Goal: Task Accomplishment & Management: Use online tool/utility

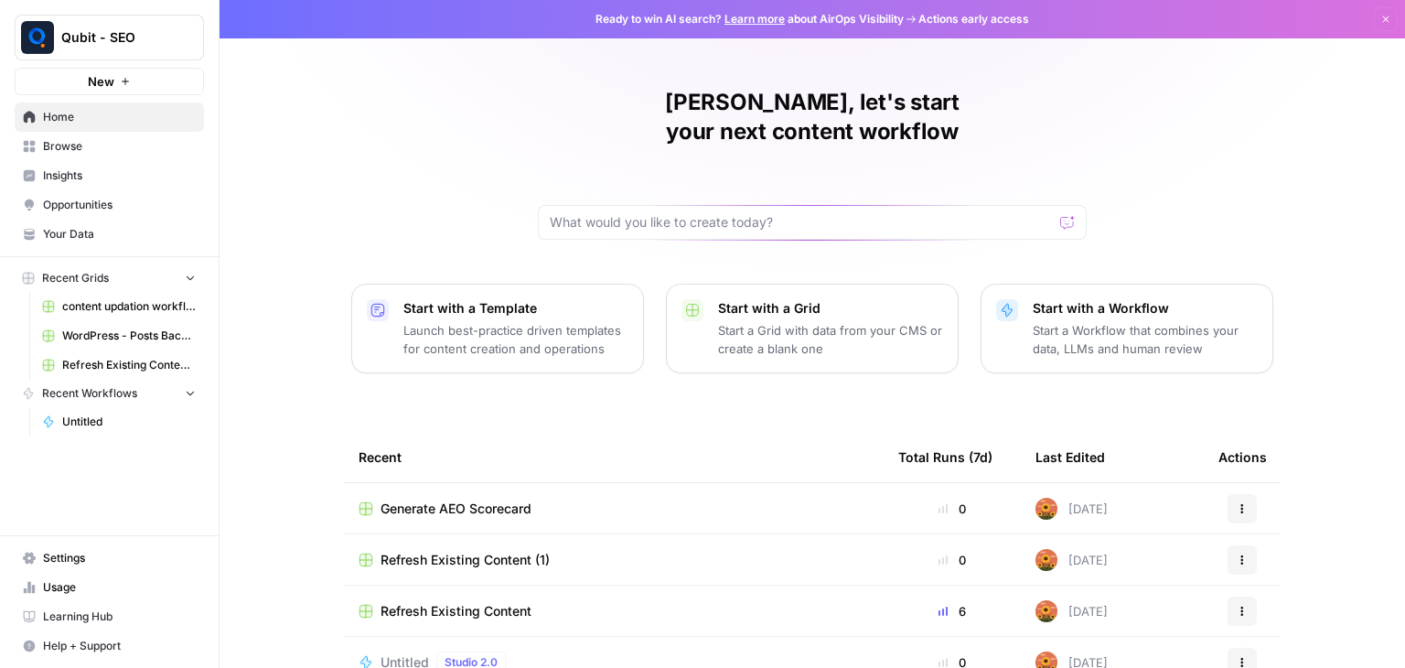
scroll to position [173, 0]
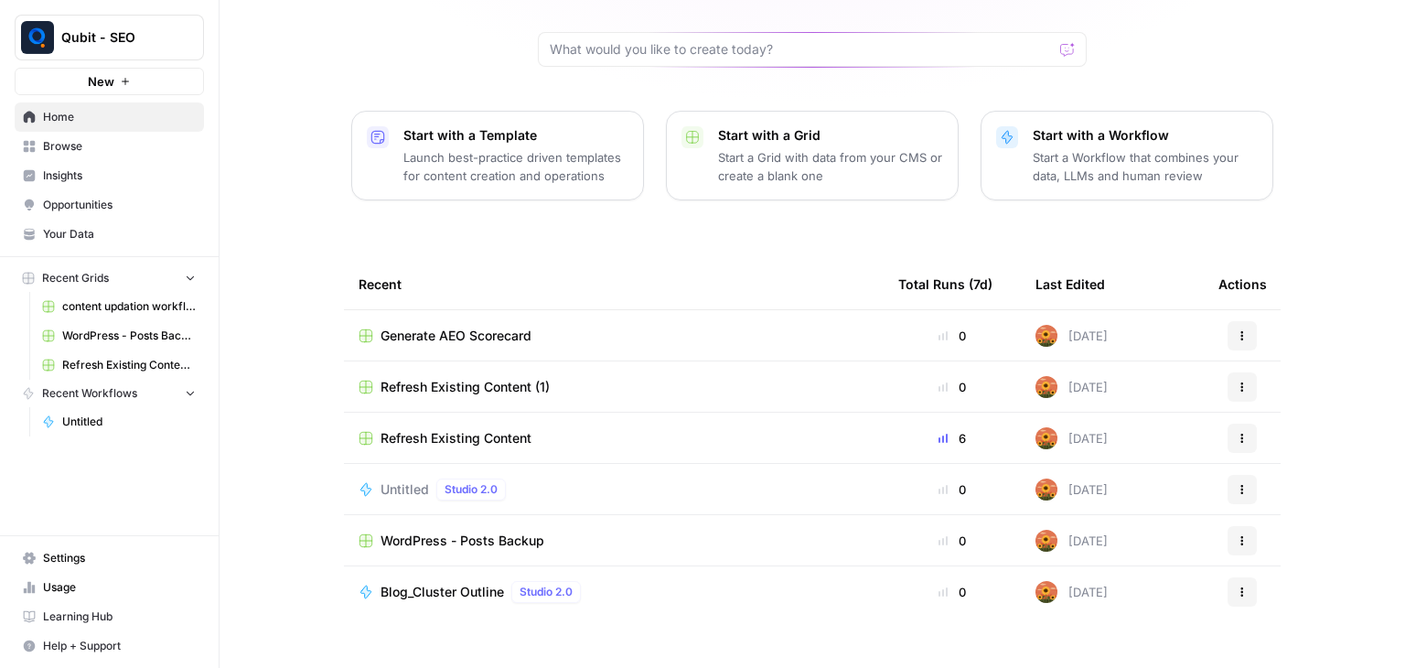
click at [148, 145] on span "Browse" at bounding box center [119, 146] width 153 height 16
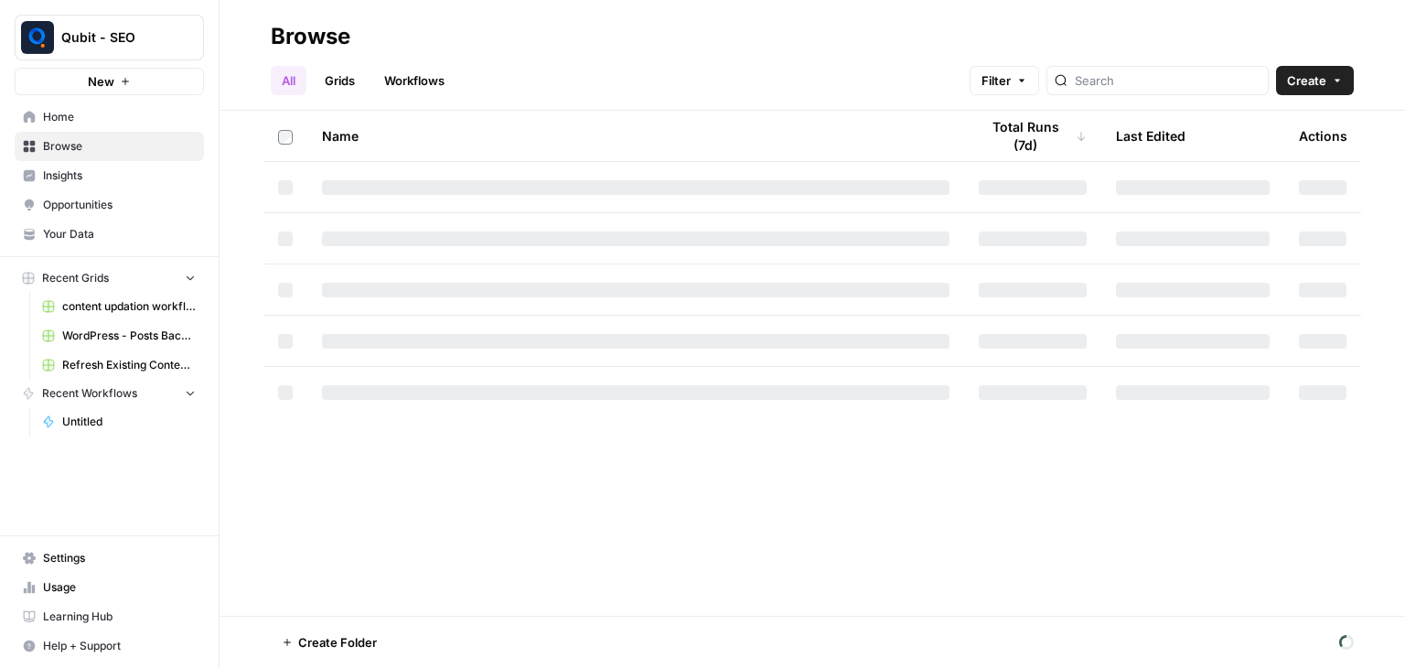
click at [417, 77] on link "Workflows" at bounding box center [414, 80] width 82 height 29
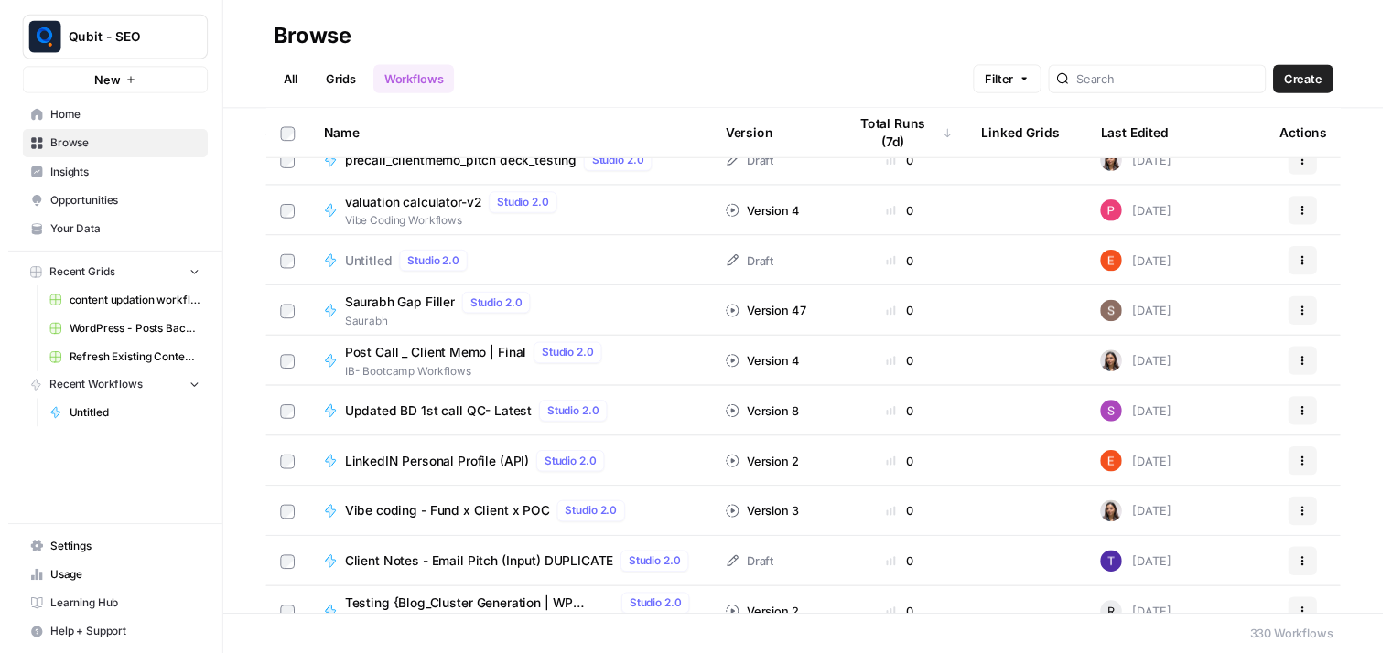
scroll to position [3505, 0]
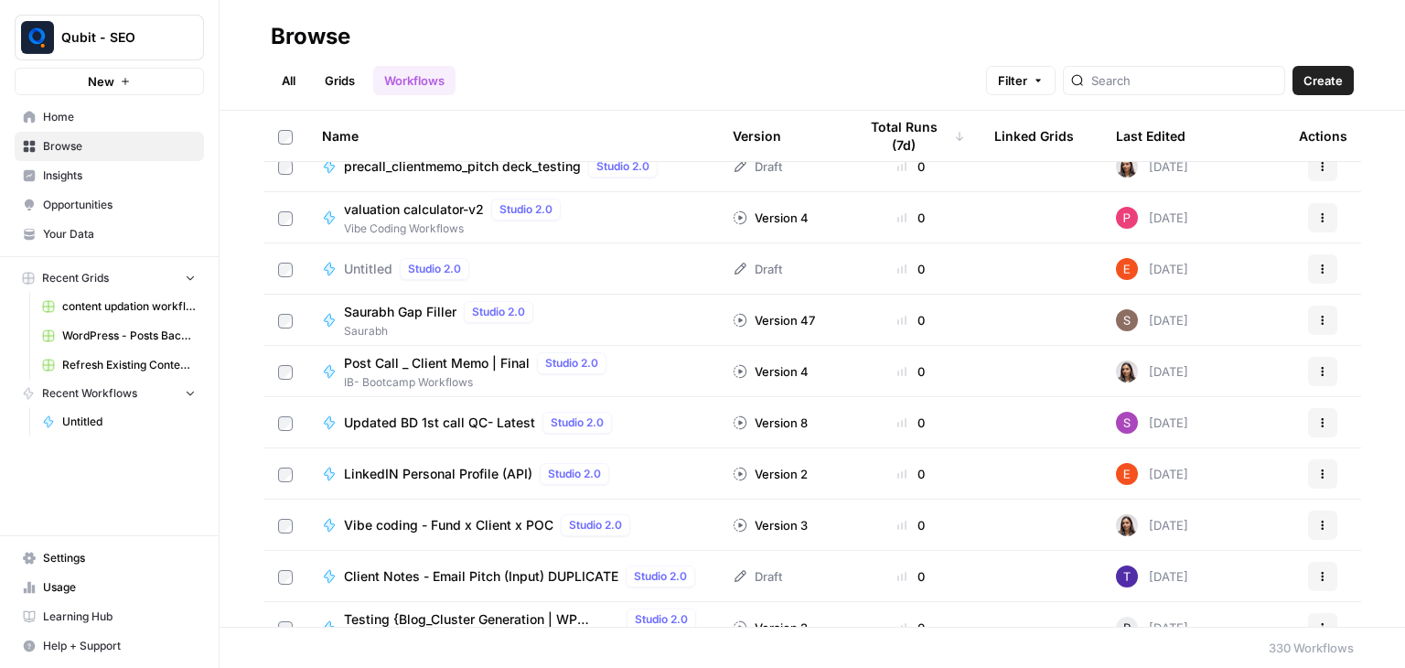
click at [1319, 322] on button "Actions" at bounding box center [1322, 320] width 29 height 29
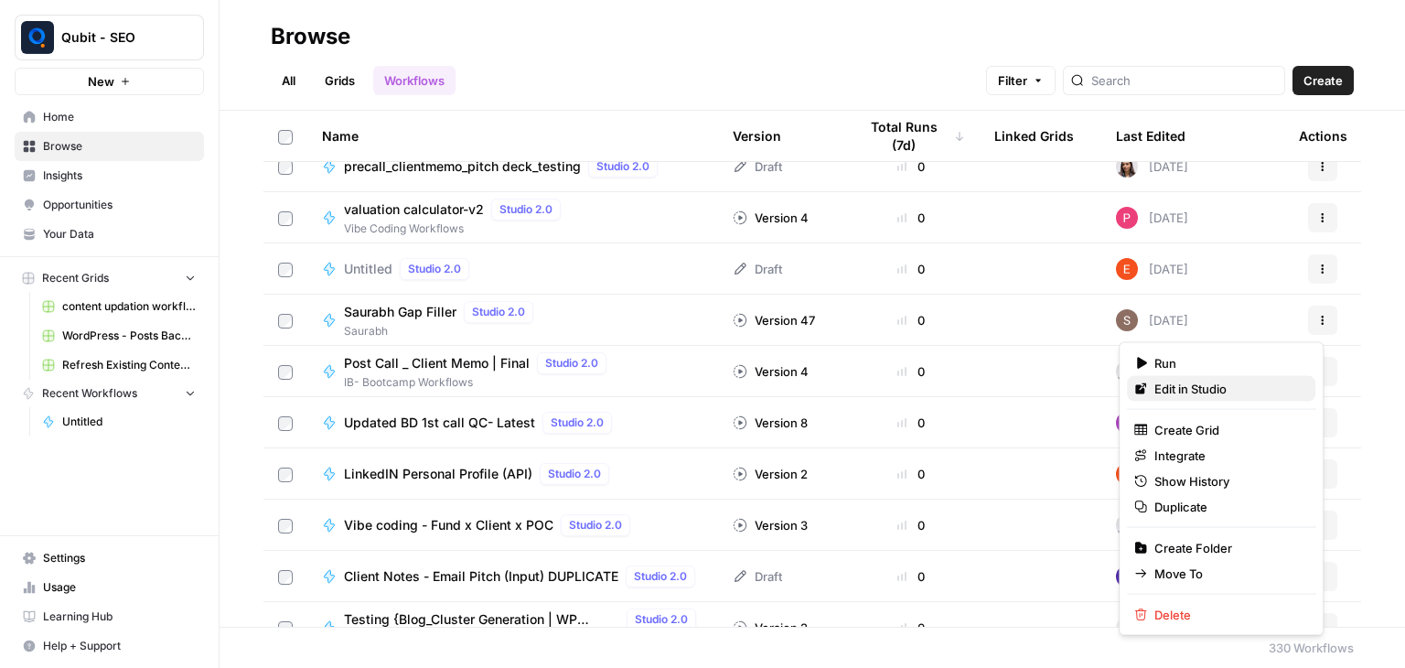
click at [1223, 389] on span "Edit in Studio" at bounding box center [1228, 389] width 146 height 18
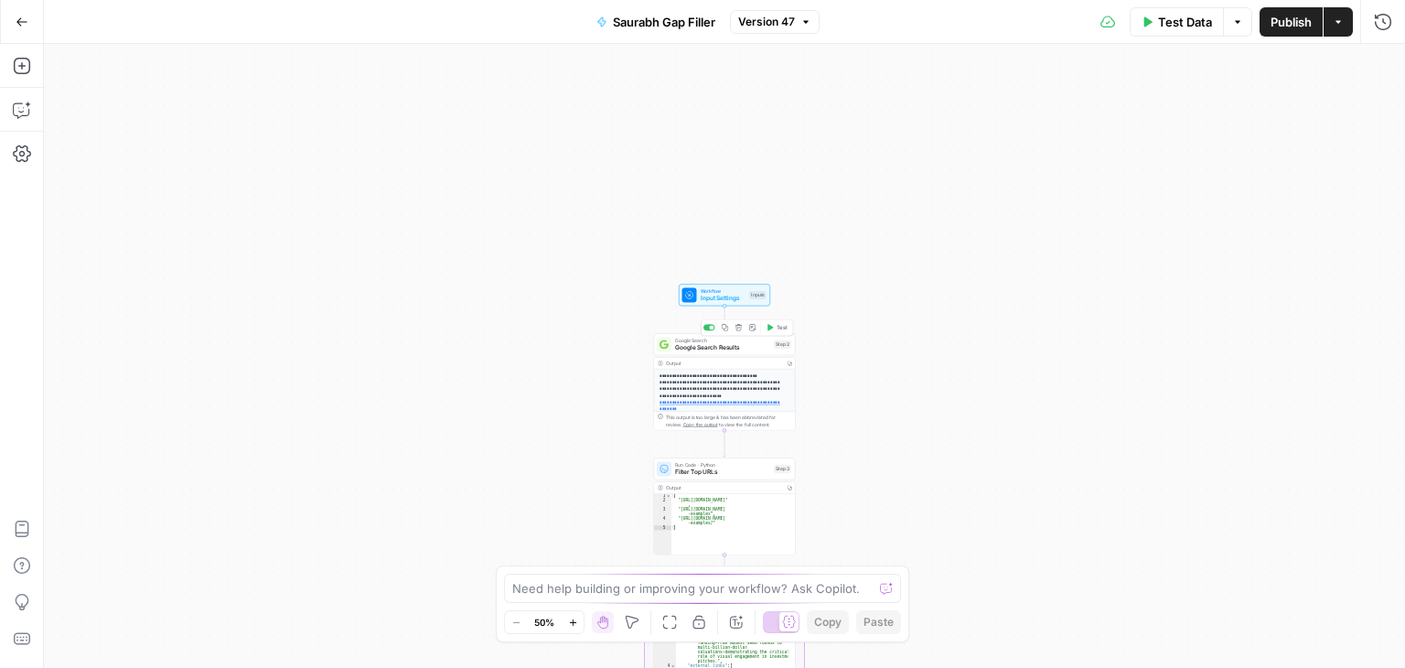
click at [725, 345] on span "Google Search Results" at bounding box center [722, 347] width 95 height 9
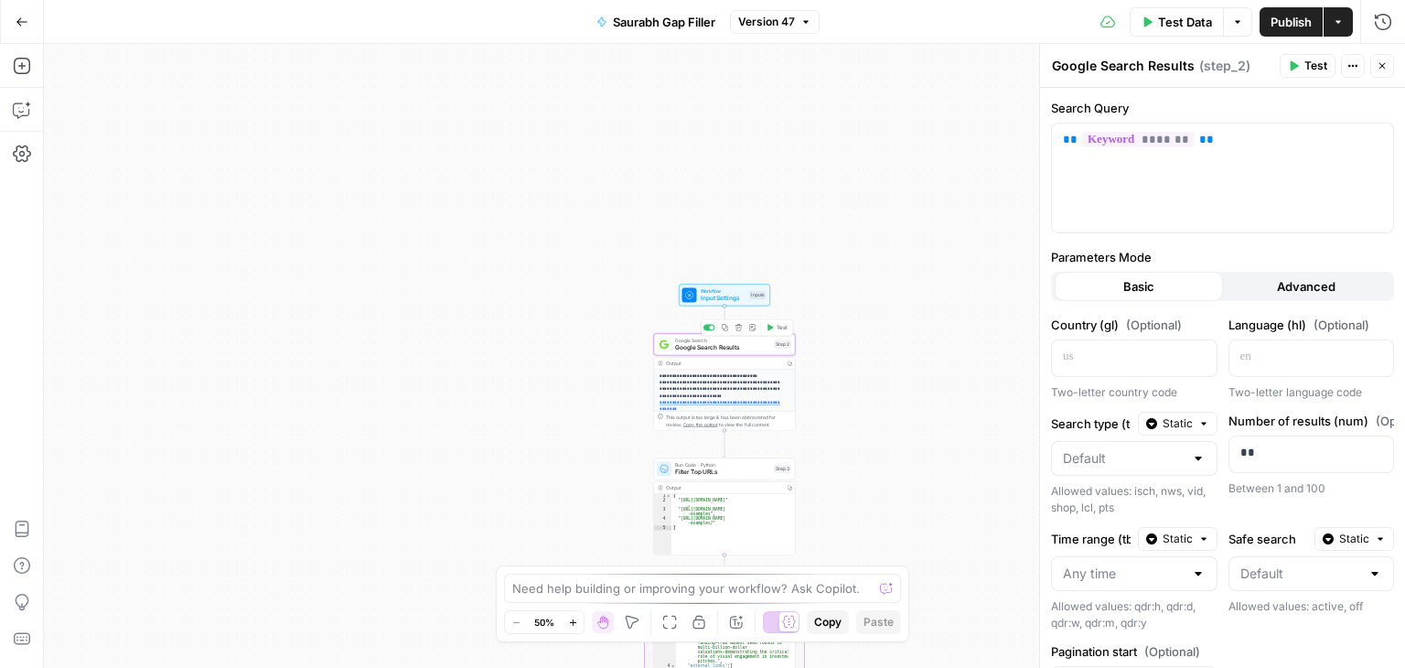
click at [725, 345] on span "Google Search Results" at bounding box center [722, 347] width 95 height 9
click at [773, 381] on p "**********" at bounding box center [722, 392] width 124 height 40
click at [889, 350] on div "**********" at bounding box center [725, 356] width 1362 height 624
click at [979, 74] on div "**********" at bounding box center [725, 356] width 1362 height 624
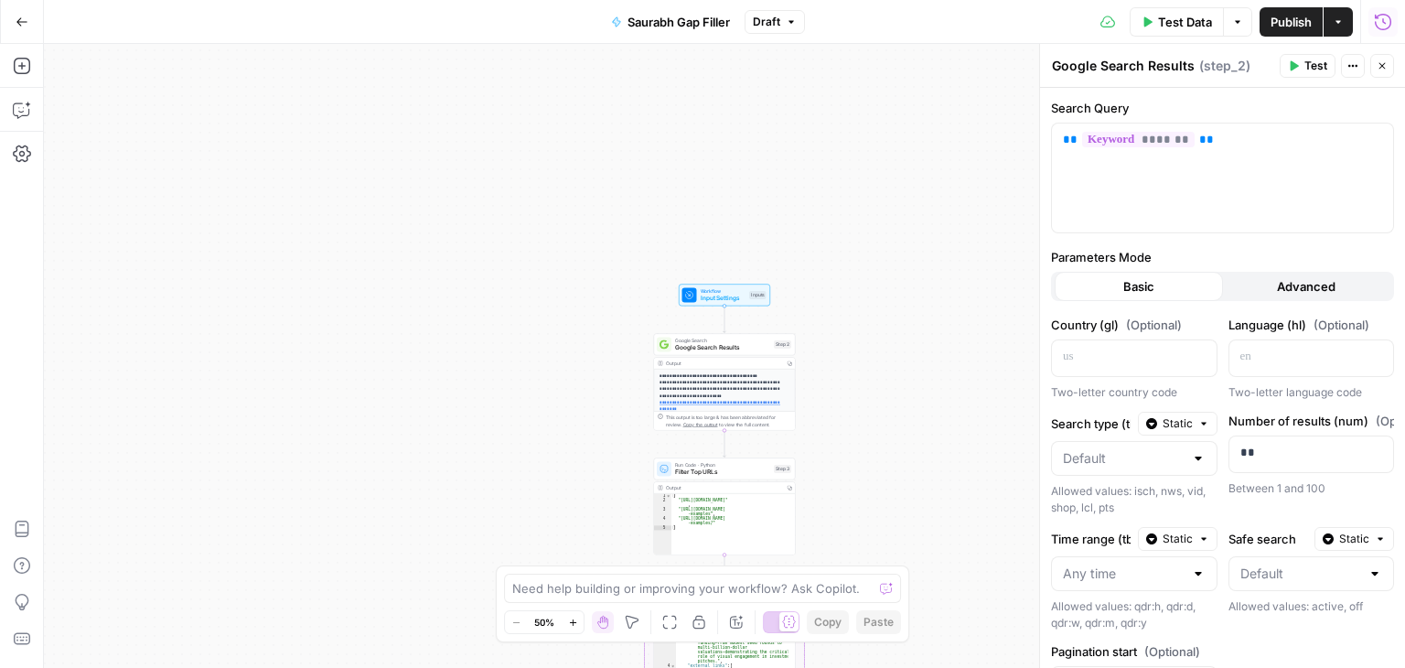
click at [1389, 25] on icon "button" at bounding box center [1383, 22] width 18 height 18
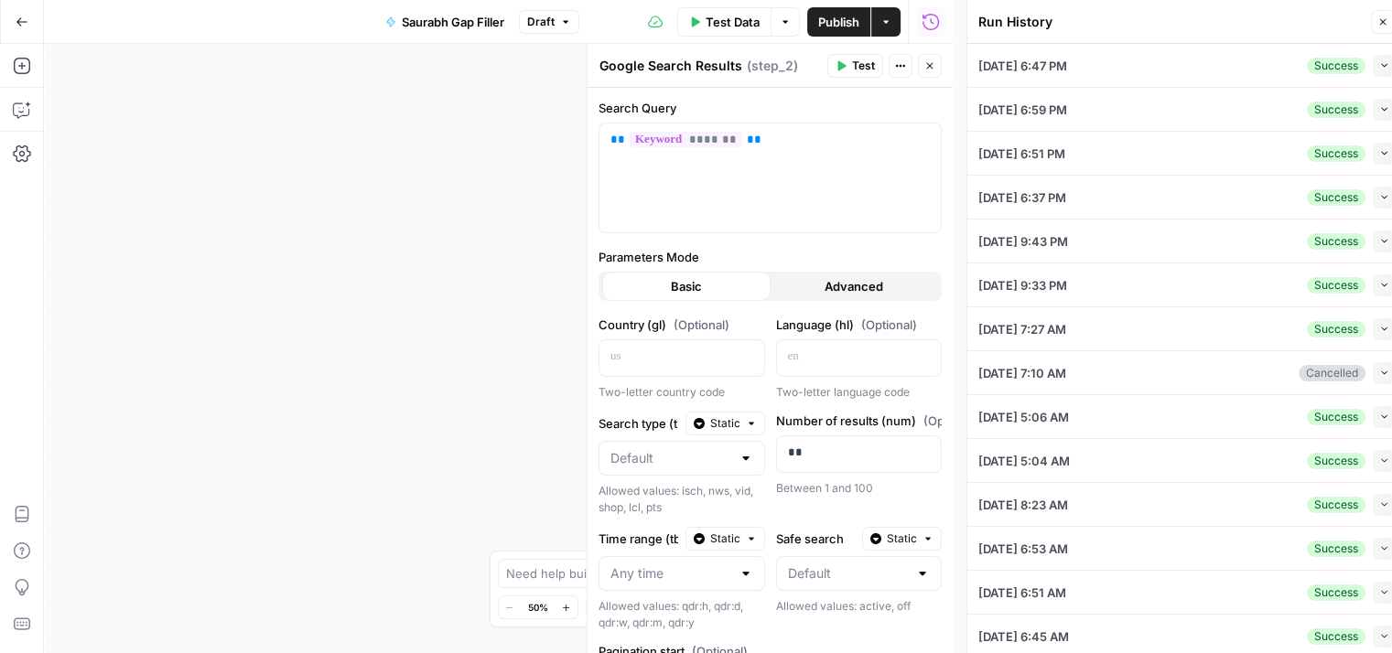
click at [1202, 66] on div "[DATE] 6:47 PM Success Collapse" at bounding box center [1186, 65] width 416 height 43
click at [1372, 70] on button "Collapse" at bounding box center [1383, 66] width 22 height 22
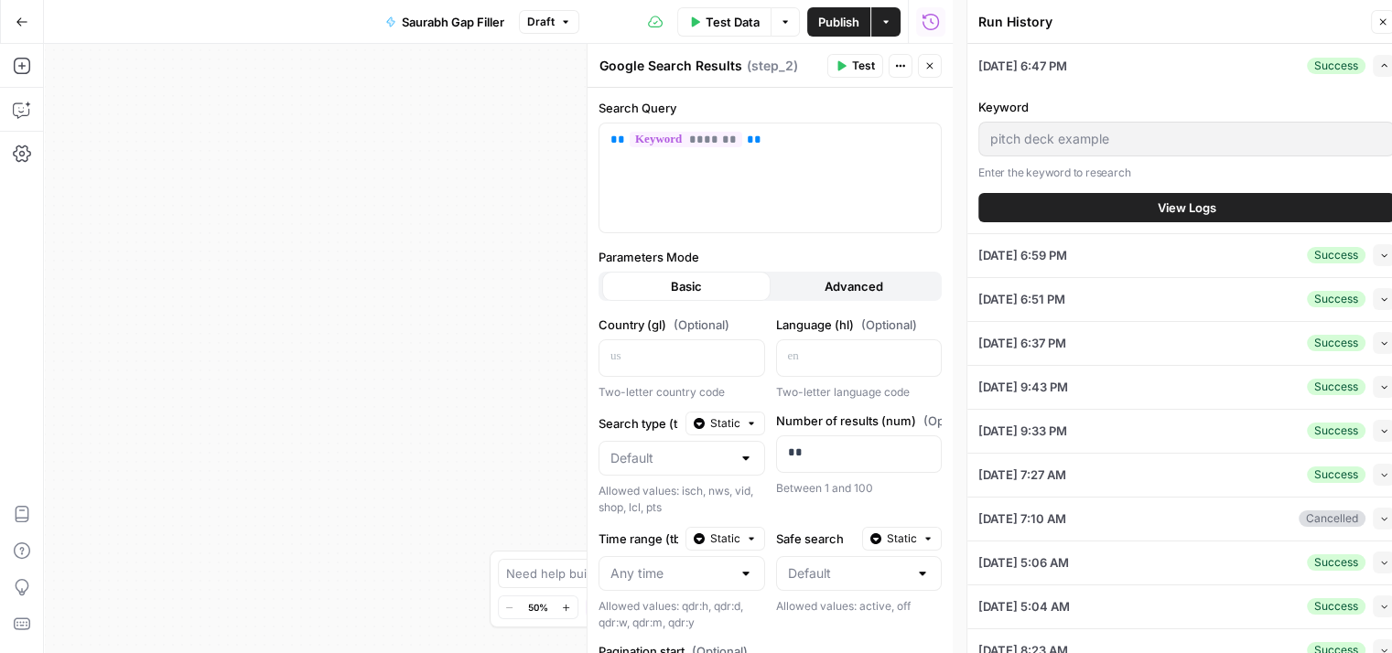
click at [1180, 207] on span "View Logs" at bounding box center [1186, 208] width 59 height 18
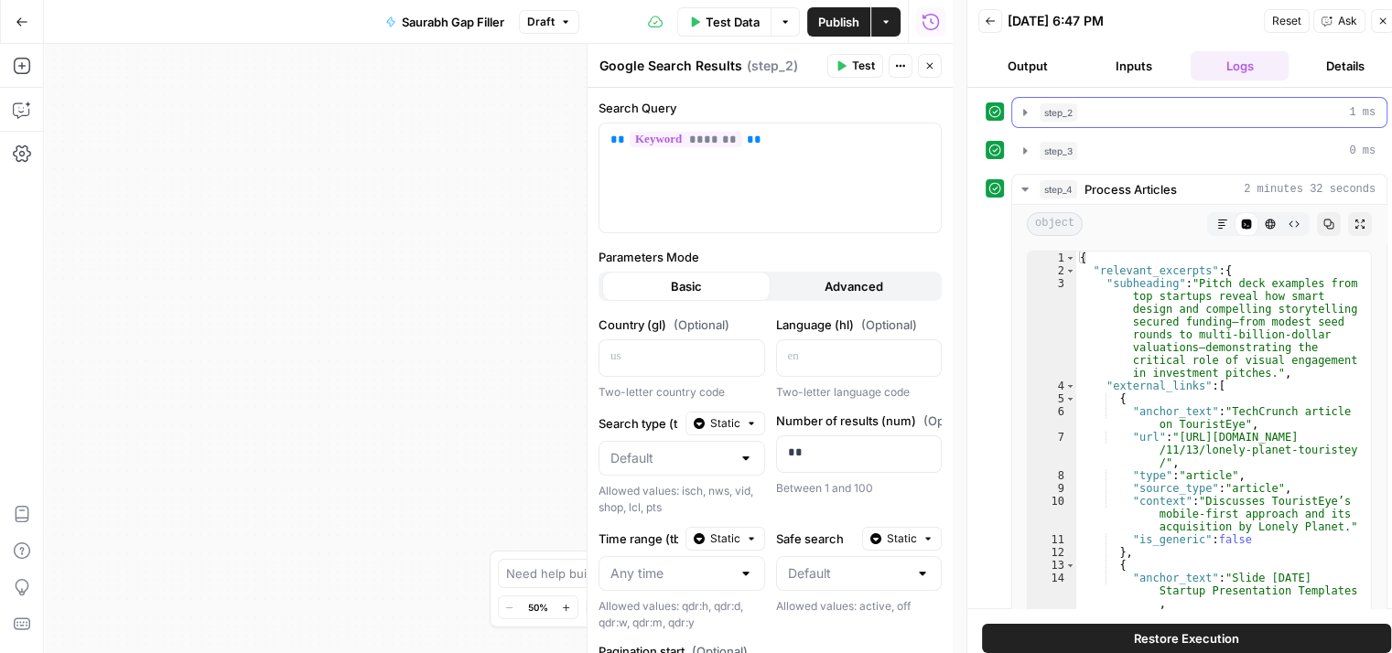
click at [1116, 108] on div "step_2 1 ms" at bounding box center [1207, 112] width 336 height 18
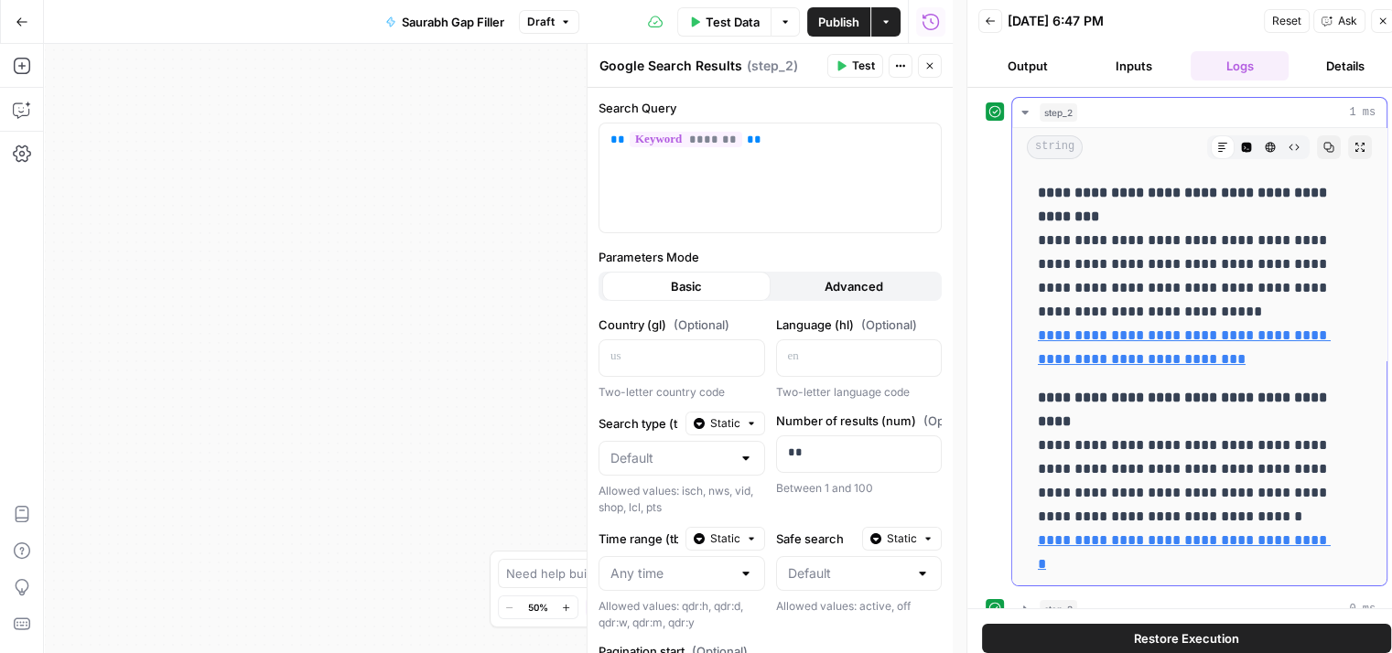
drag, startPoint x: 1039, startPoint y: 188, endPoint x: 1144, endPoint y: 212, distance: 107.0
click at [1144, 212] on p "**********" at bounding box center [1186, 276] width 296 height 190
click at [1044, 238] on p "**********" at bounding box center [1186, 276] width 296 height 190
drag, startPoint x: 1044, startPoint y: 238, endPoint x: 1206, endPoint y: 307, distance: 175.9
click at [1206, 307] on p "**********" at bounding box center [1186, 276] width 296 height 190
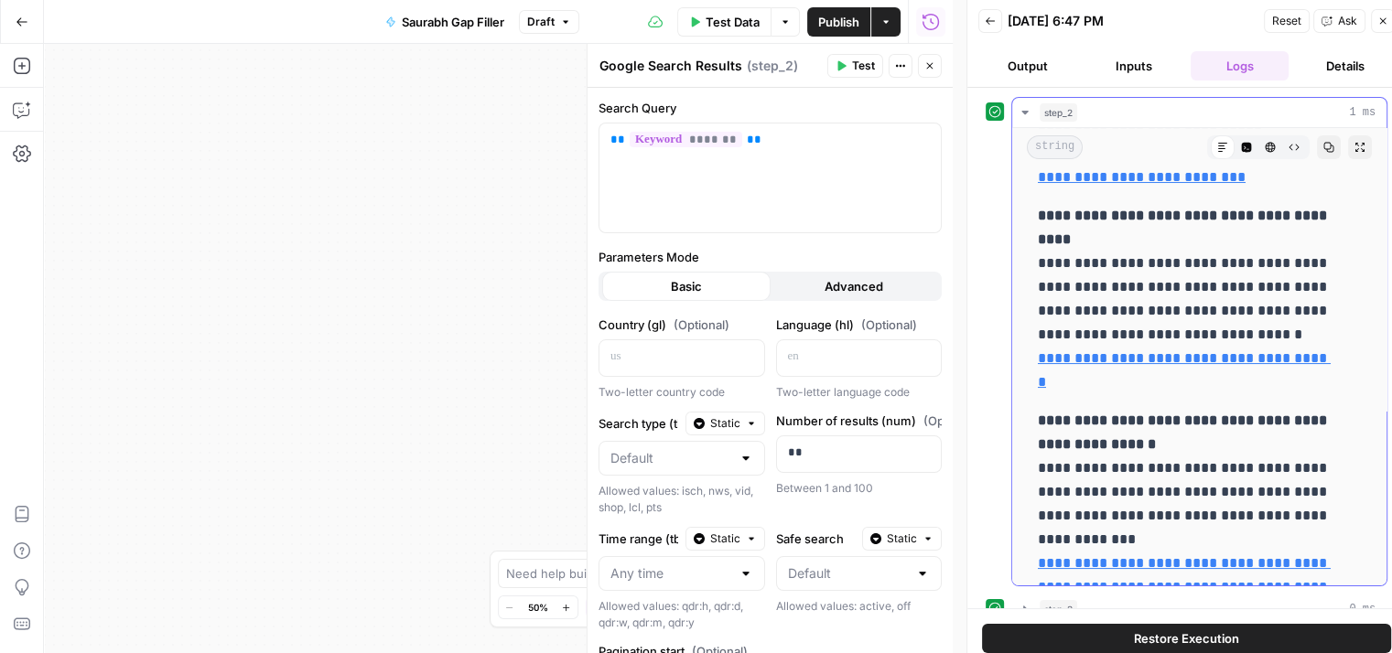
scroll to position [183, 0]
drag, startPoint x: 1037, startPoint y: 206, endPoint x: 1138, endPoint y: 345, distance: 172.2
click at [1138, 345] on p "**********" at bounding box center [1186, 298] width 296 height 190
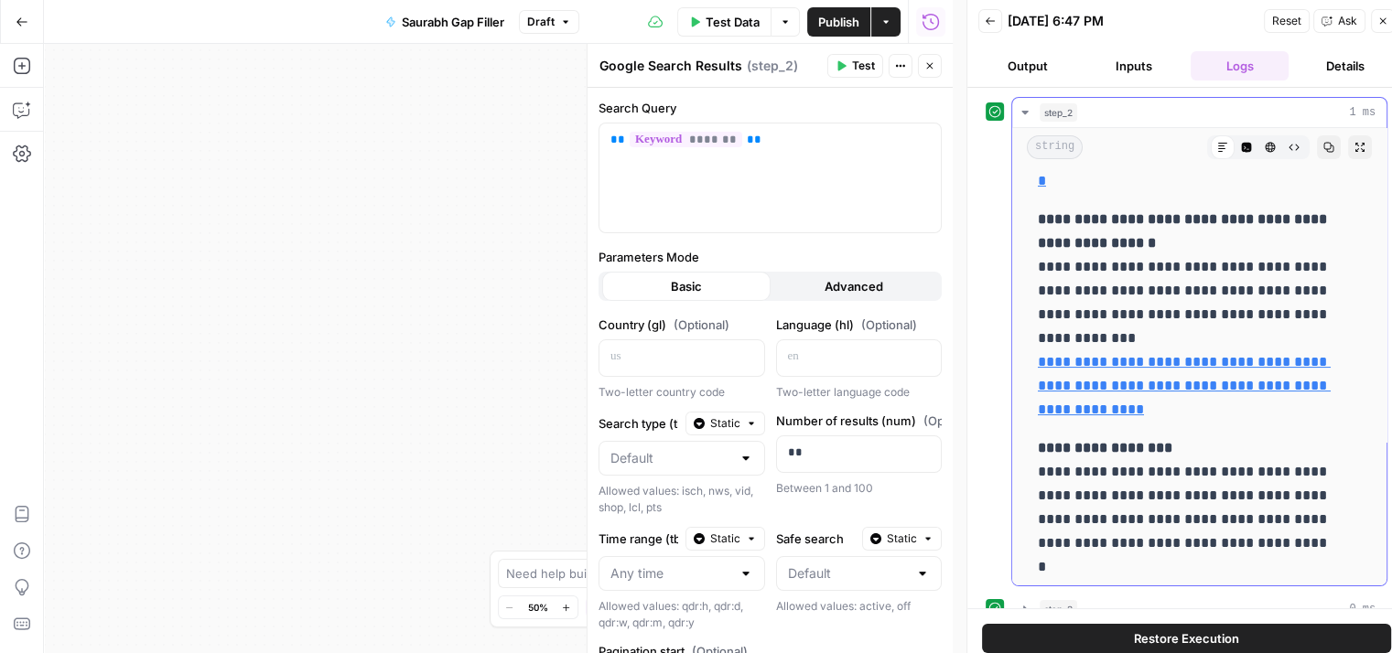
scroll to position [384, 0]
drag, startPoint x: 1034, startPoint y: 214, endPoint x: 1149, endPoint y: 334, distance: 166.3
click at [1149, 334] on div "**********" at bounding box center [1199, 598] width 345 height 1616
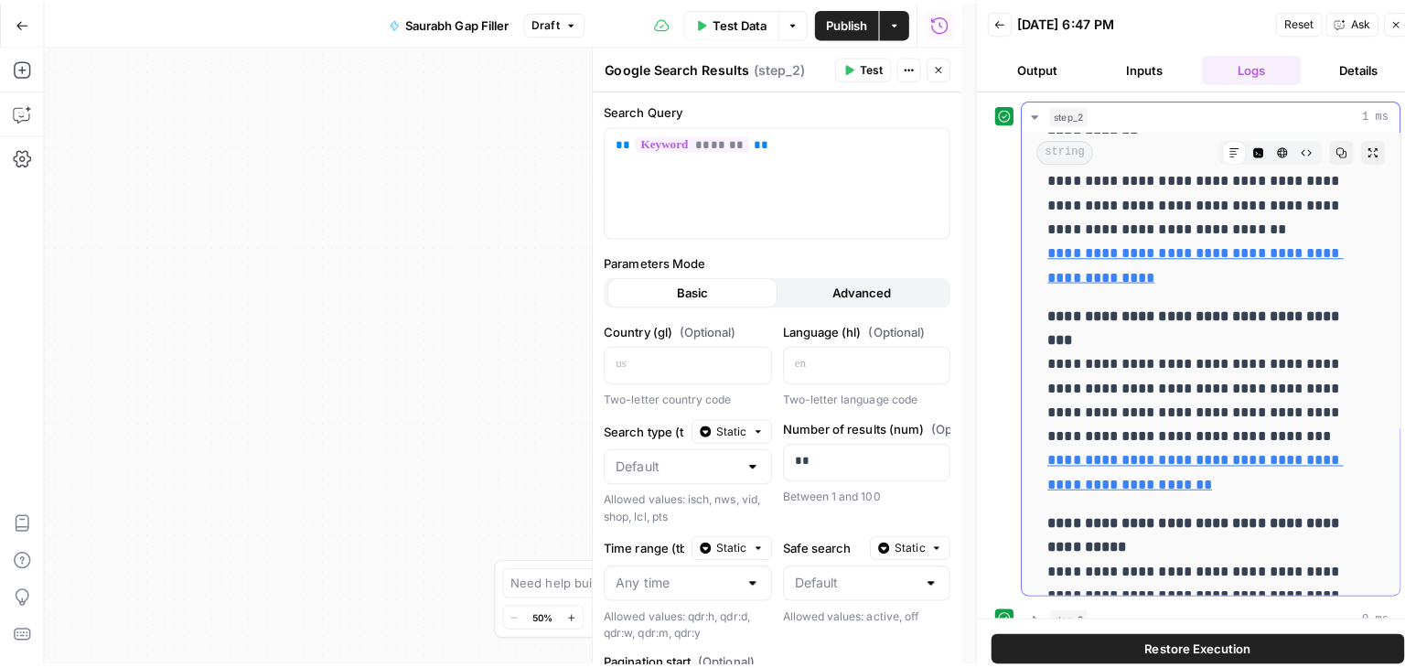
scroll to position [1211, 0]
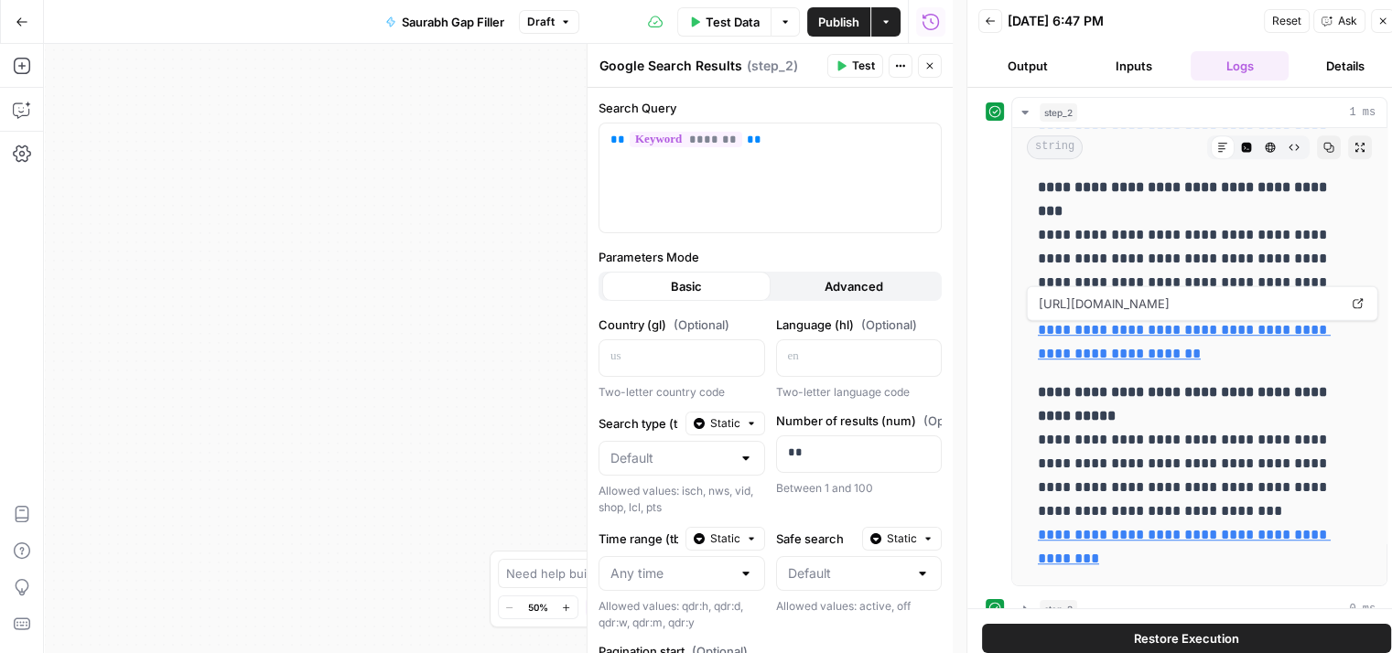
click at [513, 306] on div "**********" at bounding box center [498, 348] width 909 height 609
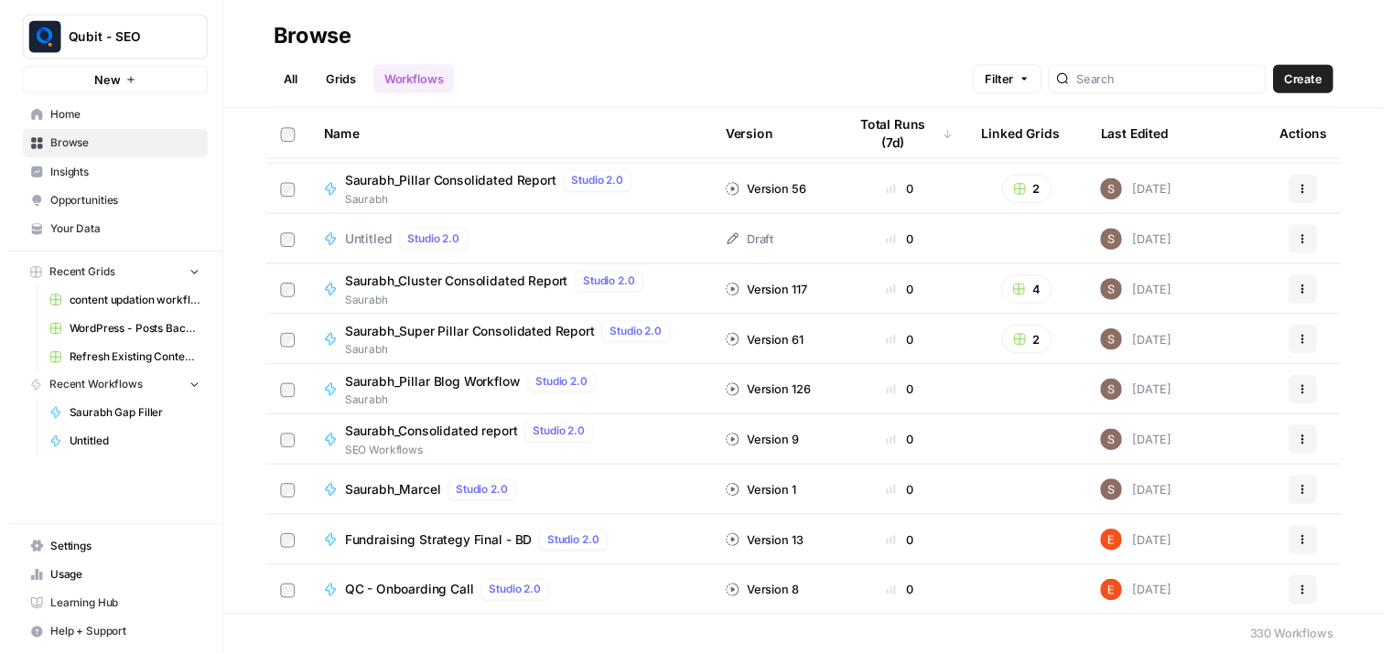
scroll to position [2090, 0]
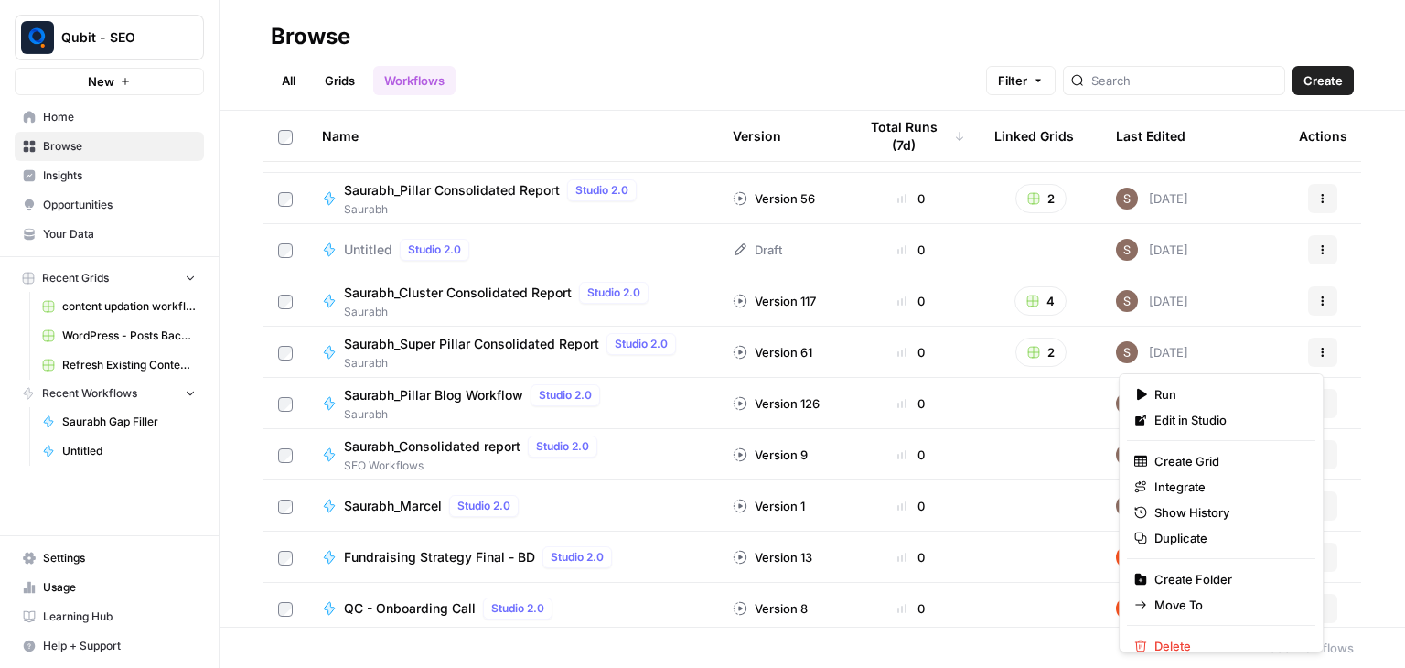
click at [1318, 355] on icon "button" at bounding box center [1323, 352] width 11 height 11
click at [1232, 419] on span "Edit in Studio" at bounding box center [1228, 420] width 146 height 18
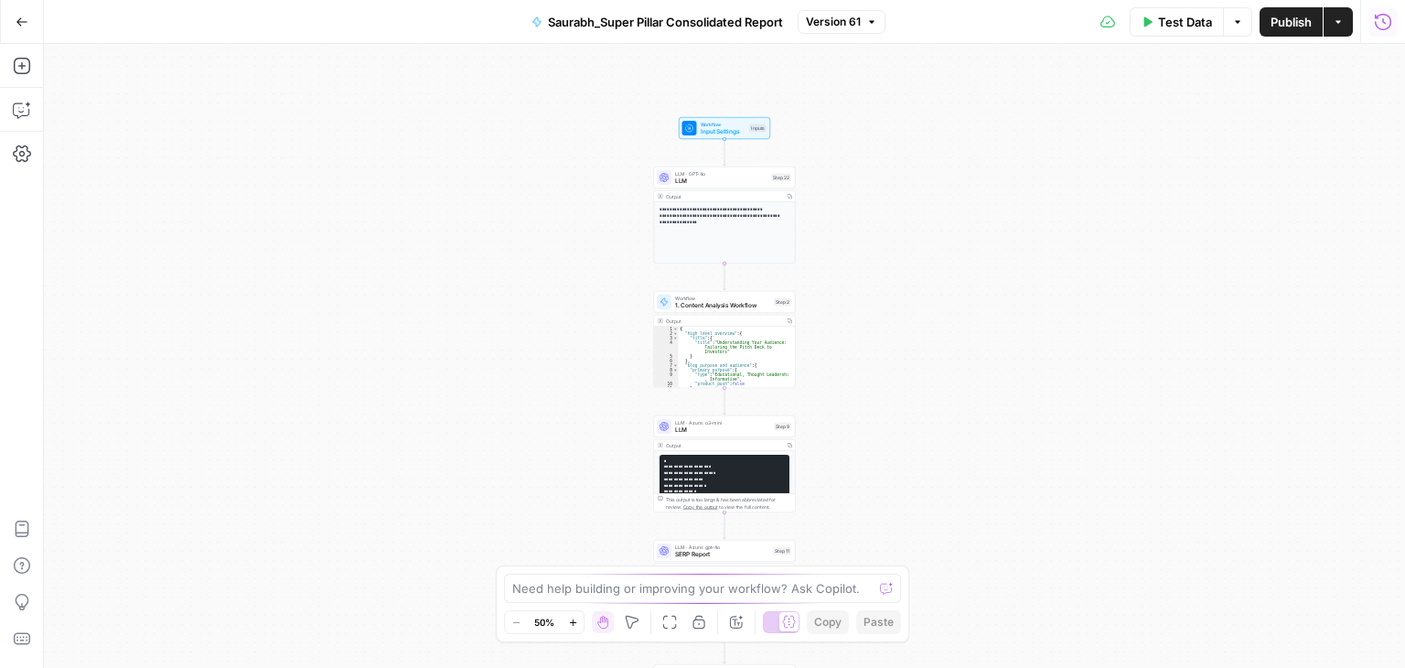
click at [1376, 16] on icon "button" at bounding box center [1383, 21] width 16 height 16
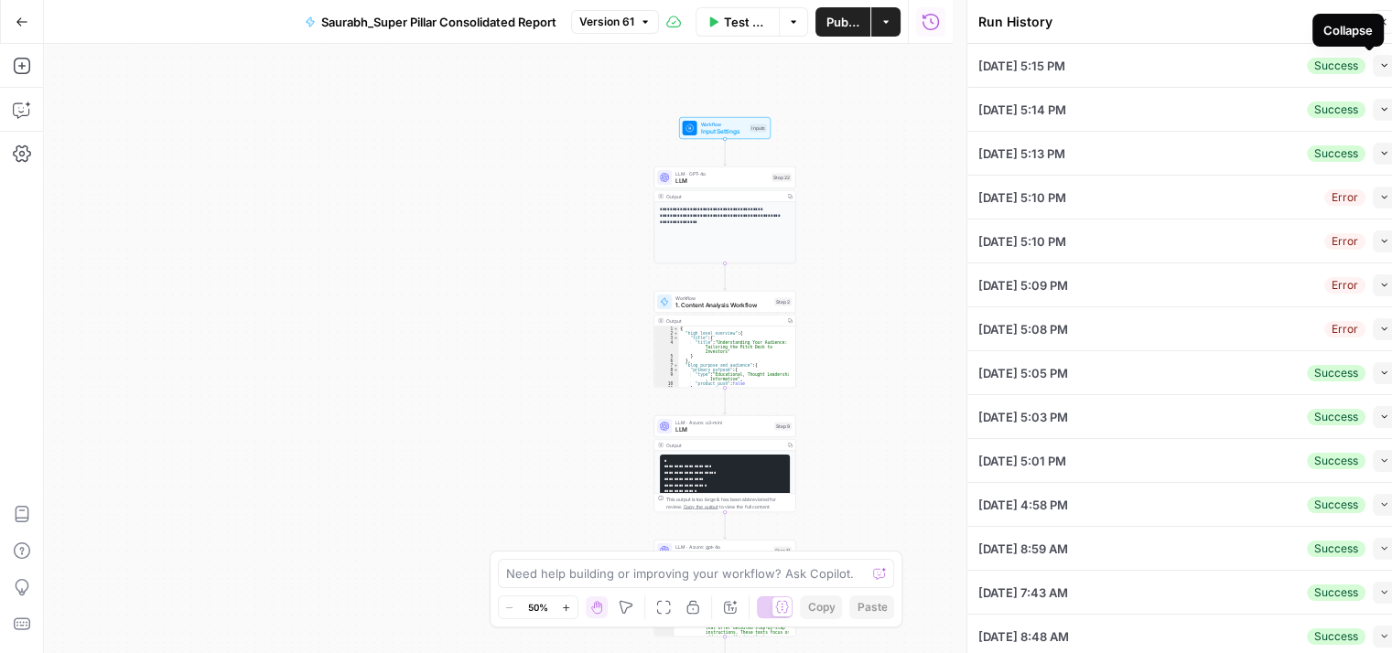
click at [1372, 70] on button "Collapse" at bounding box center [1383, 66] width 22 height 22
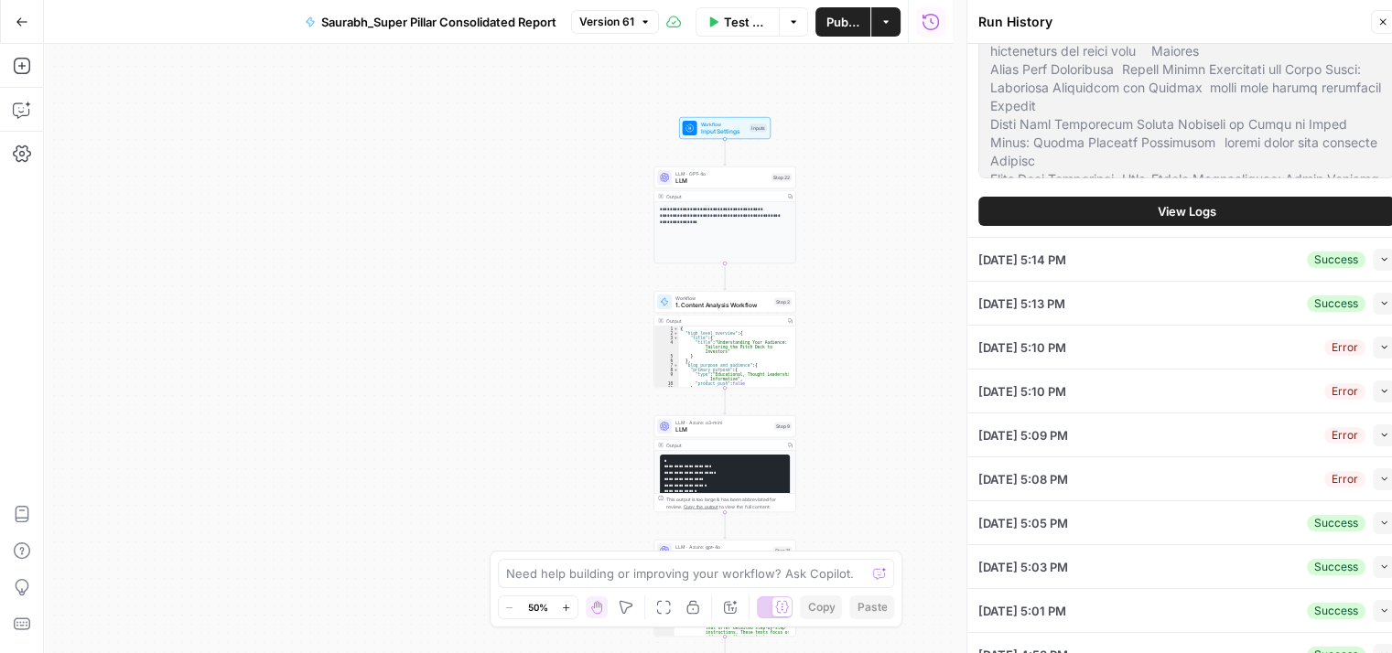
scroll to position [1314, 0]
click at [1207, 214] on span "View Logs" at bounding box center [1186, 211] width 59 height 18
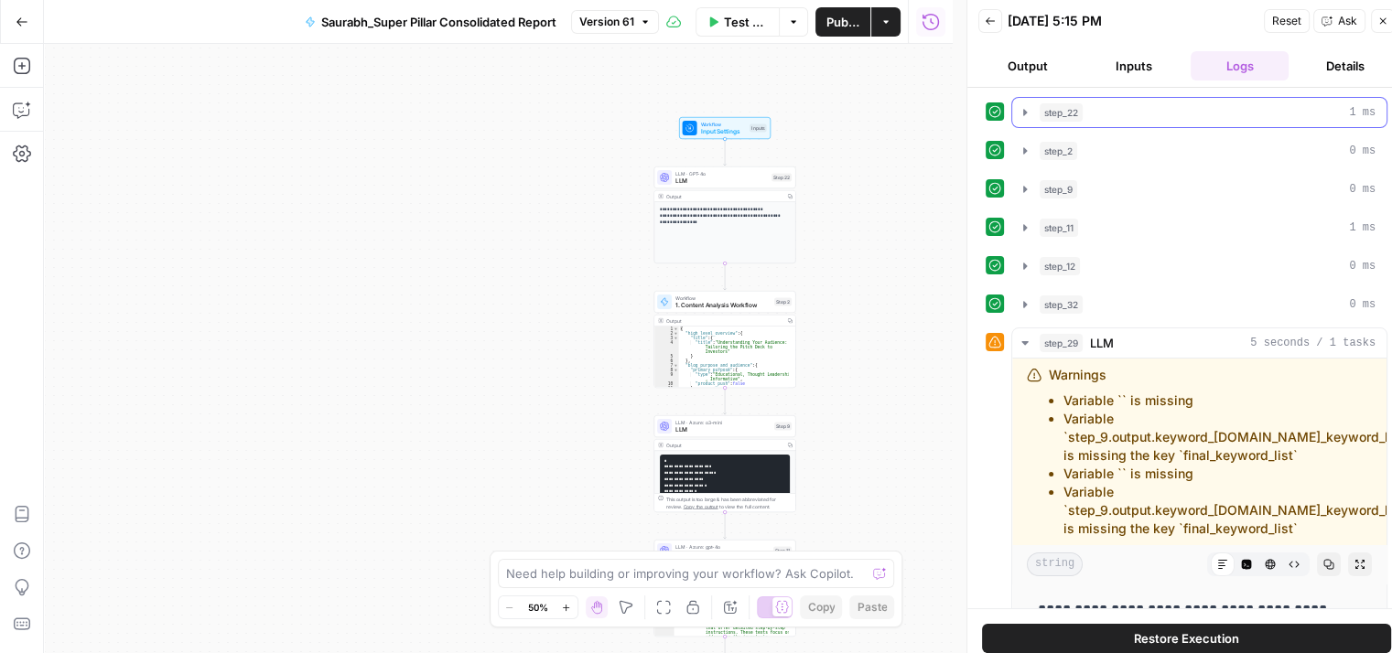
click at [1153, 111] on div "step_22 1 ms" at bounding box center [1207, 112] width 336 height 18
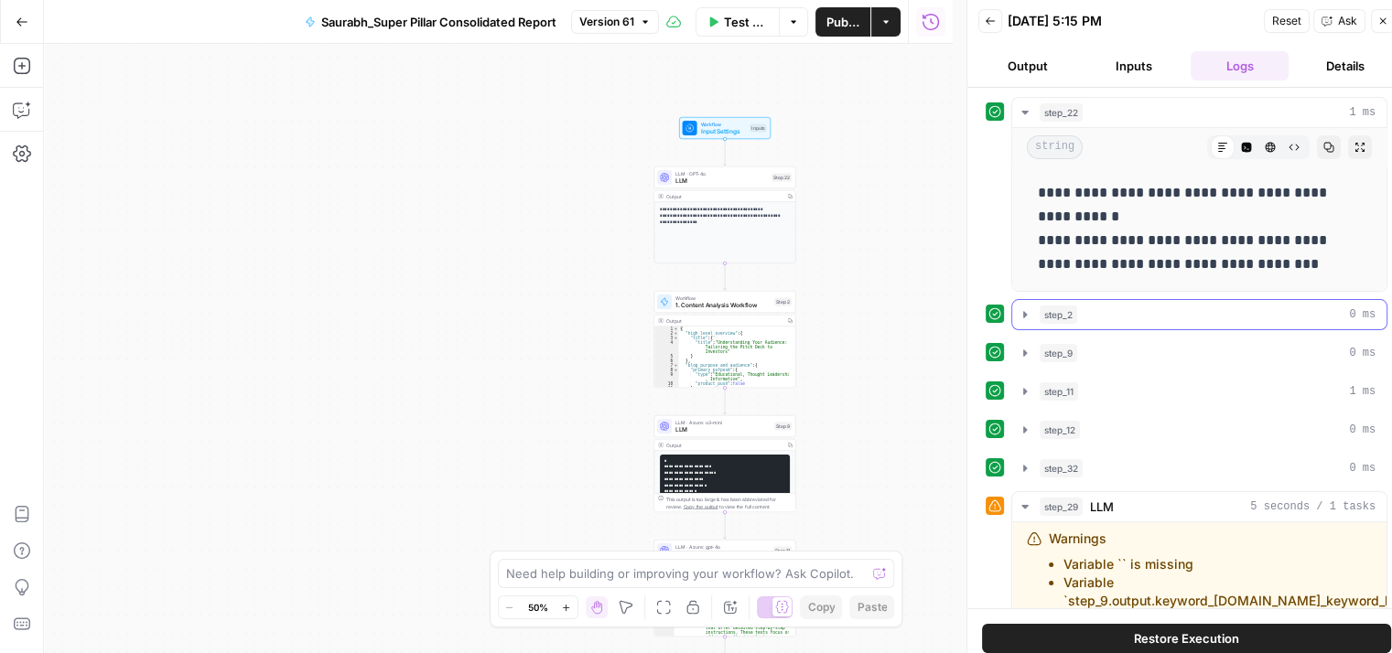
click at [1115, 313] on div "step_2 0 ms" at bounding box center [1207, 315] width 336 height 18
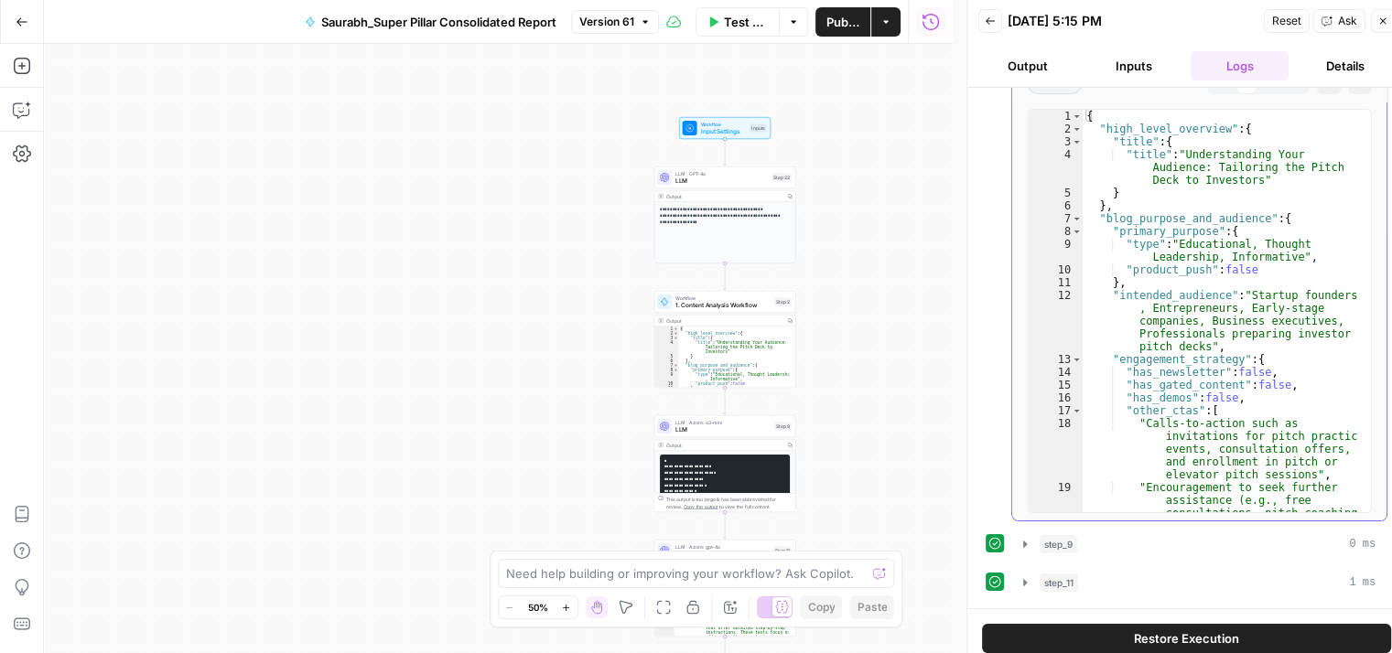
scroll to position [267, 0]
drag, startPoint x: 1178, startPoint y: 154, endPoint x: 1254, endPoint y: 185, distance: 82.9
click at [1254, 185] on div "{ "high_level_overview" : { "title" : { "title" : "Understanding Your Audience:…" at bounding box center [1219, 343] width 274 height 467
click at [1159, 230] on div "{ "high_level_overview" : { "title" : { "title" : "Understanding Your Audience:…" at bounding box center [1219, 343] width 274 height 467
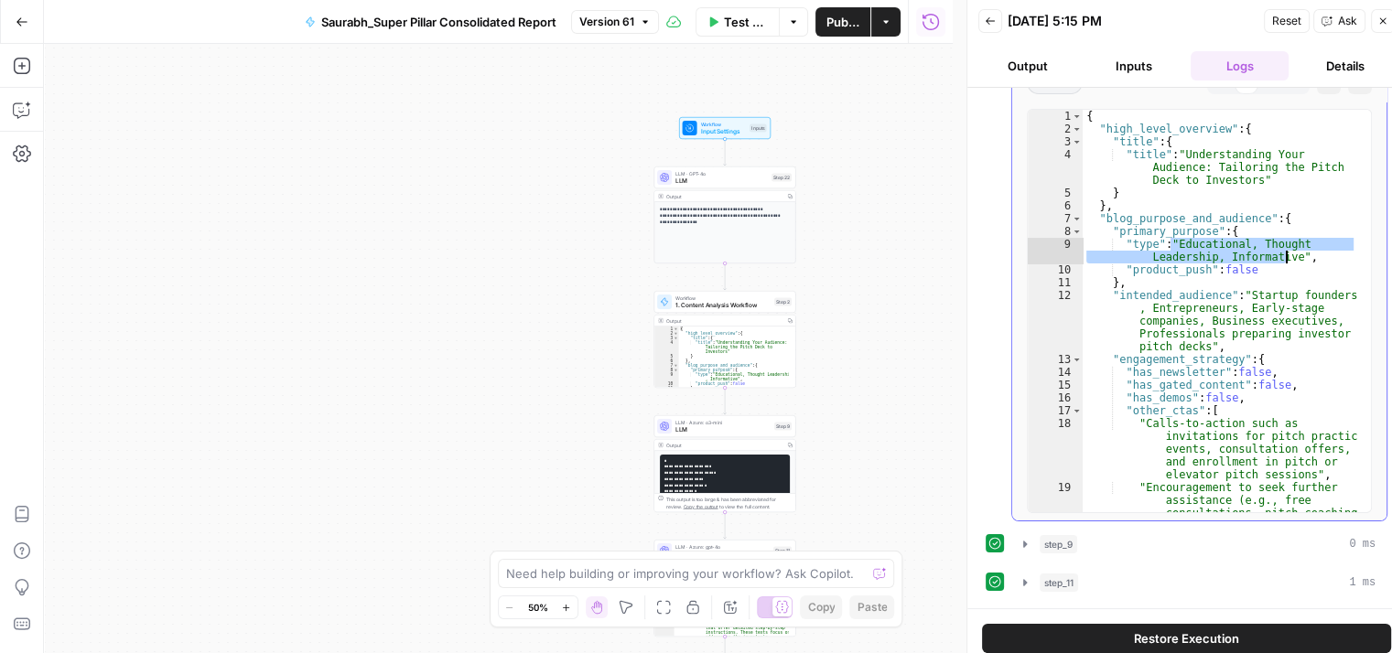
drag, startPoint x: 1171, startPoint y: 242, endPoint x: 1287, endPoint y: 251, distance: 116.5
click at [1287, 251] on div "{ "high_level_overview" : { "title" : { "title" : "Understanding Your Audience:…" at bounding box center [1219, 343] width 274 height 467
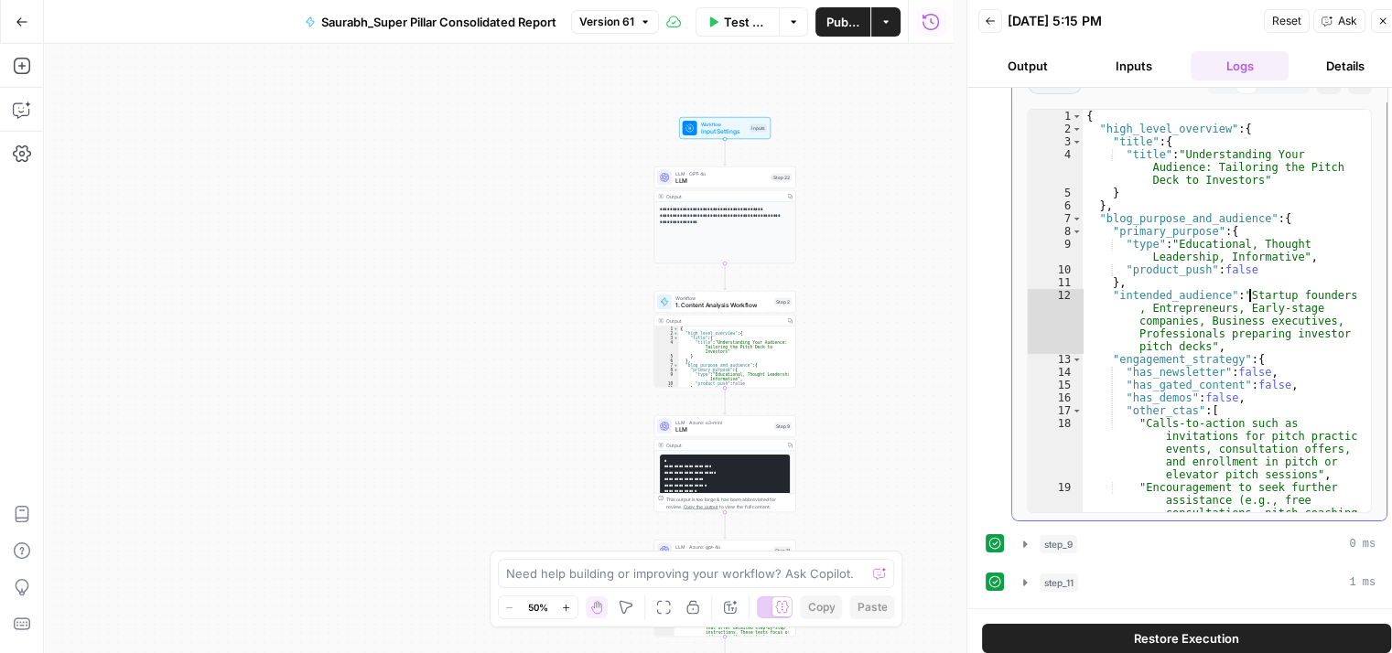
click at [1250, 295] on div "{ "high_level_overview" : { "title" : { "title" : "Understanding Your Audience:…" at bounding box center [1219, 343] width 274 height 467
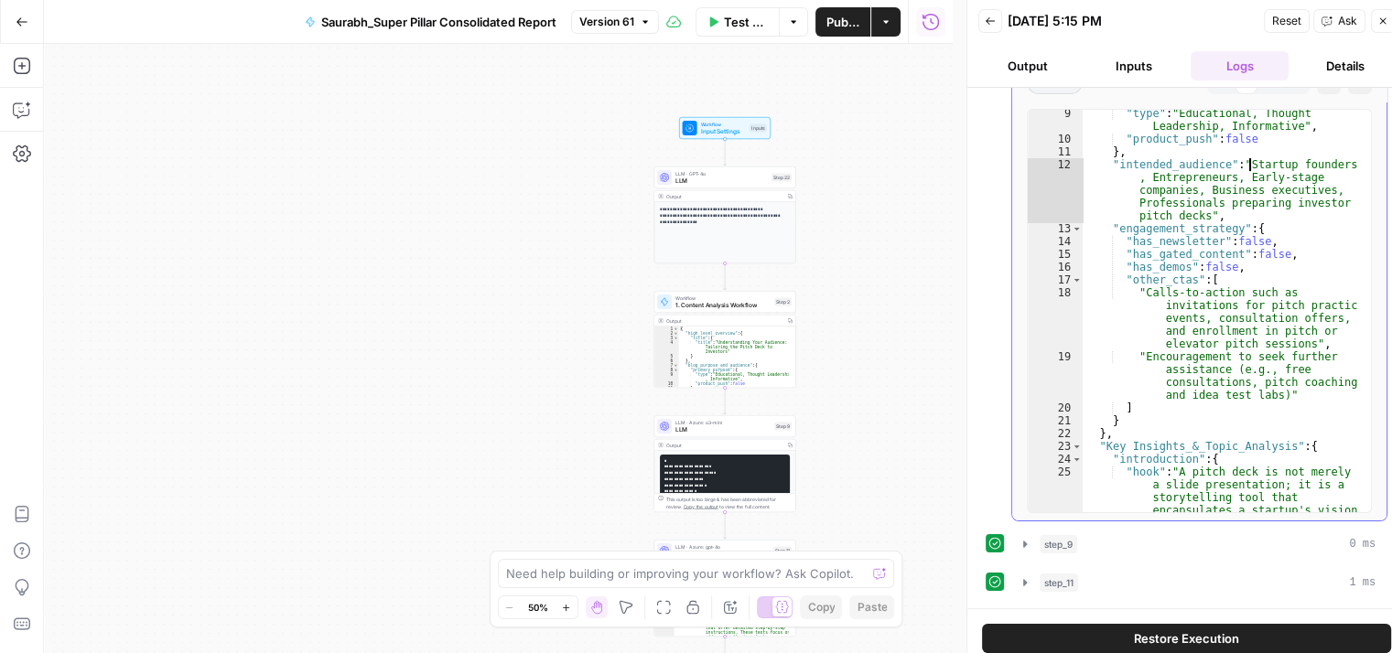
scroll to position [133, 0]
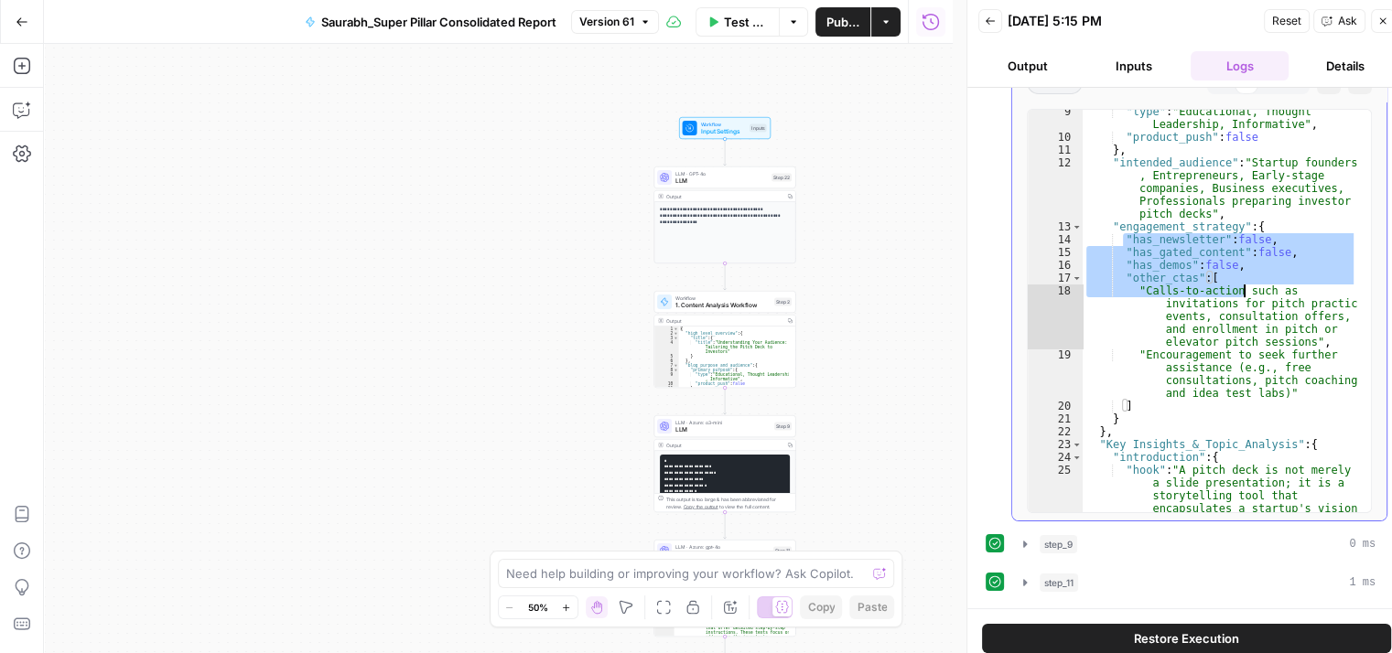
drag, startPoint x: 1125, startPoint y: 242, endPoint x: 1246, endPoint y: 286, distance: 129.7
click at [1246, 286] on div ""type" : "Educational, Thought Leadership, Informative" , "product_push" : fals…" at bounding box center [1219, 357] width 274 height 505
click at [1192, 273] on div ""type" : "Educational, Thought Leadership, Informative" , "product_push" : fals…" at bounding box center [1219, 311] width 274 height 403
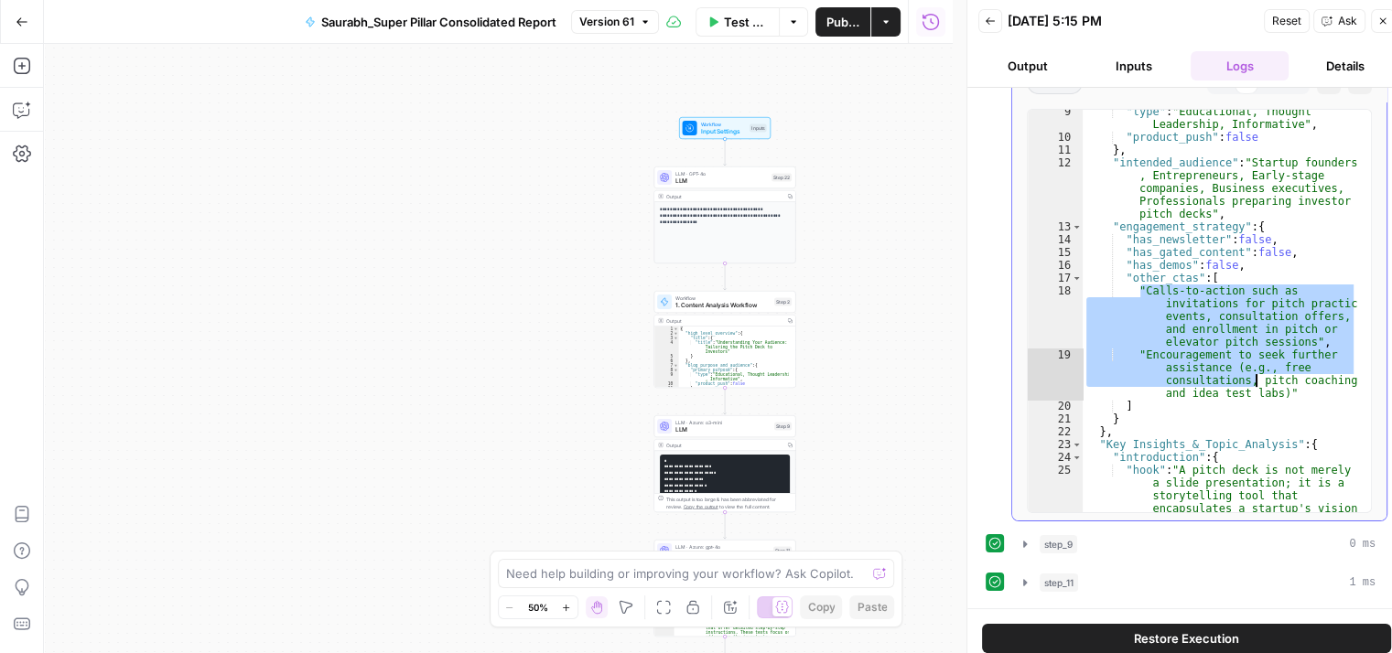
drag, startPoint x: 1138, startPoint y: 288, endPoint x: 1264, endPoint y: 385, distance: 158.5
click at [1264, 385] on div ""type" : "Educational, Thought Leadership, Informative" , "product_push" : fals…" at bounding box center [1219, 357] width 274 height 505
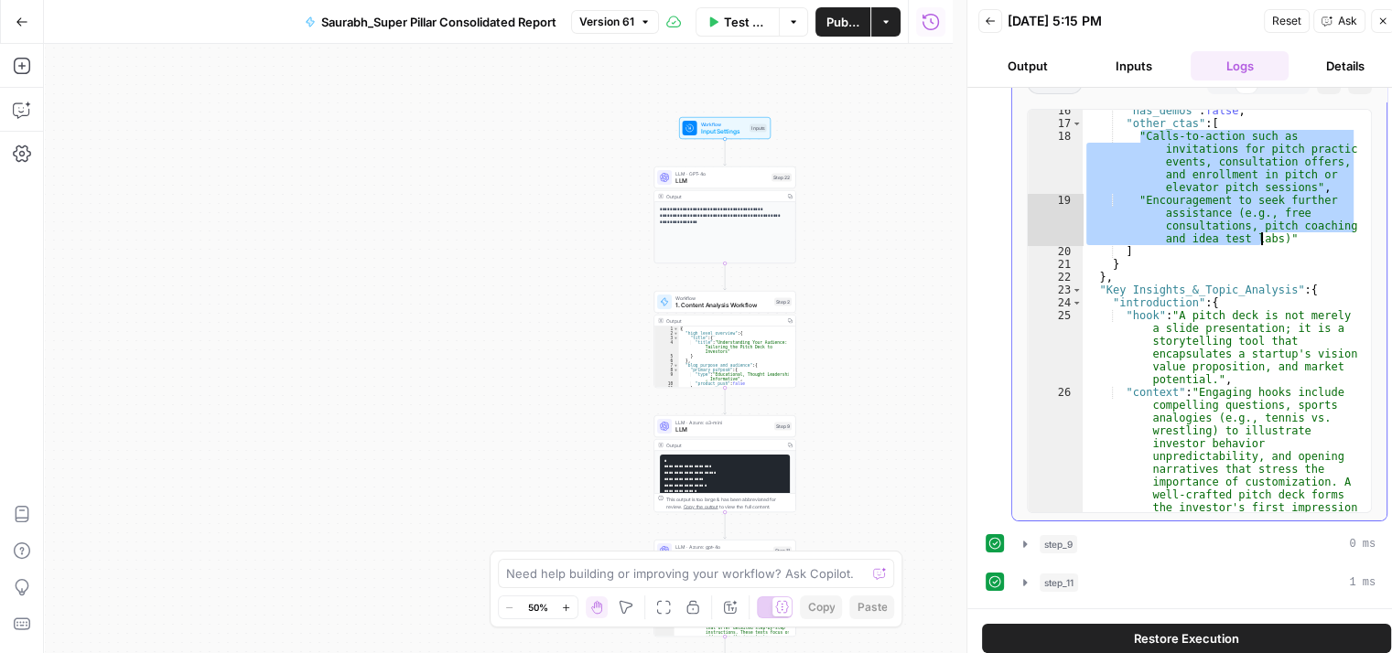
scroll to position [289, 0]
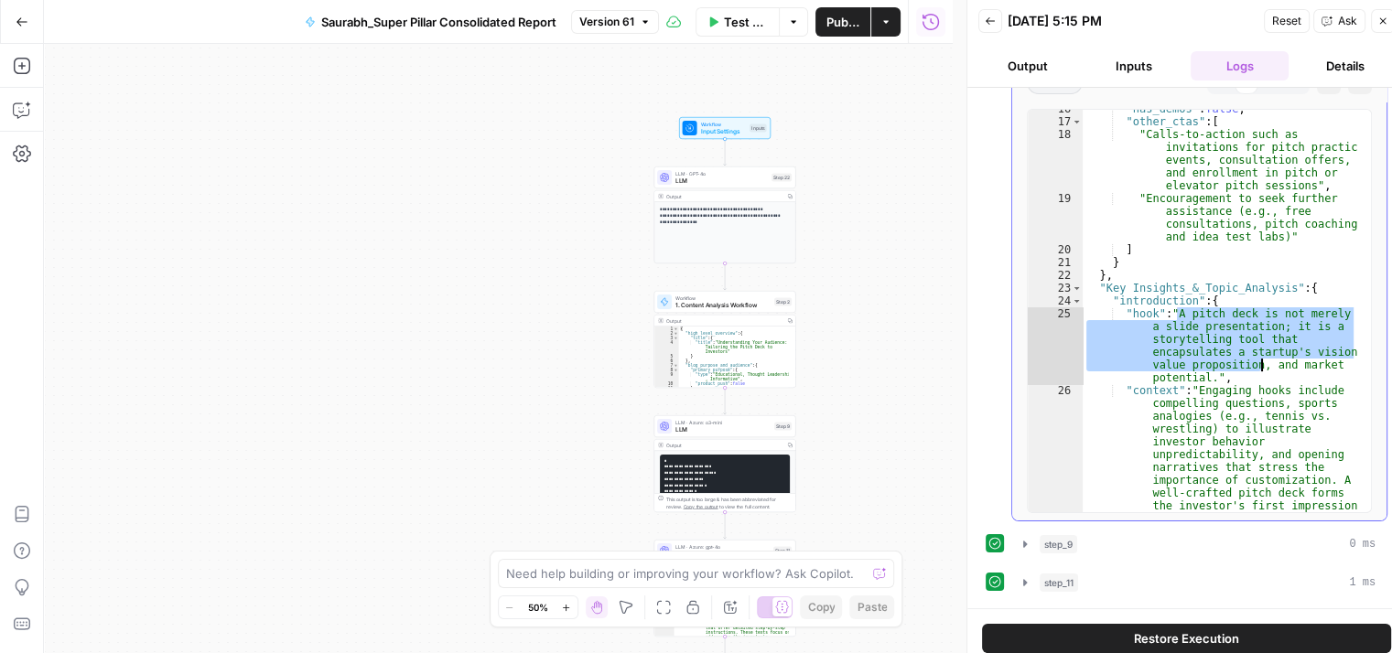
drag, startPoint x: 1175, startPoint y: 313, endPoint x: 1259, endPoint y: 377, distance: 105.8
click at [1259, 377] on div ""has_demos" : false , "other_ctas" : [ "Calls-to-action such as invitations for…" at bounding box center [1219, 393] width 274 height 582
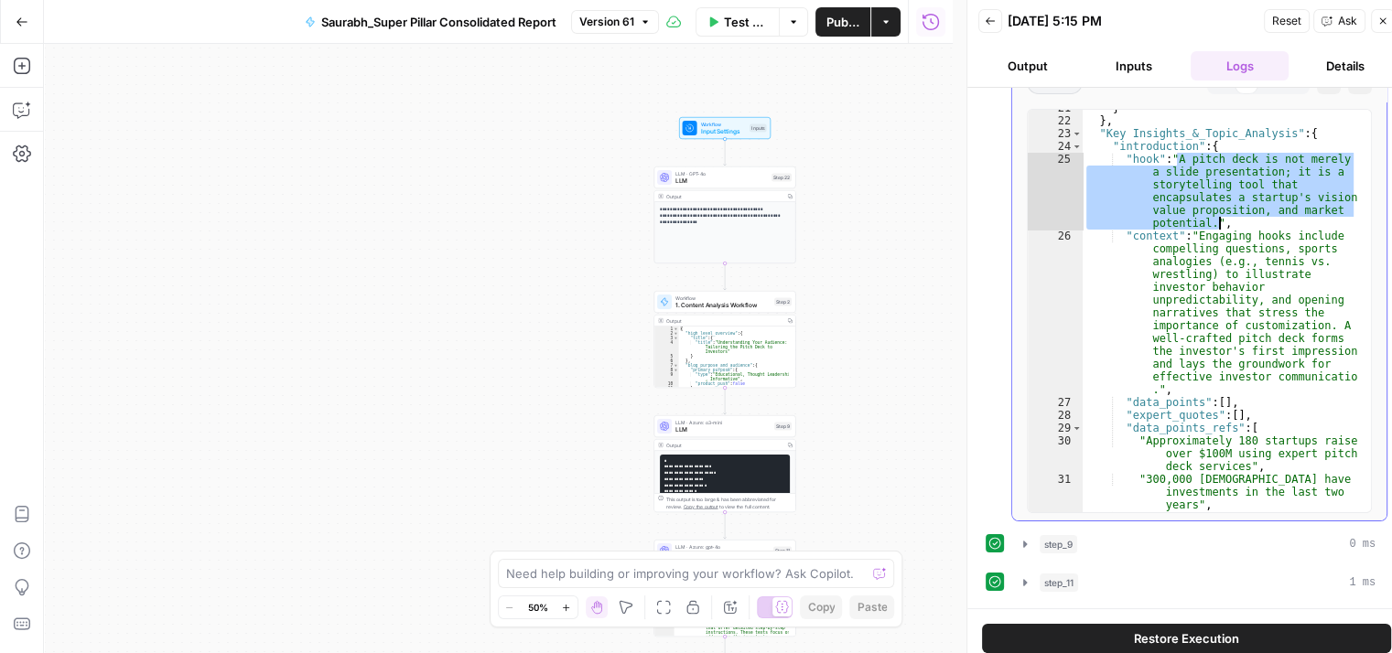
scroll to position [444, 0]
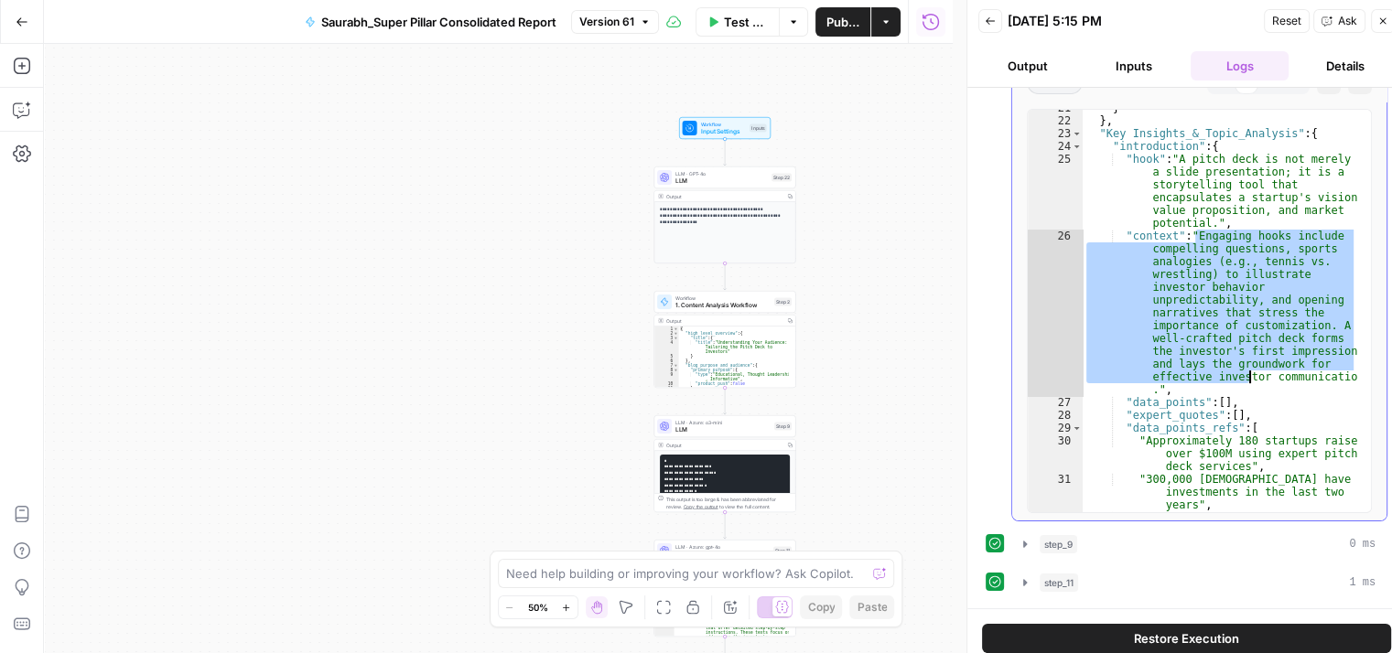
drag, startPoint x: 1196, startPoint y: 231, endPoint x: 1246, endPoint y: 382, distance: 158.3
click at [1246, 382] on div "} } , "Key Insights_&_Topic_Analysis" : { "introduction" : { "hook" : "A pitch …" at bounding box center [1219, 322] width 274 height 441
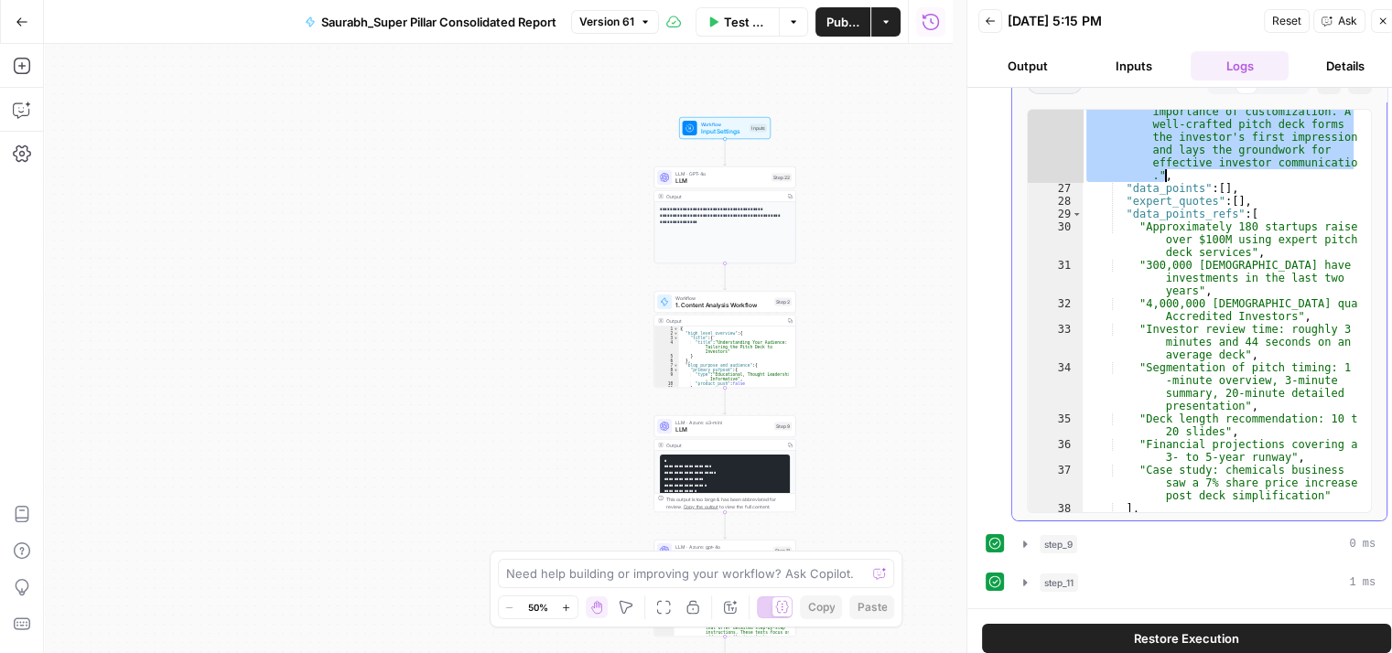
scroll to position [662, 0]
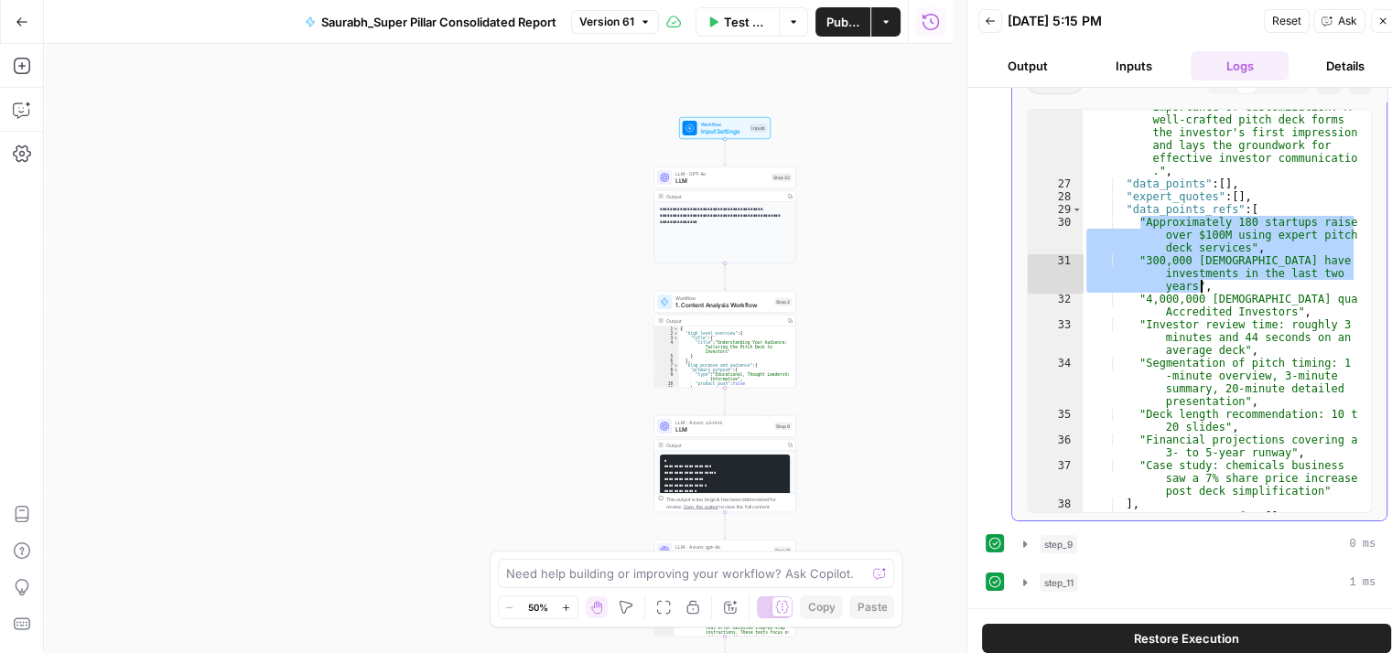
drag, startPoint x: 1139, startPoint y: 219, endPoint x: 1218, endPoint y: 278, distance: 98.6
click at [1218, 278] on div ""context" : "Engaging hooks include compelling questions, sports analogies (e.g…" at bounding box center [1219, 302] width 274 height 582
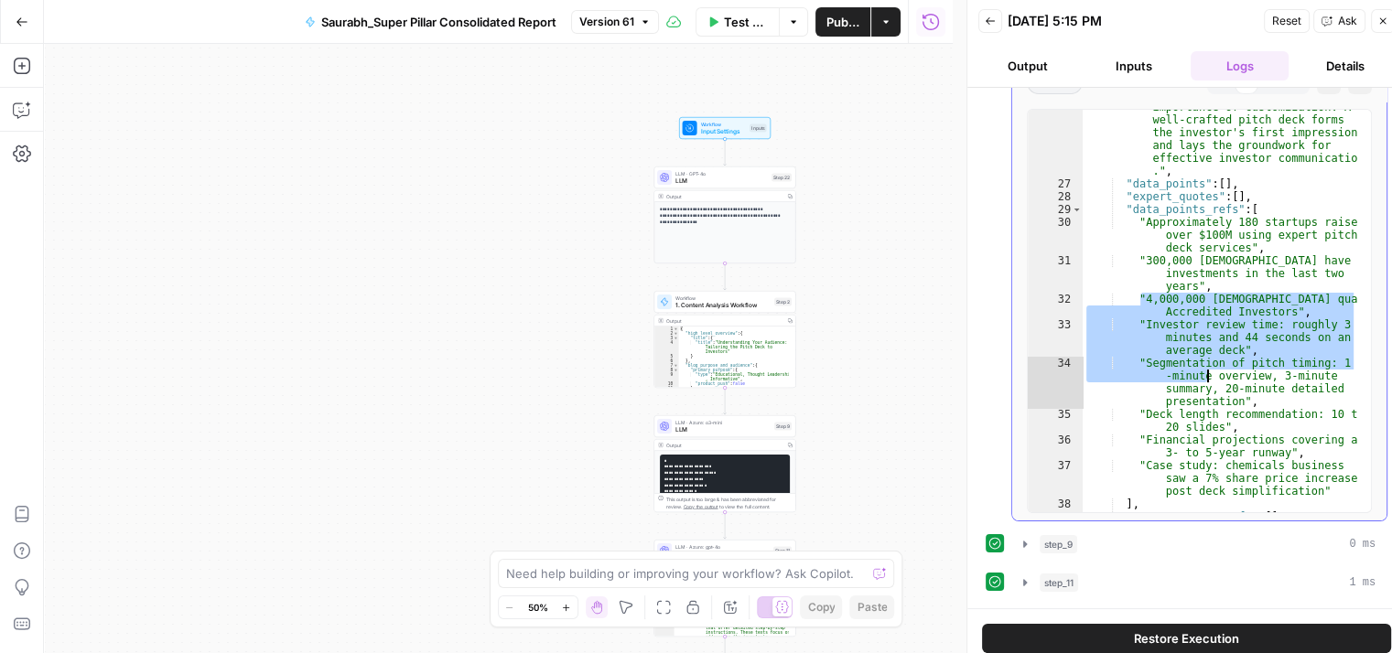
drag, startPoint x: 1140, startPoint y: 296, endPoint x: 1206, endPoint y: 379, distance: 105.5
click at [1206, 379] on div ""context" : "Engaging hooks include compelling questions, sports analogies (e.g…" at bounding box center [1219, 302] width 274 height 582
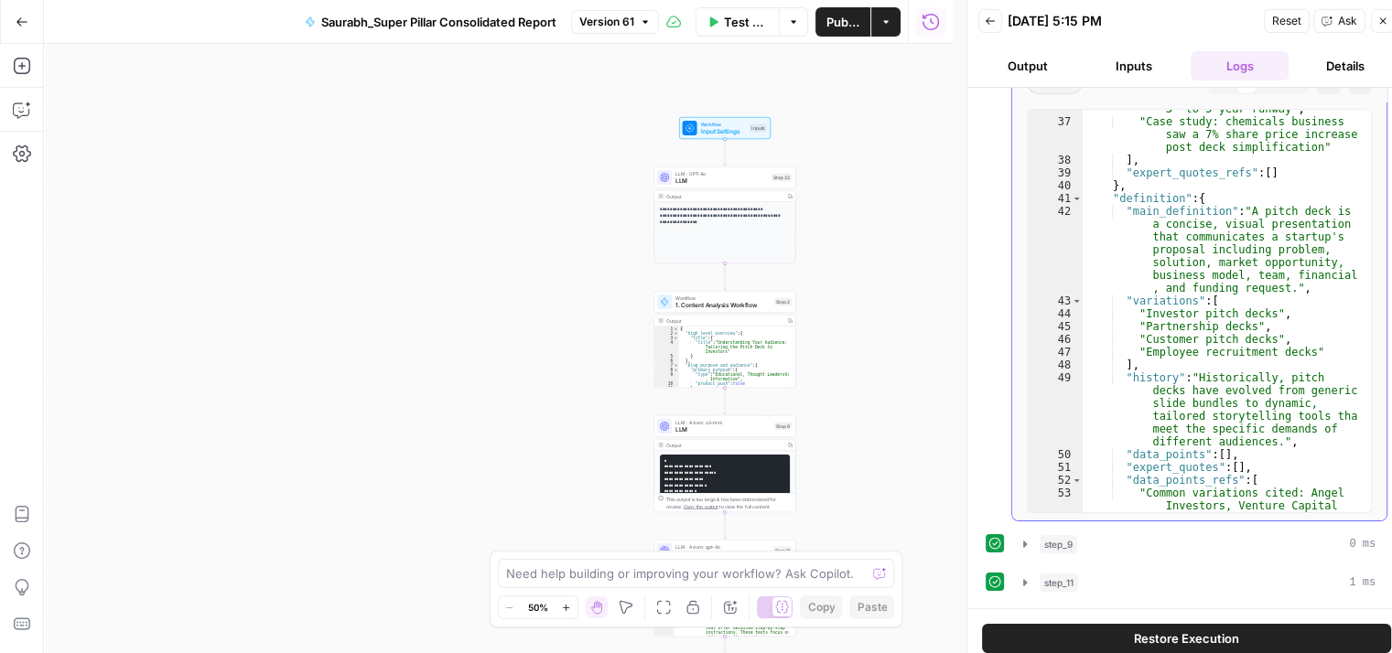
scroll to position [1017, 0]
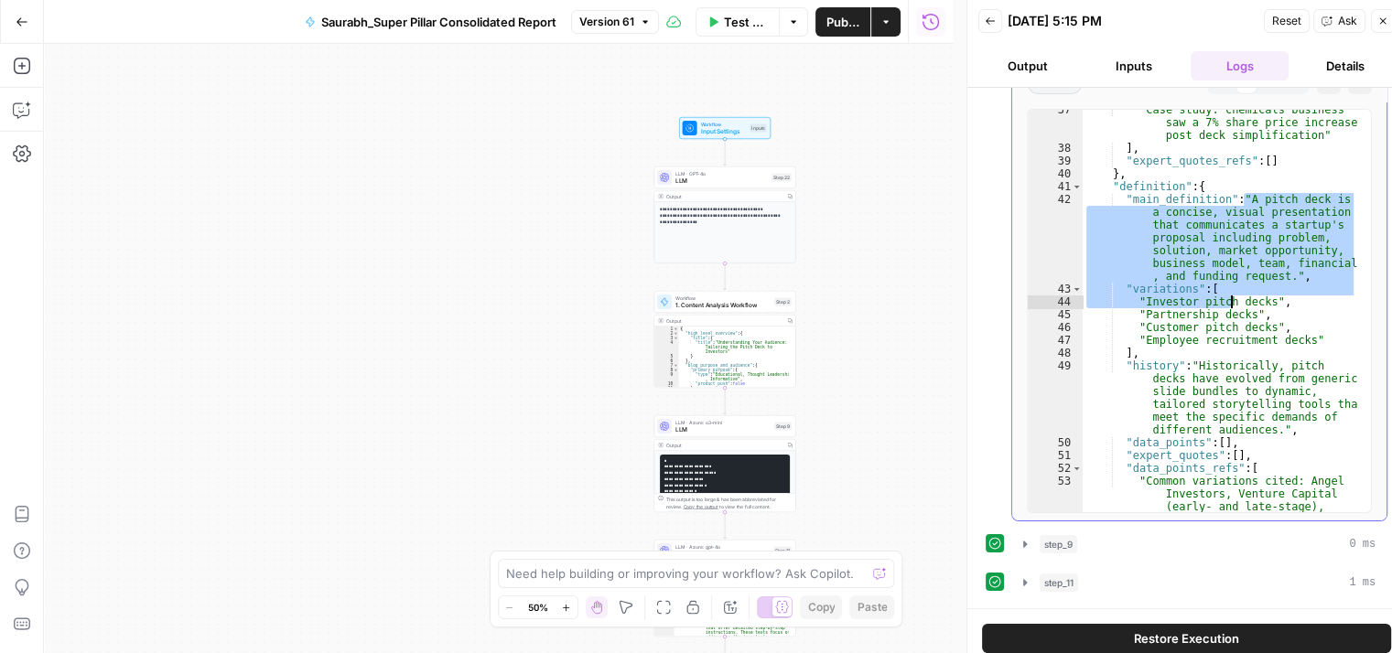
drag, startPoint x: 1243, startPoint y: 198, endPoint x: 1234, endPoint y: 318, distance: 120.2
click at [1234, 318] on div ""Case study: chemicals business saw a 7% share price increase post deck simplif…" at bounding box center [1219, 355] width 274 height 505
type textarea "**********"
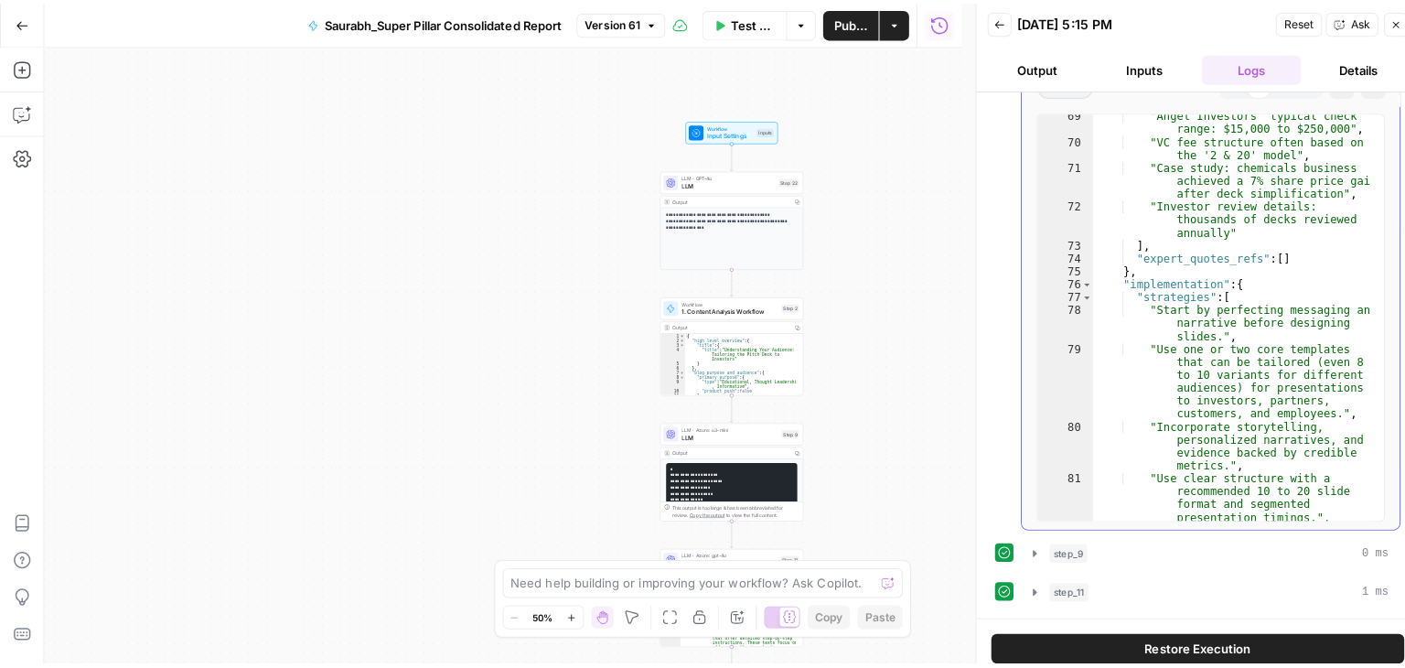
scroll to position [1967, 0]
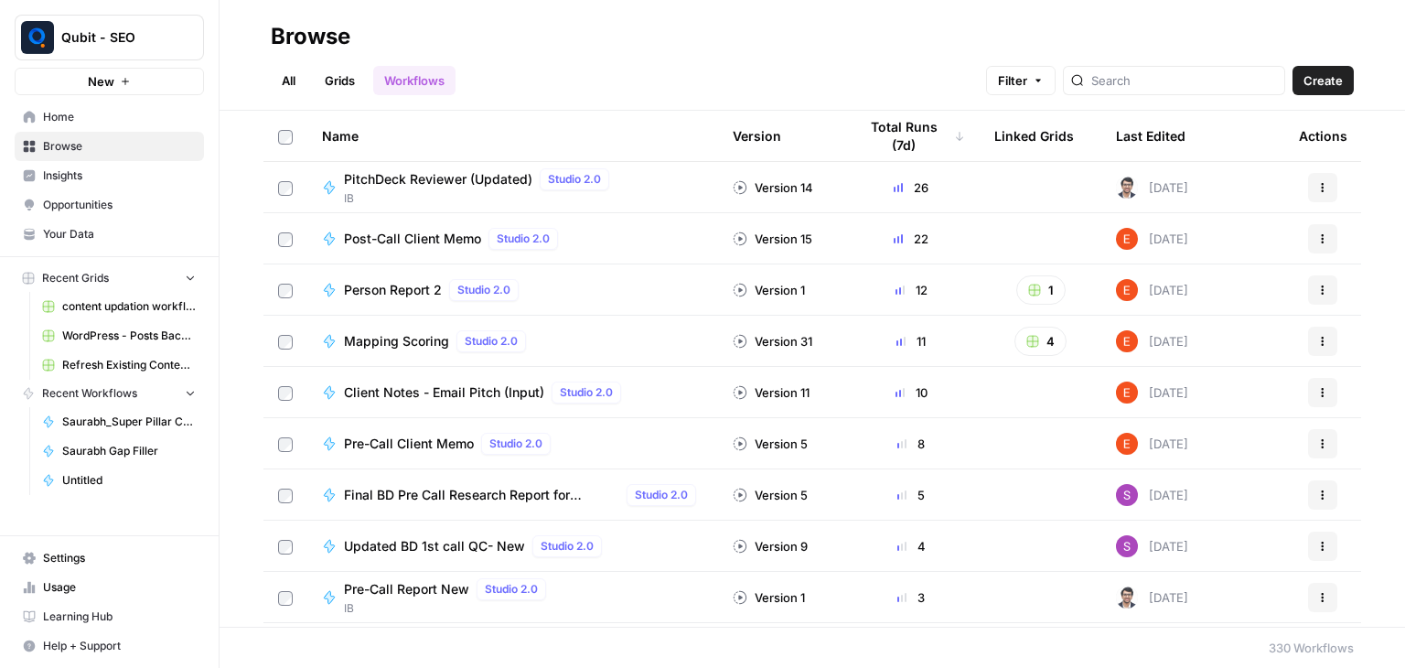
click at [334, 80] on link "Grids" at bounding box center [340, 80] width 52 height 29
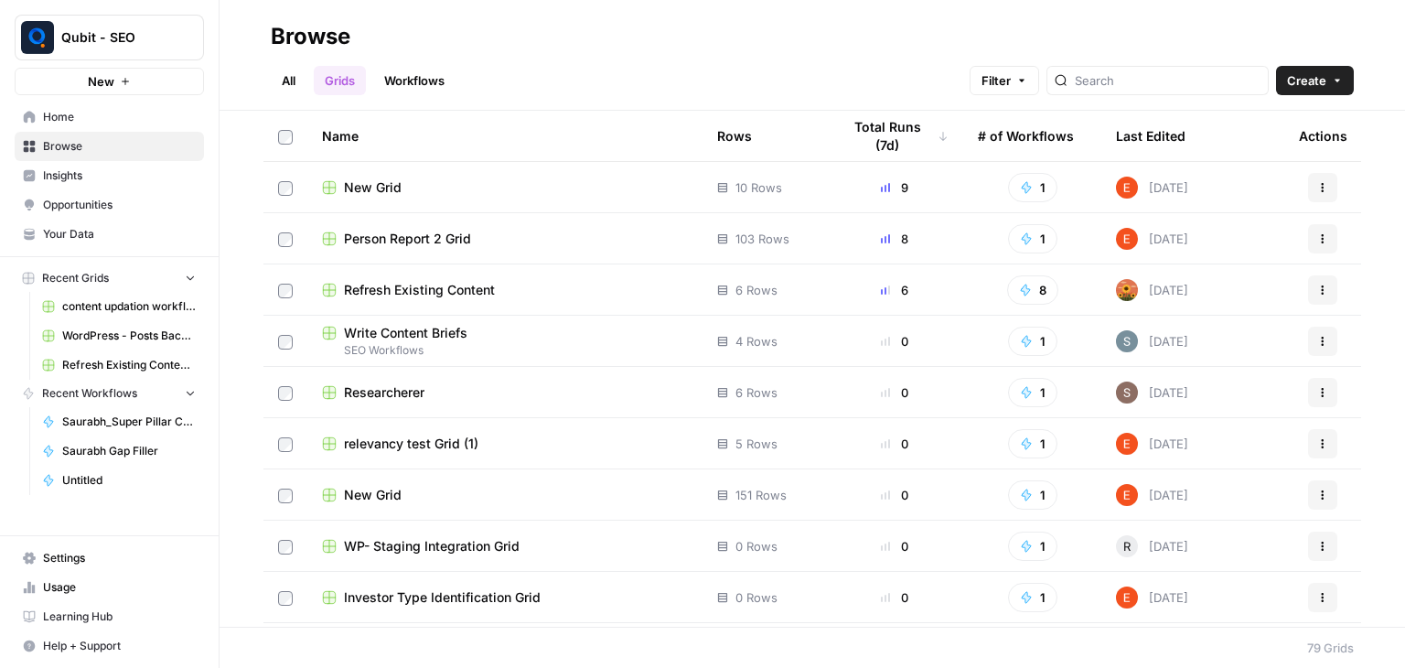
click at [280, 78] on link "All" at bounding box center [289, 80] width 36 height 29
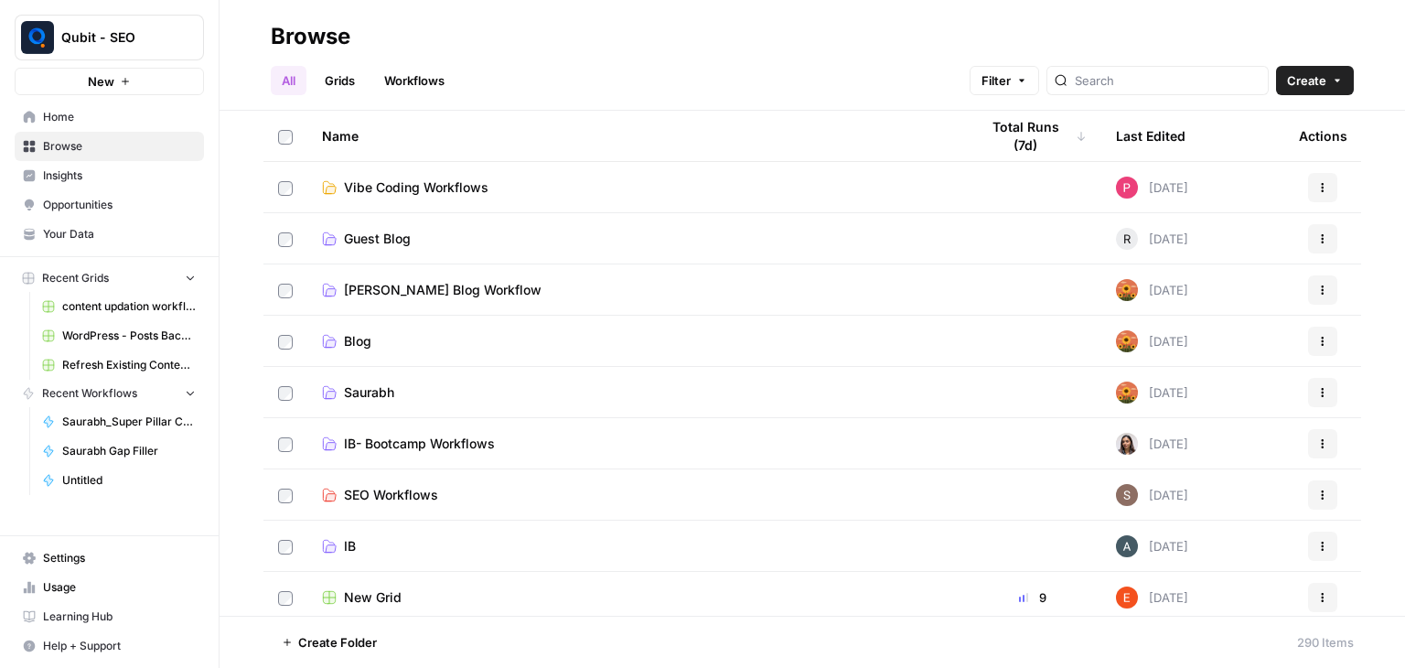
click at [450, 396] on link "Saurabh" at bounding box center [636, 392] width 628 height 18
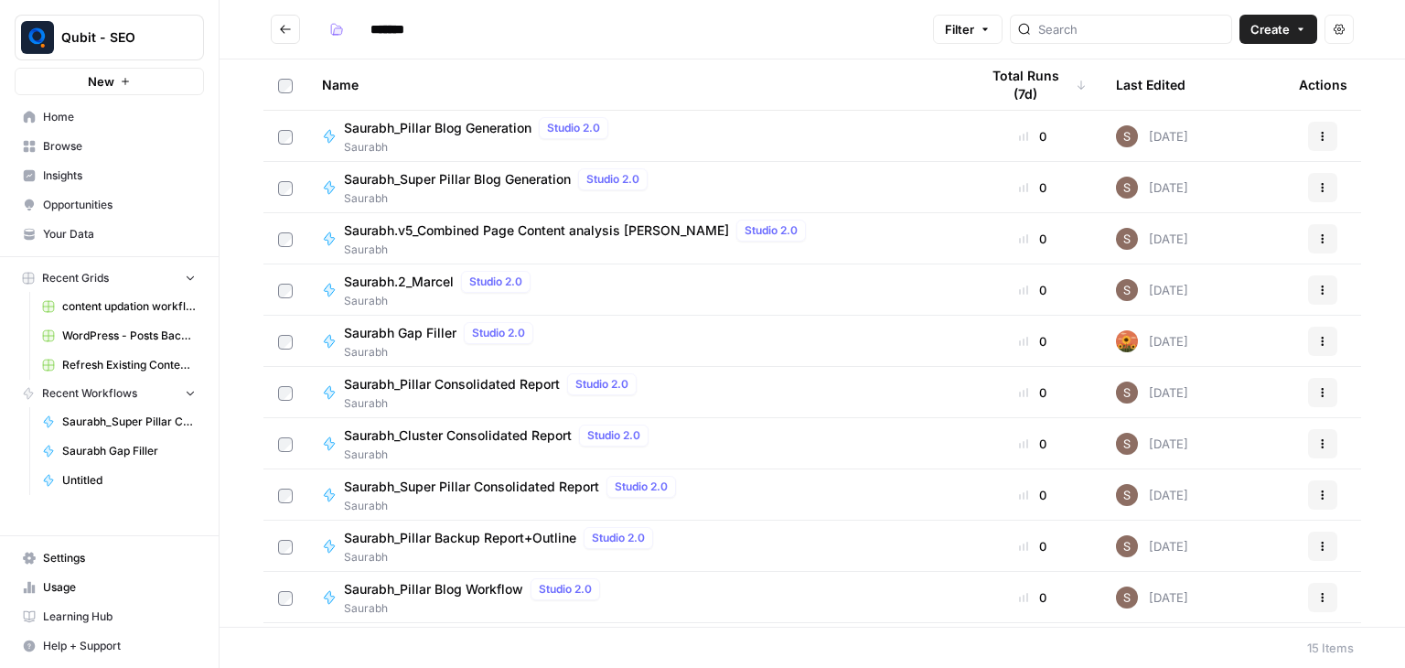
scroll to position [253, 0]
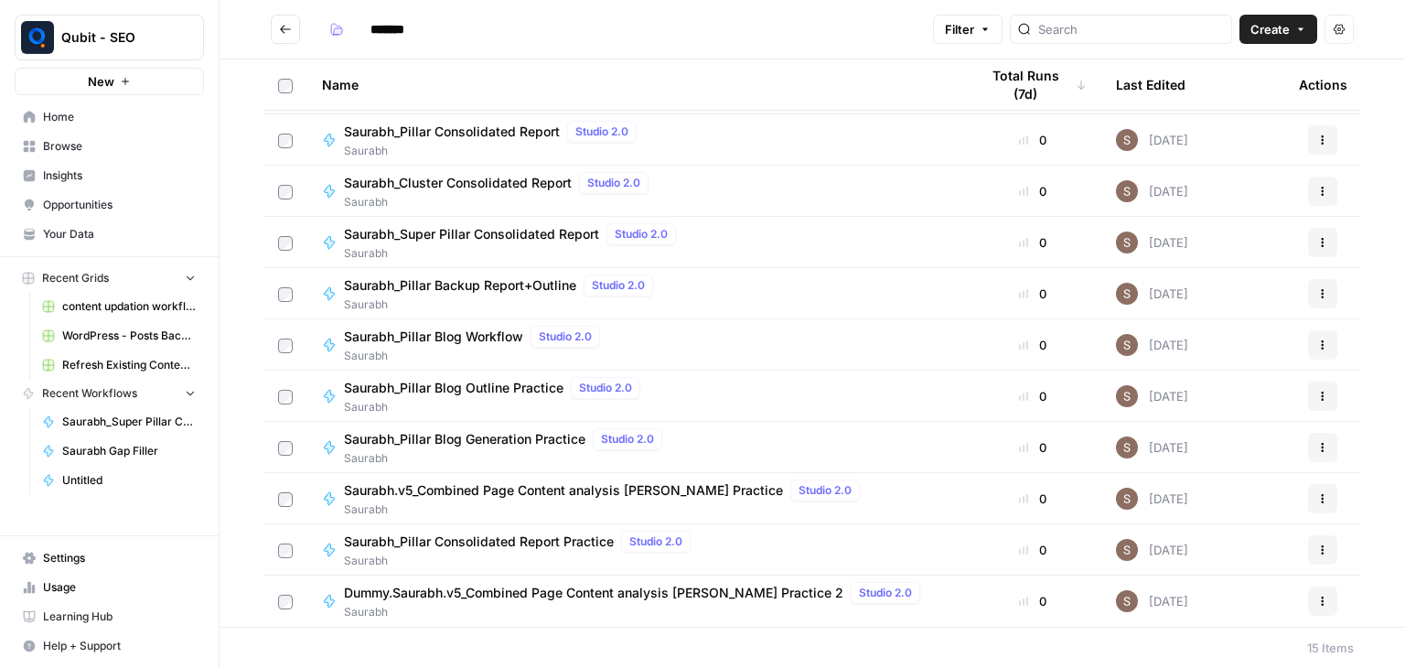
click at [195, 273] on icon "button" at bounding box center [190, 277] width 13 height 13
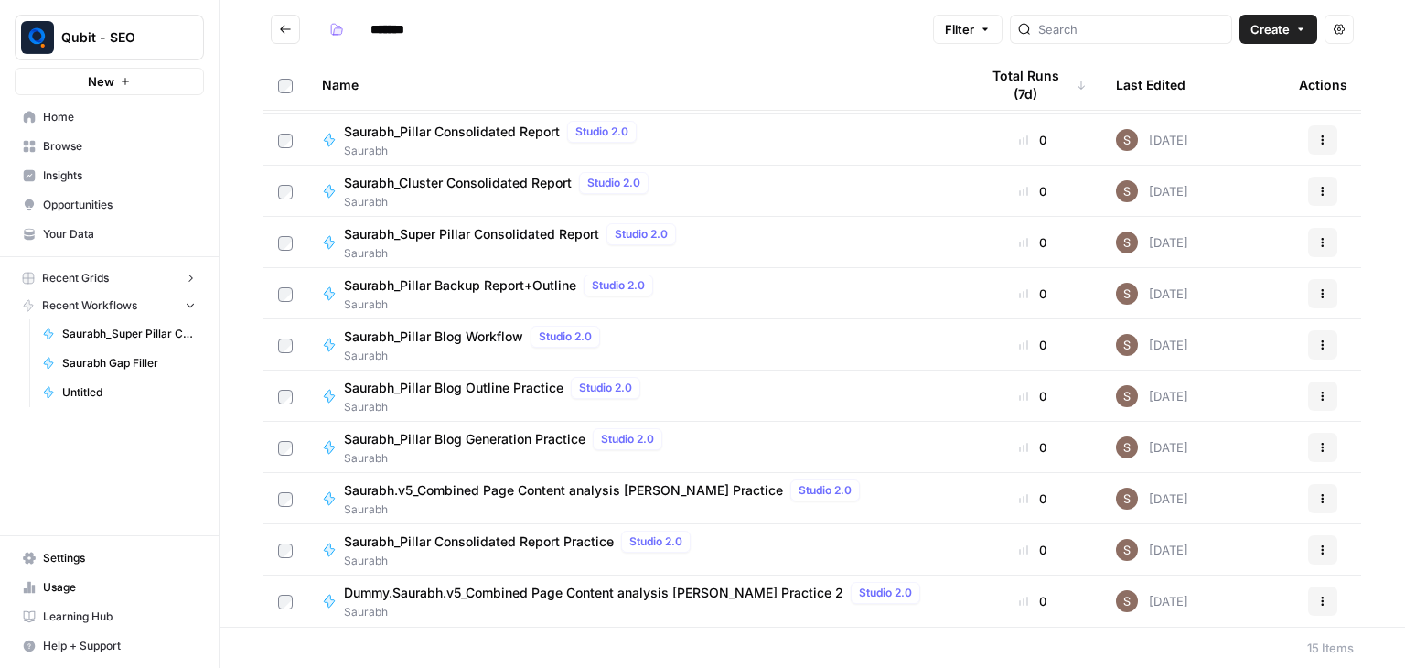
click at [195, 273] on icon "button" at bounding box center [190, 278] width 13 height 13
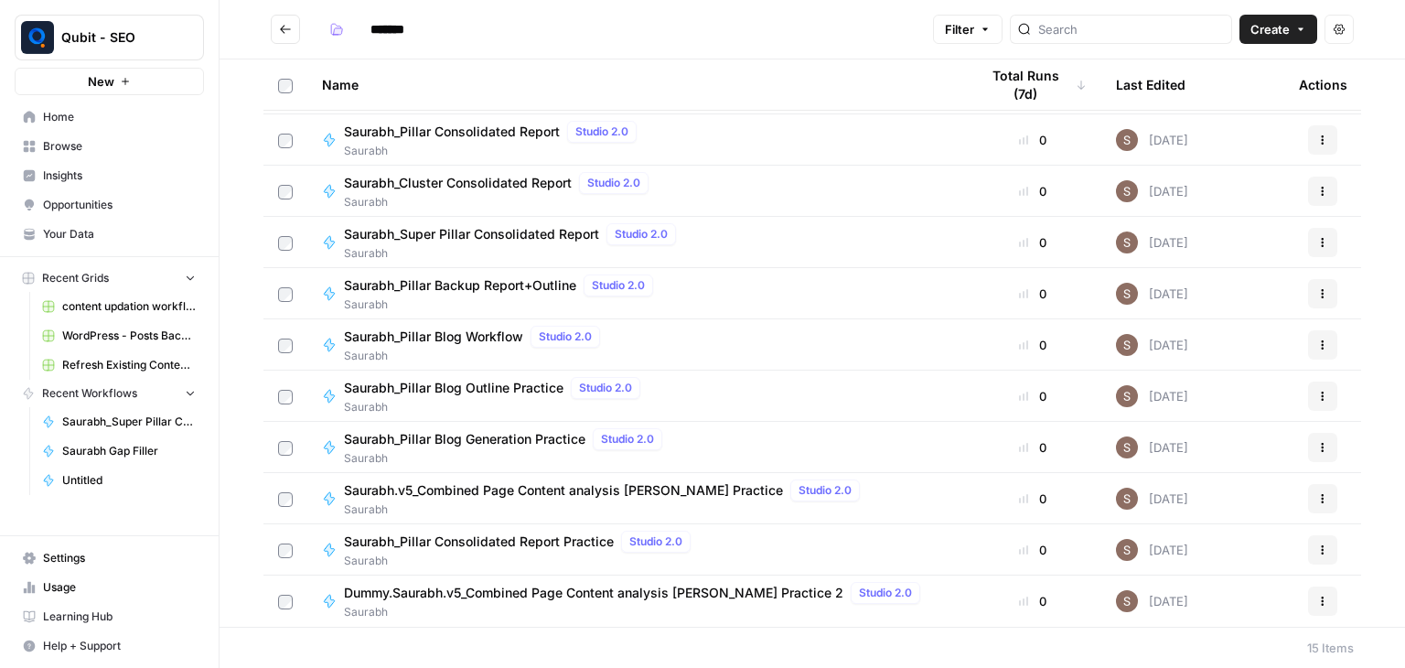
click at [107, 144] on span "Browse" at bounding box center [119, 146] width 153 height 16
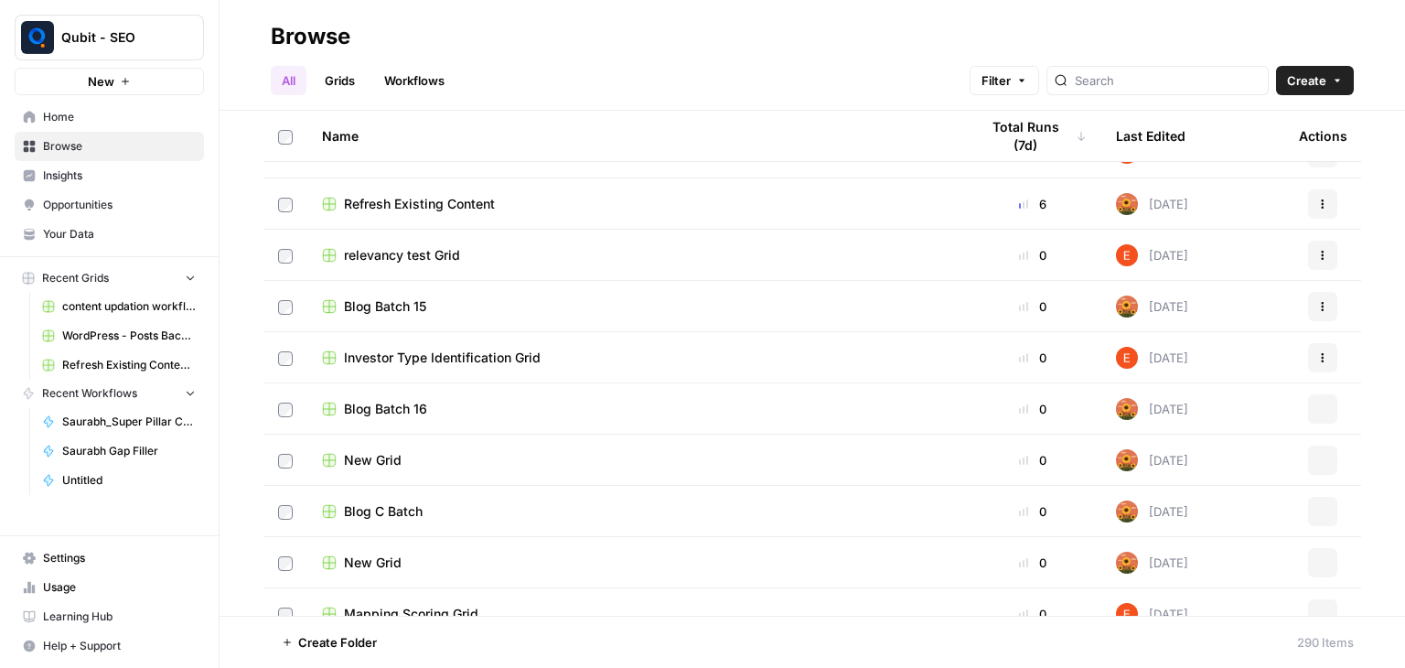
scroll to position [498, 0]
click at [447, 308] on div "Blog Batch 15" at bounding box center [636, 305] width 628 height 18
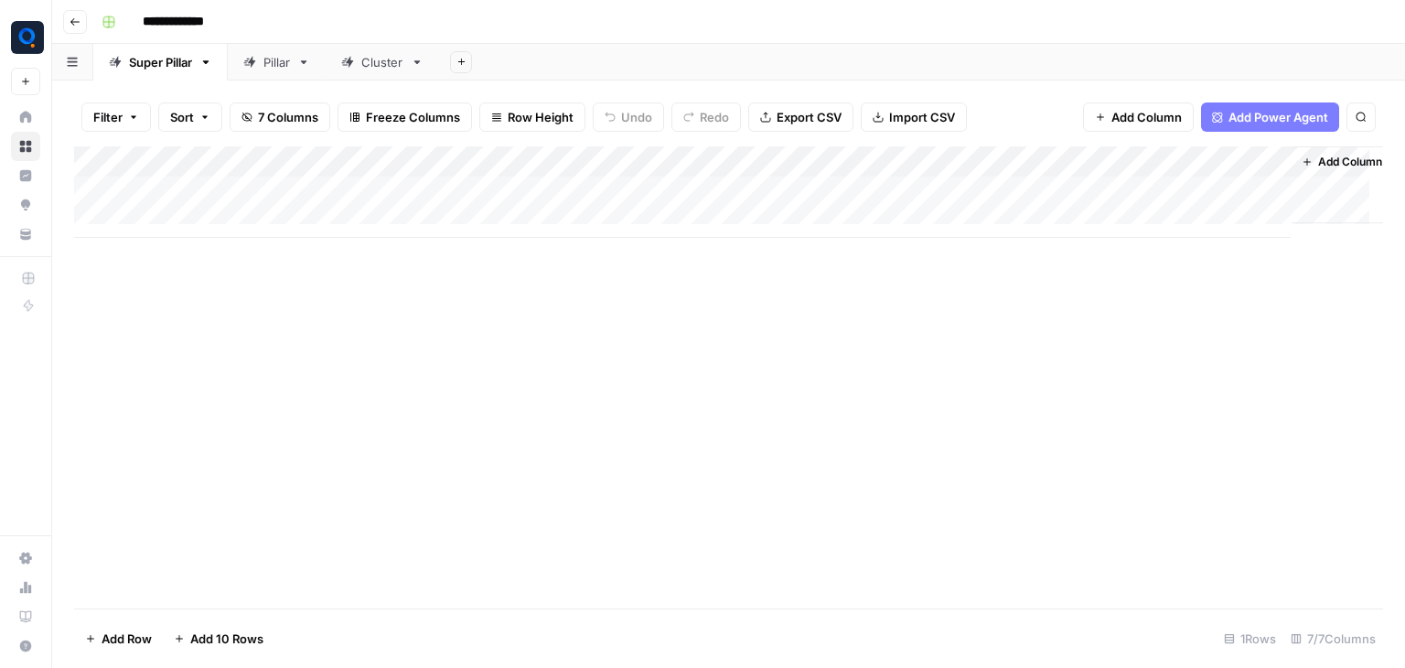
click at [295, 57] on link "Pillar" at bounding box center [277, 62] width 98 height 37
click at [760, 163] on div "Add Column" at bounding box center [728, 285] width 1309 height 278
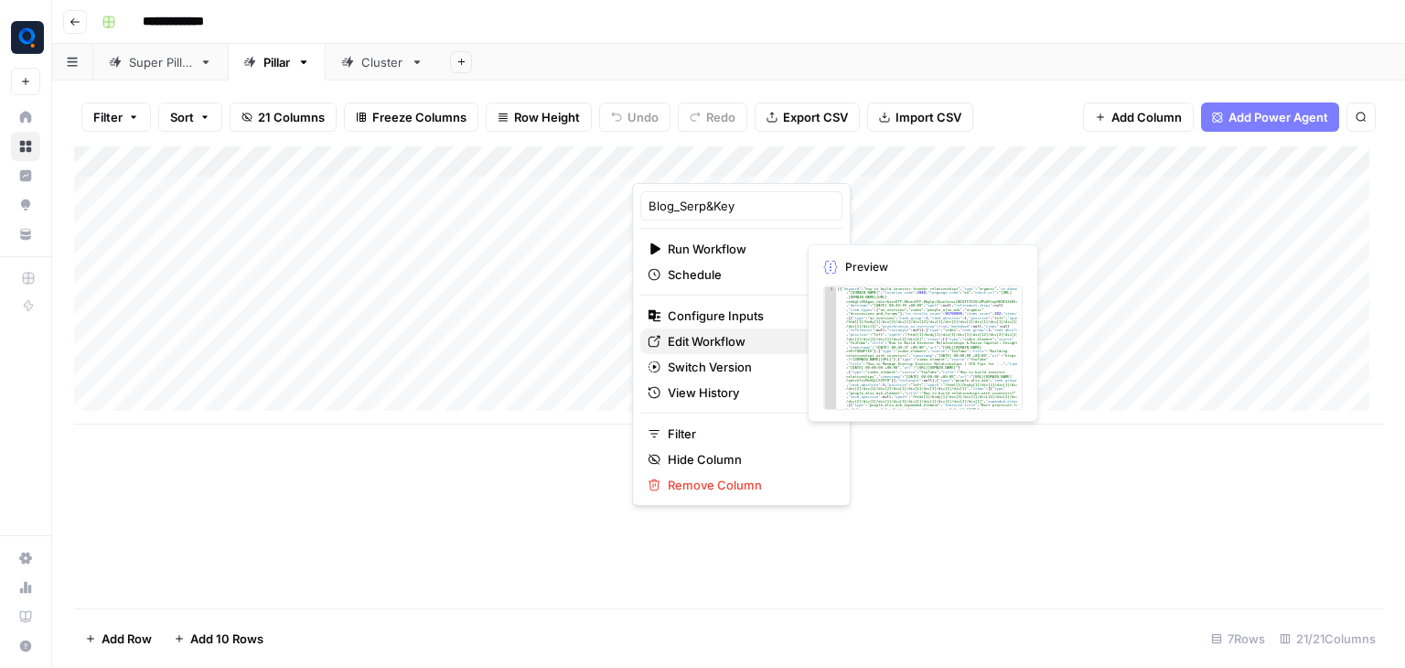
click at [711, 339] on span "Edit Workflow" at bounding box center [748, 341] width 160 height 18
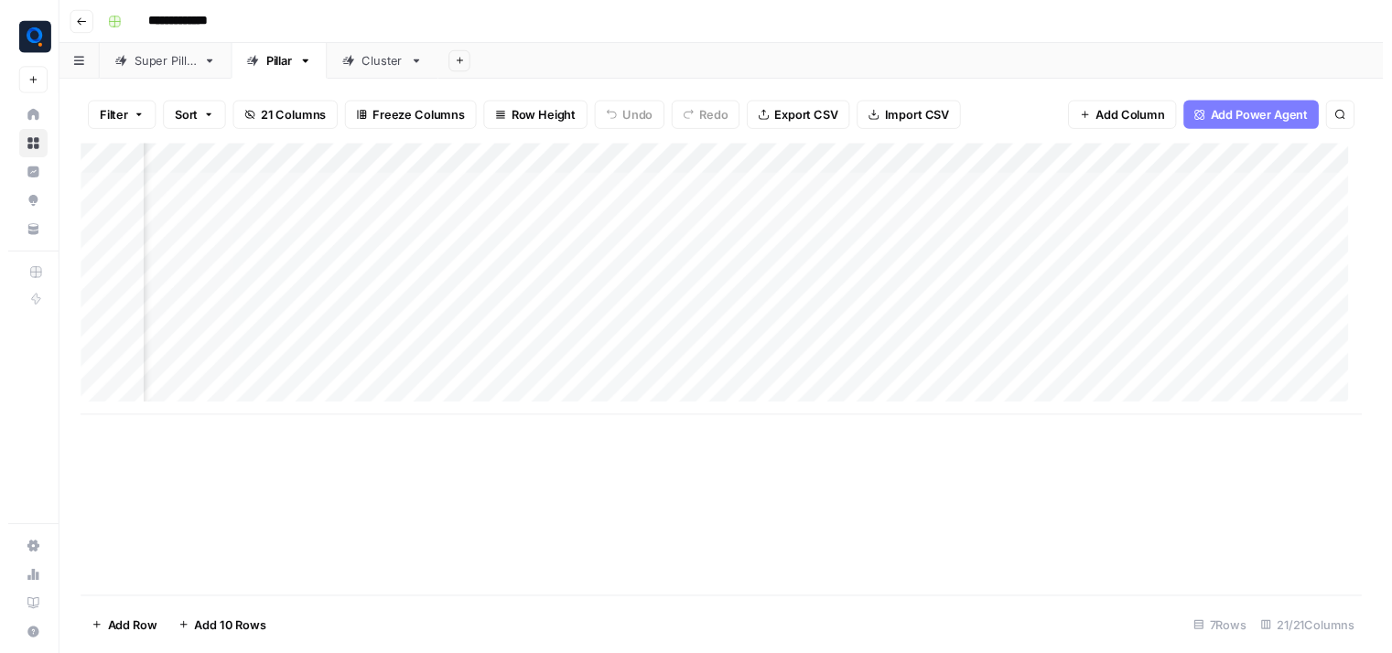
scroll to position [0, 877]
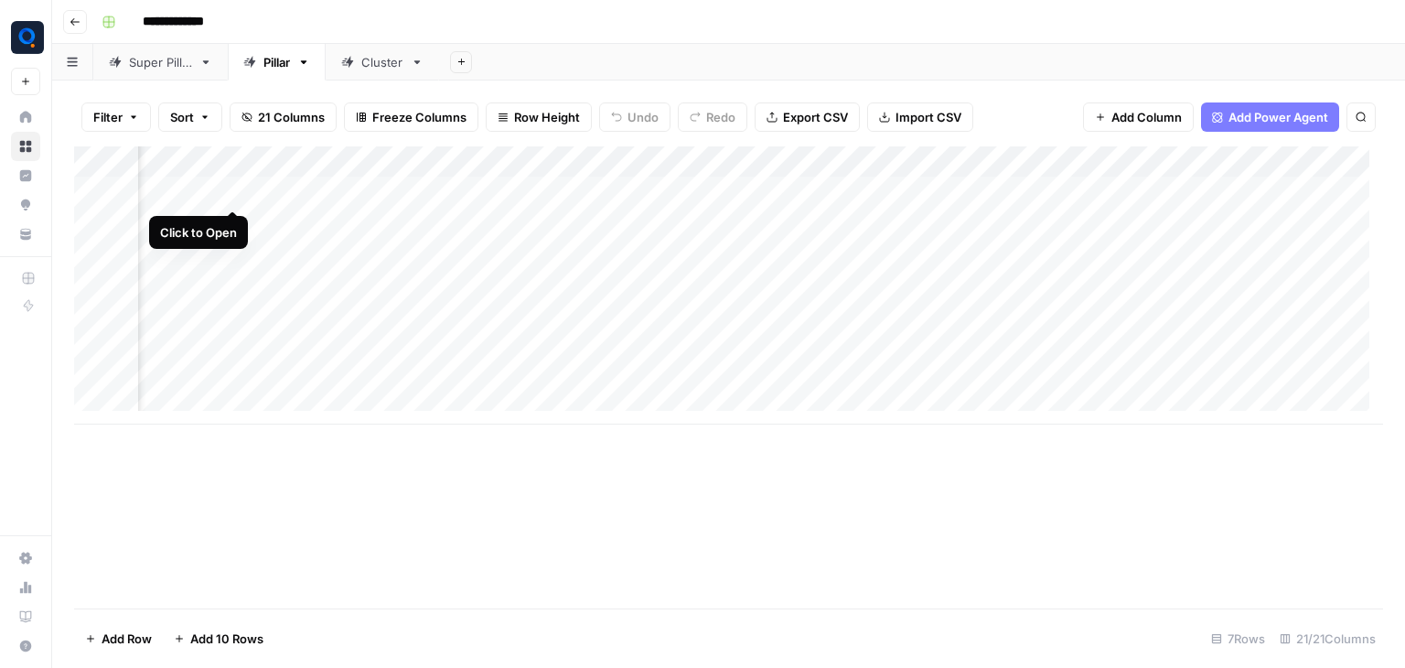
click at [227, 189] on div "Add Column" at bounding box center [728, 285] width 1309 height 278
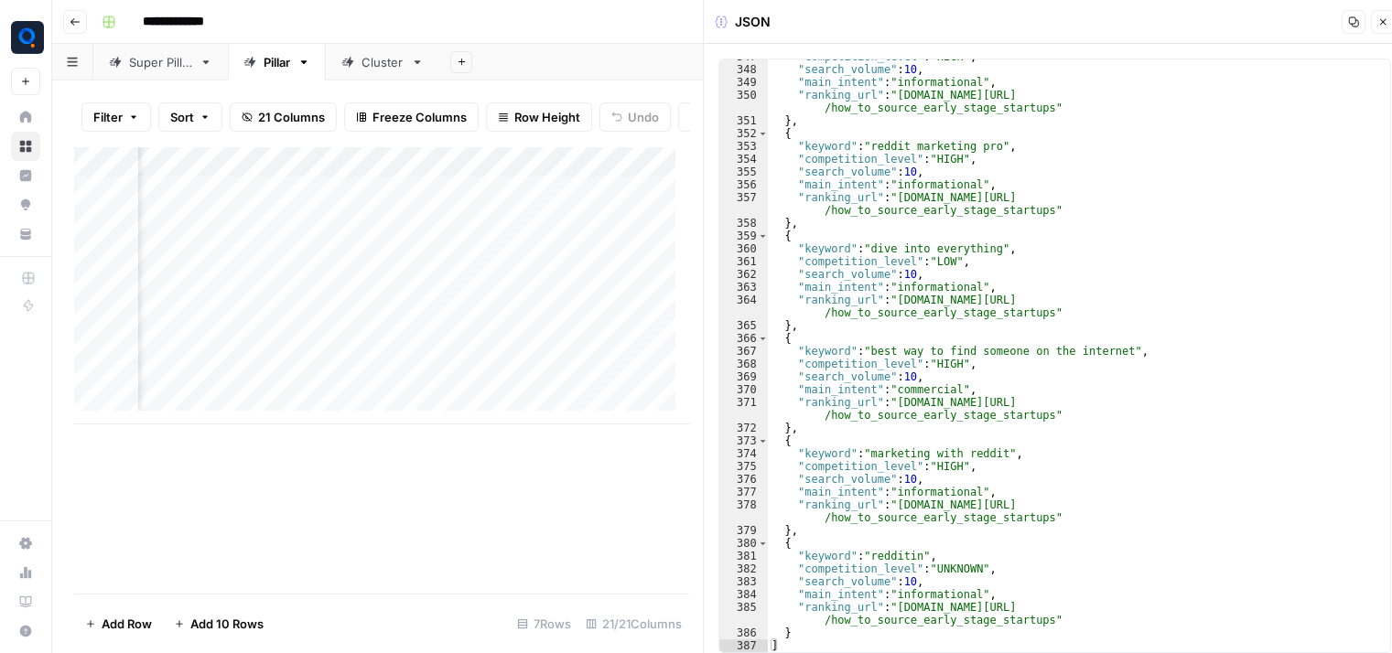
scroll to position [15, 0]
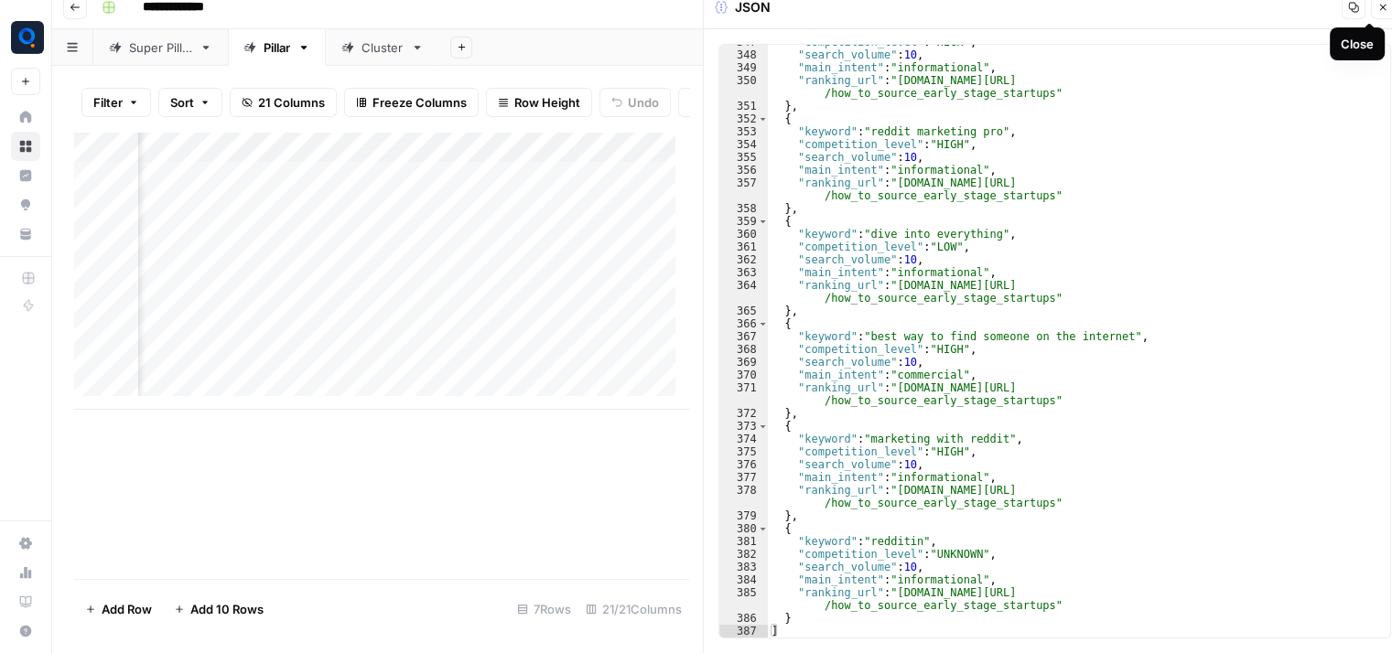
click at [1381, 8] on icon "button" at bounding box center [1383, 8] width 6 height 6
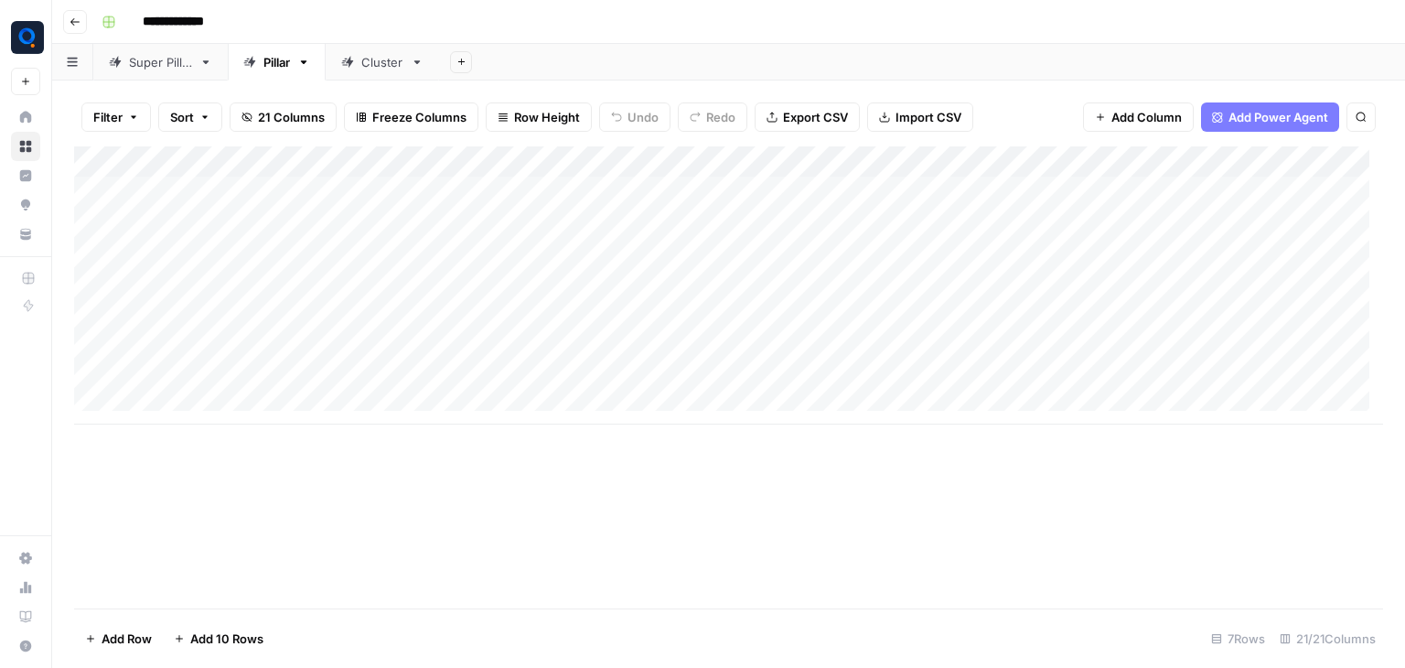
click at [281, 194] on div "Add Column" at bounding box center [728, 285] width 1309 height 278
click at [349, 511] on div "Add Column" at bounding box center [728, 377] width 1309 height 462
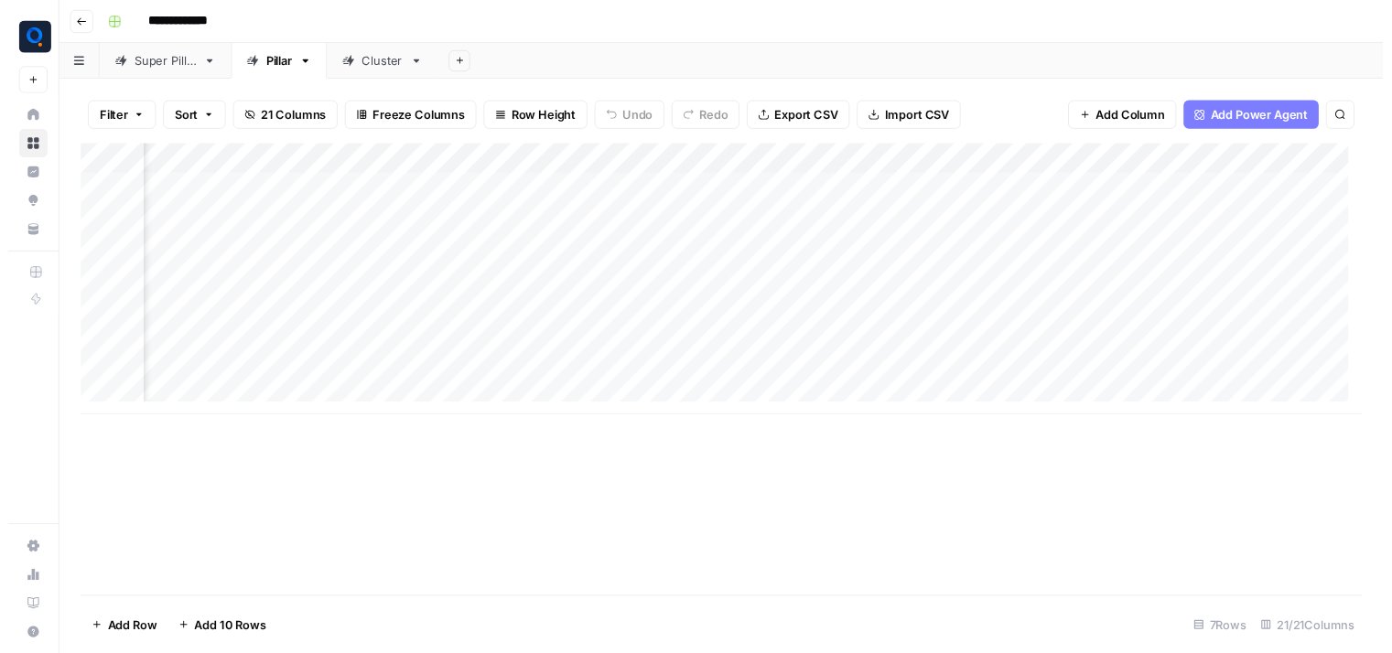
scroll to position [0, 692]
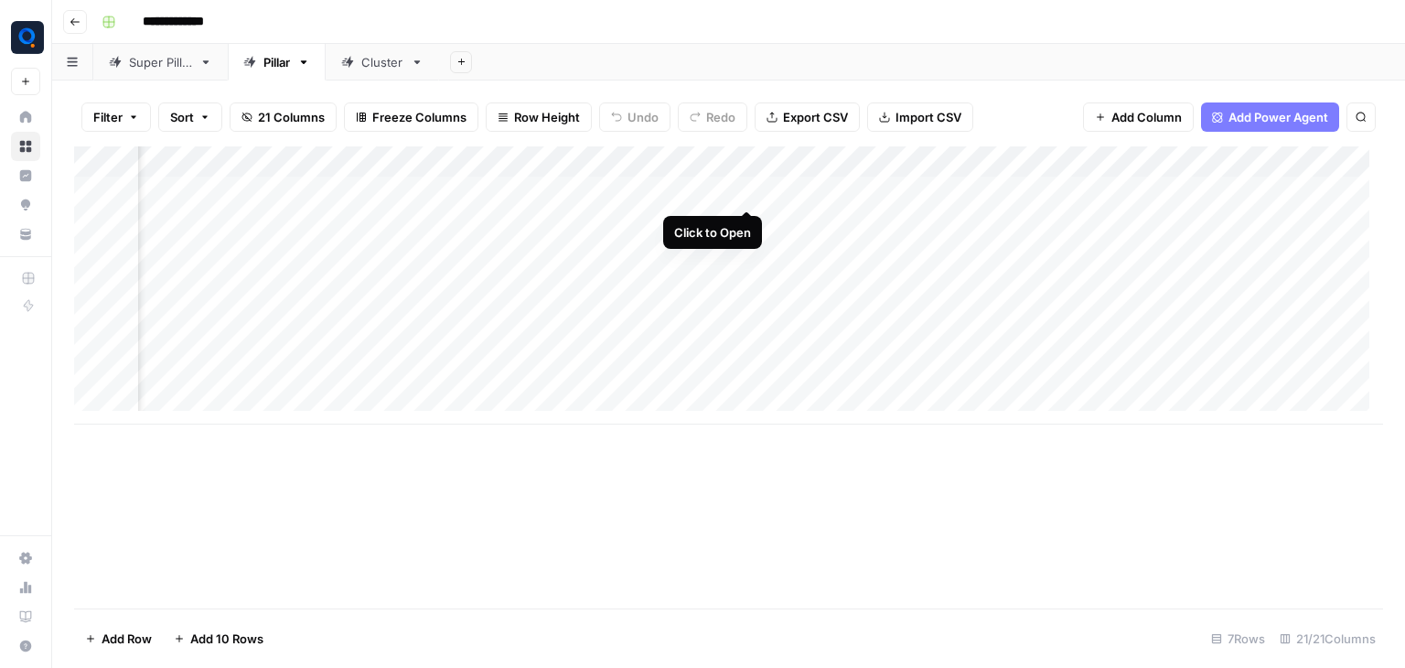
click at [745, 191] on div "Add Column" at bounding box center [728, 285] width 1309 height 278
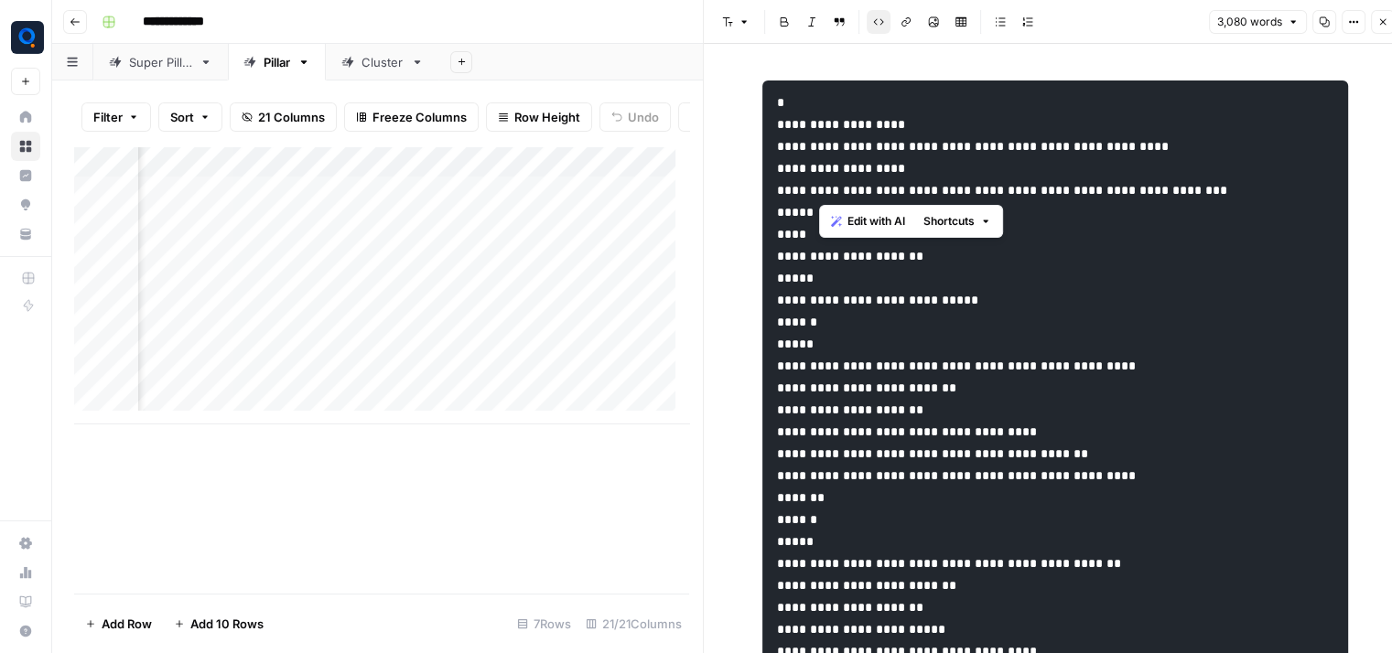
drag, startPoint x: 817, startPoint y: 190, endPoint x: 1240, endPoint y: 185, distance: 422.8
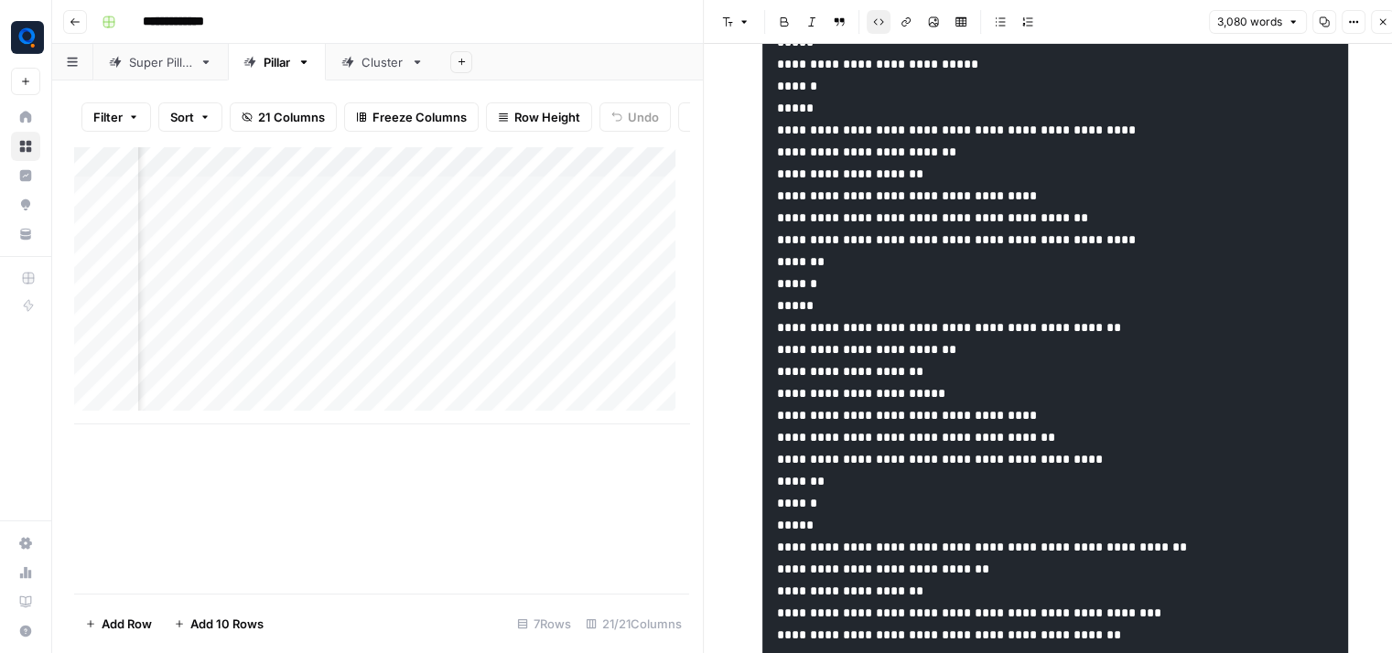
scroll to position [248, 0]
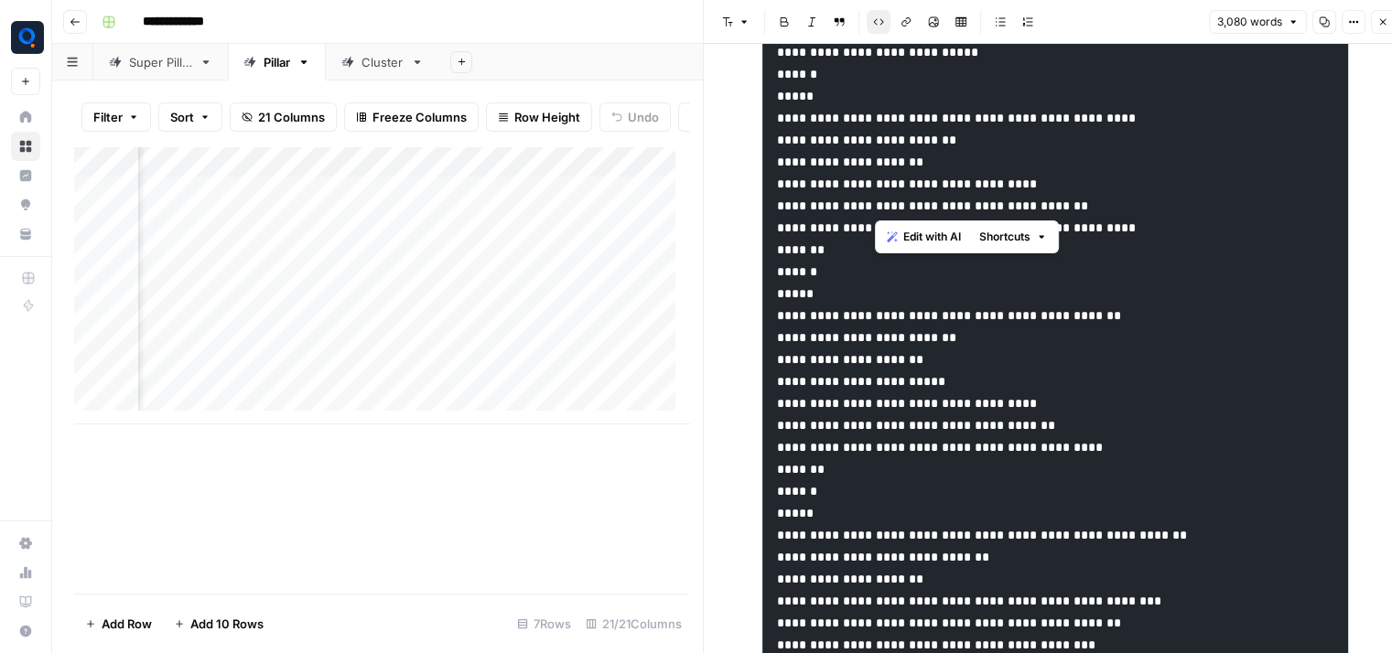
drag, startPoint x: 876, startPoint y: 122, endPoint x: 1114, endPoint y: 210, distance: 254.5
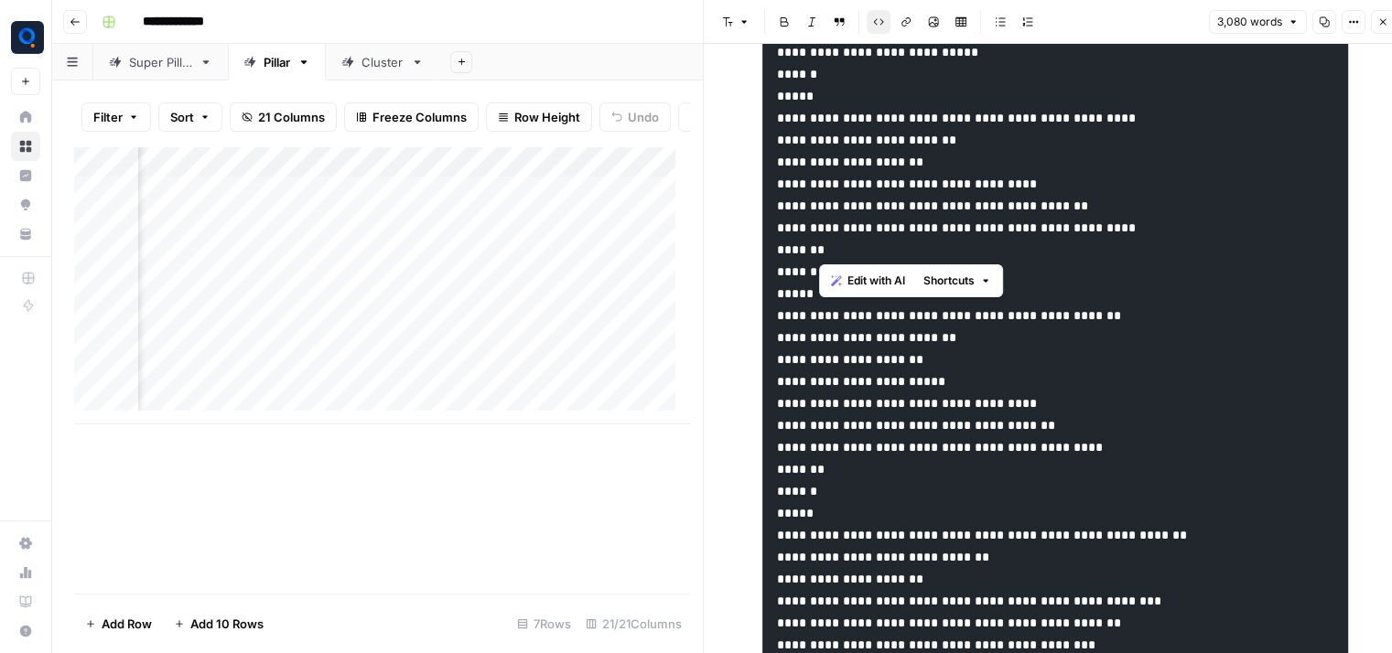
drag, startPoint x: 835, startPoint y: 184, endPoint x: 1051, endPoint y: 284, distance: 237.9
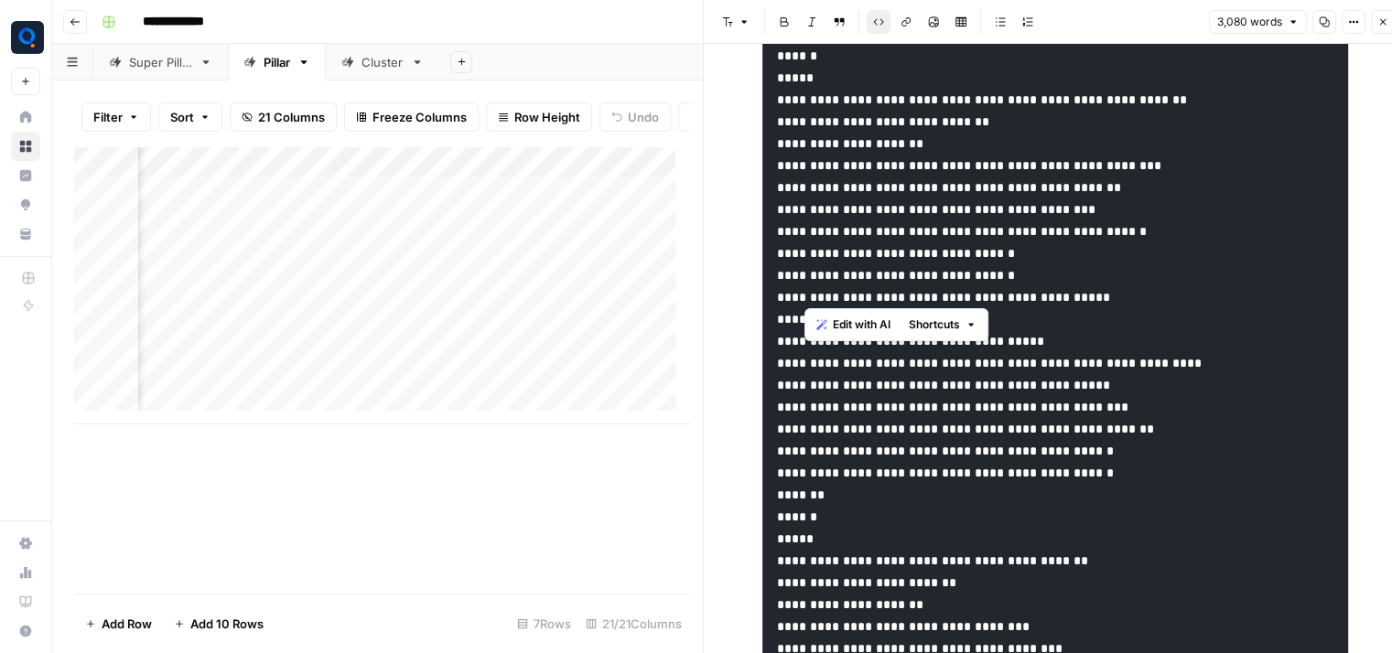
scroll to position [684, 0]
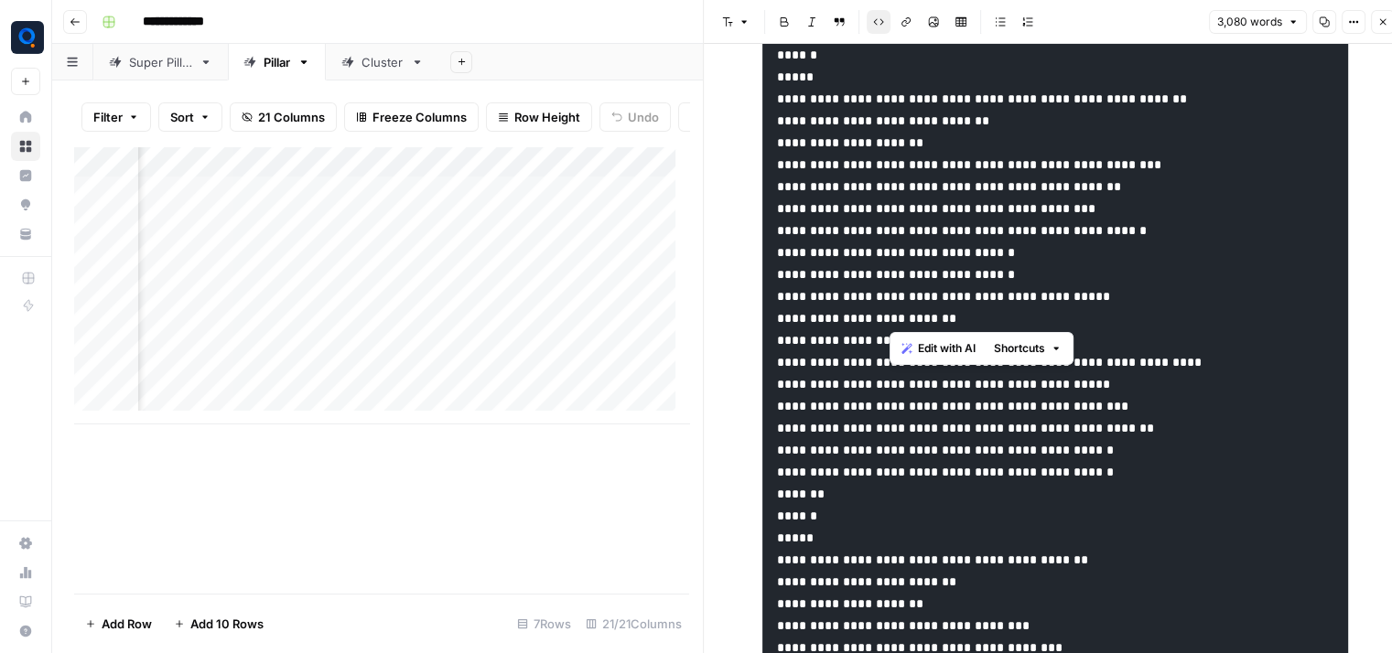
drag, startPoint x: 888, startPoint y: 94, endPoint x: 1010, endPoint y: 501, distance: 424.4
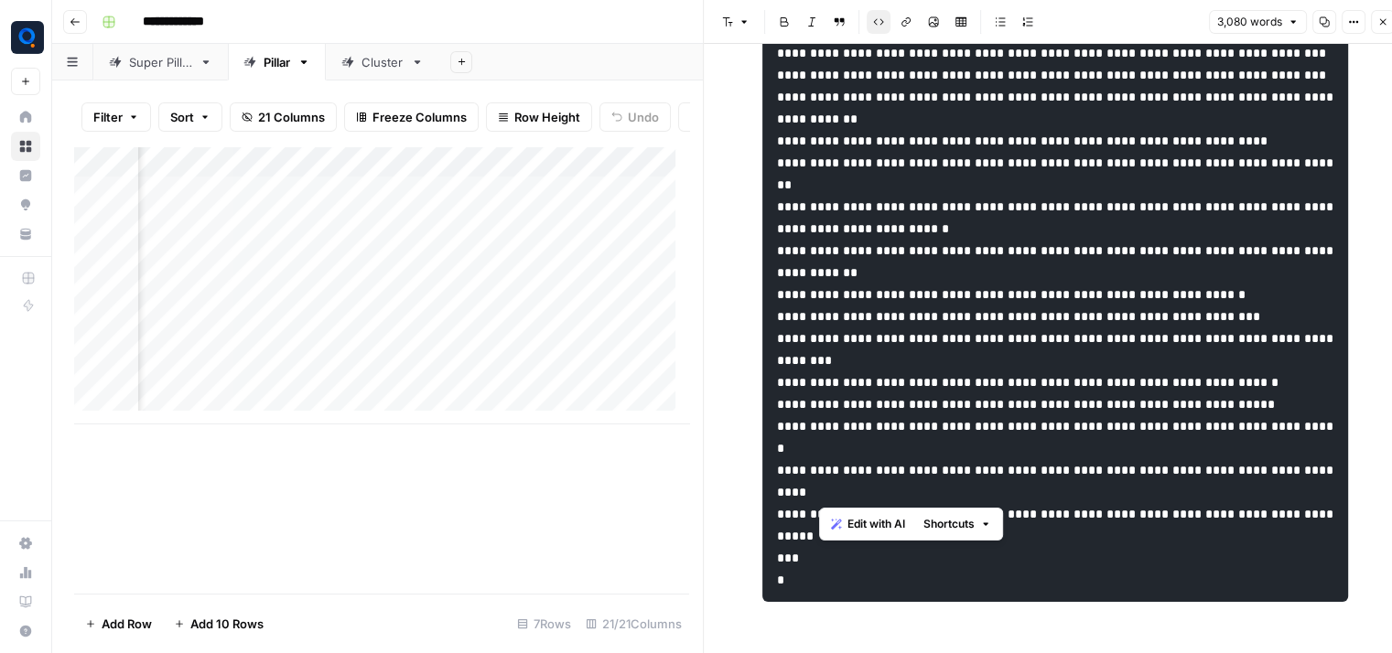
scroll to position [15, 0]
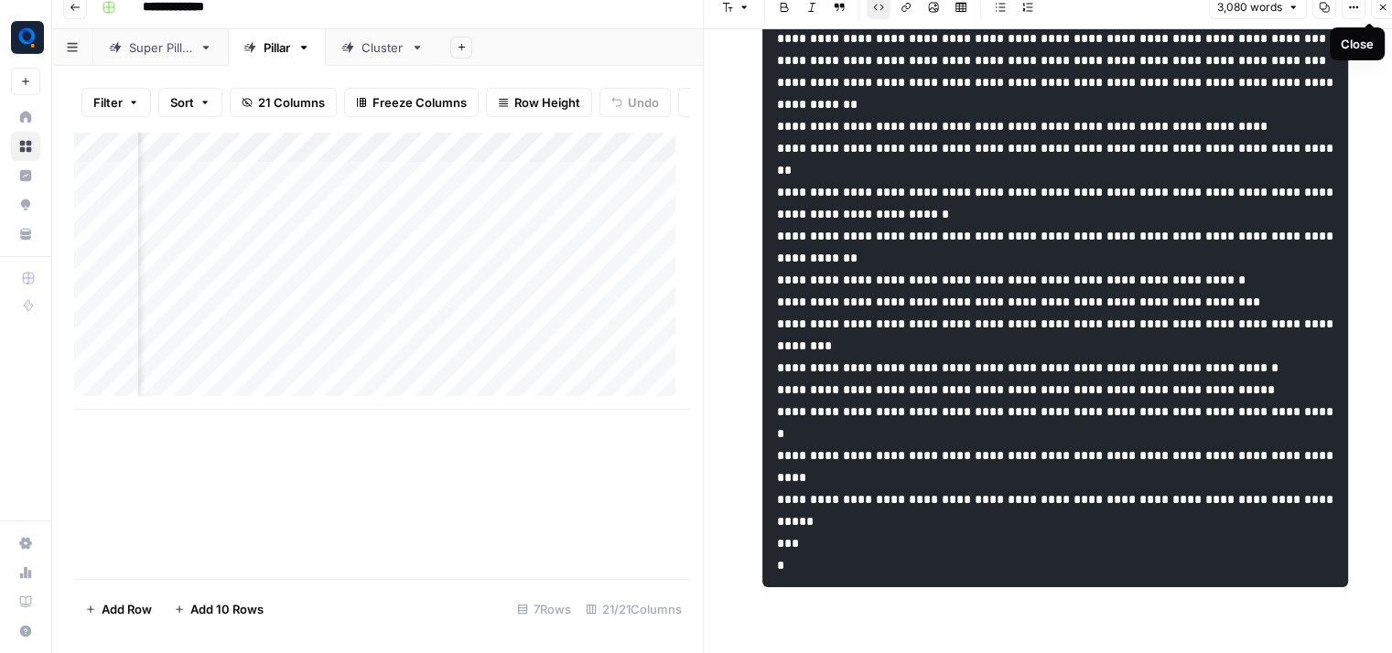
click at [1385, 15] on button "Close" at bounding box center [1383, 7] width 24 height 24
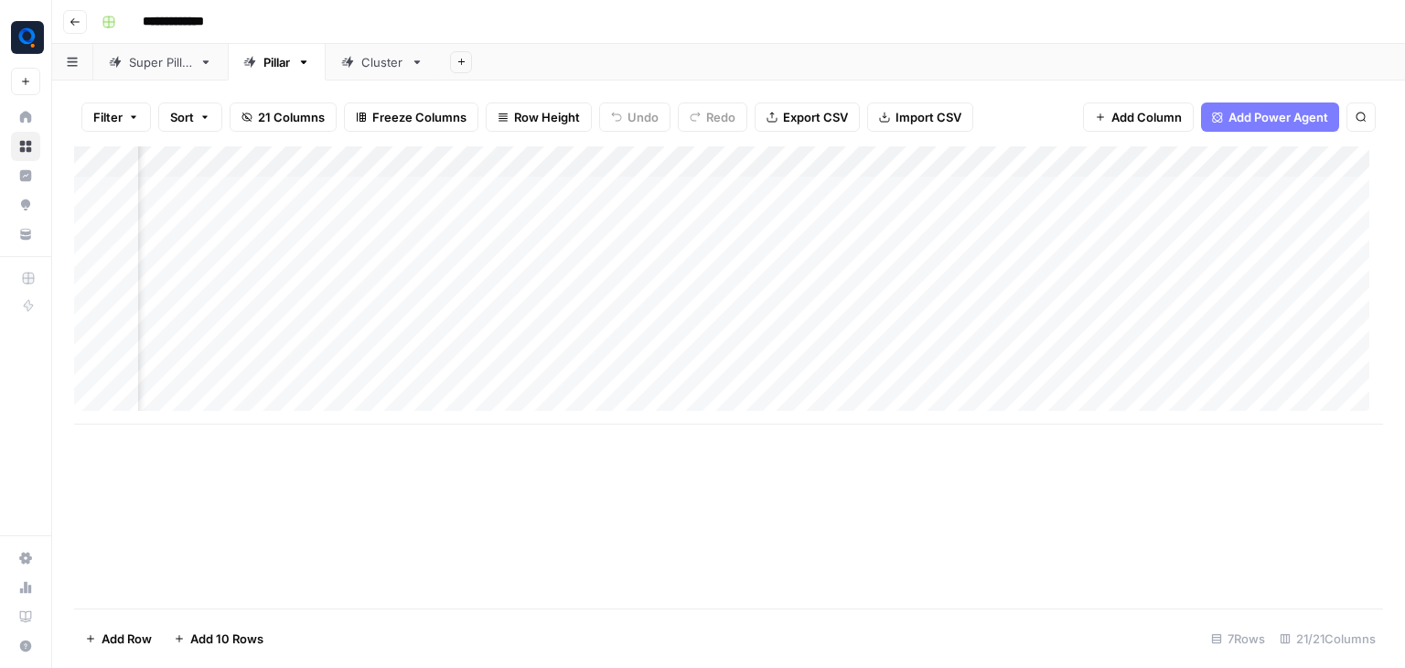
click at [561, 162] on div "Add Column" at bounding box center [728, 285] width 1309 height 278
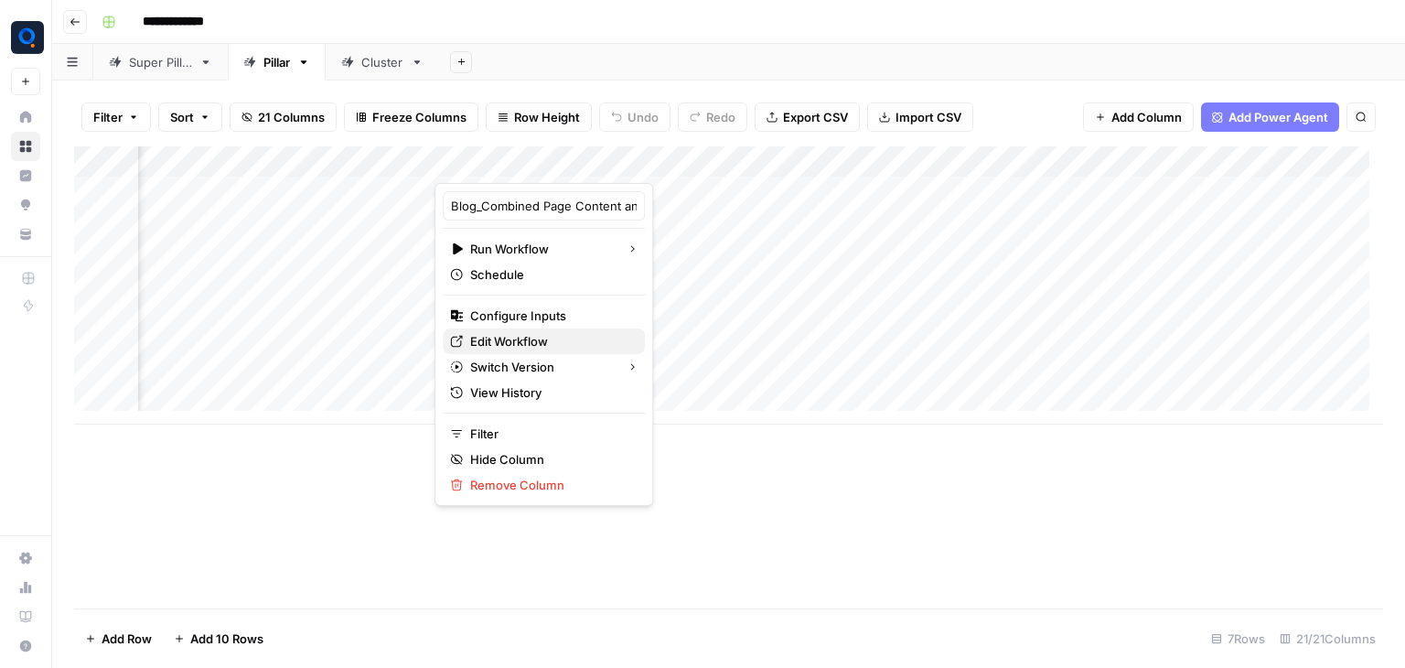
click at [506, 344] on span "Edit Workflow" at bounding box center [550, 341] width 160 height 18
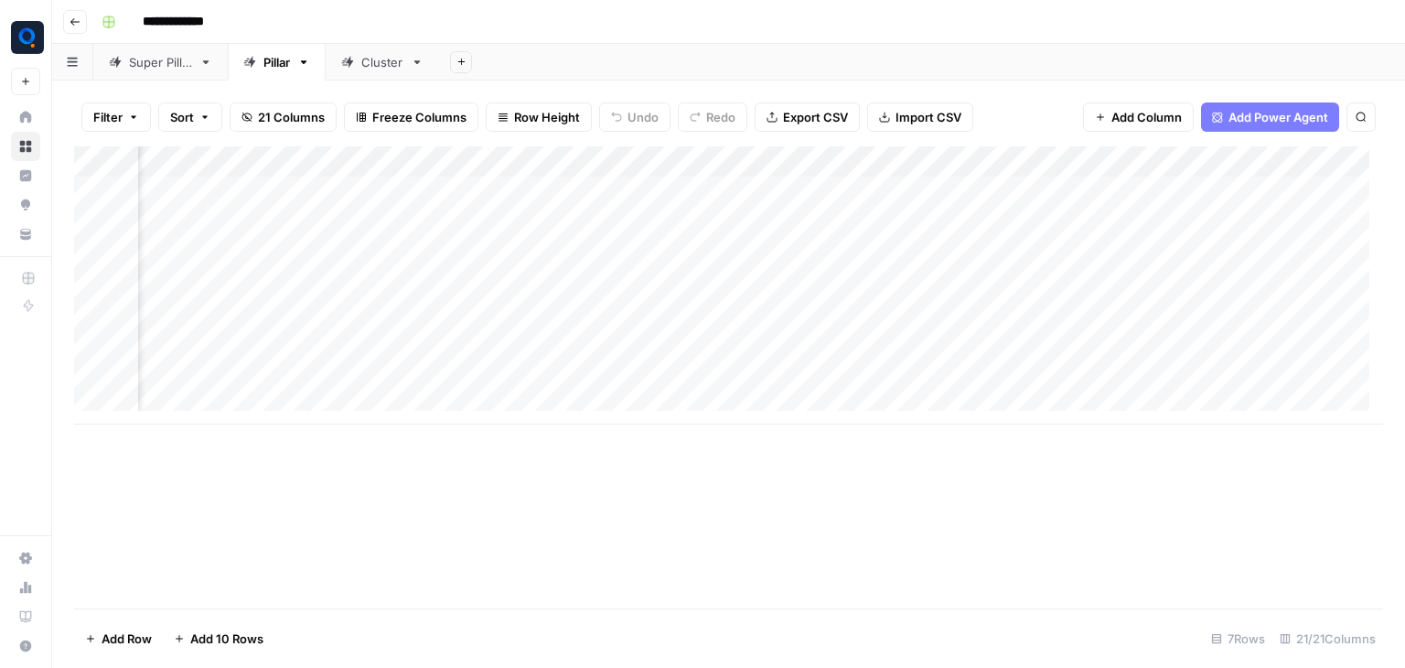
click at [889, 164] on div "Add Column" at bounding box center [728, 285] width 1309 height 278
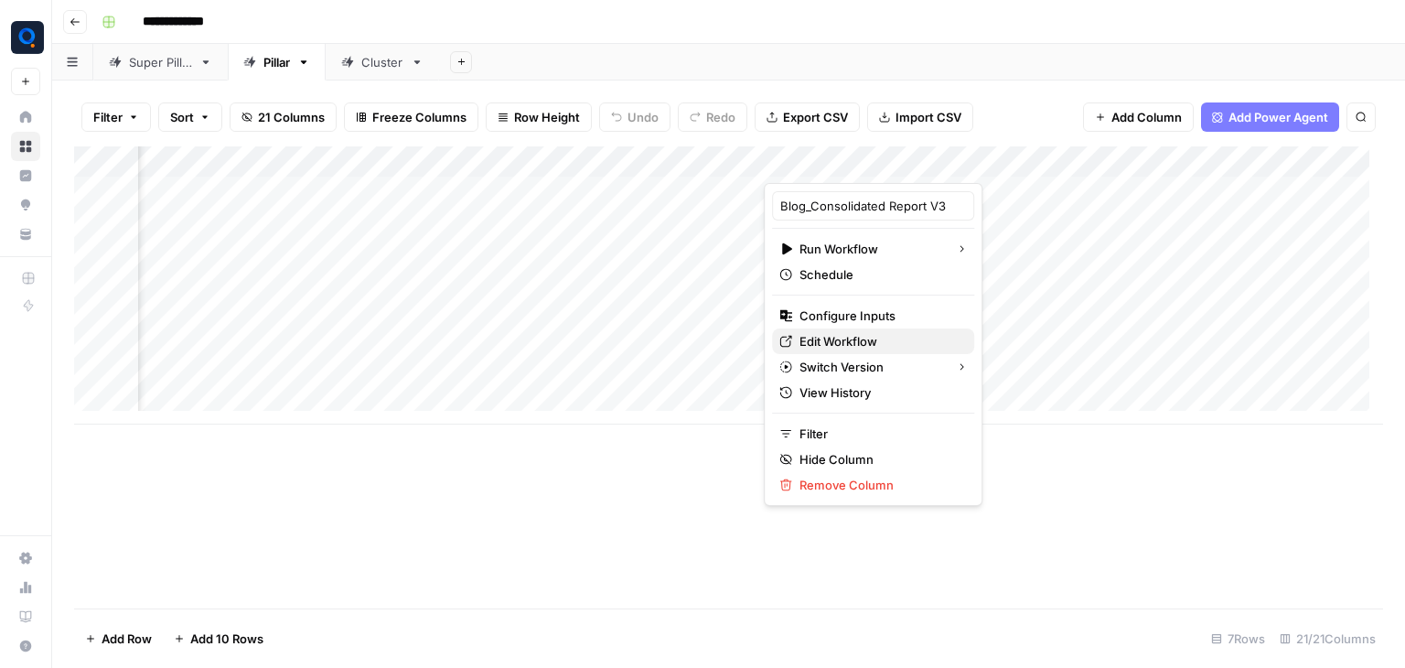
click at [887, 334] on span "Edit Workflow" at bounding box center [880, 341] width 160 height 18
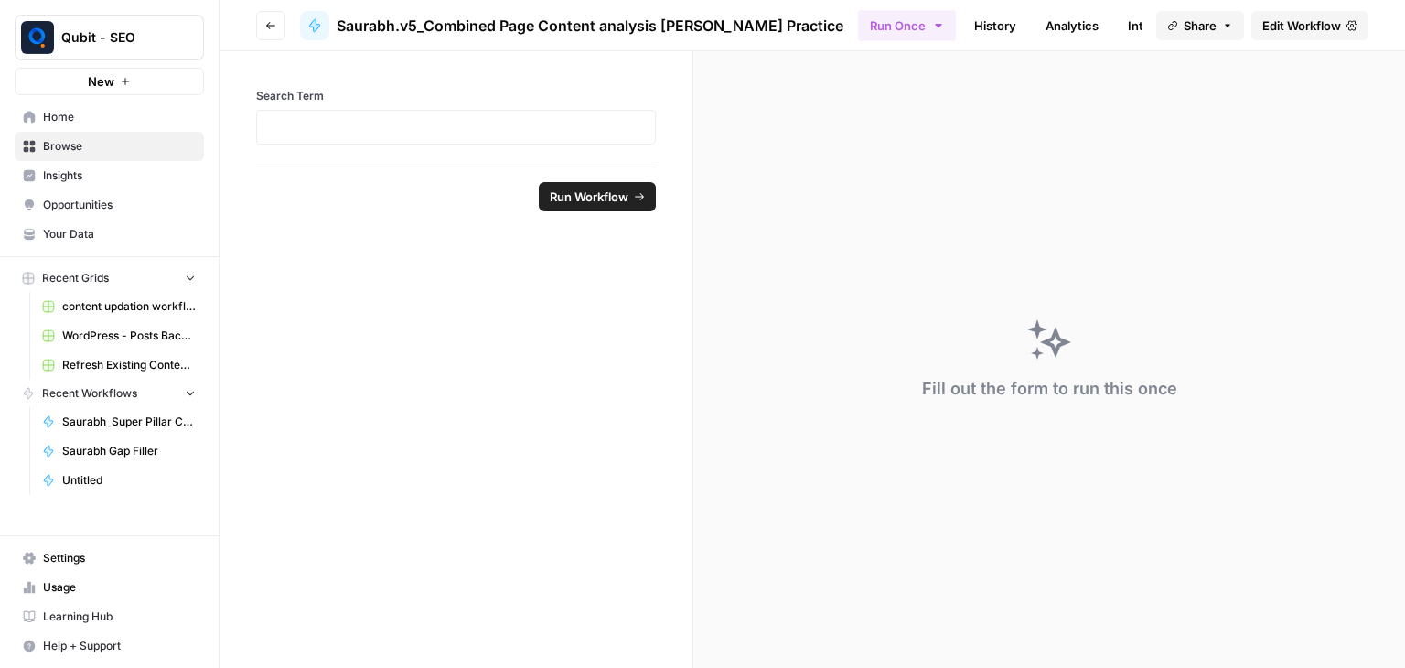
click at [1308, 29] on span "Edit Workflow" at bounding box center [1302, 25] width 79 height 18
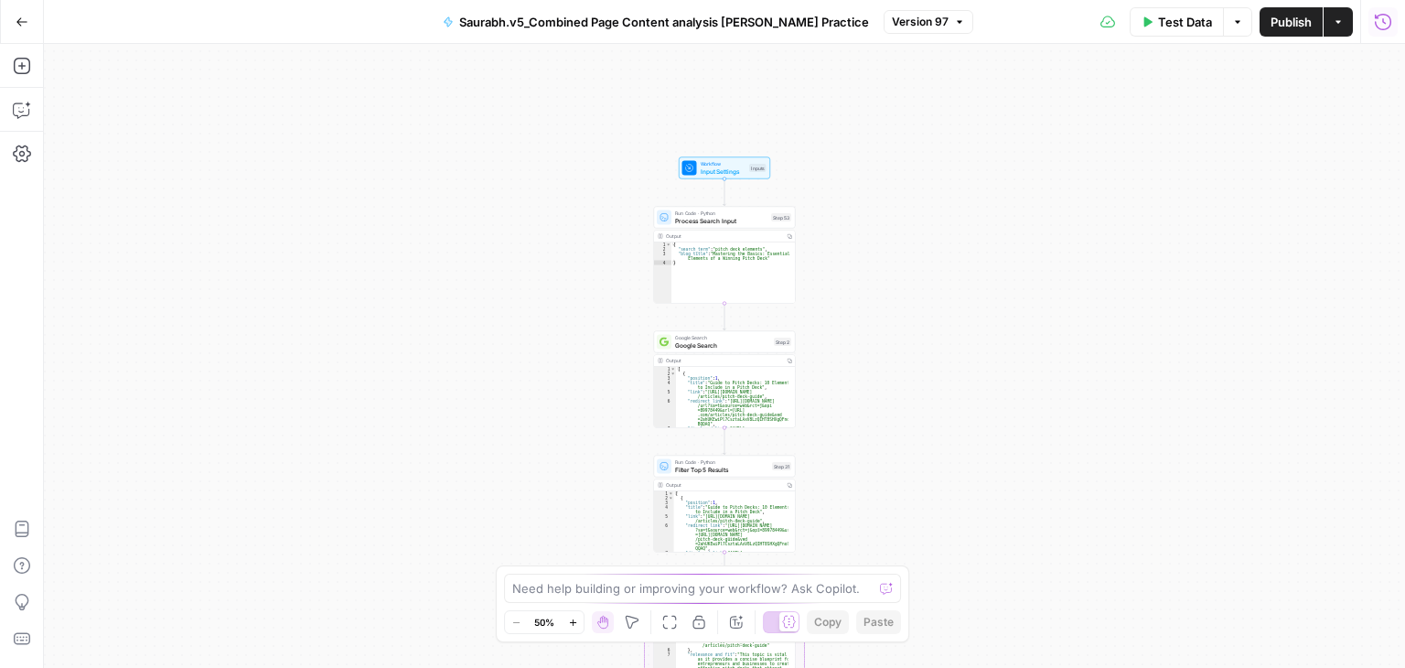
click at [1379, 27] on icon "button" at bounding box center [1383, 21] width 16 height 16
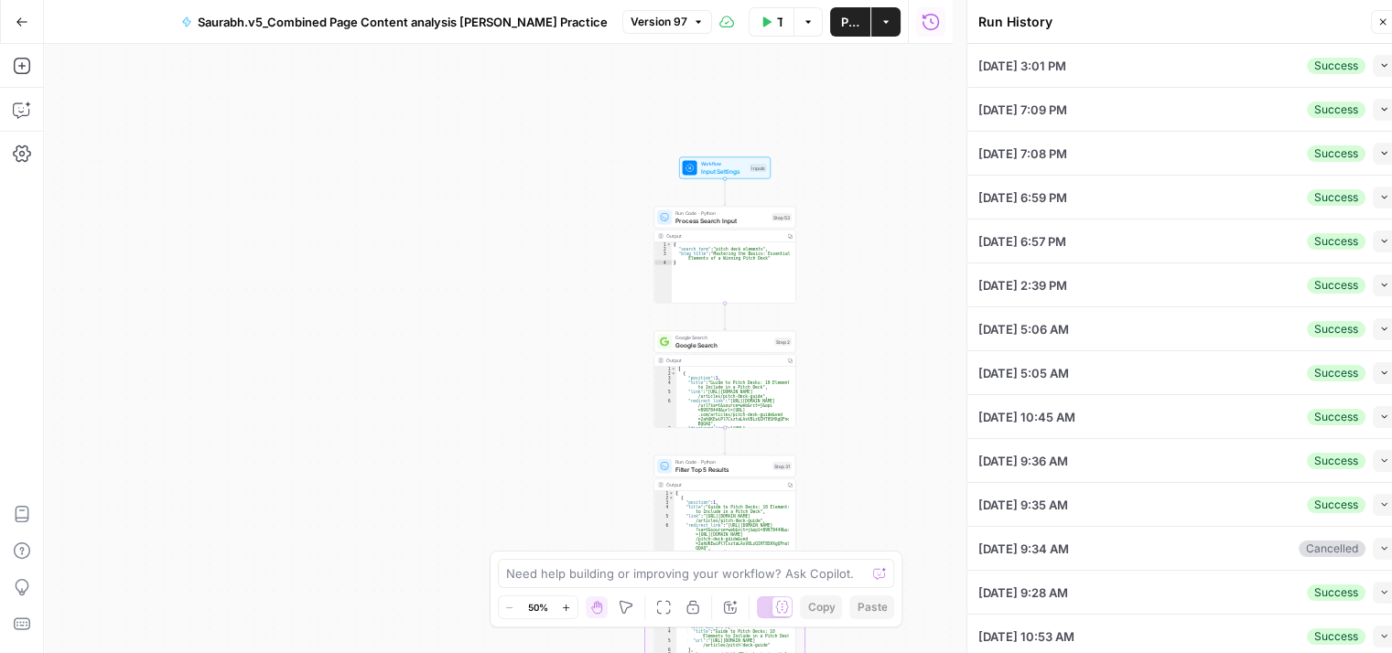
click at [1372, 73] on button "Collapse" at bounding box center [1383, 66] width 22 height 22
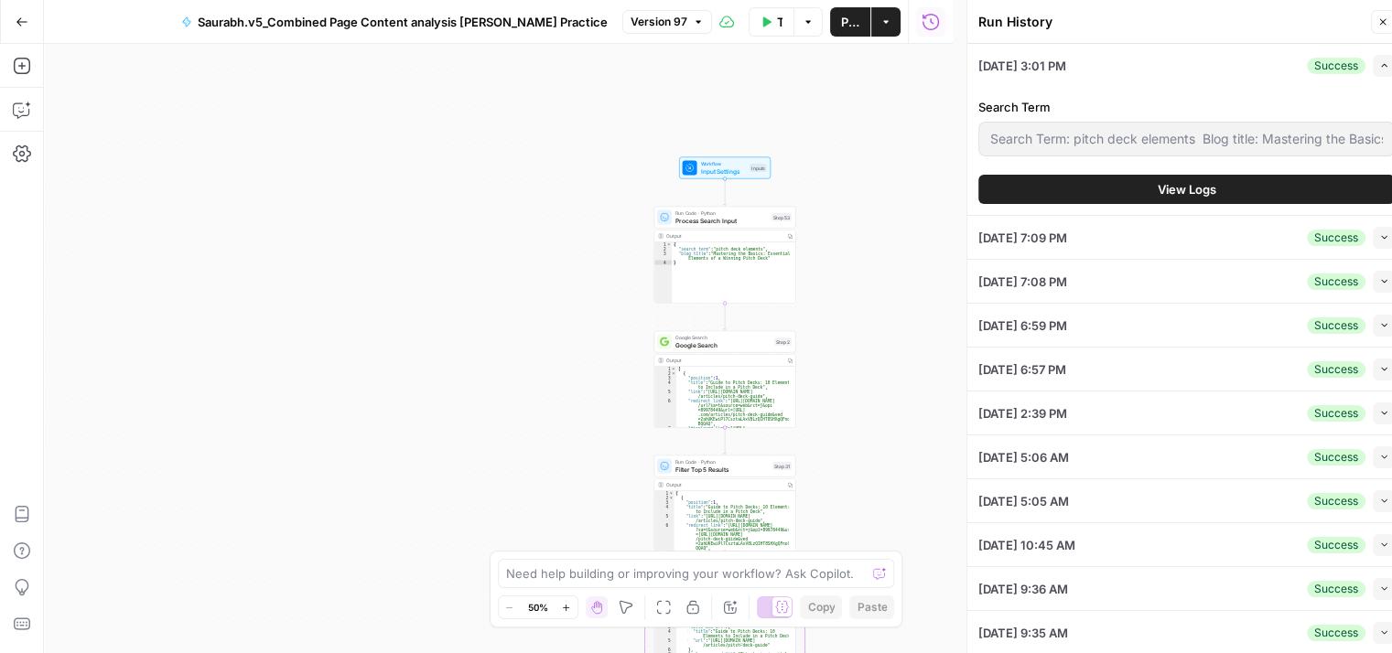
click at [1221, 178] on button "View Logs" at bounding box center [1186, 189] width 416 height 29
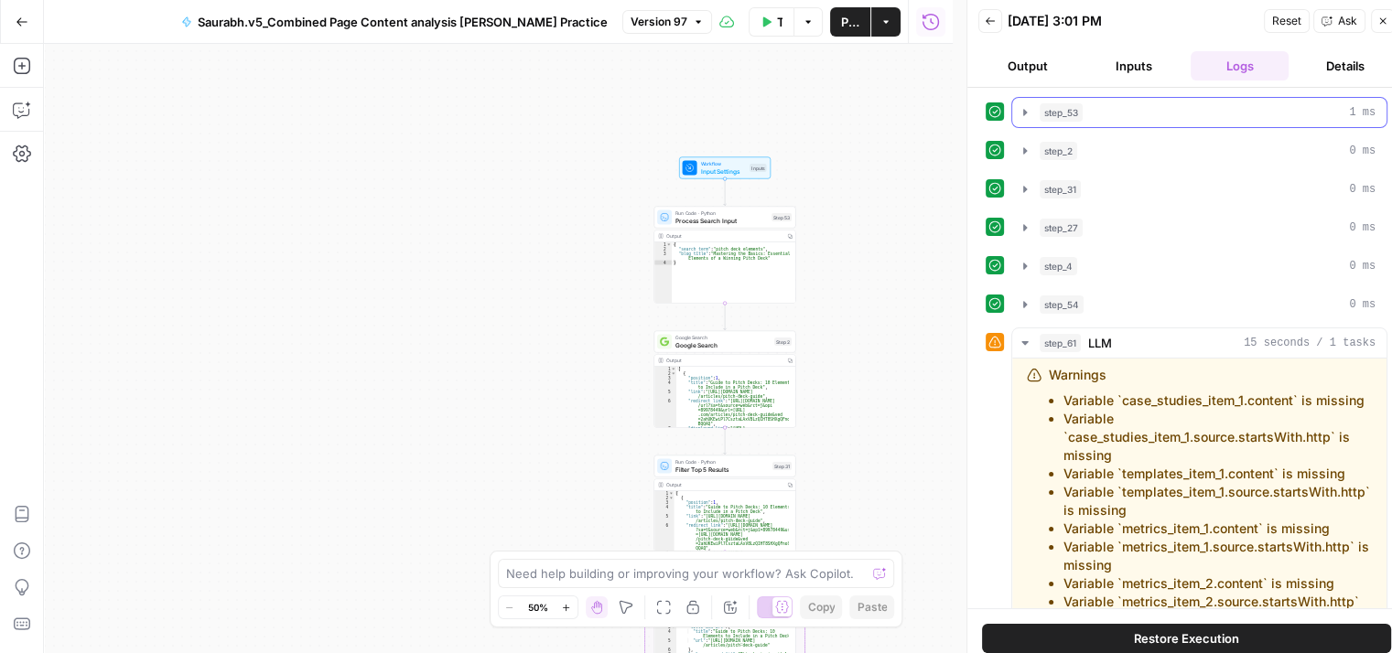
click at [1146, 122] on button "step_53 1 ms" at bounding box center [1199, 112] width 374 height 29
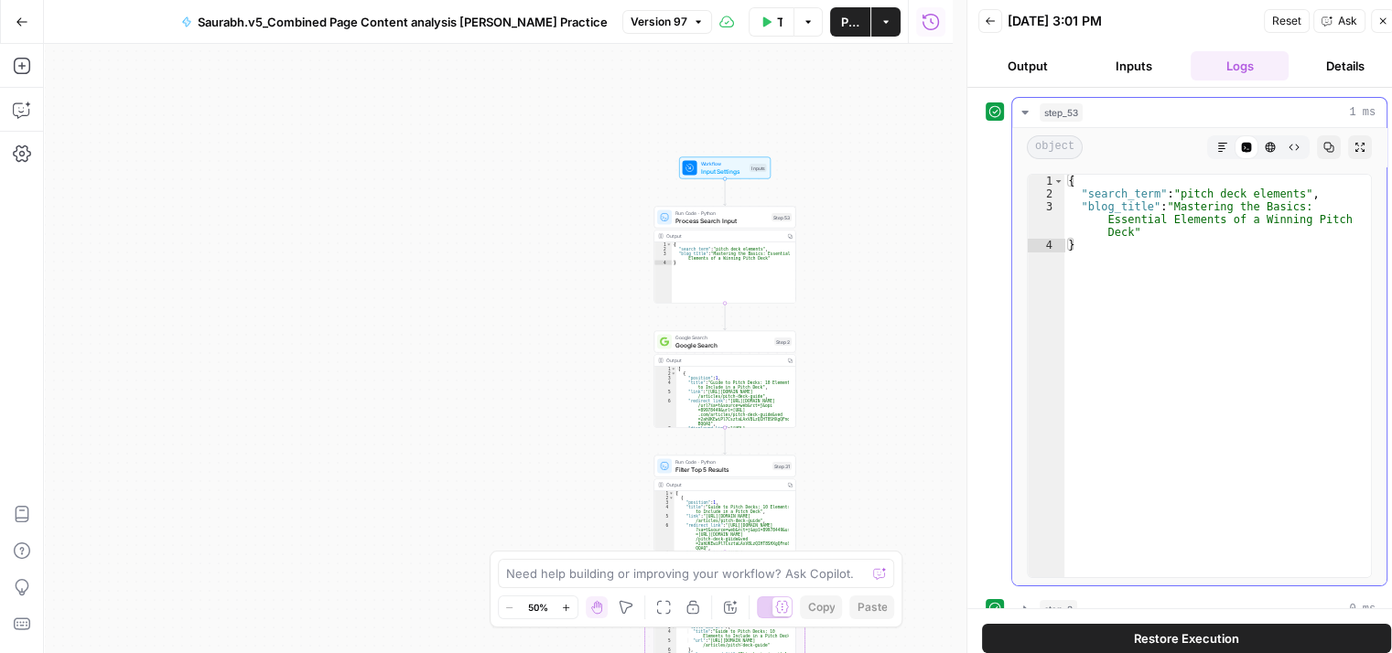
click at [1142, 111] on div "step_53 1 ms" at bounding box center [1207, 112] width 336 height 18
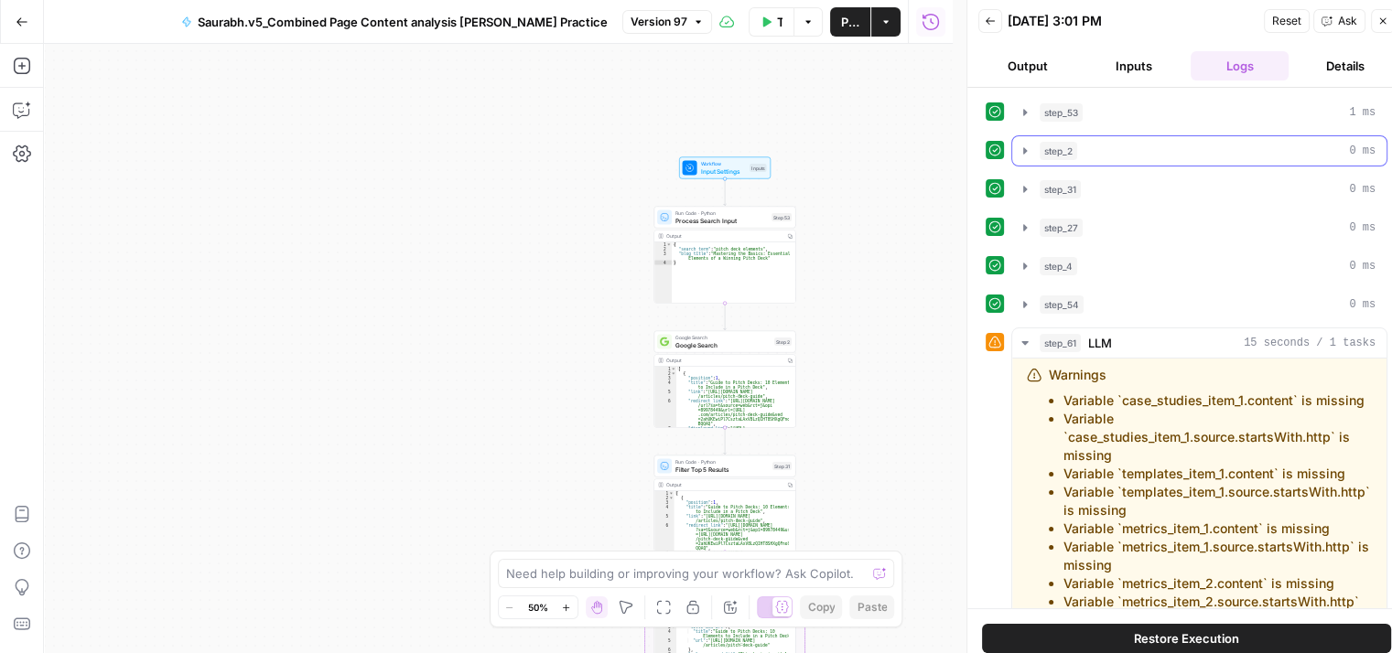
click at [1125, 140] on button "step_2 0 ms" at bounding box center [1199, 150] width 374 height 29
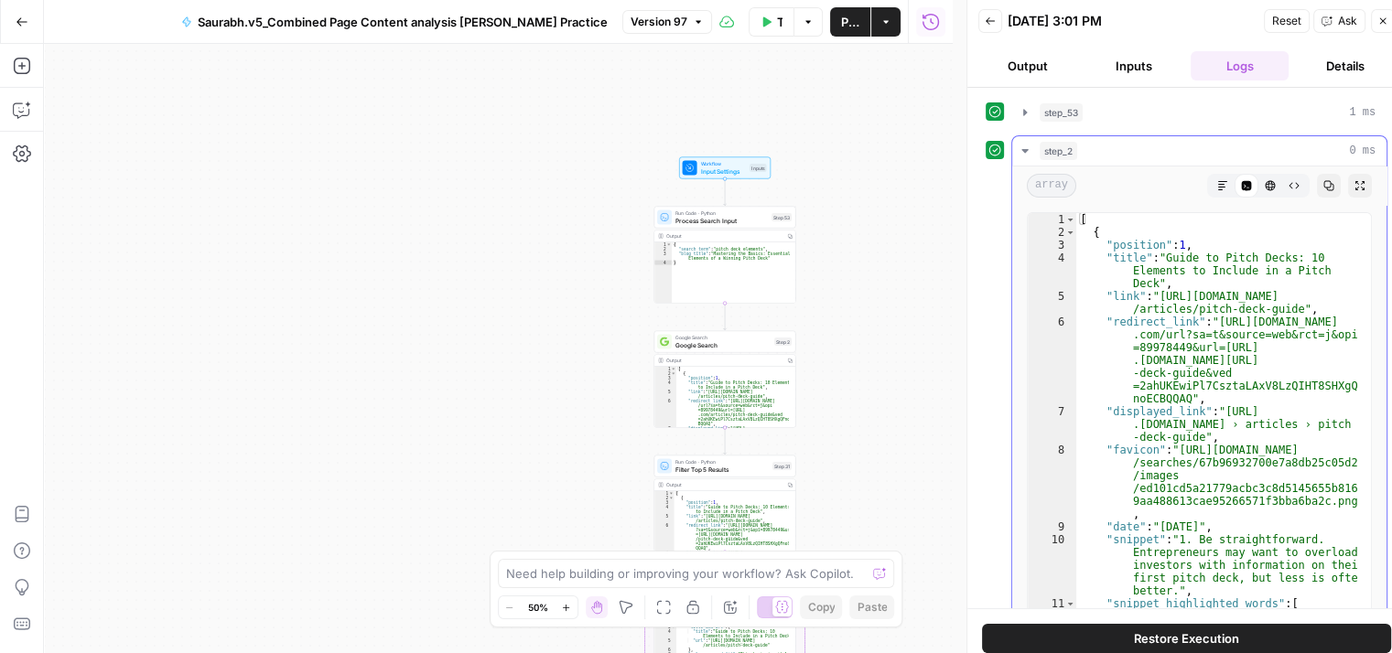
type textarea "**********"
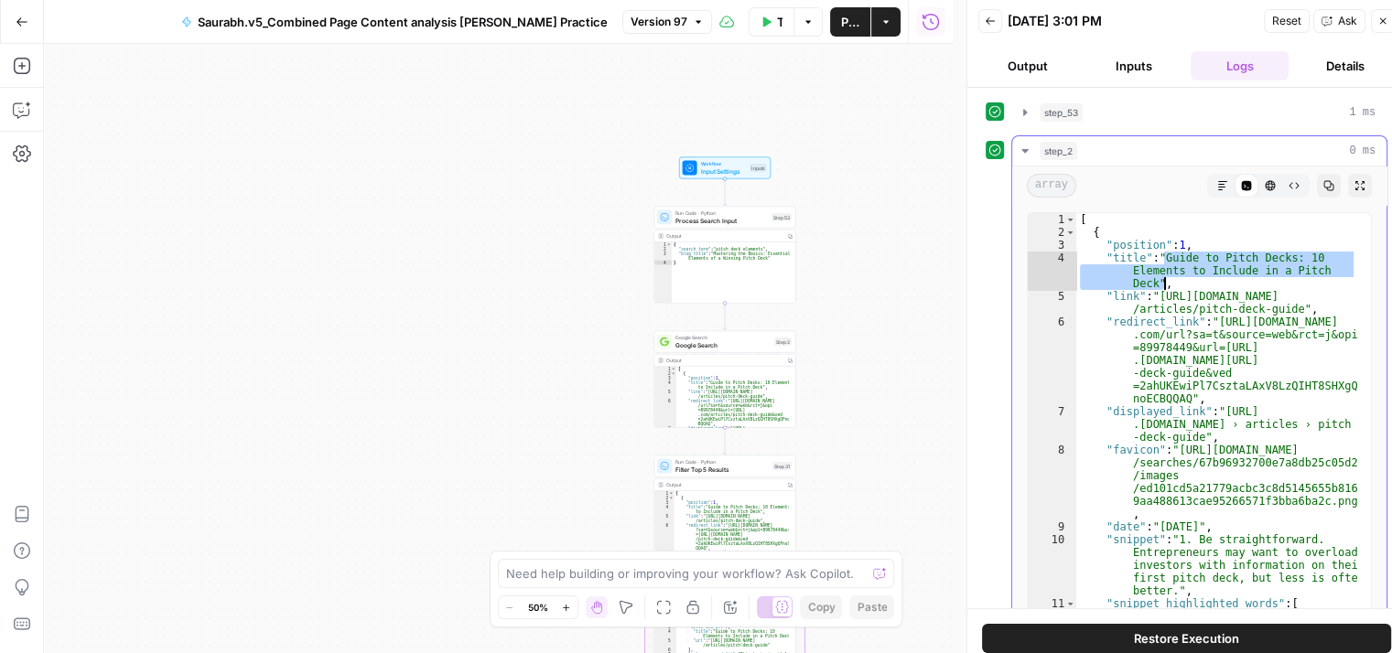
drag, startPoint x: 1163, startPoint y: 260, endPoint x: 1165, endPoint y: 285, distance: 24.8
click at [1165, 285] on div "[ { "position" : 1 , "title" : "Guide to Pitch Decks: 10 Elements to Include in…" at bounding box center [1216, 427] width 281 height 428
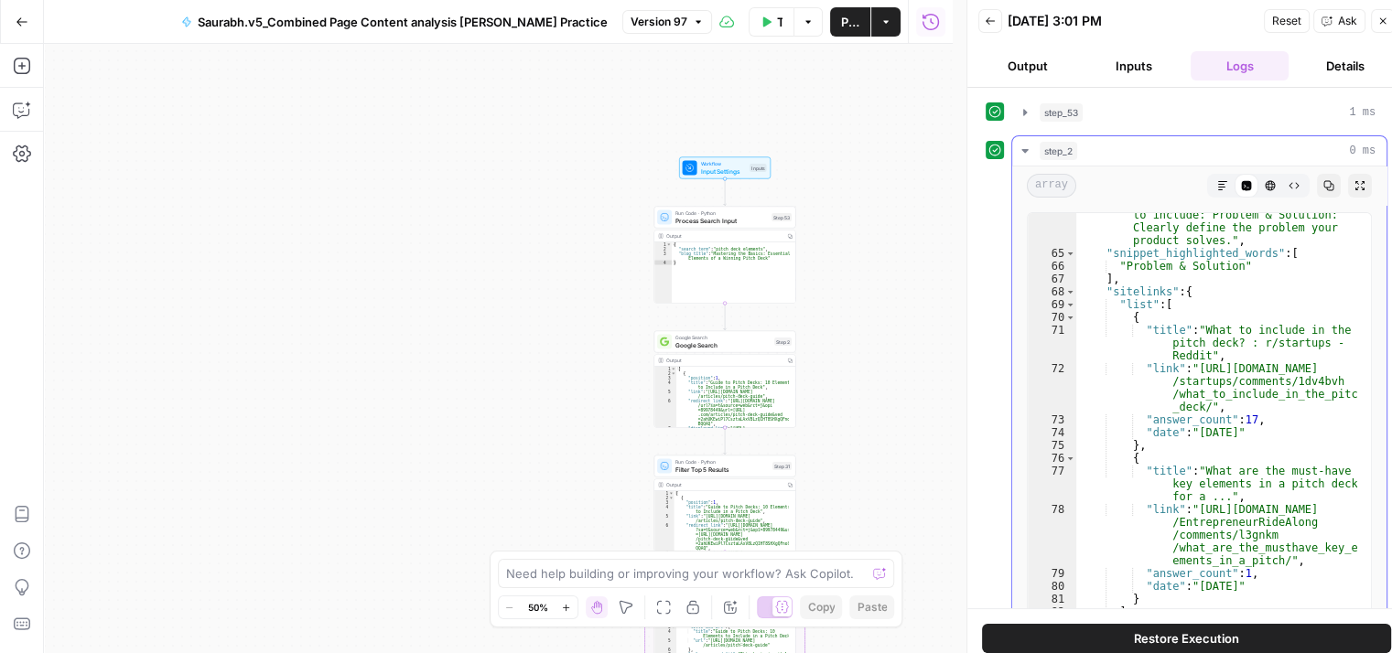
scroll to position [2104, 0]
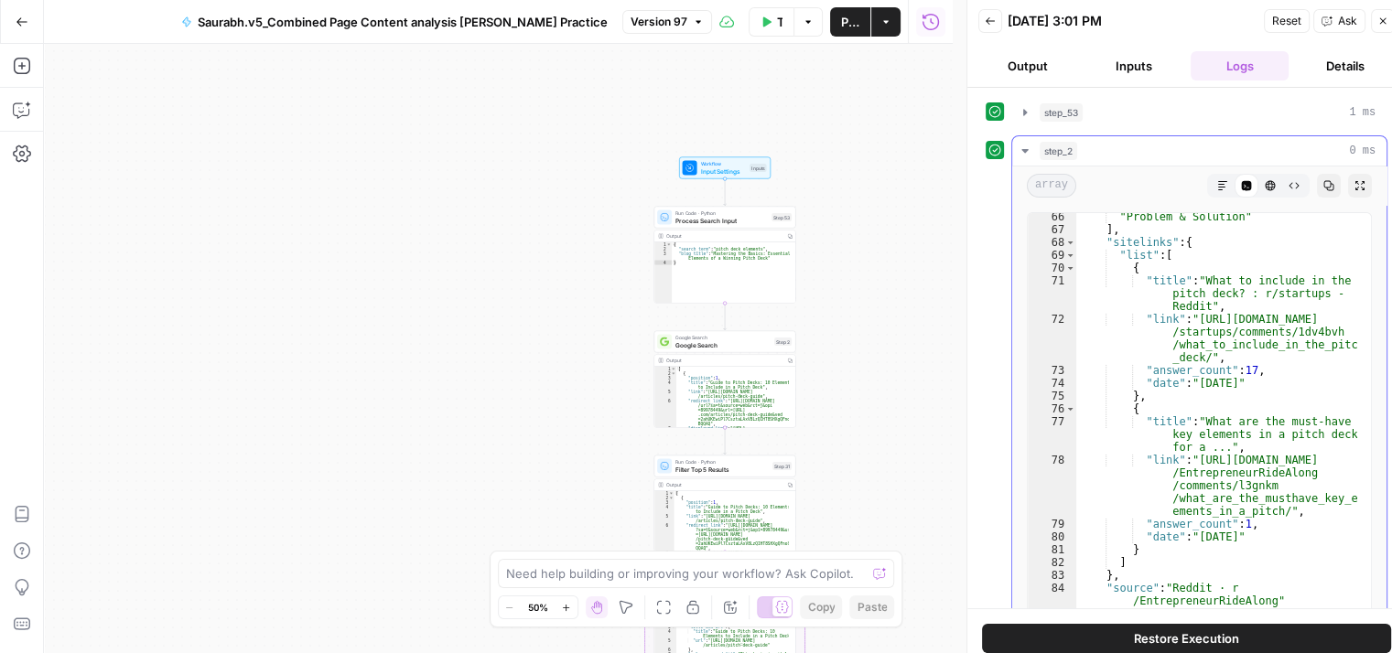
click at [1182, 142] on div "step_2 0 ms" at bounding box center [1207, 151] width 336 height 18
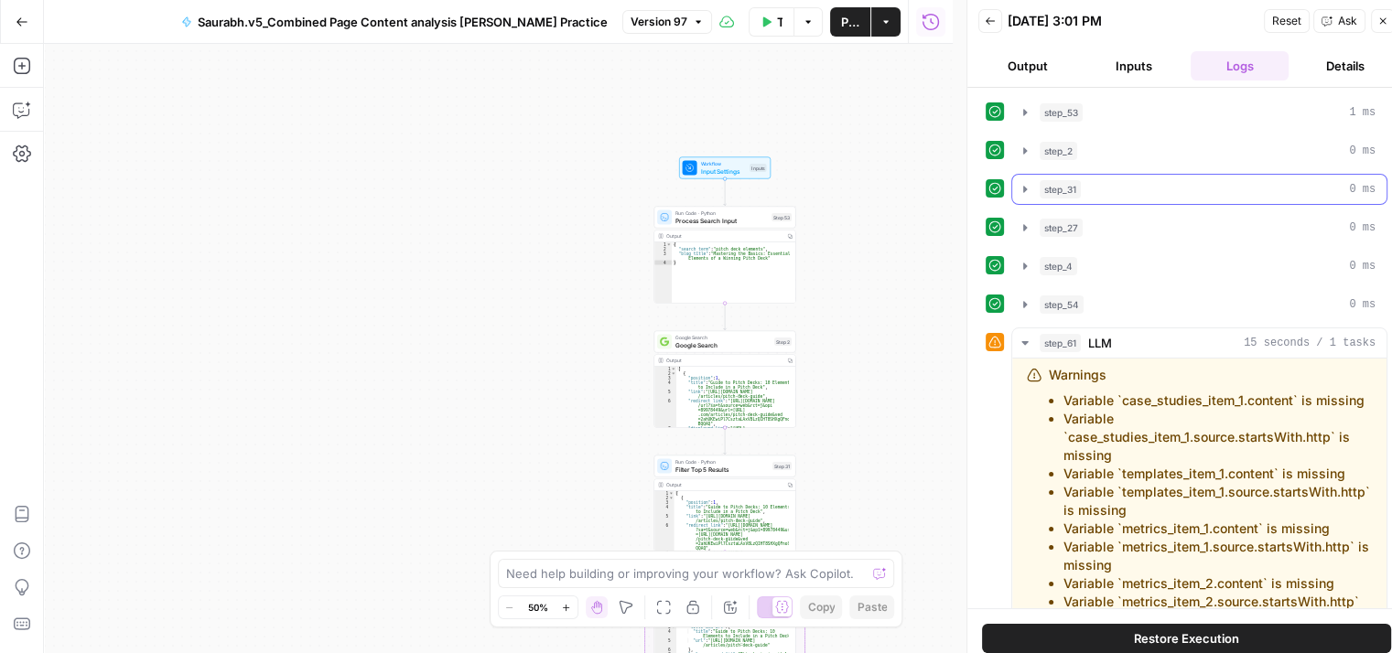
click at [1113, 184] on div "step_31 0 ms" at bounding box center [1207, 189] width 336 height 18
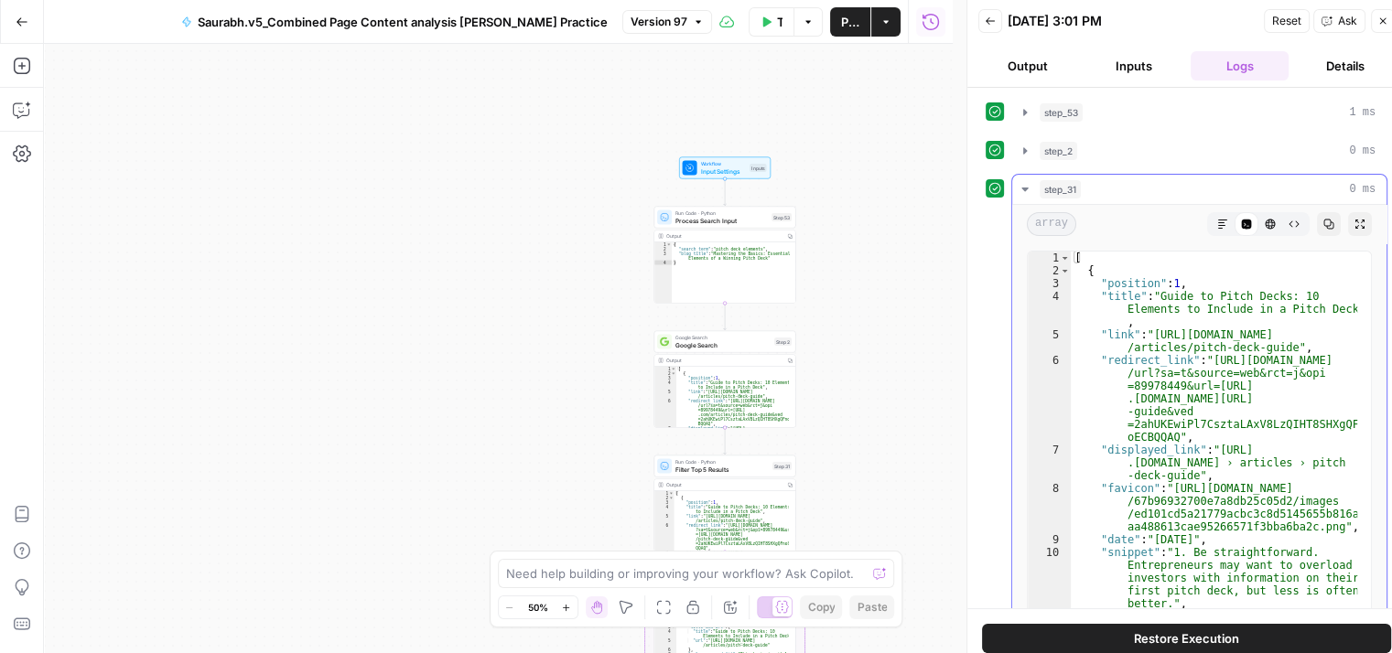
type textarea "**********"
drag, startPoint x: 1157, startPoint y: 294, endPoint x: 1156, endPoint y: 318, distance: 24.8
click at [1156, 318] on div "[ { "position" : 1 , "title" : "Guide to Pitch Decks: 10 Elements to Include in…" at bounding box center [1214, 466] width 286 height 428
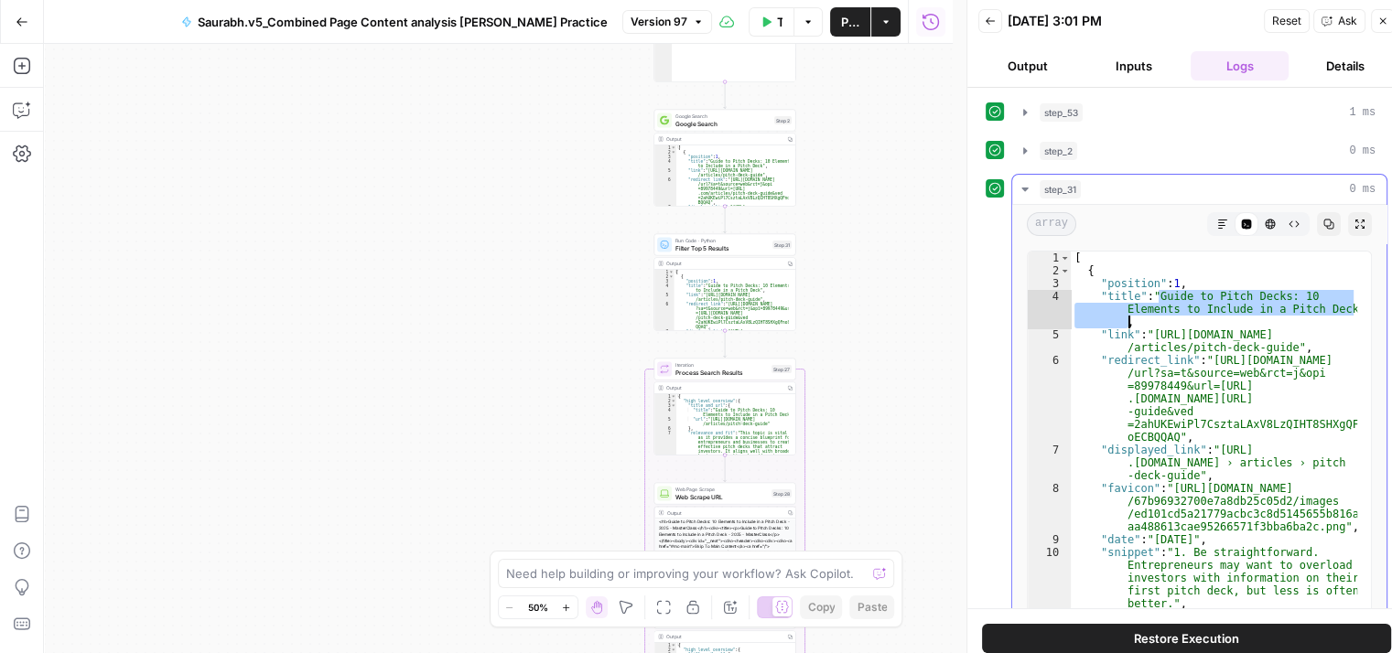
click at [1116, 188] on div "step_31 0 ms" at bounding box center [1207, 189] width 336 height 18
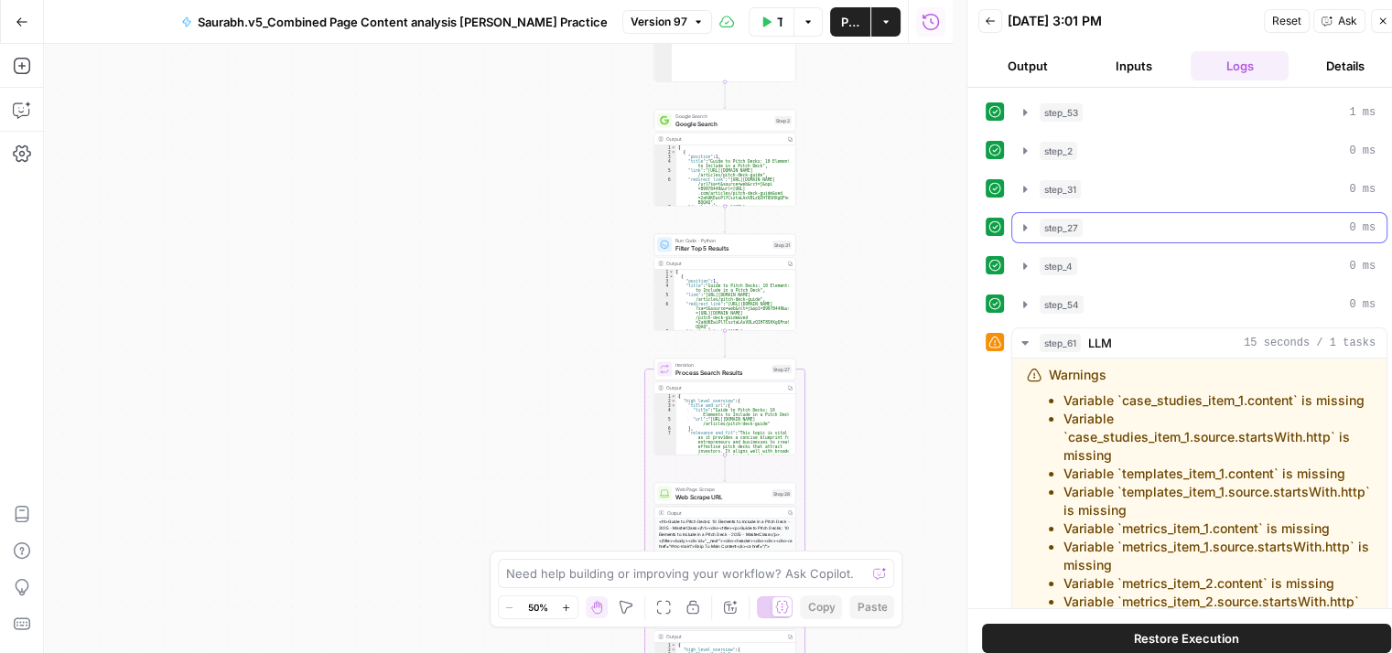
click at [1090, 233] on div "step_27 0 ms" at bounding box center [1207, 228] width 336 height 18
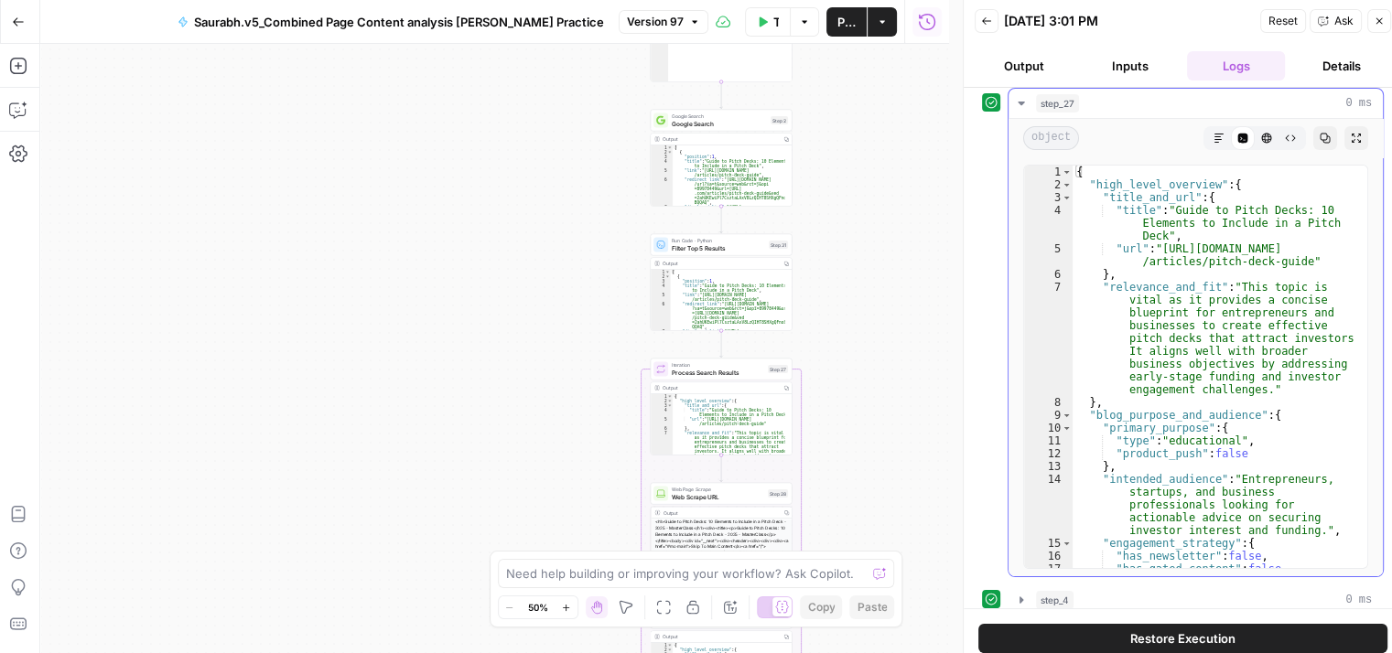
scroll to position [124, 0]
drag, startPoint x: 1167, startPoint y: 208, endPoint x: 1172, endPoint y: 234, distance: 27.1
click at [1172, 234] on div "{ "high_level_overview" : { "title_and_url" : { "title" : "Guide to Pitch Decks…" at bounding box center [1212, 381] width 281 height 428
click at [1163, 247] on div "{ "high_level_overview" : { "title_and_url" : { "title" : "Guide to Pitch Decks…" at bounding box center [1212, 381] width 281 height 428
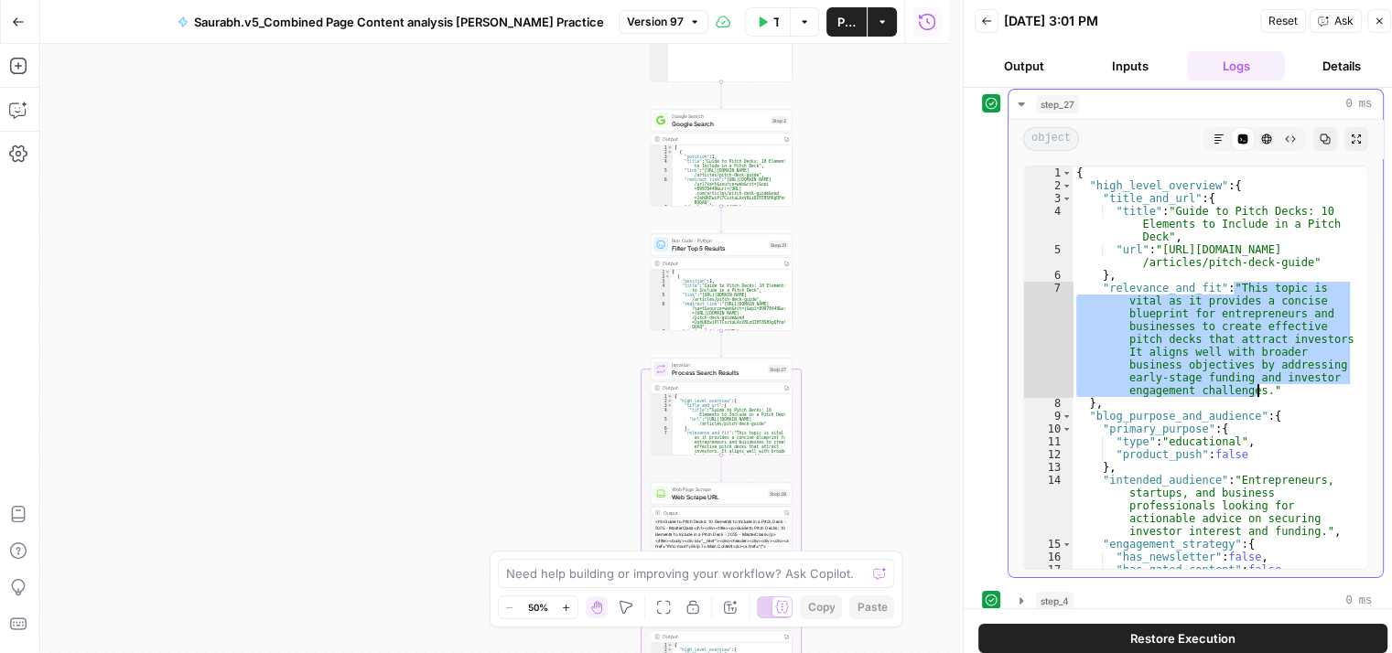
drag, startPoint x: 1230, startPoint y: 287, endPoint x: 1254, endPoint y: 385, distance: 101.0
click at [1254, 385] on div "{ "high_level_overview" : { "title_and_url" : { "title" : "Guide to Pitch Decks…" at bounding box center [1212, 381] width 281 height 428
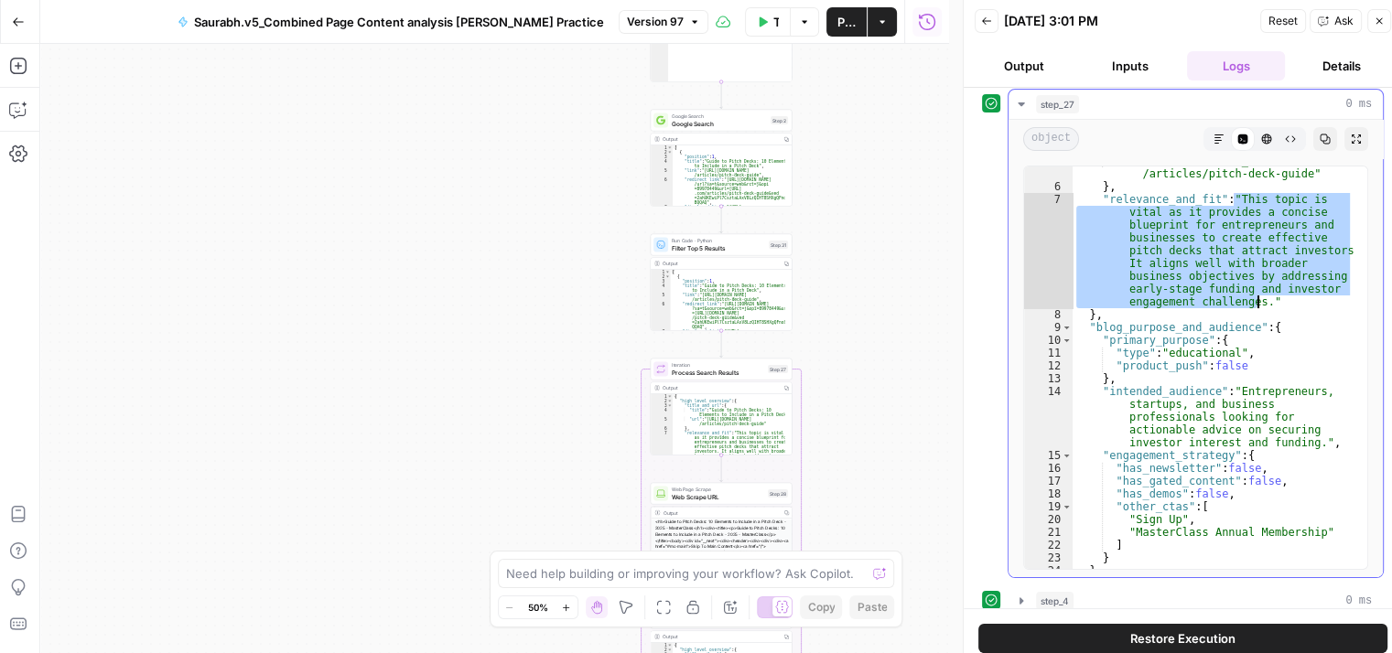
scroll to position [131, 0]
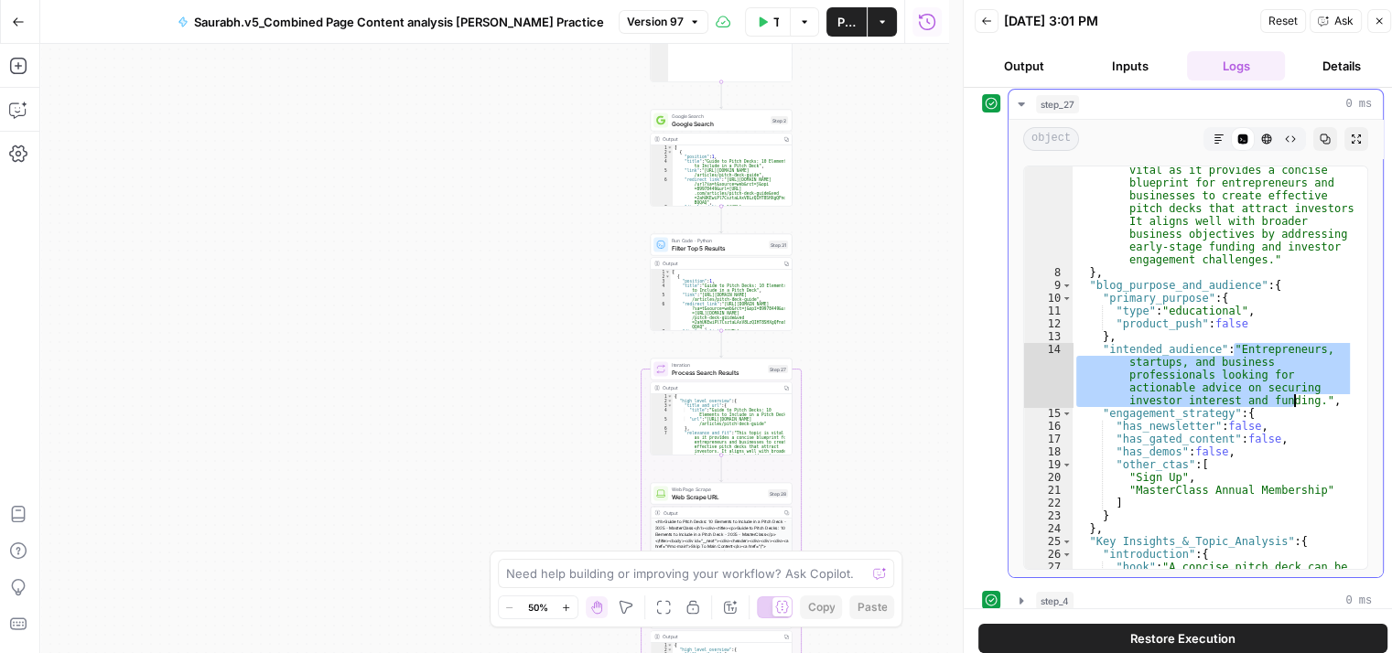
drag, startPoint x: 1230, startPoint y: 349, endPoint x: 1308, endPoint y: 401, distance: 94.4
click at [1308, 401] on div ""relevance_and_fit" : "This topic is vital as it provides a concise blueprint f…" at bounding box center [1212, 429] width 281 height 556
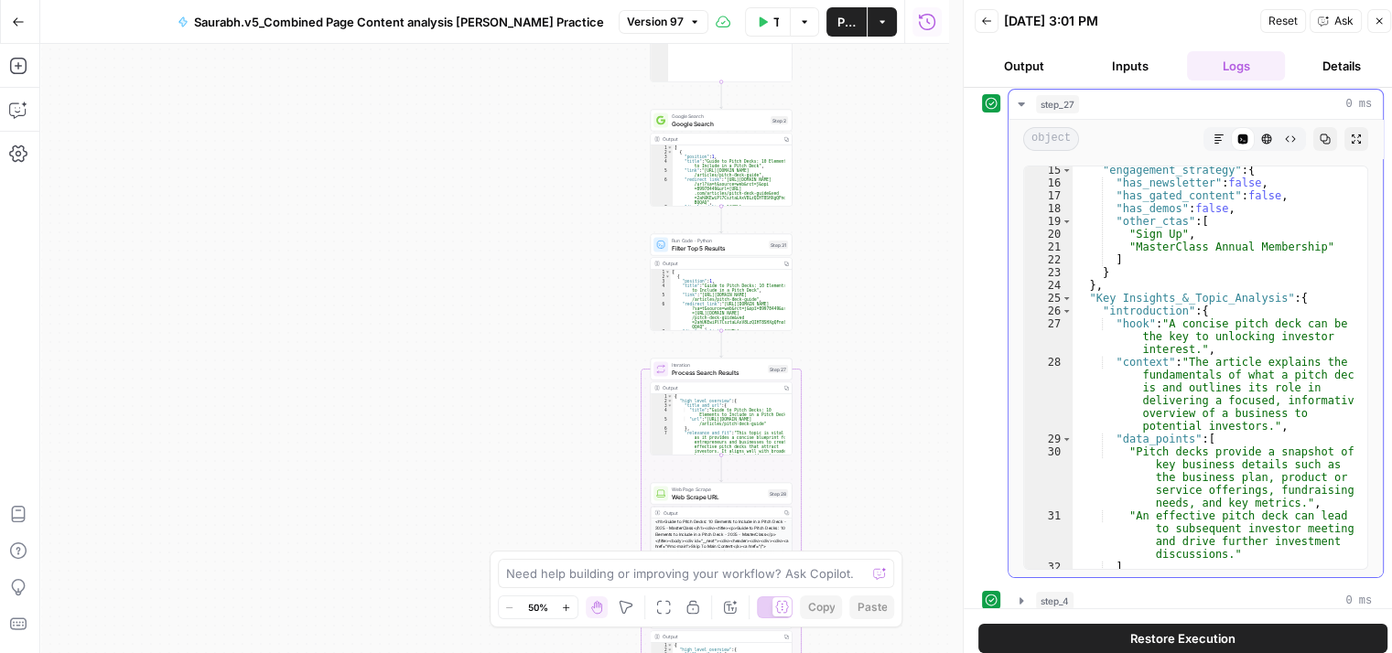
scroll to position [374, 0]
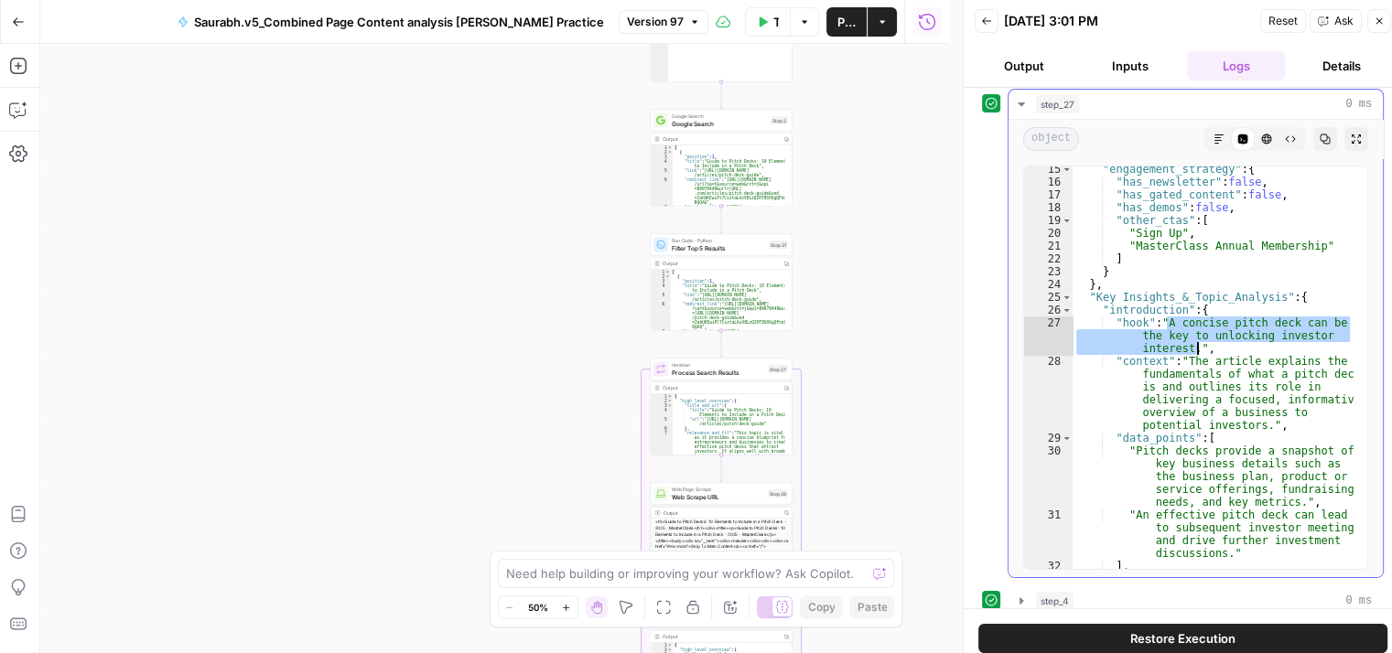
drag, startPoint x: 1165, startPoint y: 323, endPoint x: 1197, endPoint y: 345, distance: 38.8
click at [1197, 345] on div ""engagement_strategy" : { "has_newsletter" : false , "has_gated_content" : fals…" at bounding box center [1212, 377] width 281 height 428
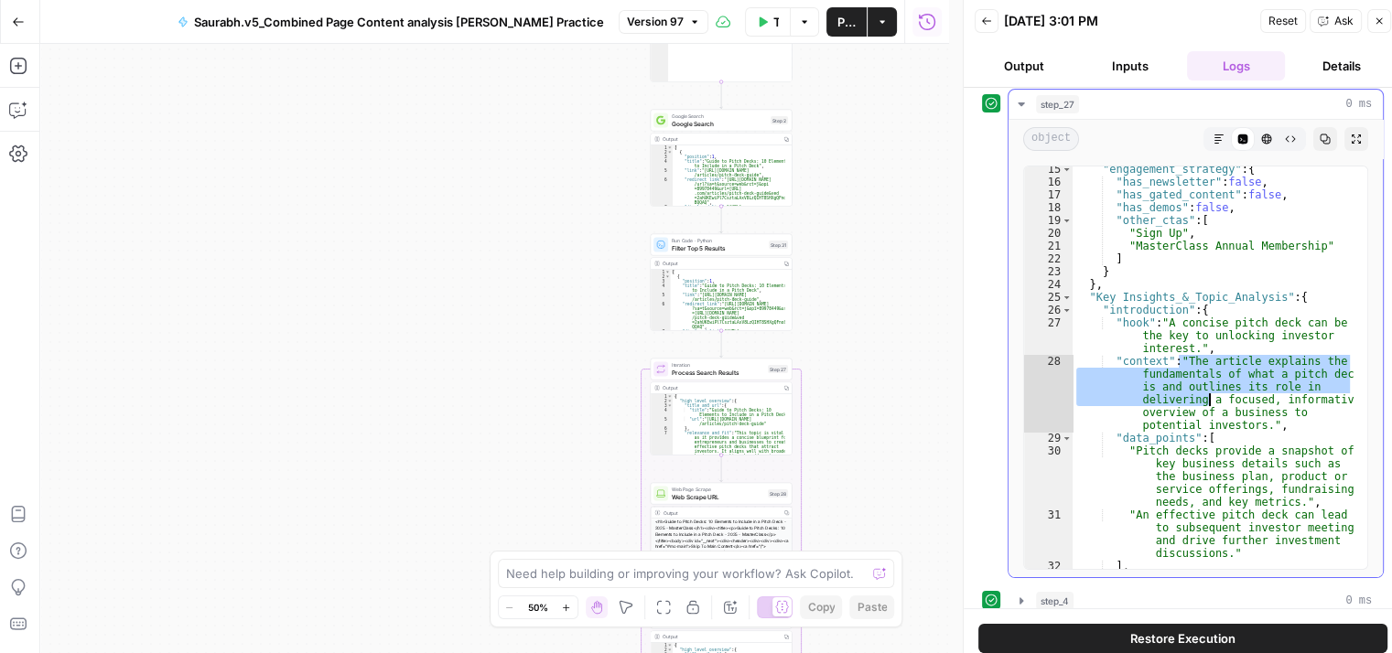
drag, startPoint x: 1179, startPoint y: 361, endPoint x: 1257, endPoint y: 422, distance: 99.8
click at [1257, 422] on div ""engagement_strategy" : { "has_newsletter" : false , "has_gated_content" : fals…" at bounding box center [1212, 377] width 281 height 428
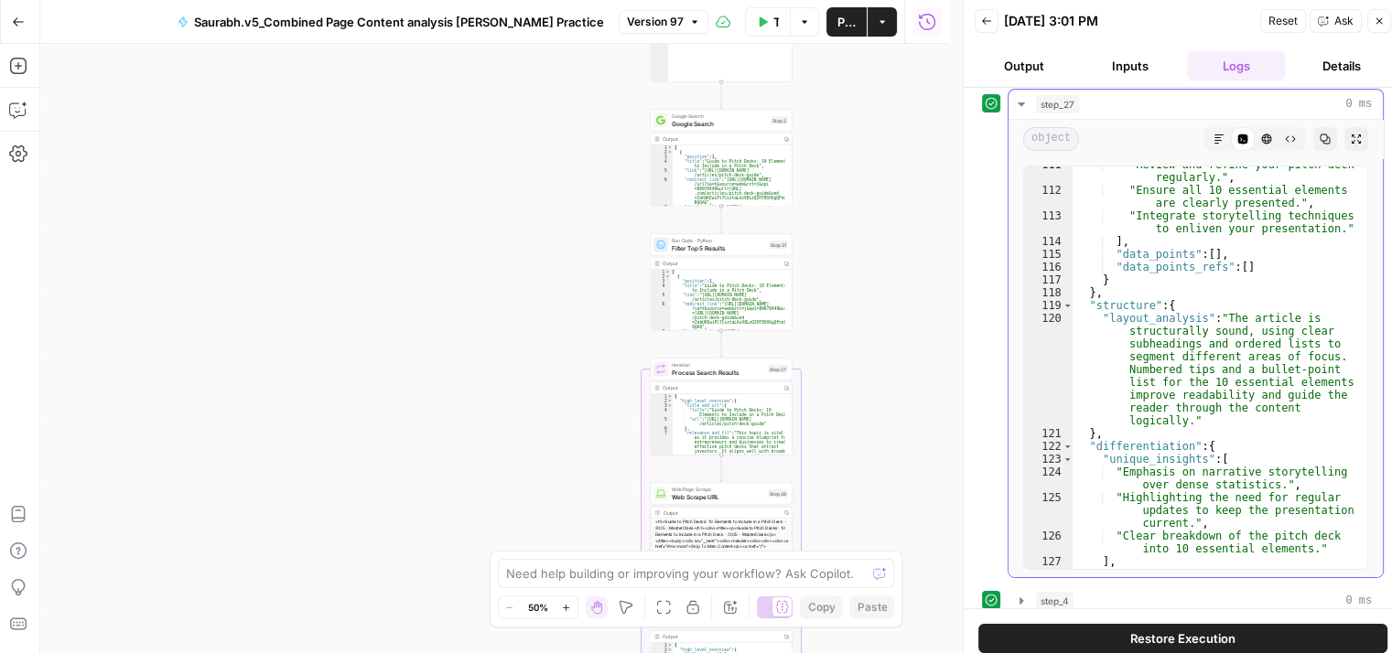
scroll to position [2506, 0]
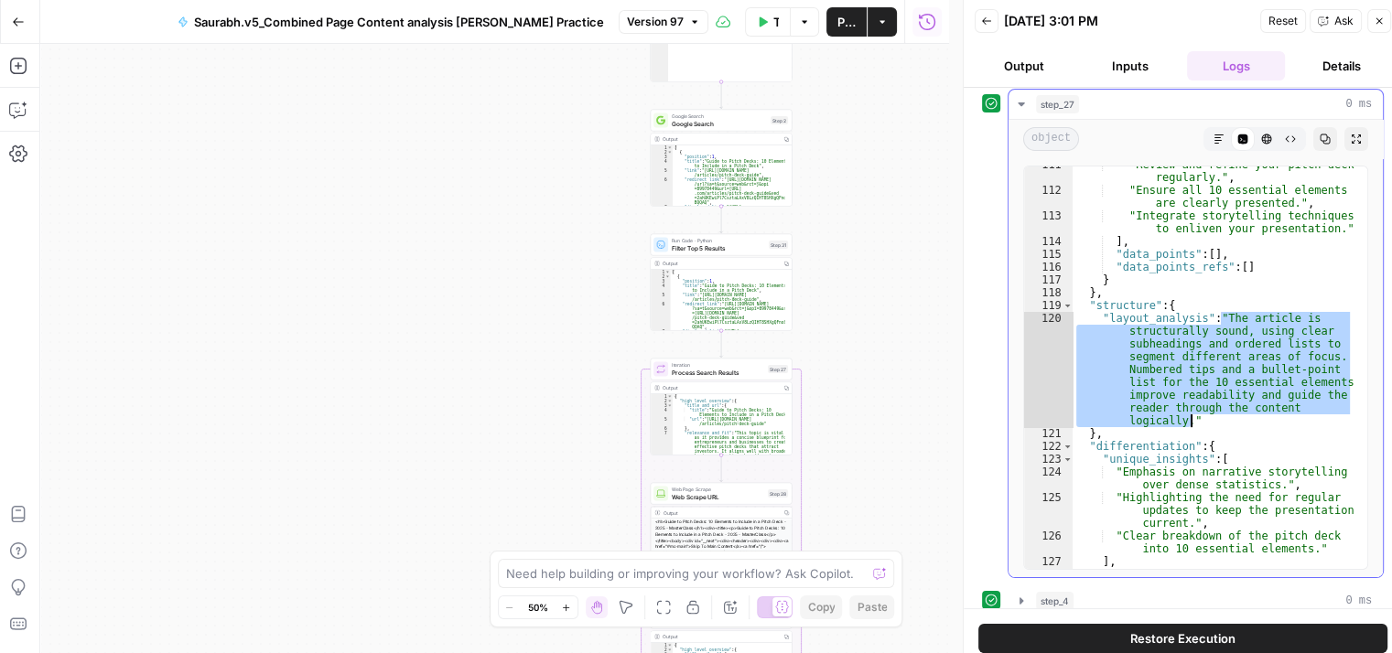
drag, startPoint x: 1218, startPoint y: 321, endPoint x: 1217, endPoint y: 419, distance: 97.9
click at [1217, 419] on div ""Review and refine your pitch deck regularly." , "Ensure all 10 essential eleme…" at bounding box center [1212, 378] width 281 height 441
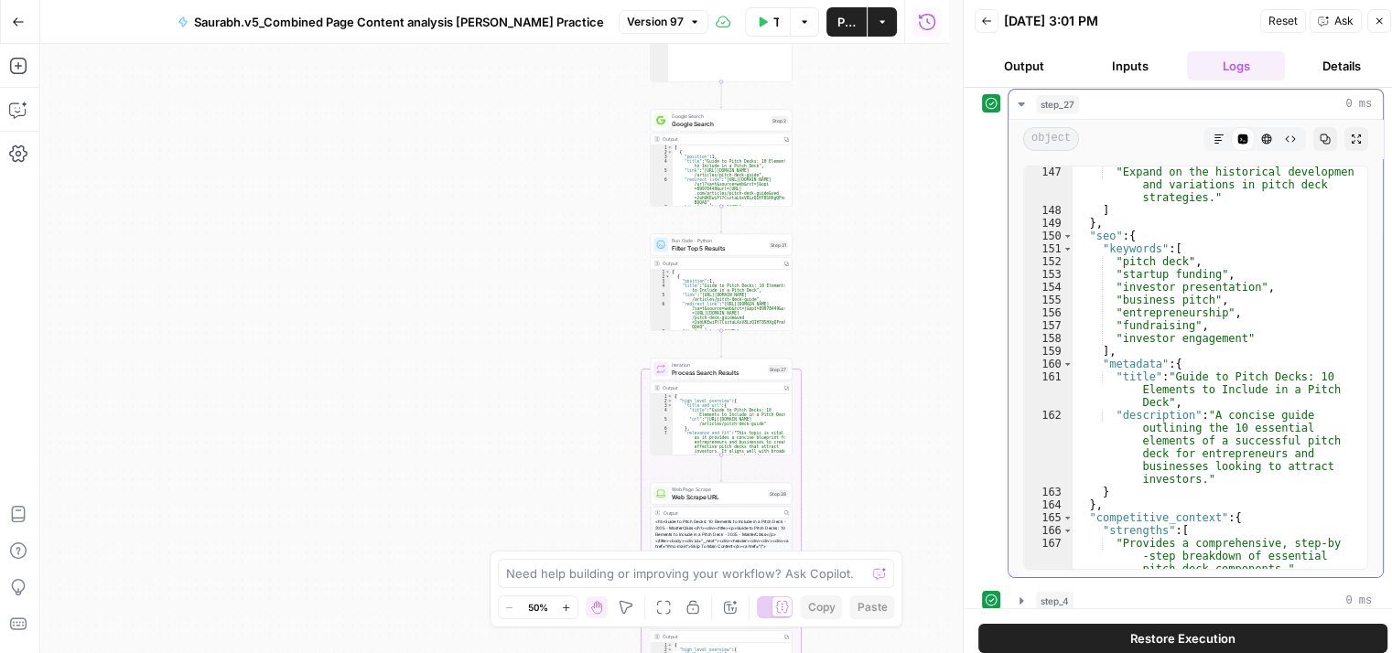
scroll to position [3324, 0]
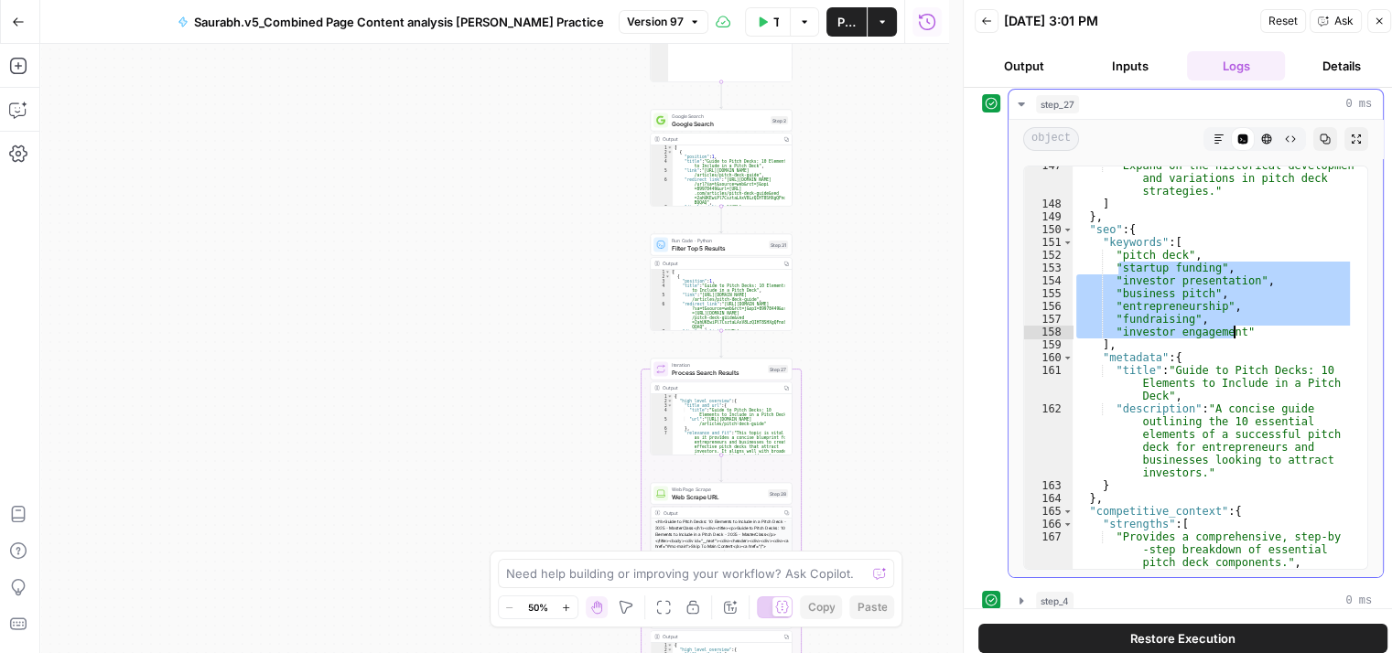
drag, startPoint x: 1115, startPoint y: 260, endPoint x: 1232, endPoint y: 330, distance: 135.9
click at [1232, 330] on div ""Expand on the historical development and variations in pitch deck strategies."…" at bounding box center [1212, 398] width 281 height 479
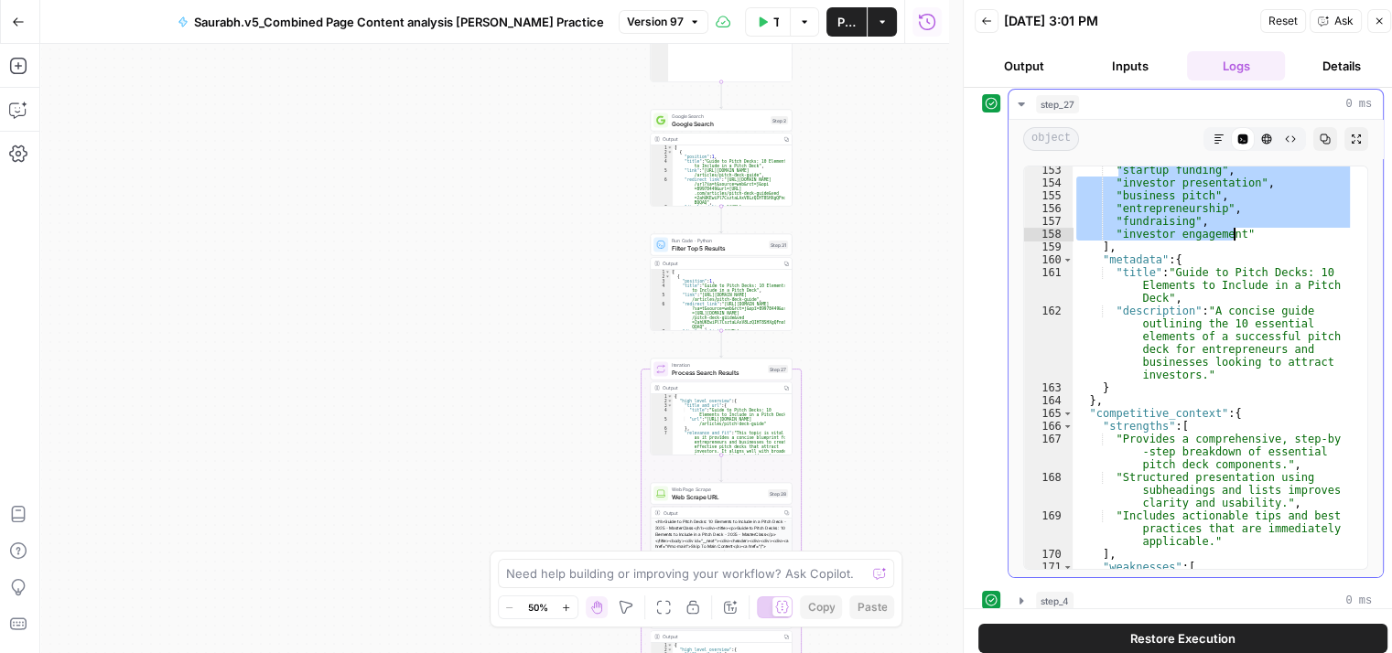
scroll to position [3431, 0]
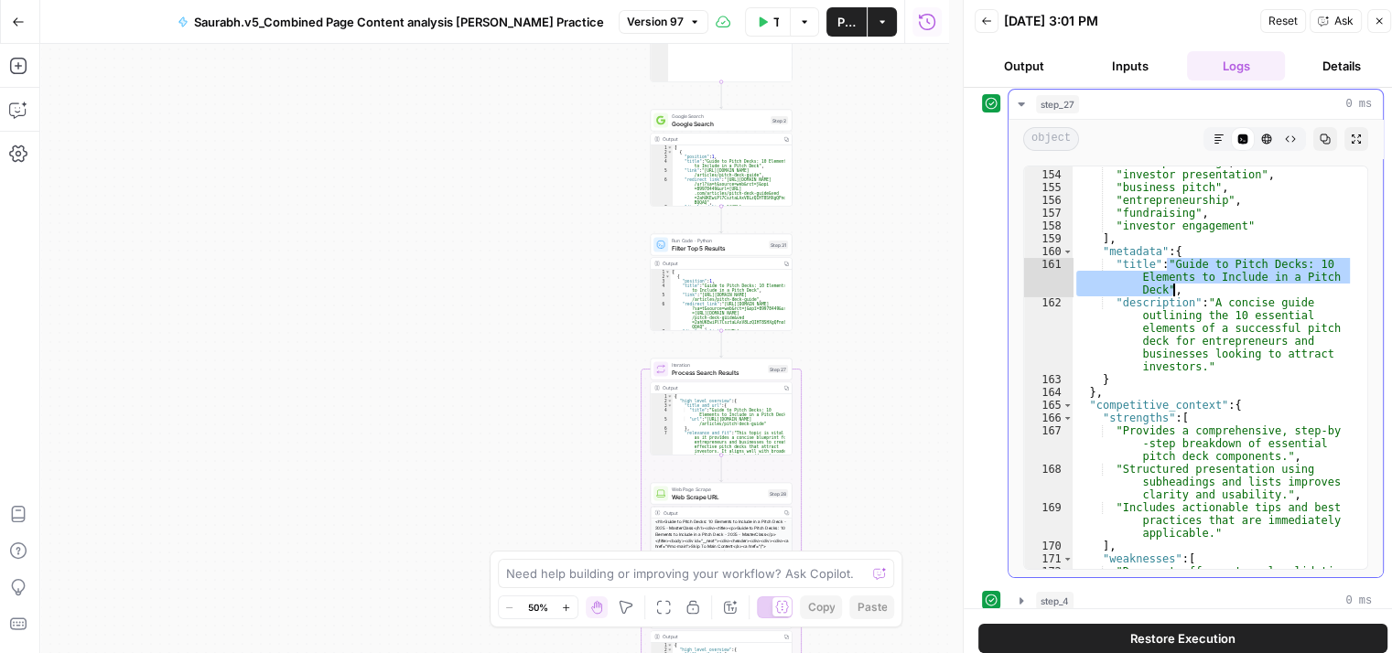
drag, startPoint x: 1168, startPoint y: 264, endPoint x: 1266, endPoint y: 284, distance: 100.0
click at [1266, 284] on div ""startup funding" , "investor presentation" , "business pitch" , "entrepreneurs…" at bounding box center [1212, 383] width 281 height 454
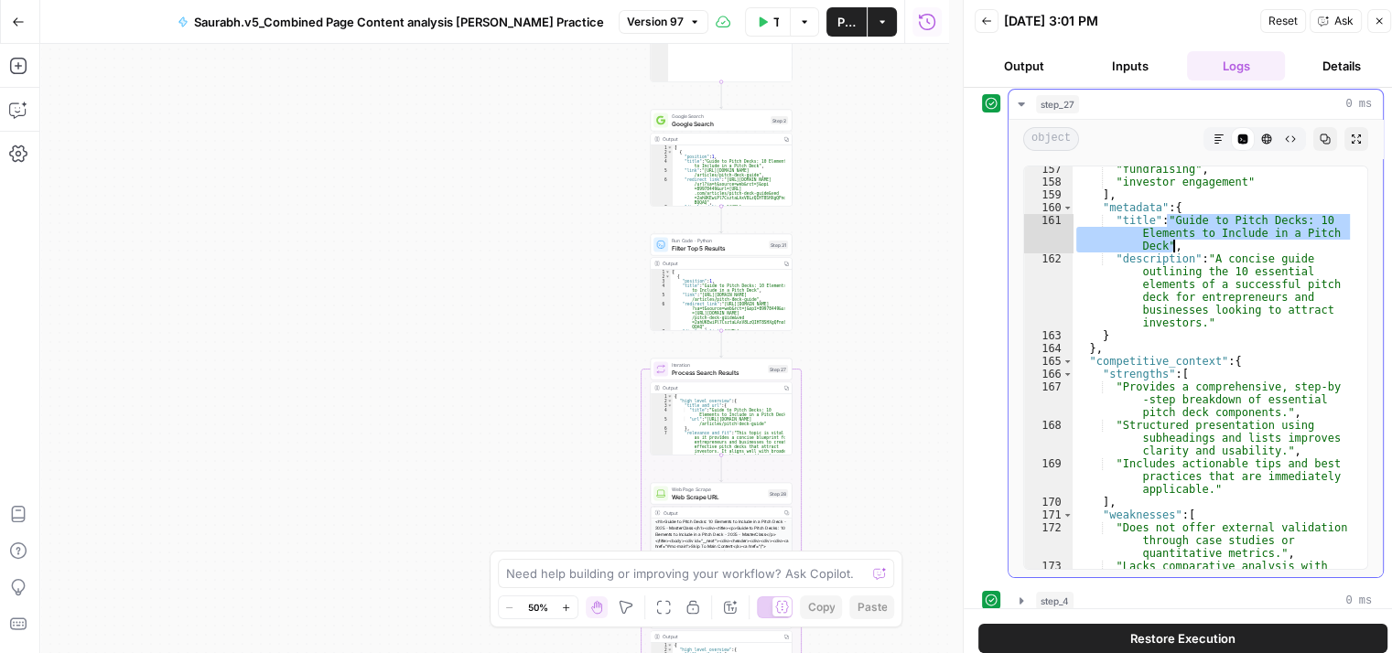
scroll to position [0, 3]
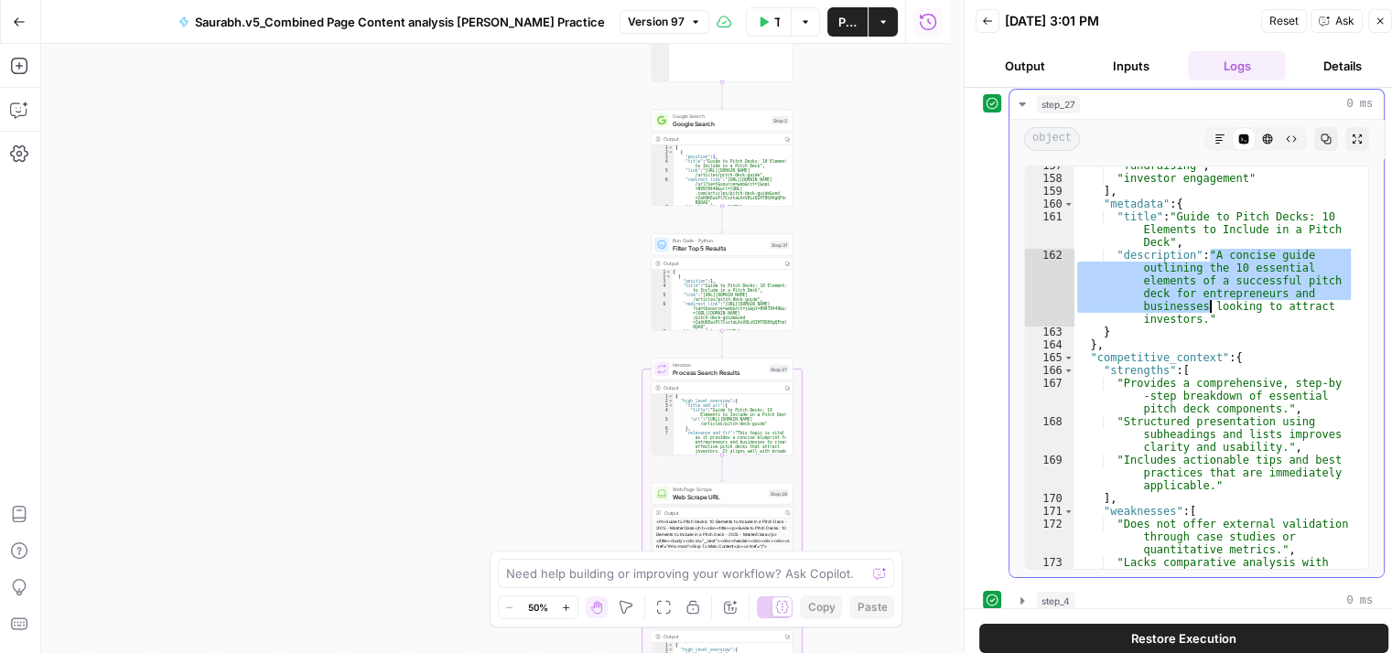
drag, startPoint x: 1210, startPoint y: 257, endPoint x: 1209, endPoint y: 304, distance: 46.7
click at [1209, 304] on div ""fundraising" , "investor engagement" ] , "metadata" : { "title" : "Guide to Pi…" at bounding box center [1213, 379] width 281 height 441
click at [1188, 383] on div ""fundraising" , "investor engagement" ] , "metadata" : { "title" : "Guide to Pi…" at bounding box center [1213, 379] width 281 height 441
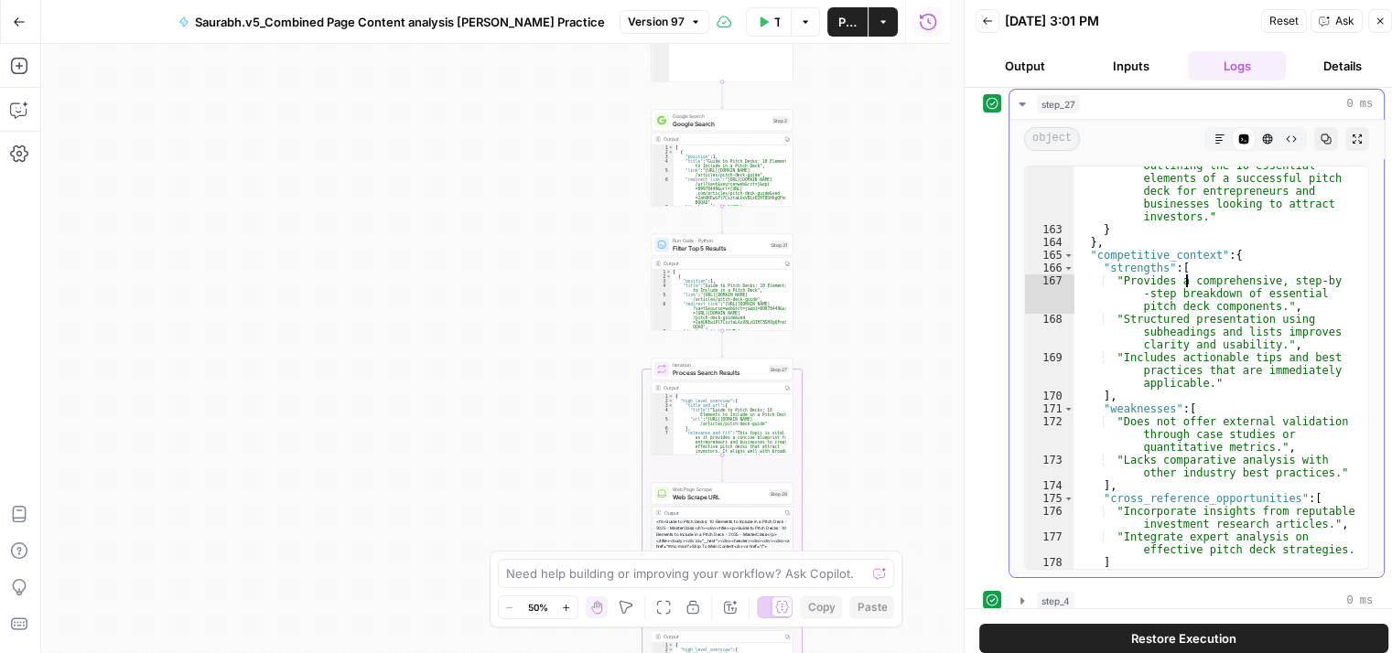
scroll to position [3582, 0]
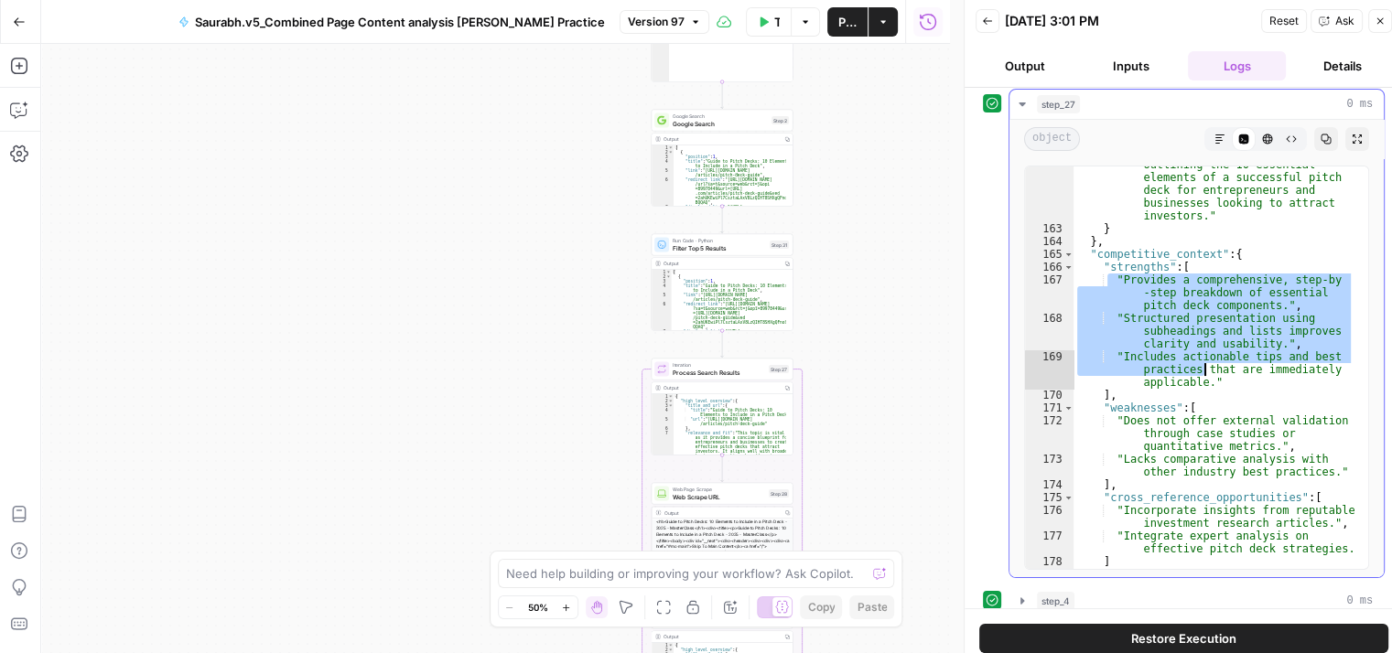
drag, startPoint x: 1108, startPoint y: 282, endPoint x: 1221, endPoint y: 403, distance: 165.1
click at [1221, 403] on div ""description" : "A concise guide outlining the 10 essential elements of a succe…" at bounding box center [1213, 391] width 281 height 492
type textarea "**********"
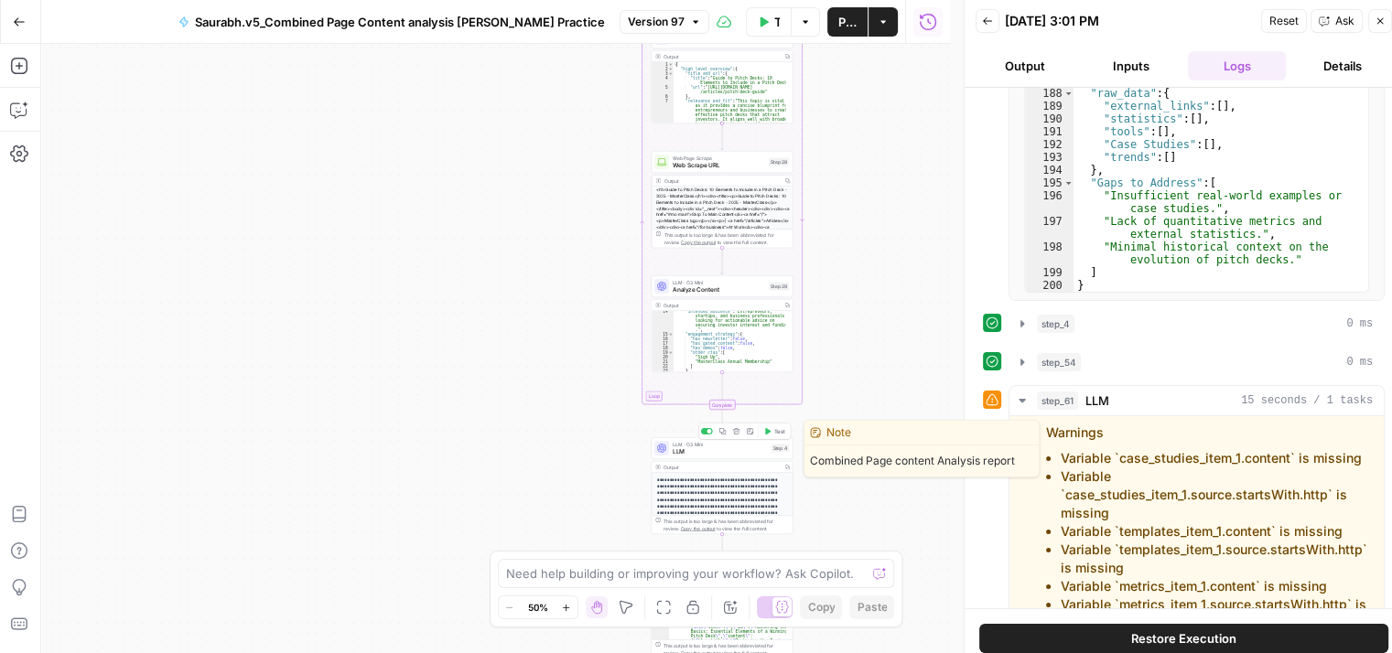
scroll to position [15, 3]
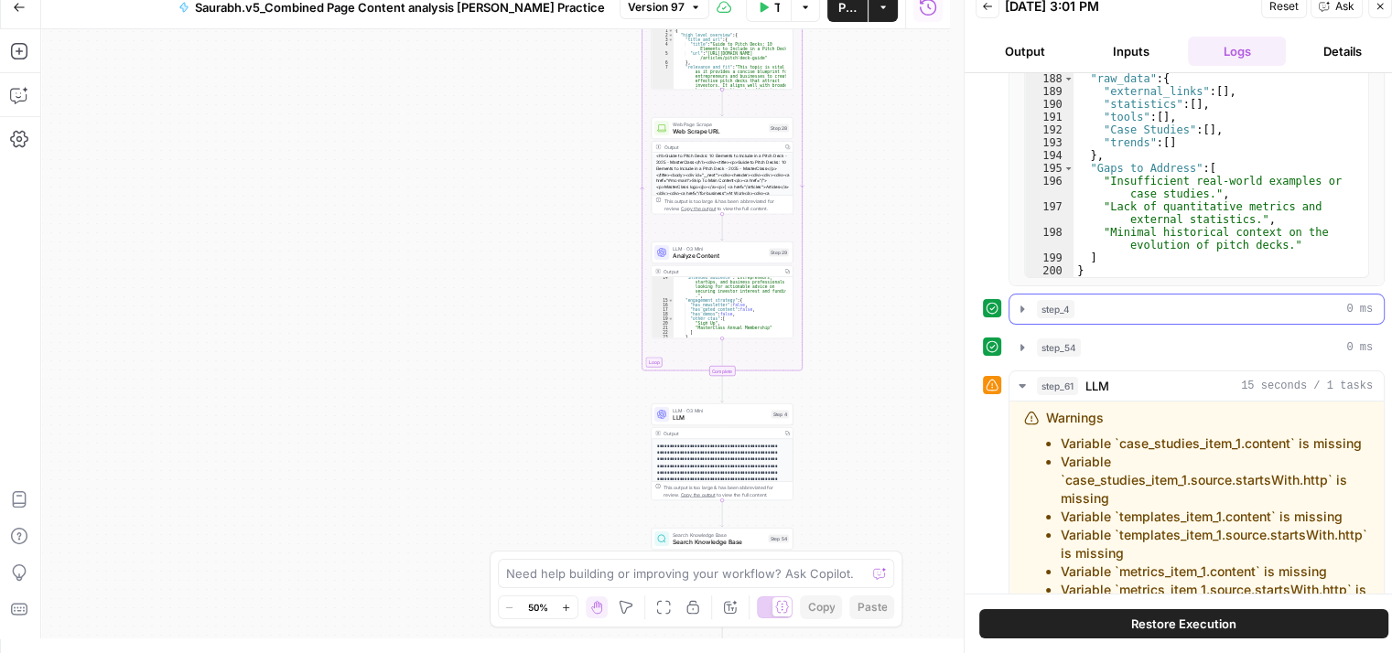
click at [1086, 300] on div "step_4 0 ms" at bounding box center [1205, 309] width 336 height 18
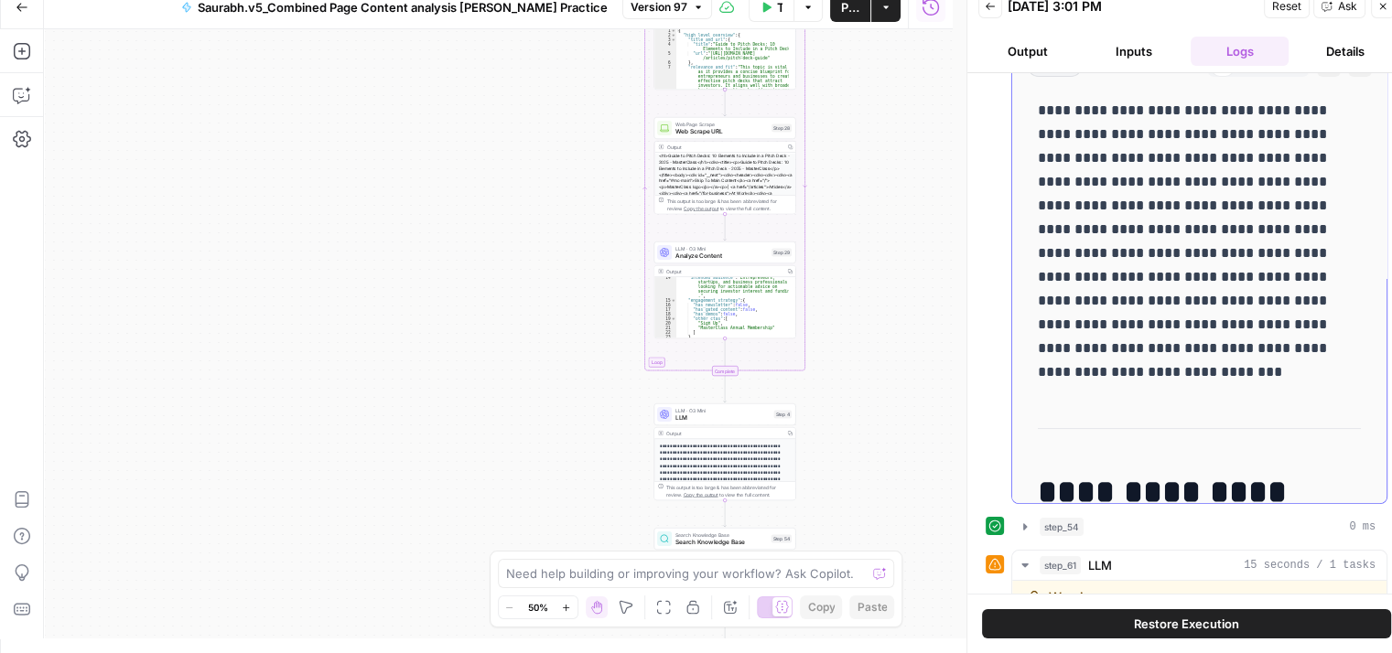
scroll to position [681, 0]
drag, startPoint x: 1292, startPoint y: 110, endPoint x: 1337, endPoint y: 371, distance: 265.5
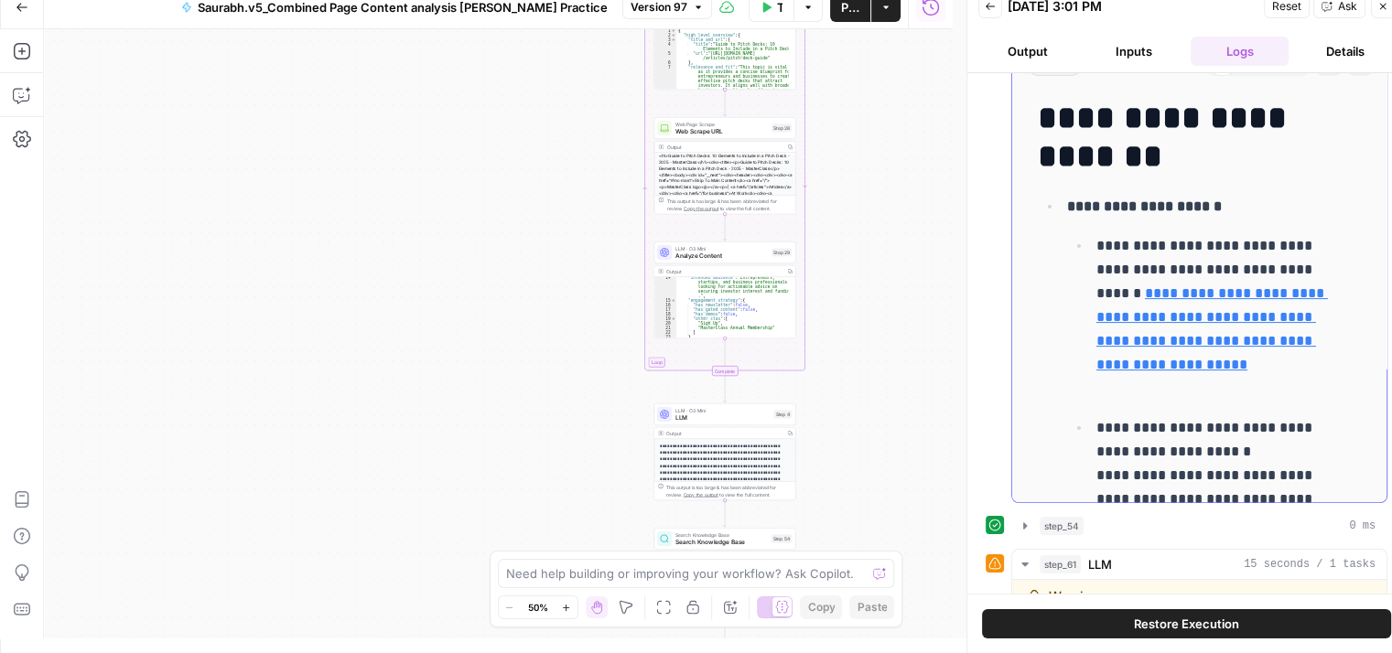
scroll to position [377, 0]
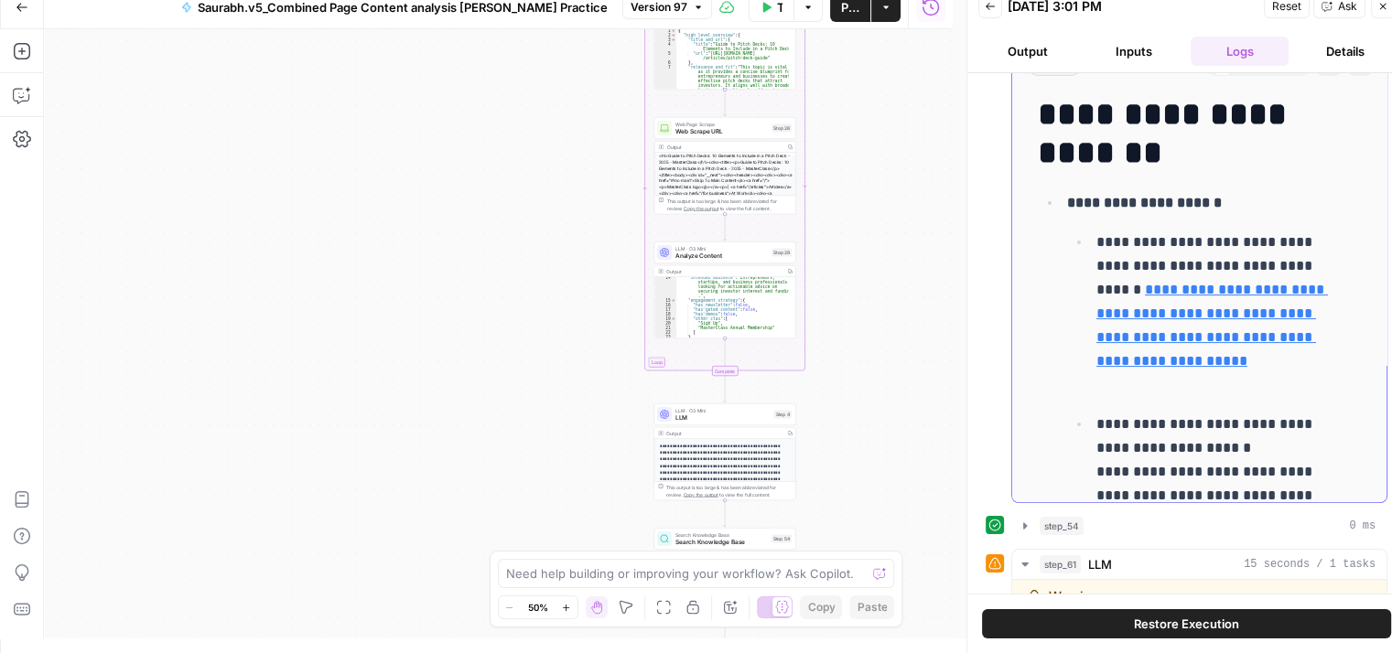
drag, startPoint x: 1061, startPoint y: 204, endPoint x: 1229, endPoint y: 225, distance: 168.8
click at [1229, 225] on li "**********" at bounding box center [1210, 519] width 299 height 658
click at [1091, 246] on li "**********" at bounding box center [1226, 313] width 270 height 167
drag, startPoint x: 1102, startPoint y: 239, endPoint x: 1277, endPoint y: 255, distance: 176.4
click at [1277, 255] on p "**********" at bounding box center [1214, 314] width 237 height 167
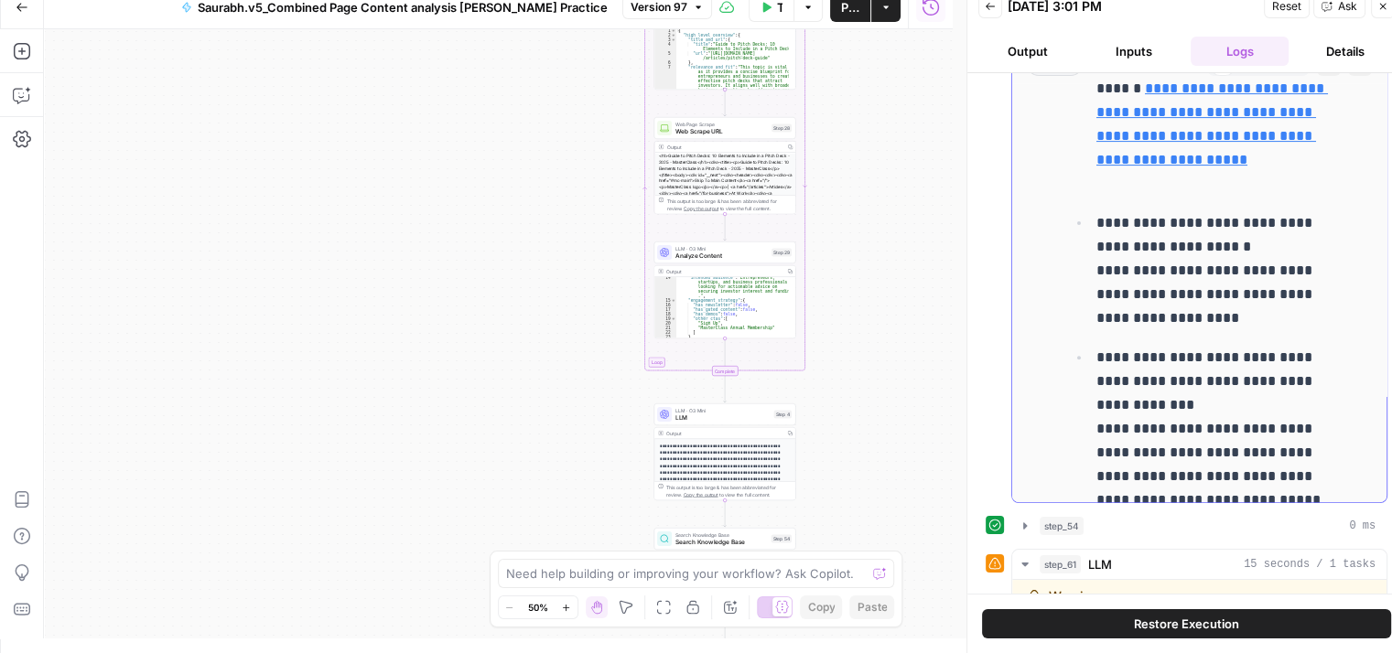
scroll to position [578, 0]
drag, startPoint x: 1102, startPoint y: 224, endPoint x: 1204, endPoint y: 235, distance: 103.1
click at [1204, 235] on p "**********" at bounding box center [1214, 270] width 237 height 119
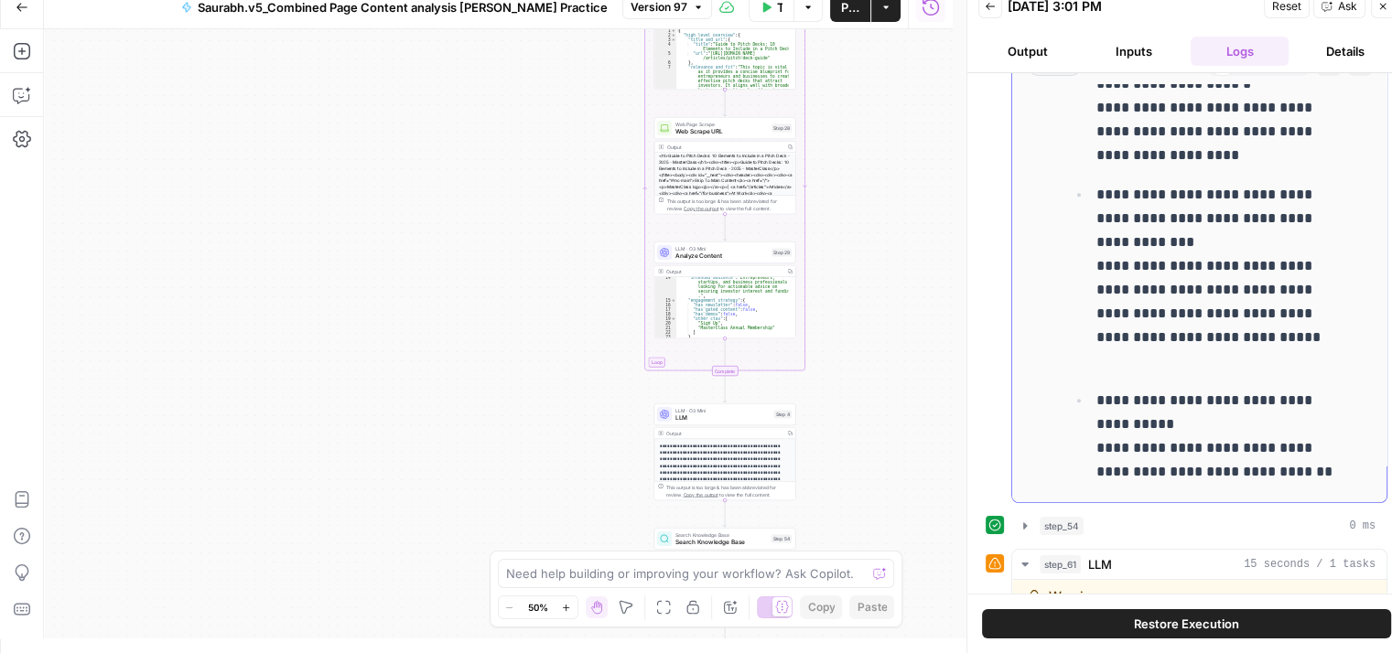
scroll to position [743, 0]
drag, startPoint x: 1099, startPoint y: 189, endPoint x: 1168, endPoint y: 213, distance: 72.6
click at [1168, 213] on p "**********" at bounding box center [1214, 276] width 237 height 190
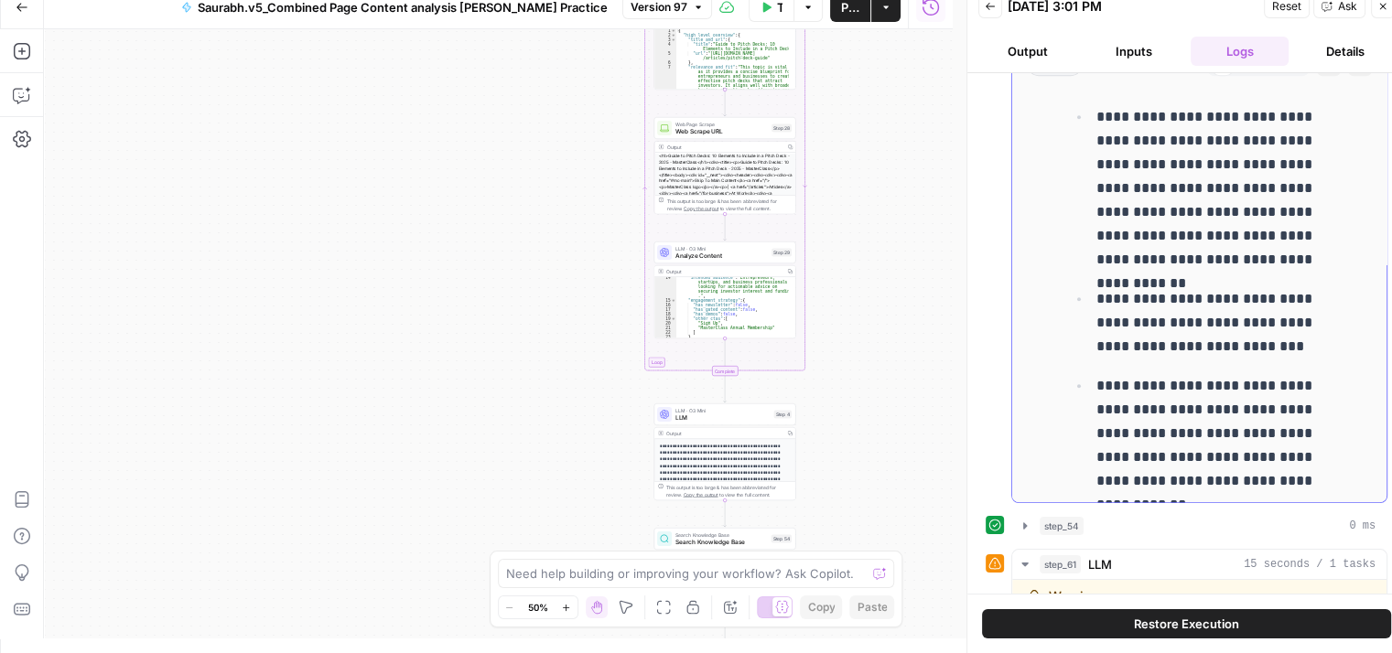
scroll to position [1177, 0]
drag, startPoint x: 1090, startPoint y: 136, endPoint x: 1232, endPoint y: 268, distance: 194.3
click at [1232, 268] on li "**********" at bounding box center [1226, 185] width 270 height 167
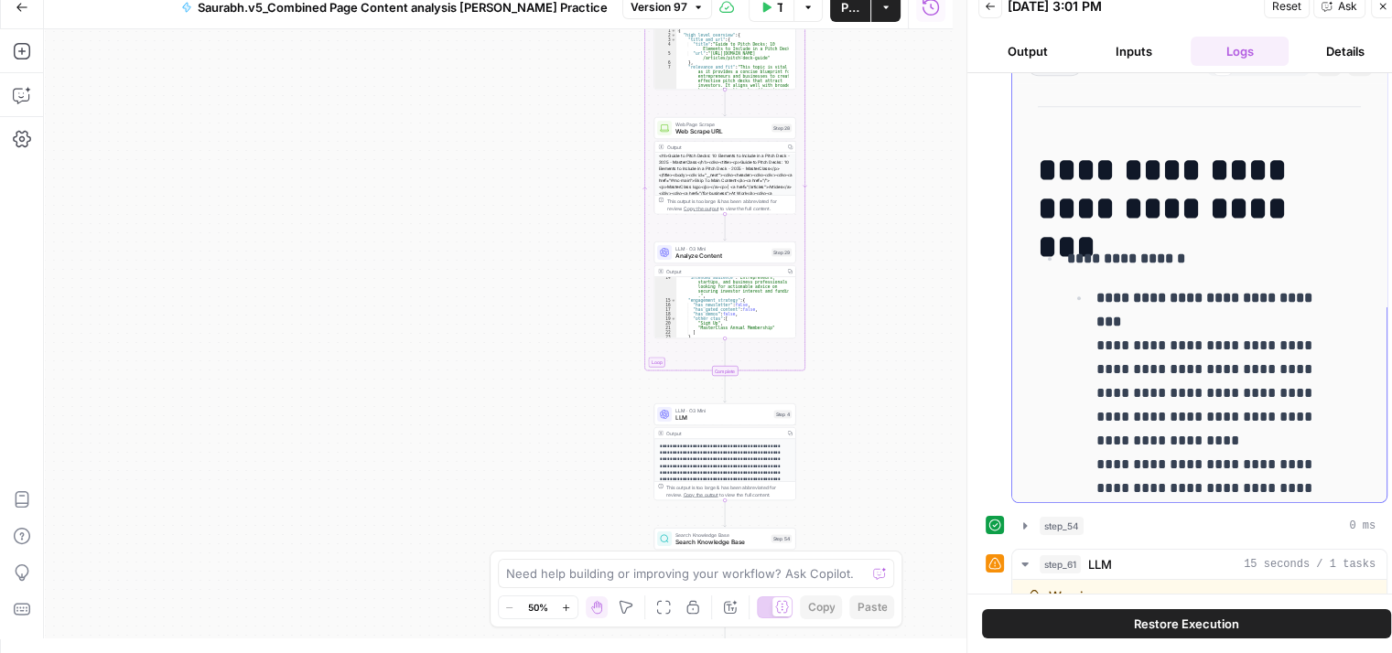
scroll to position [1834, 0]
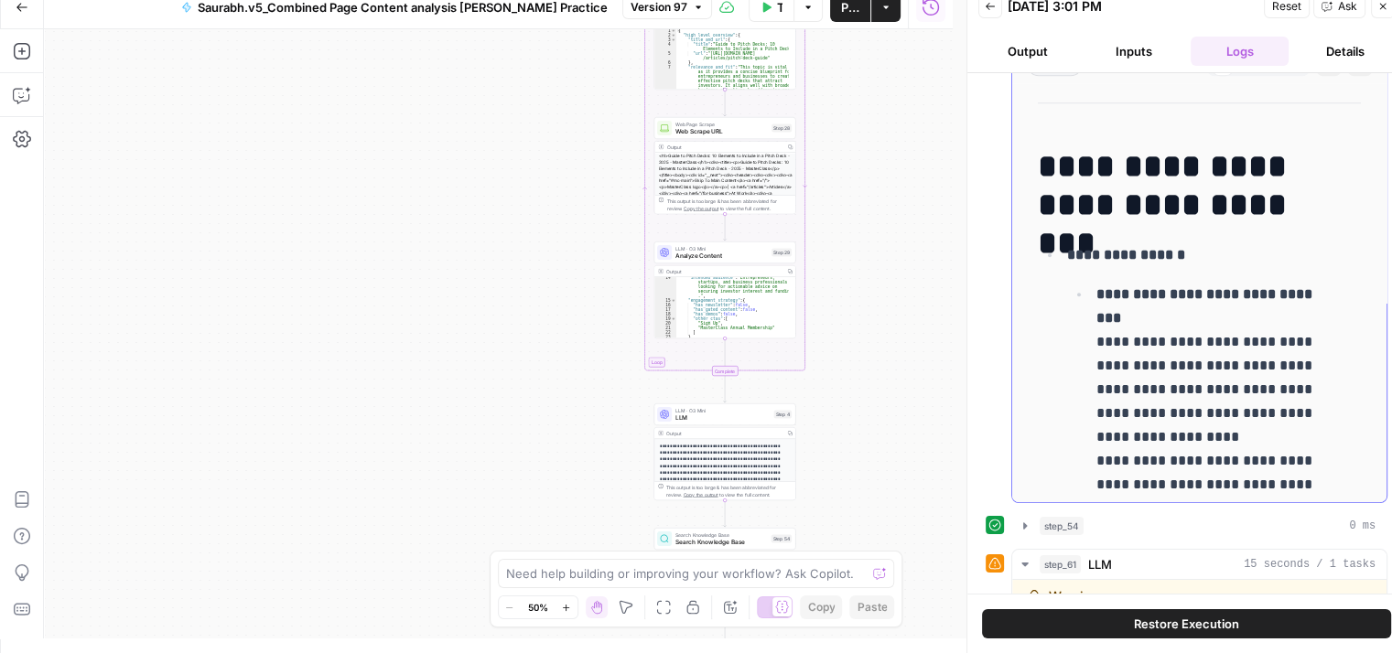
drag, startPoint x: 1071, startPoint y: 191, endPoint x: 1306, endPoint y: 220, distance: 235.9
click at [1306, 220] on h1 "**********" at bounding box center [1186, 185] width 296 height 77
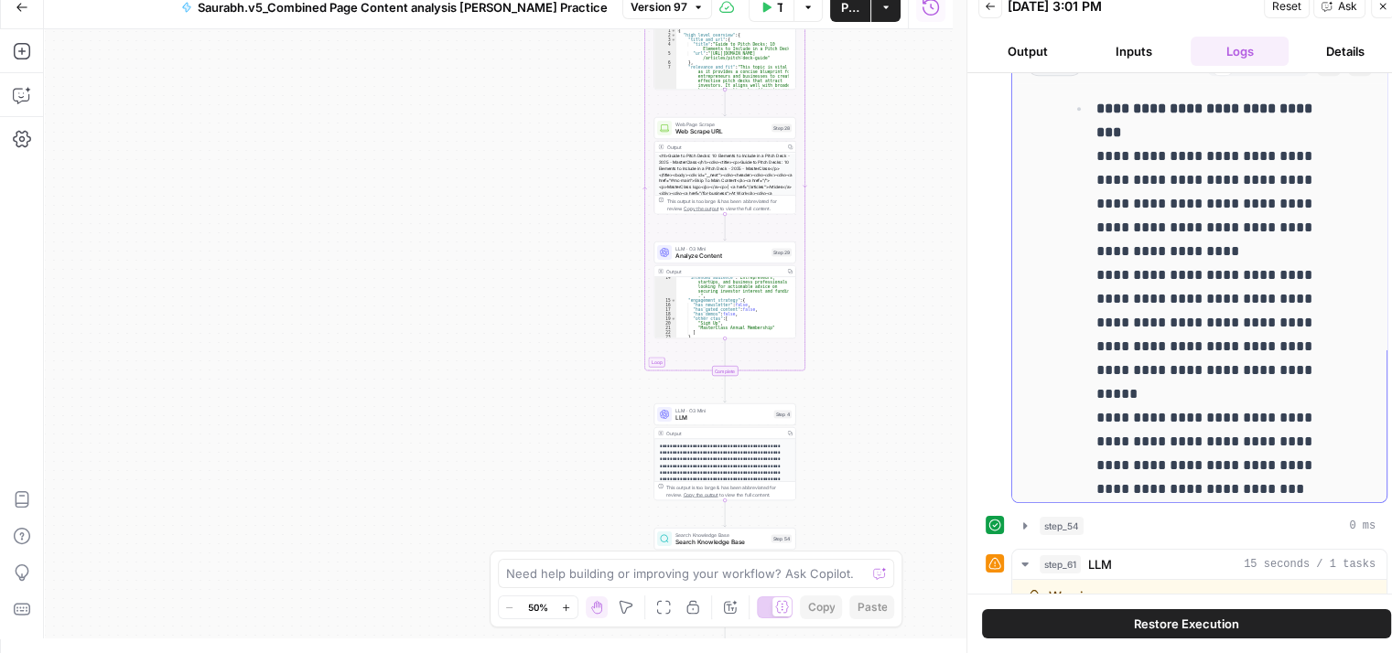
scroll to position [2020, 0]
drag, startPoint x: 1105, startPoint y: 178, endPoint x: 1292, endPoint y: 250, distance: 200.2
click at [1292, 250] on p "**********" at bounding box center [1214, 298] width 237 height 404
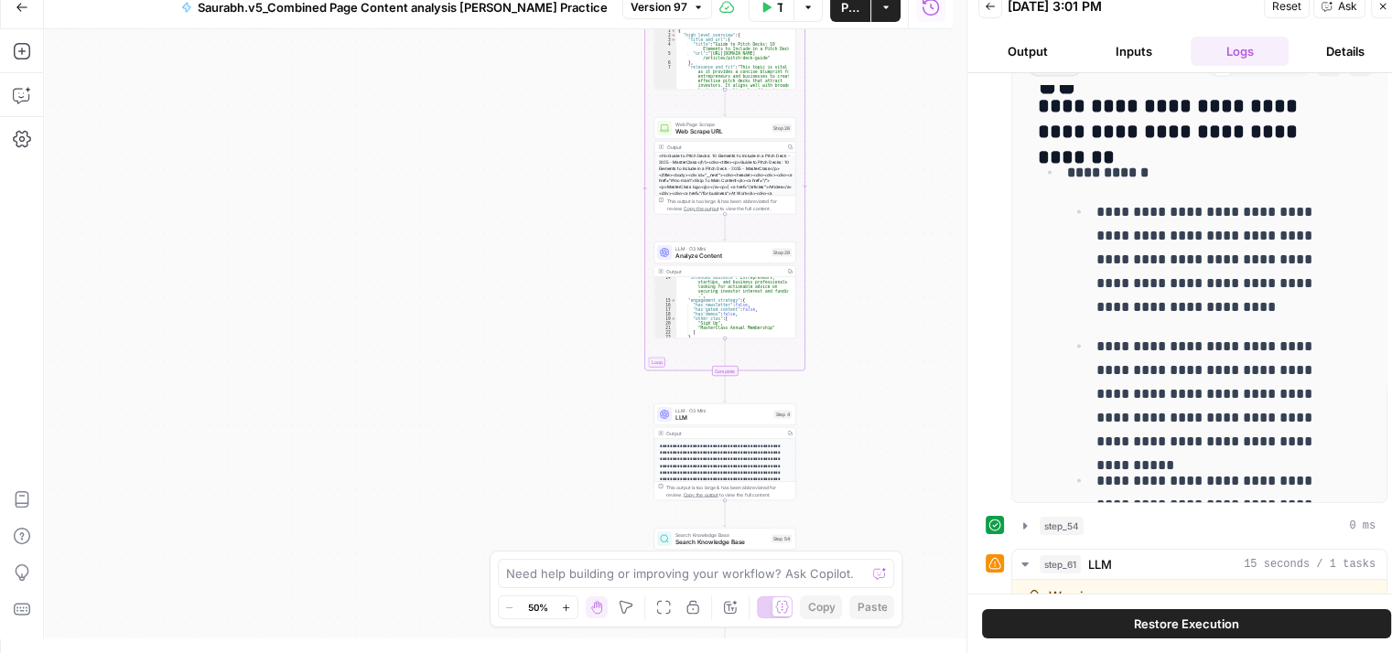
scroll to position [0, 0]
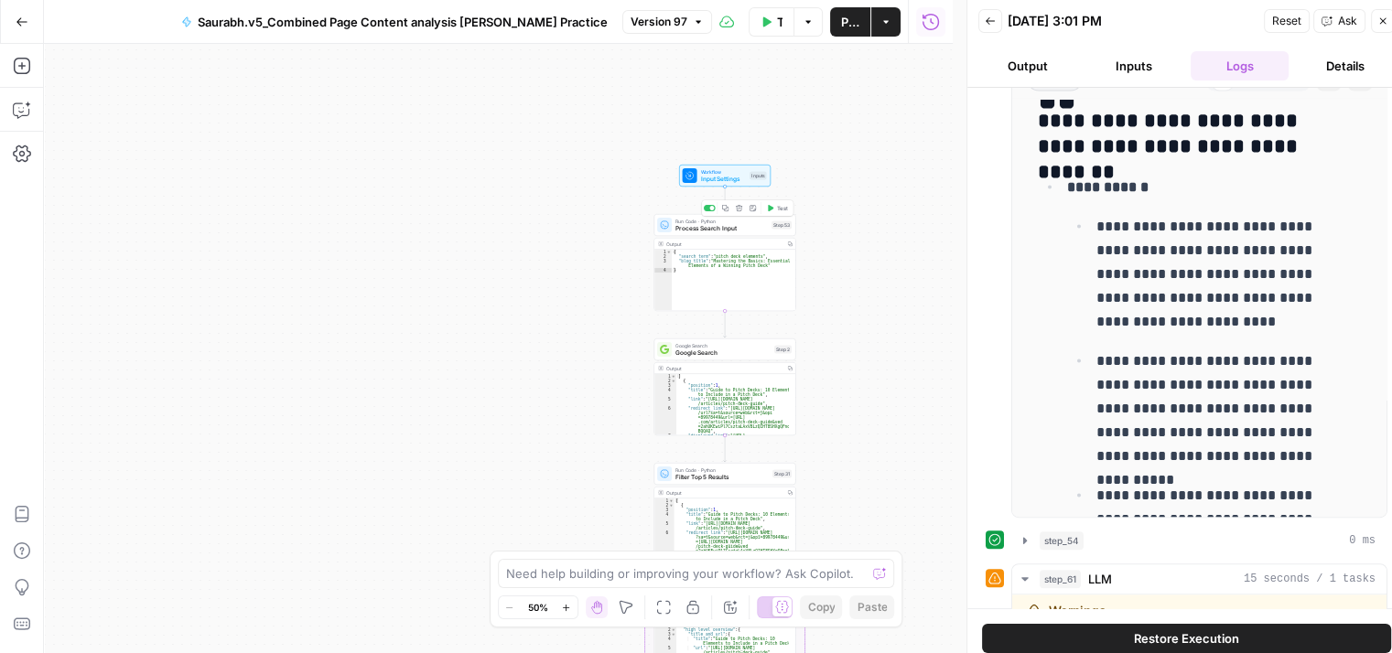
click at [714, 231] on span "Process Search Input" at bounding box center [721, 228] width 92 height 9
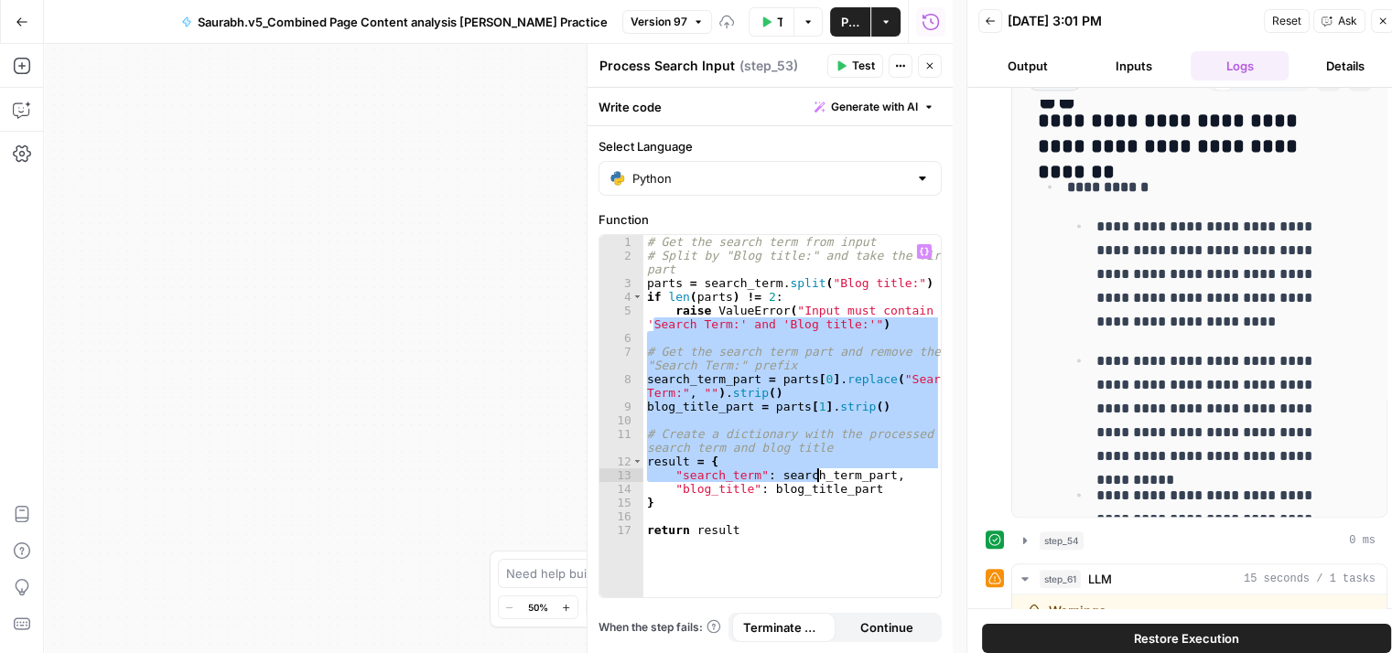
drag, startPoint x: 651, startPoint y: 325, endPoint x: 828, endPoint y: 510, distance: 256.3
click at [828, 510] on div "# Get the search term from input # Split by "Blog title:" and take the first pa…" at bounding box center [792, 430] width 298 height 391
type textarea "*"
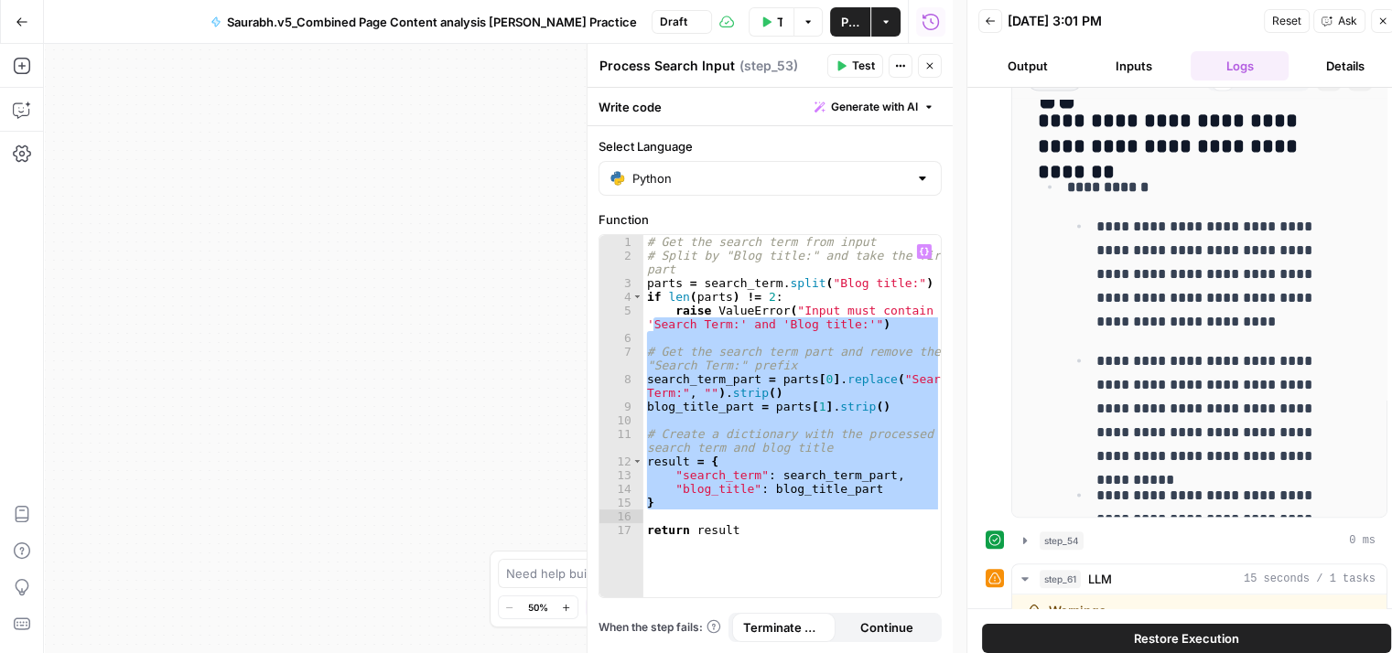
click at [468, 332] on div "Workflow Input Settings Inputs Run Code · Python Process Search Input Step 53 O…" at bounding box center [498, 348] width 909 height 609
click at [924, 65] on icon "button" at bounding box center [929, 65] width 11 height 11
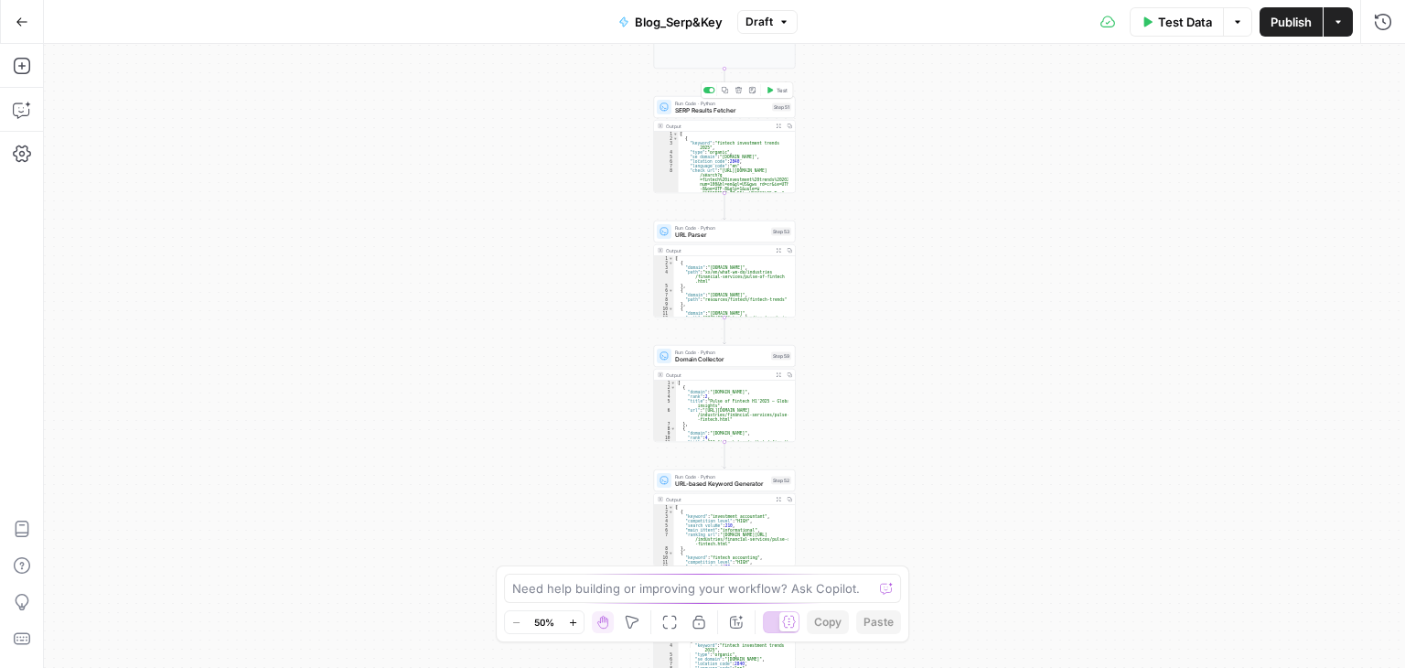
click at [707, 108] on span "SERP Results Fetcher" at bounding box center [721, 110] width 93 height 9
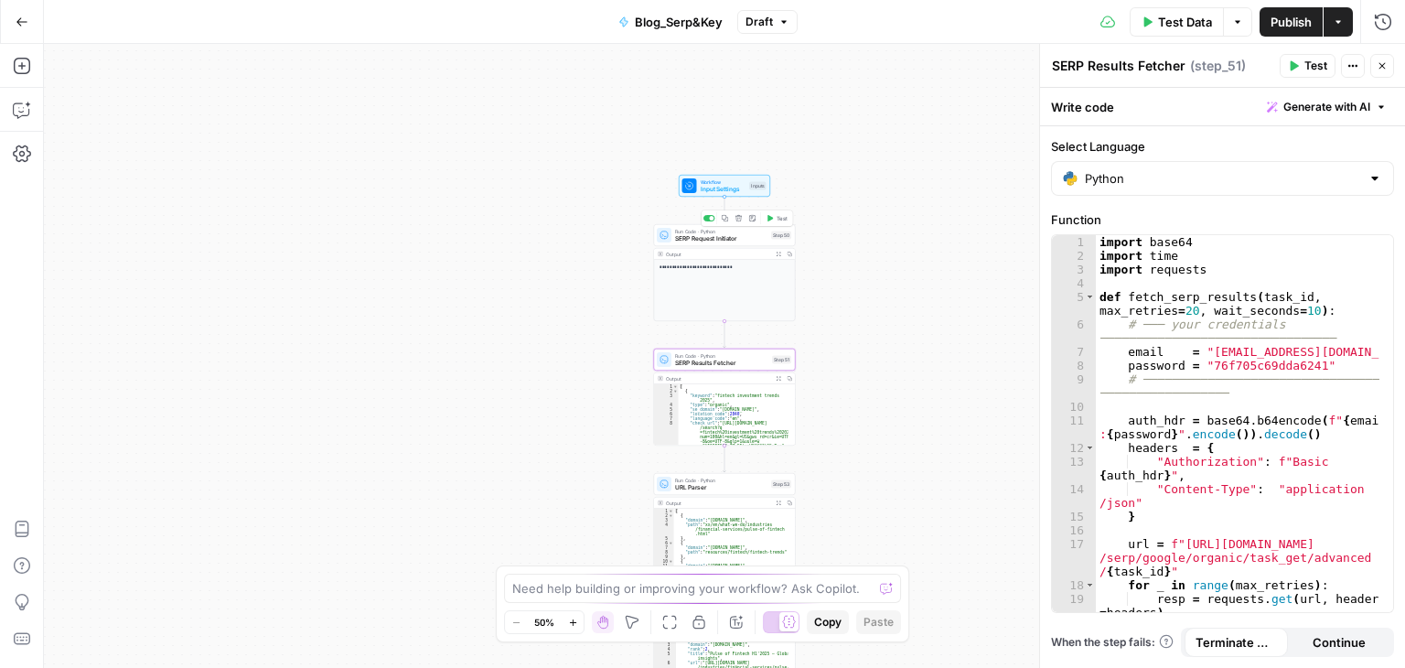
click at [716, 235] on span "SERP Request Initiator" at bounding box center [721, 238] width 92 height 9
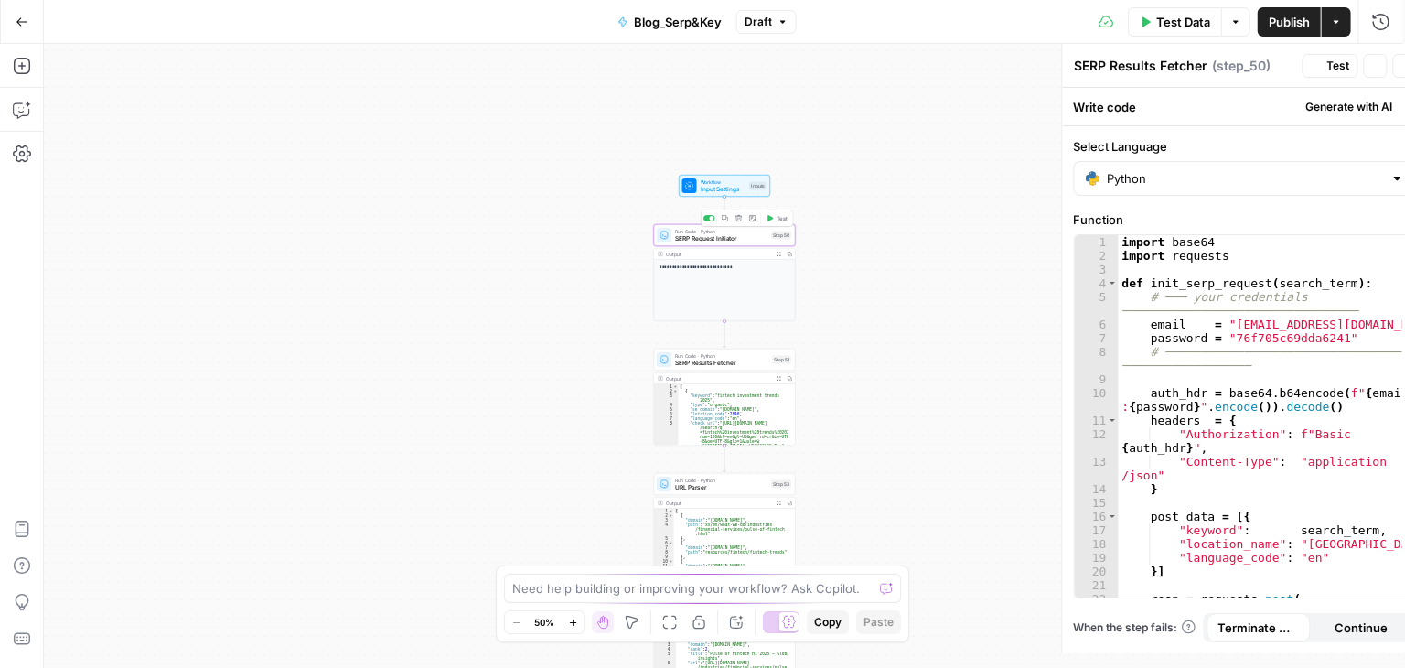
type textarea "SERP Request Initiator"
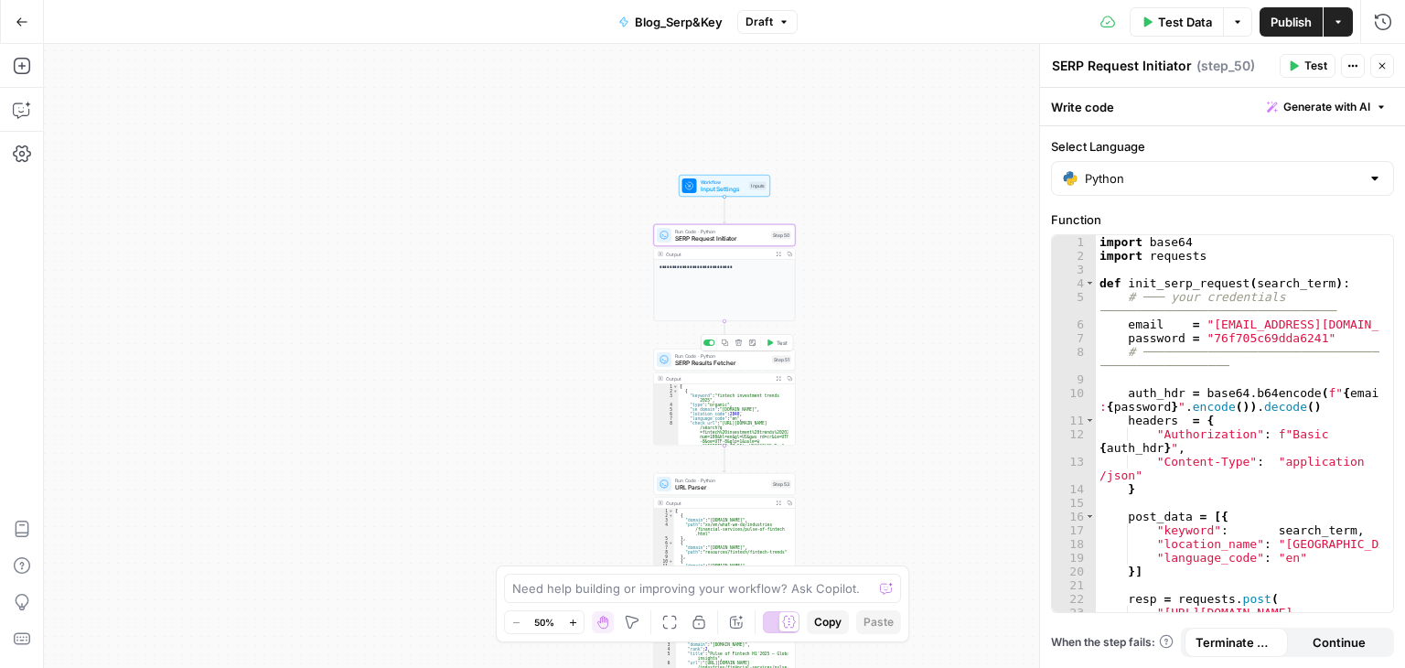
click at [718, 359] on span "SERP Results Fetcher" at bounding box center [721, 363] width 93 height 9
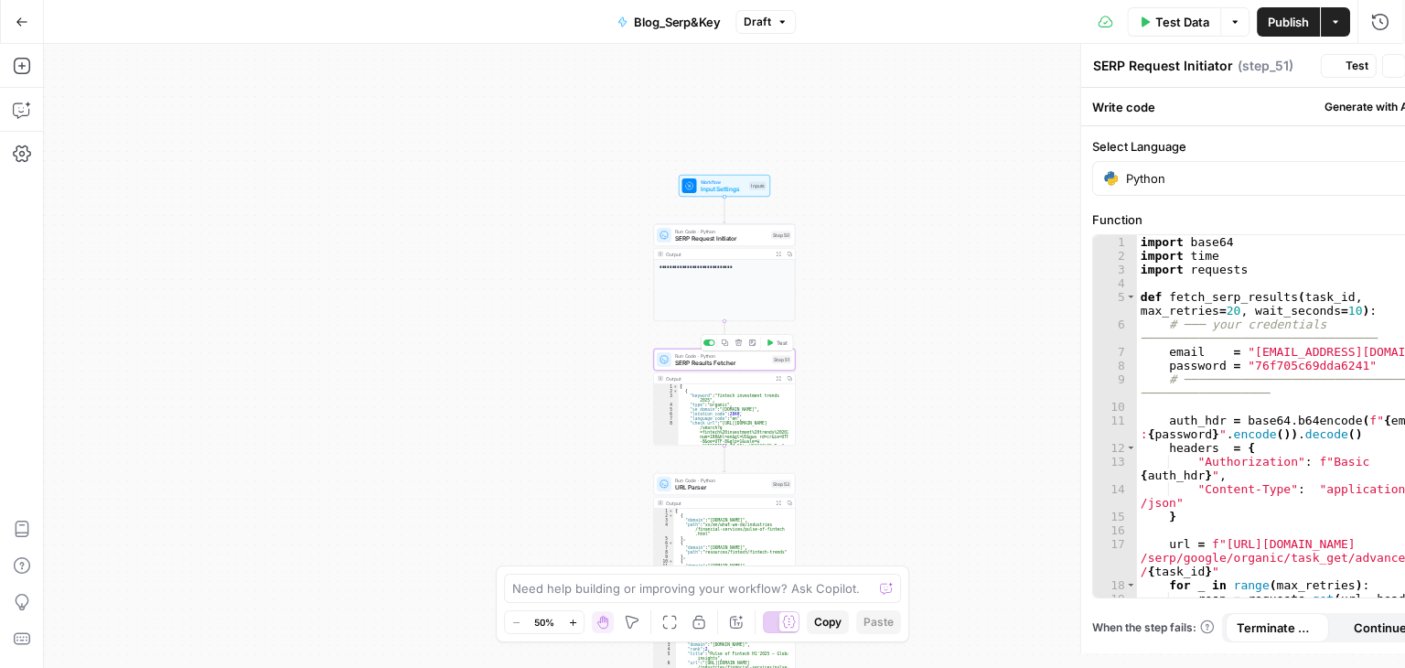
type textarea "SERP Results Fetcher"
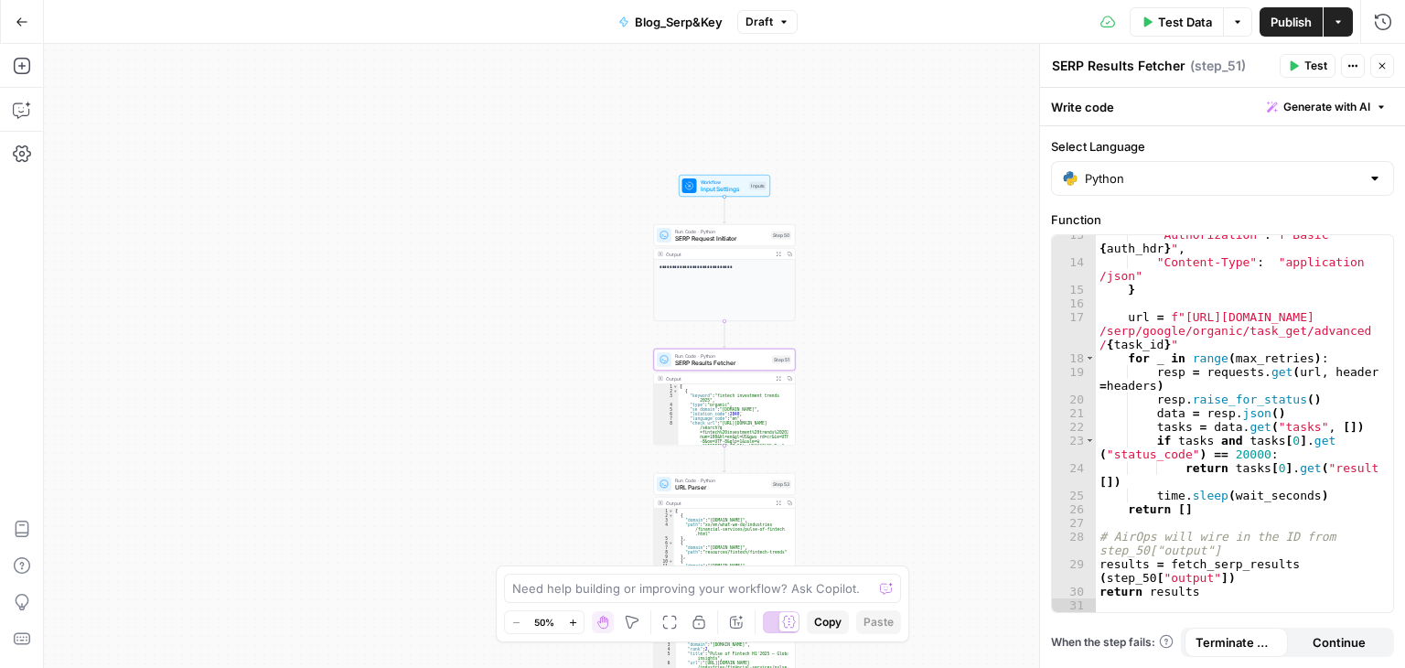
scroll to position [226, 0]
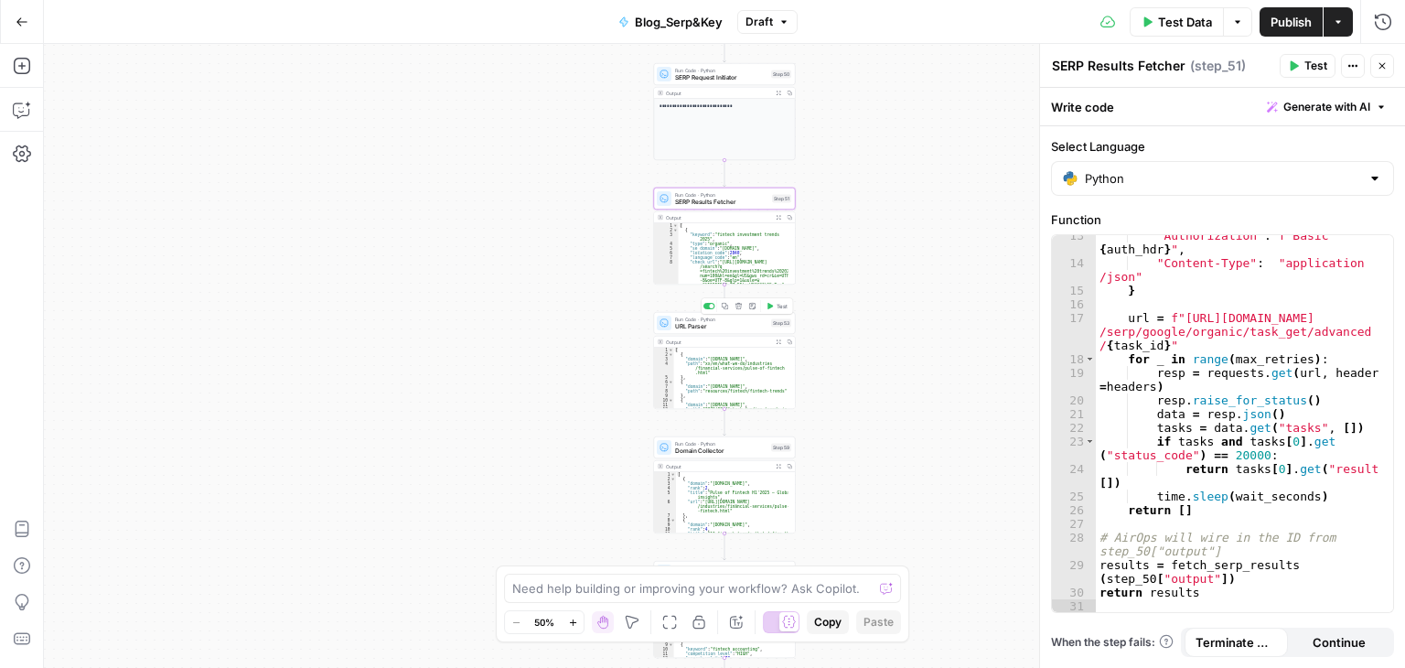
click at [699, 329] on span "URL Parser" at bounding box center [721, 326] width 92 height 9
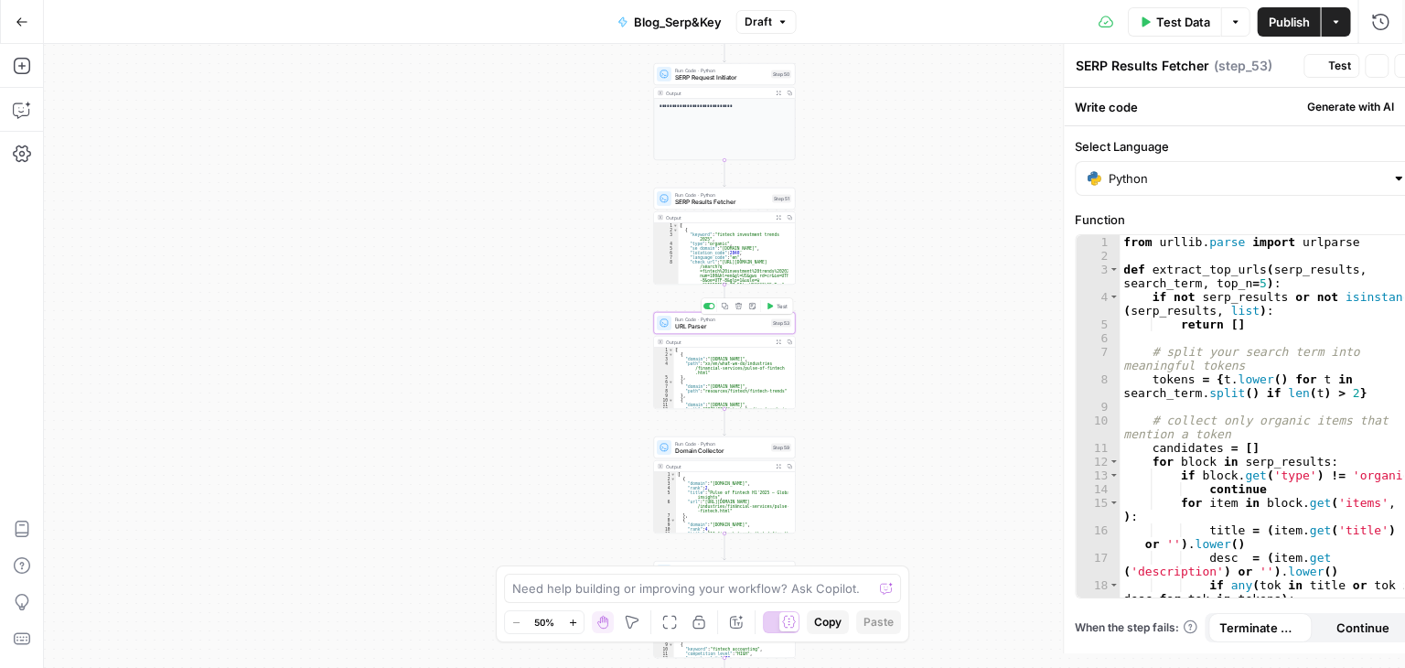
type textarea "URL Parser"
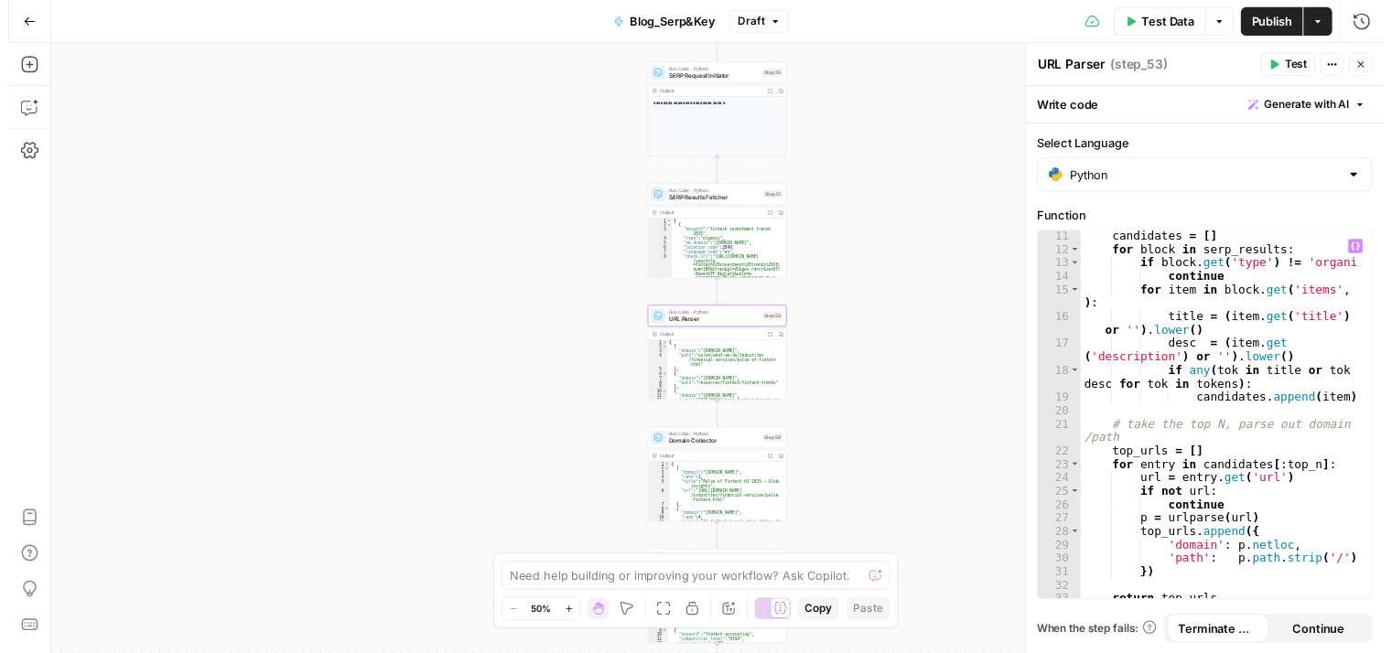
scroll to position [296, 0]
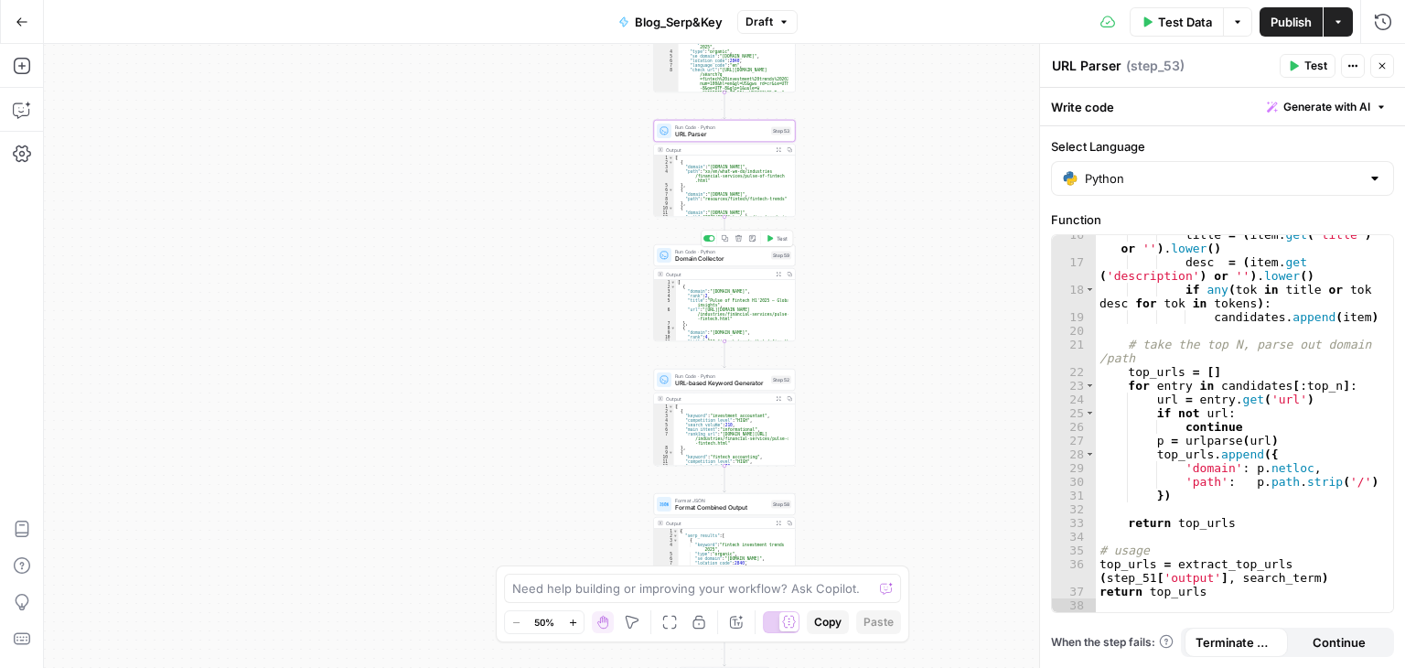
click at [719, 259] on span "Domain Collector" at bounding box center [721, 258] width 92 height 9
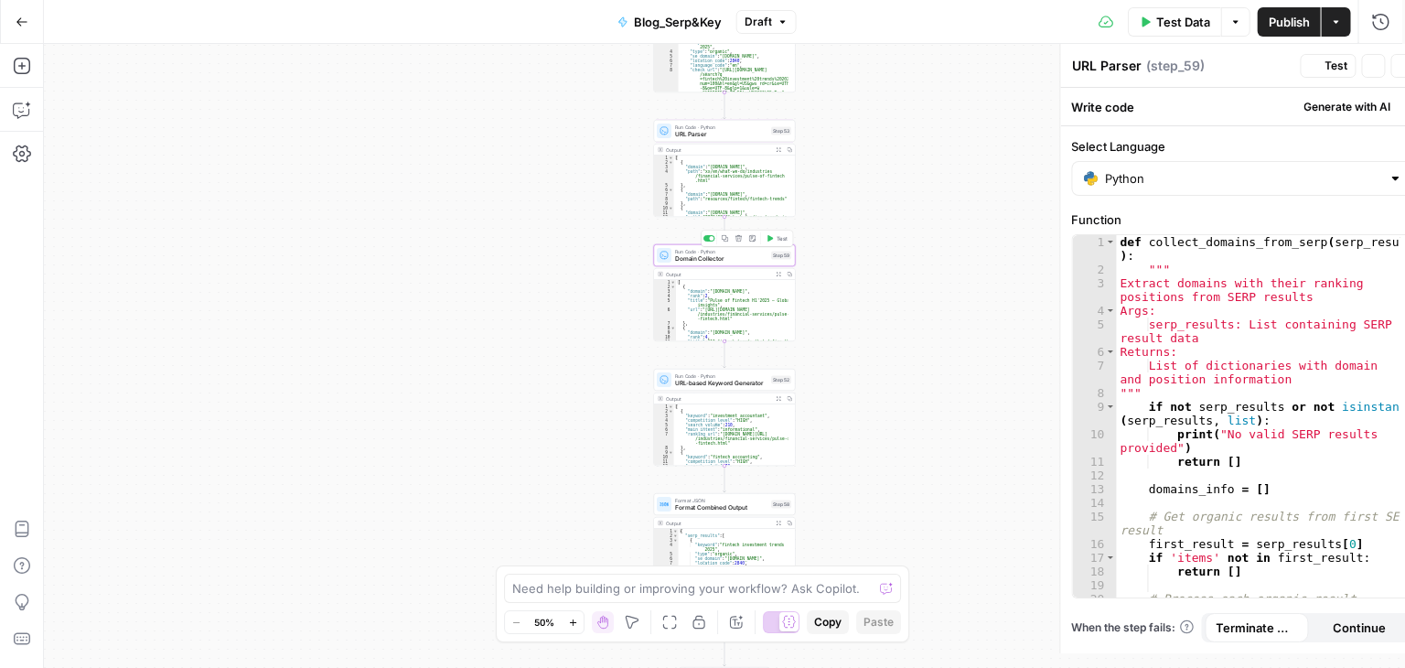
type textarea "Domain Collector"
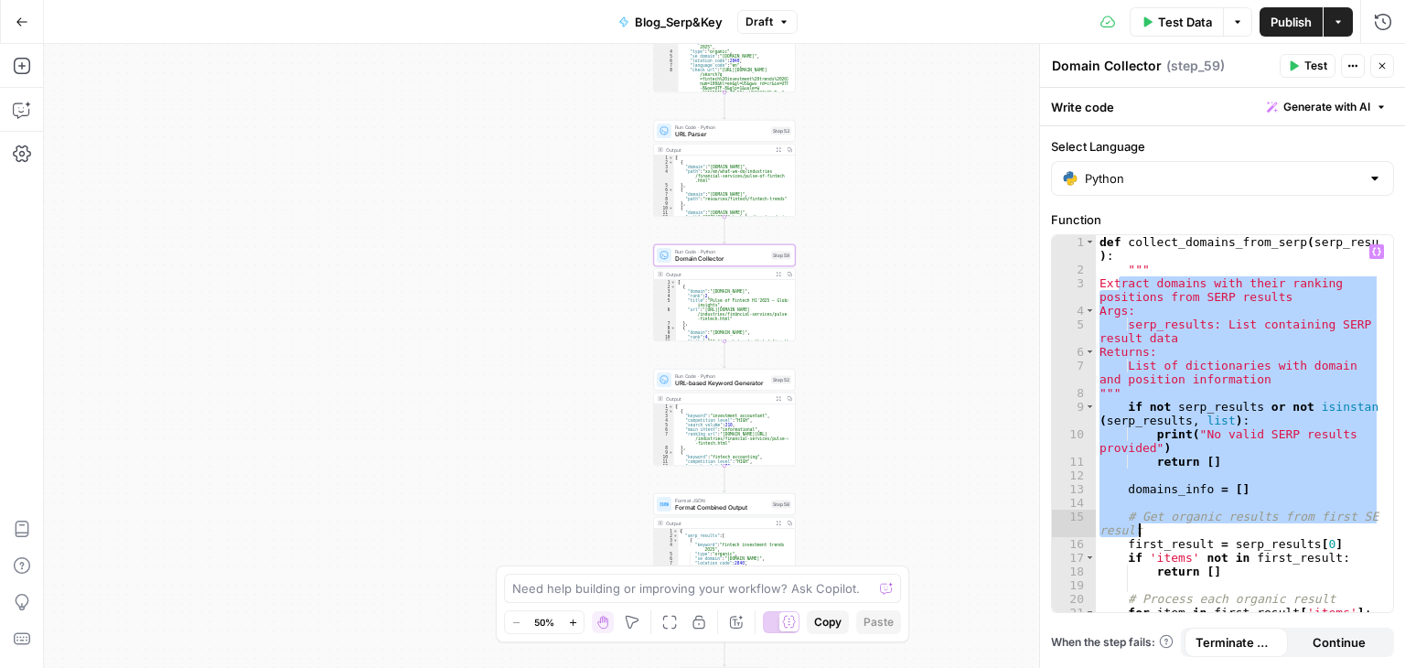
drag, startPoint x: 1116, startPoint y: 283, endPoint x: 1218, endPoint y: 531, distance: 268.0
click at [1218, 531] on div "def collect_domains_from_serp ( serp_results ) : """ Extract domains with their…" at bounding box center [1238, 451] width 285 height 432
type textarea "**********"
click at [777, 275] on icon "button" at bounding box center [778, 274] width 5 height 5
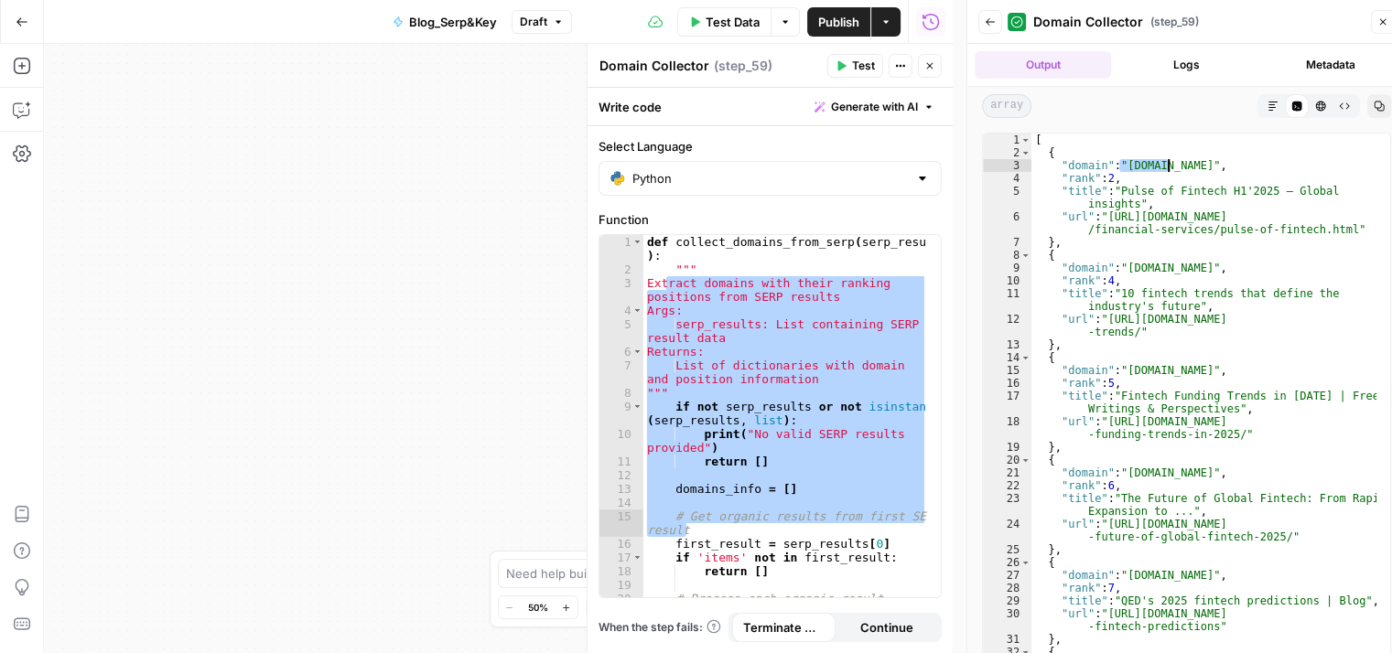
drag, startPoint x: 1116, startPoint y: 167, endPoint x: 1182, endPoint y: 170, distance: 66.0
click at [1182, 170] on div "[ { "domain" : "kpmg.com" , "rank" : 2 , "title" : "Pulse of Fintech H1'2025 — …" at bounding box center [1204, 410] width 346 height 553
drag, startPoint x: 1120, startPoint y: 188, endPoint x: 1272, endPoint y: 198, distance: 152.2
click at [1272, 198] on div "[ { "domain" : "kpmg.com" , "rank" : 2 , "title" : "Pulse of Fintech H1'2025 — …" at bounding box center [1204, 410] width 346 height 553
click at [1272, 198] on div "[ { "domain" : "kpmg.com" , "rank" : 2 , "title" : "Pulse of Fintech H1'2025 — …" at bounding box center [1203, 397] width 345 height 526
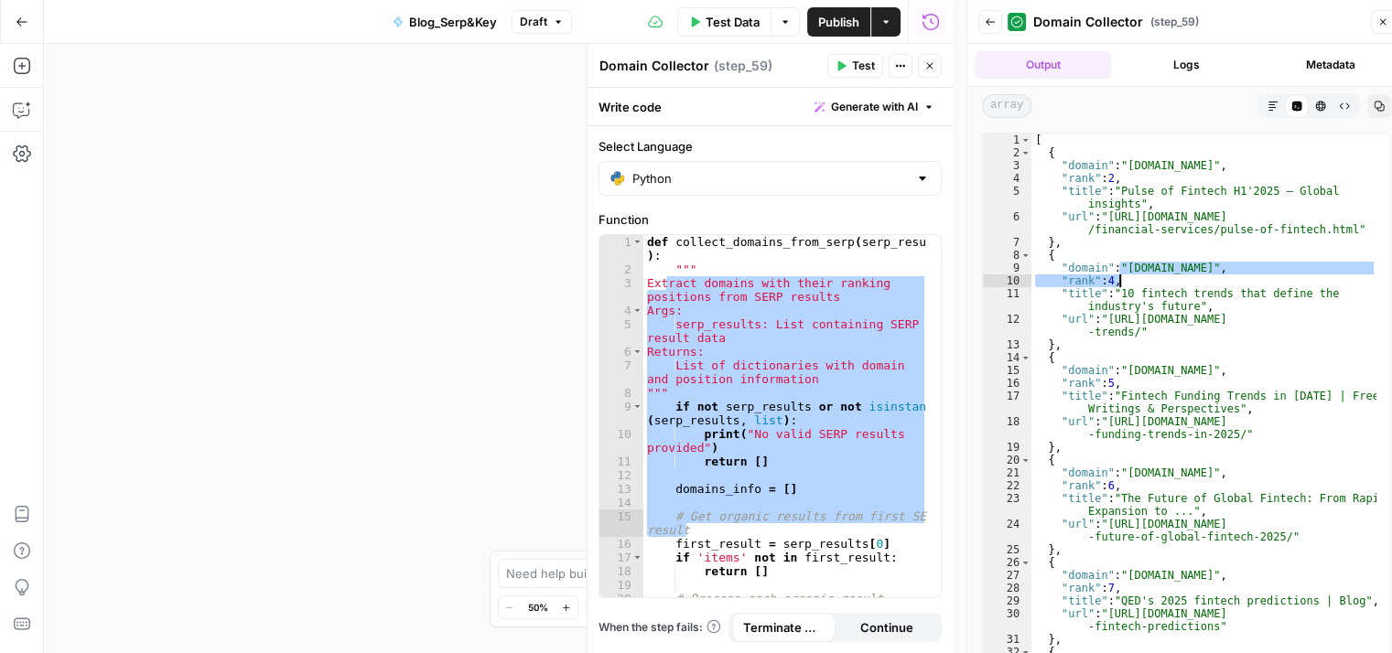
drag, startPoint x: 1116, startPoint y: 268, endPoint x: 1247, endPoint y: 274, distance: 131.0
click at [1247, 274] on div "[ { "domain" : "kpmg.com" , "rank" : 2 , "title" : "Pulse of Fintech H1'2025 — …" at bounding box center [1204, 410] width 346 height 553
click at [1136, 311] on div "[ { "domain" : "kpmg.com" , "rank" : 2 , "title" : "Pulse of Fintech H1'2025 — …" at bounding box center [1204, 410] width 346 height 553
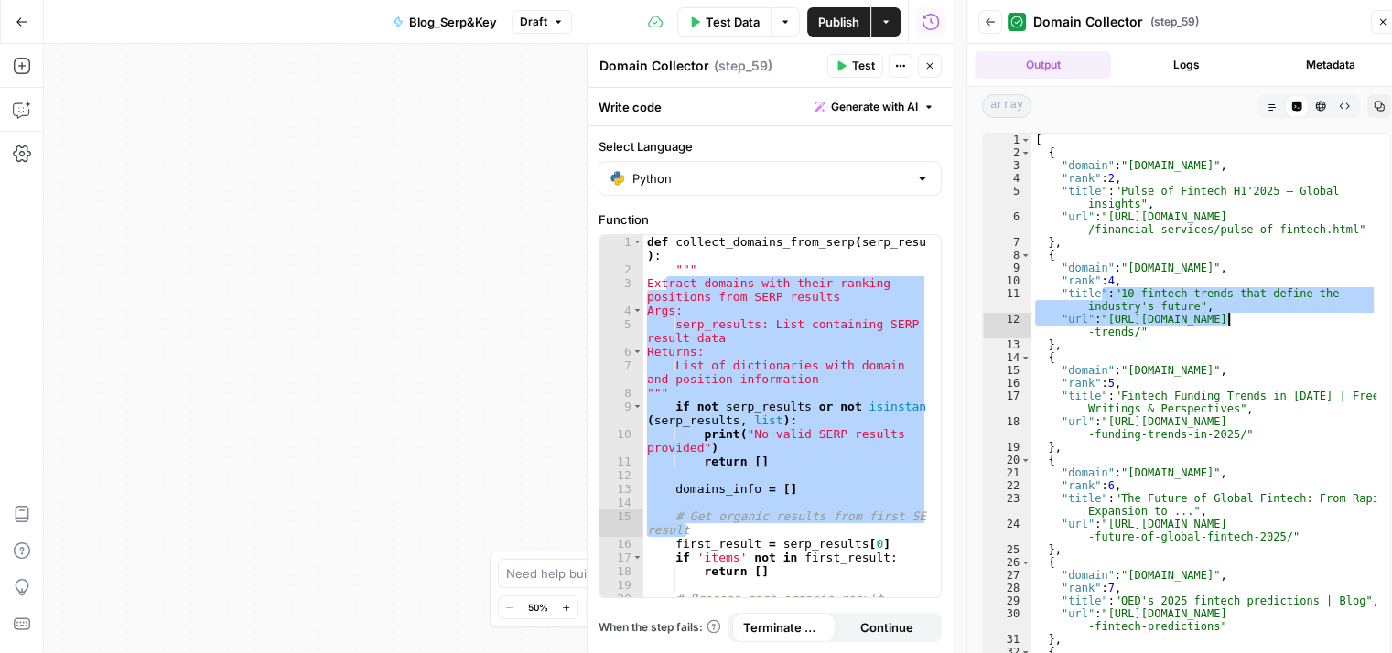
drag, startPoint x: 1098, startPoint y: 290, endPoint x: 1230, endPoint y: 316, distance: 134.2
click at [1230, 316] on div "[ { "domain" : "kpmg.com" , "rank" : 2 , "title" : "Pulse of Fintech H1'2025 — …" at bounding box center [1204, 410] width 346 height 553
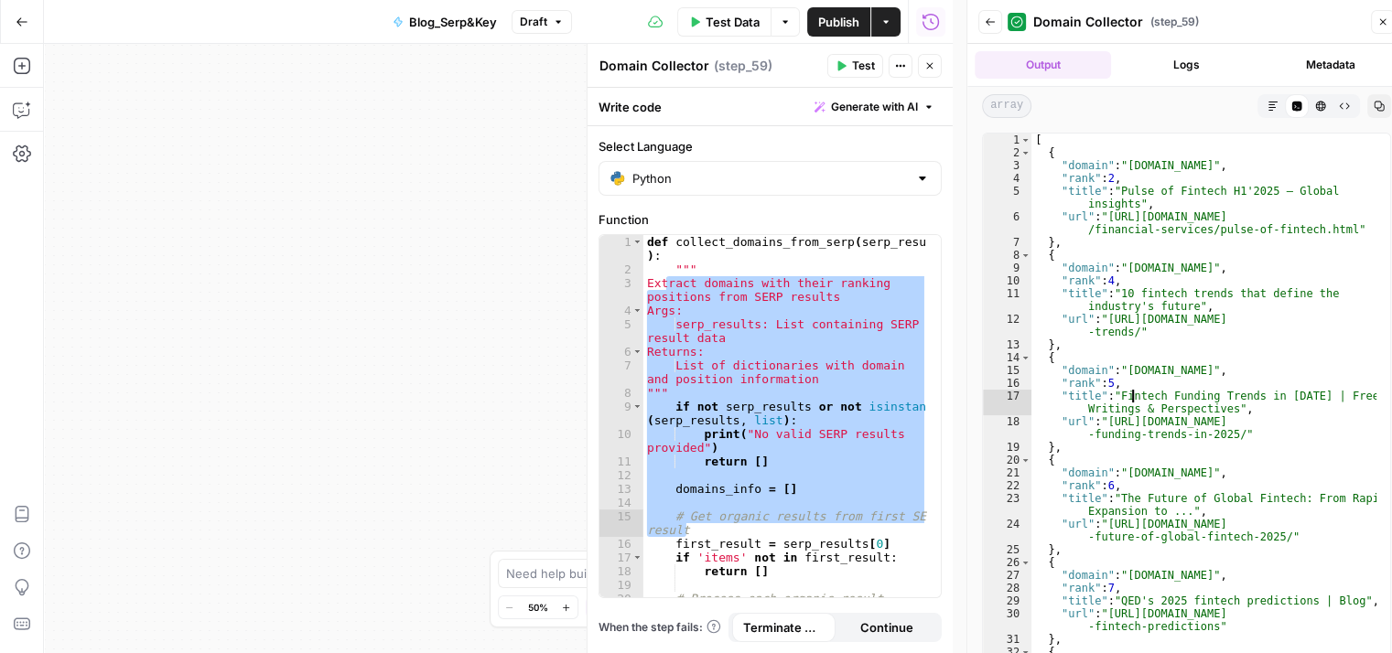
click at [1131, 394] on div "[ { "domain" : "kpmg.com" , "rank" : 2 , "title" : "Pulse of Fintech H1'2025 — …" at bounding box center [1204, 410] width 346 height 553
type textarea "**********"
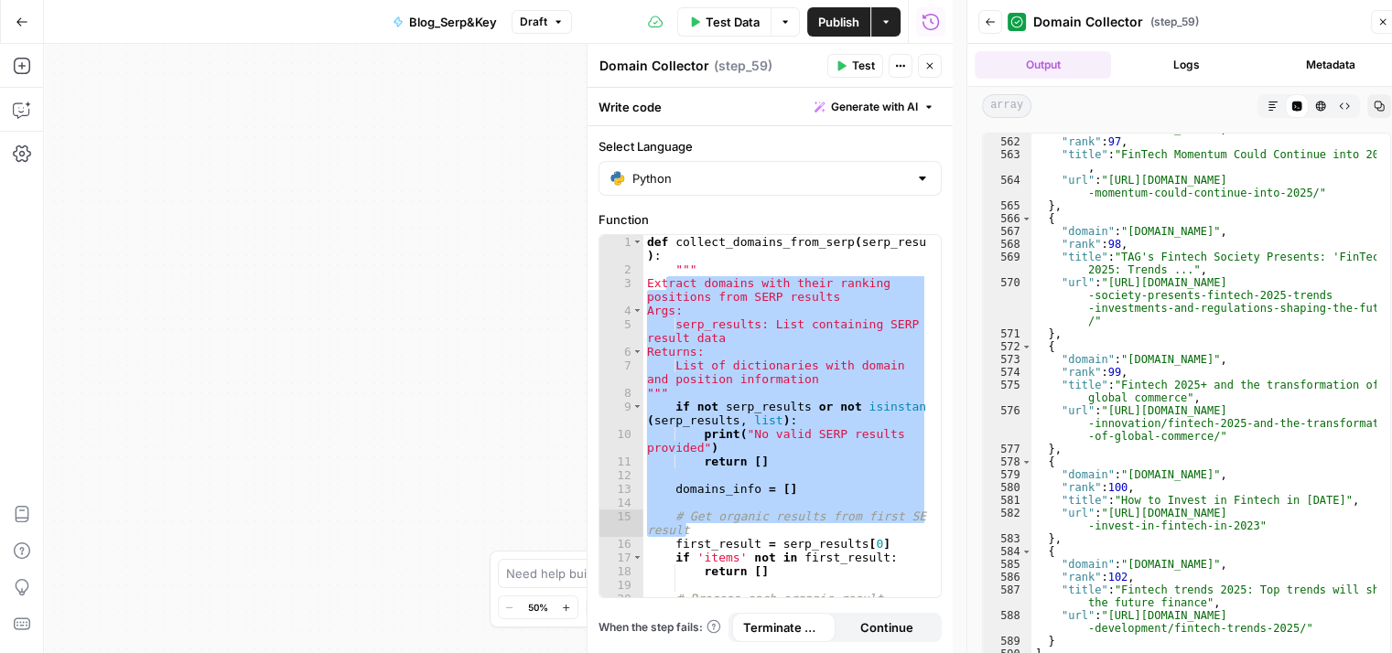
scroll to position [9260, 0]
click at [1382, 33] on button "Close" at bounding box center [1383, 22] width 24 height 24
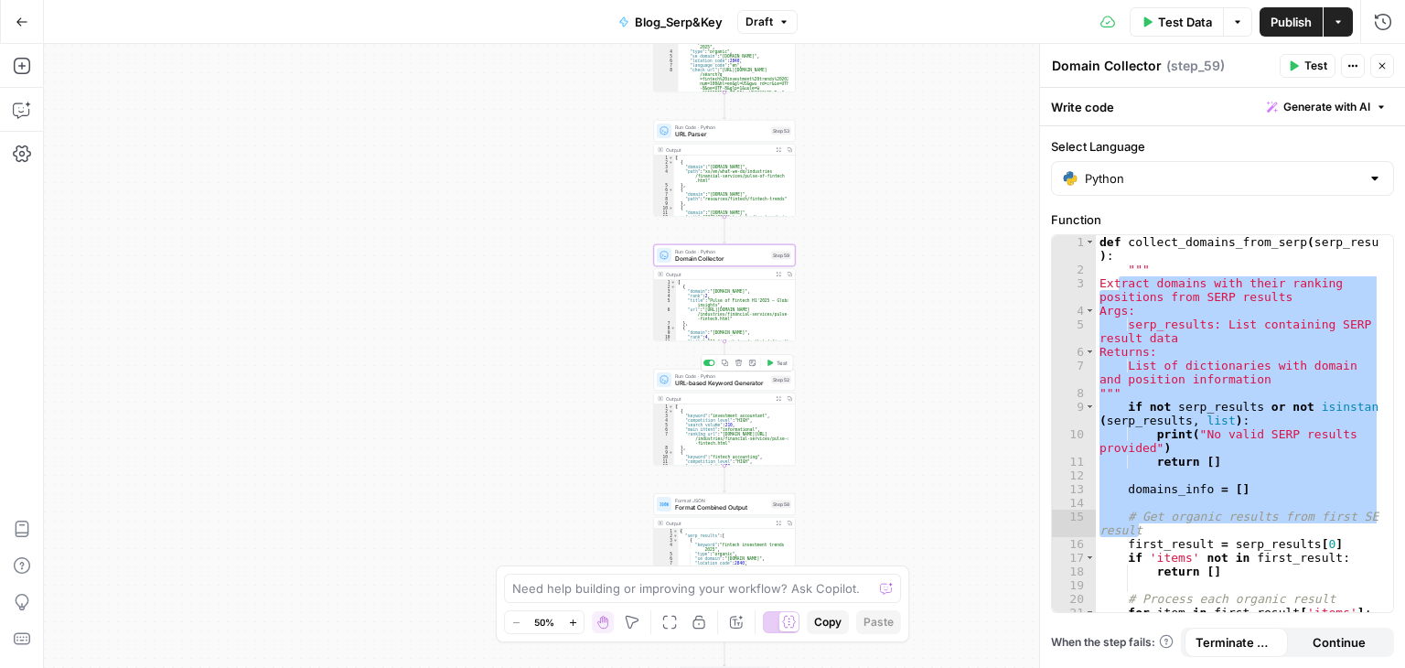
click at [737, 380] on span "URL-based Keyword Generator" at bounding box center [721, 383] width 92 height 9
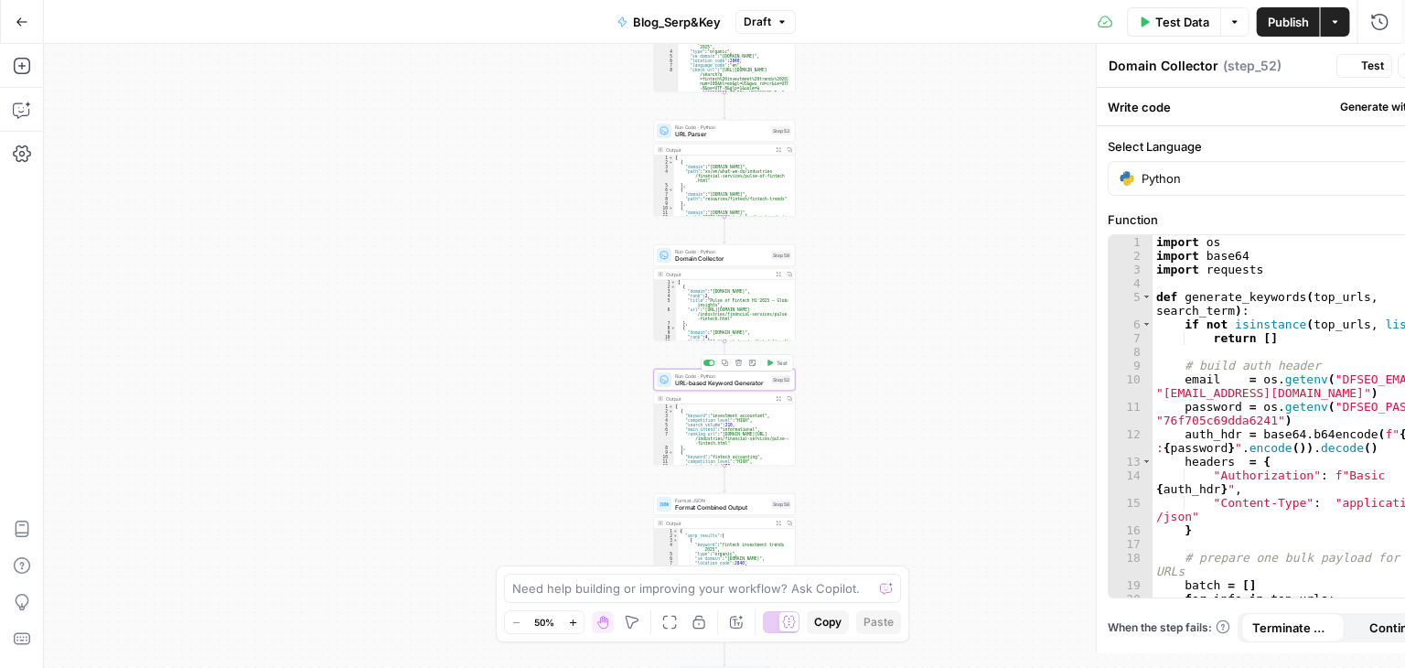
type textarea "URL-based Keyword Generator"
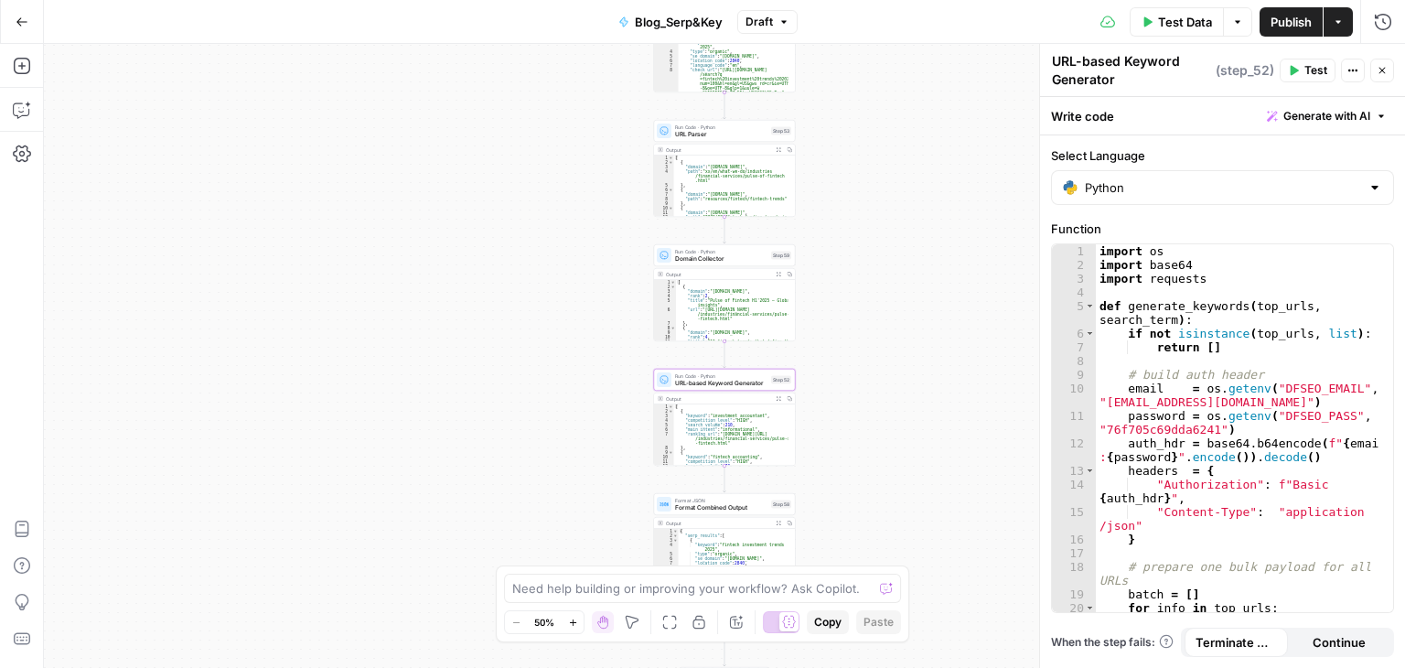
type textarea "*"
click at [776, 404] on div "[ { "keyword" : "investment accountant" , "competition_level" : "HIGH" , "searc…" at bounding box center [731, 439] width 114 height 70
click at [776, 400] on icon "button" at bounding box center [778, 398] width 5 height 5
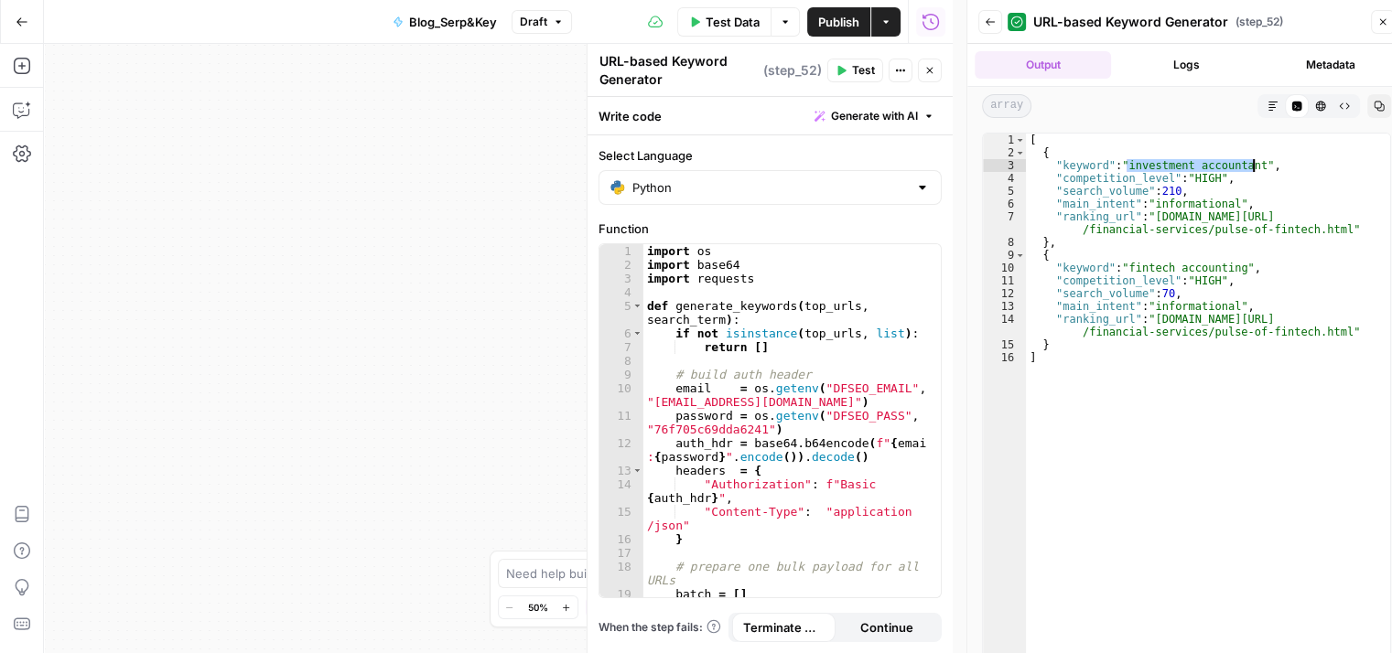
drag, startPoint x: 1127, startPoint y: 167, endPoint x: 1250, endPoint y: 162, distance: 122.7
click at [1250, 162] on div "[ { "keyword" : "investment accountant" , "competition_level" : "HIGH" , "searc…" at bounding box center [1208, 410] width 365 height 553
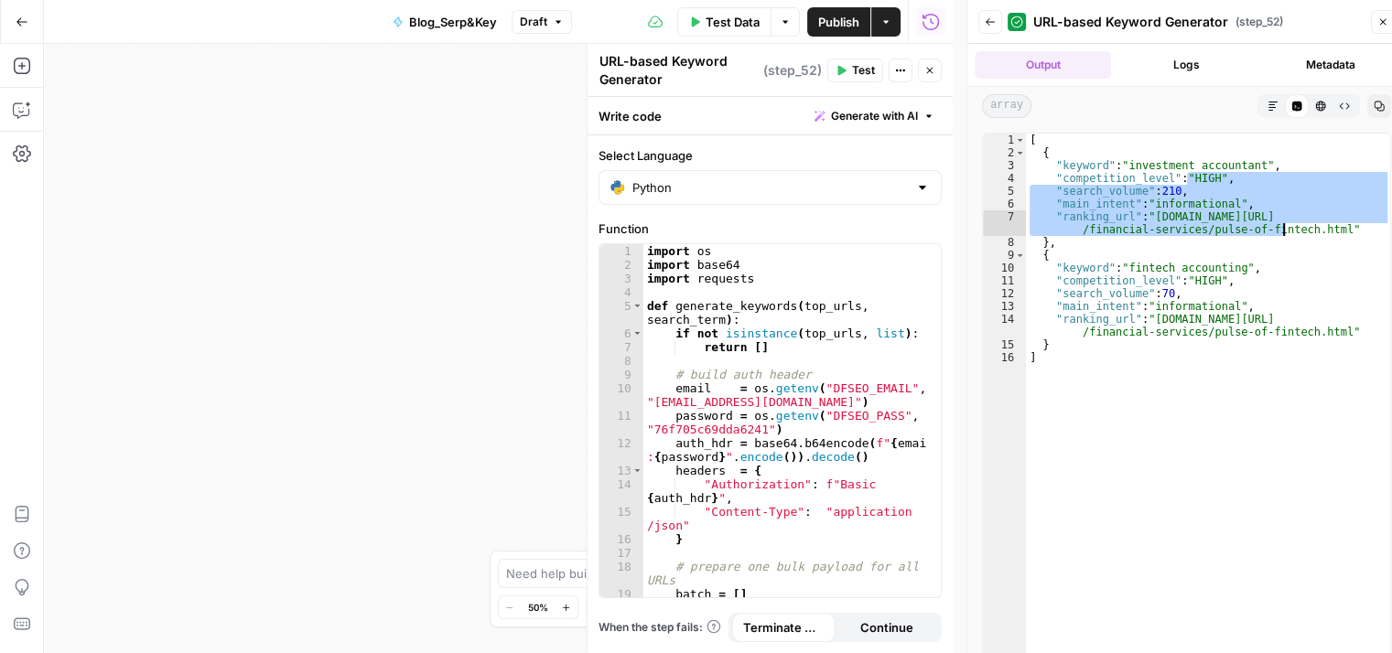
drag, startPoint x: 1186, startPoint y: 181, endPoint x: 1309, endPoint y: 242, distance: 137.9
click at [1309, 242] on div "[ { "keyword" : "investment accountant" , "competition_level" : "HIGH" , "searc…" at bounding box center [1208, 410] width 365 height 553
type textarea "**********"
click at [1383, 20] on icon "button" at bounding box center [1383, 22] width 6 height 6
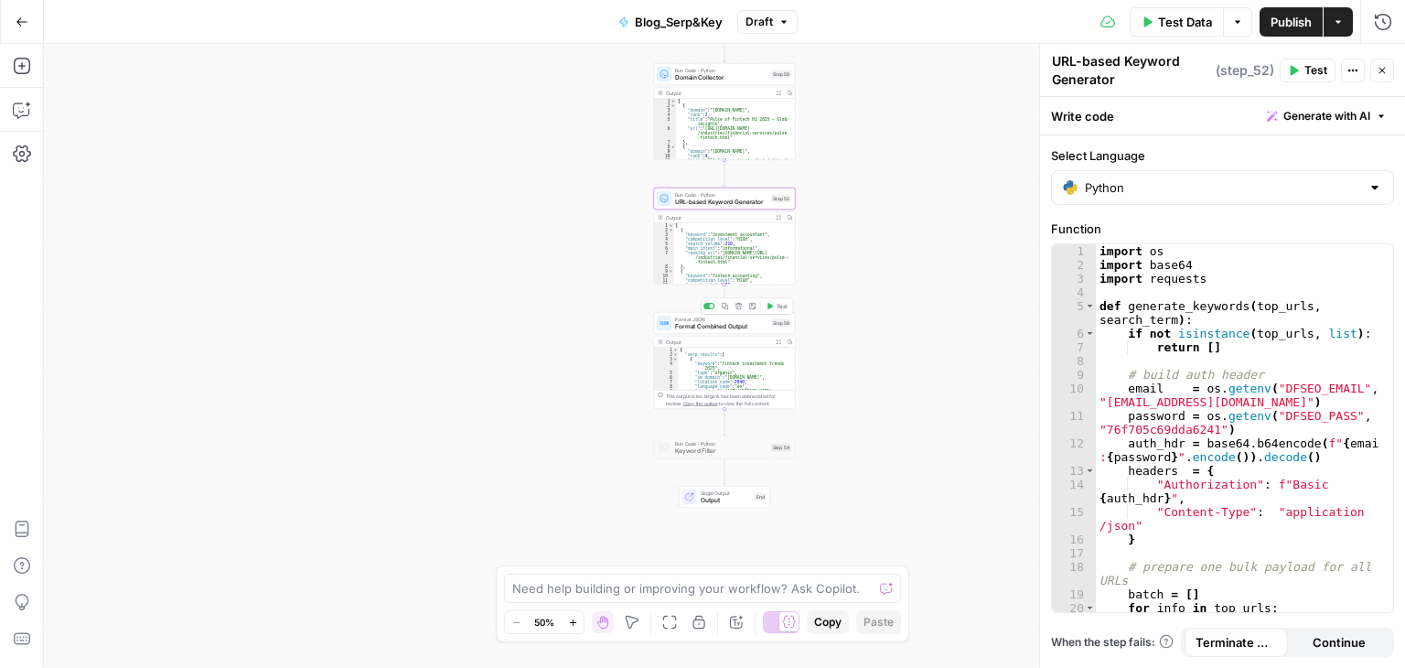
click at [734, 327] on span "Format Combined Output" at bounding box center [721, 326] width 92 height 9
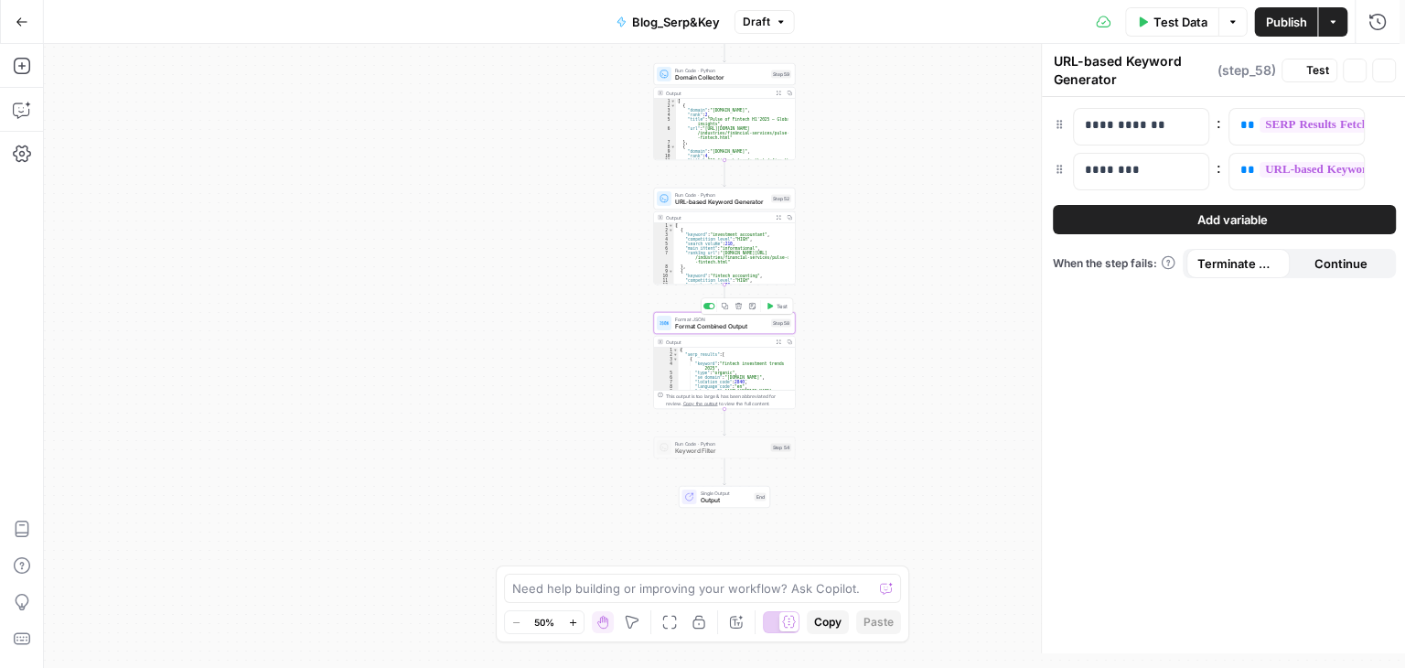
type textarea "Format Combined Output"
click at [776, 339] on icon "button" at bounding box center [778, 341] width 5 height 5
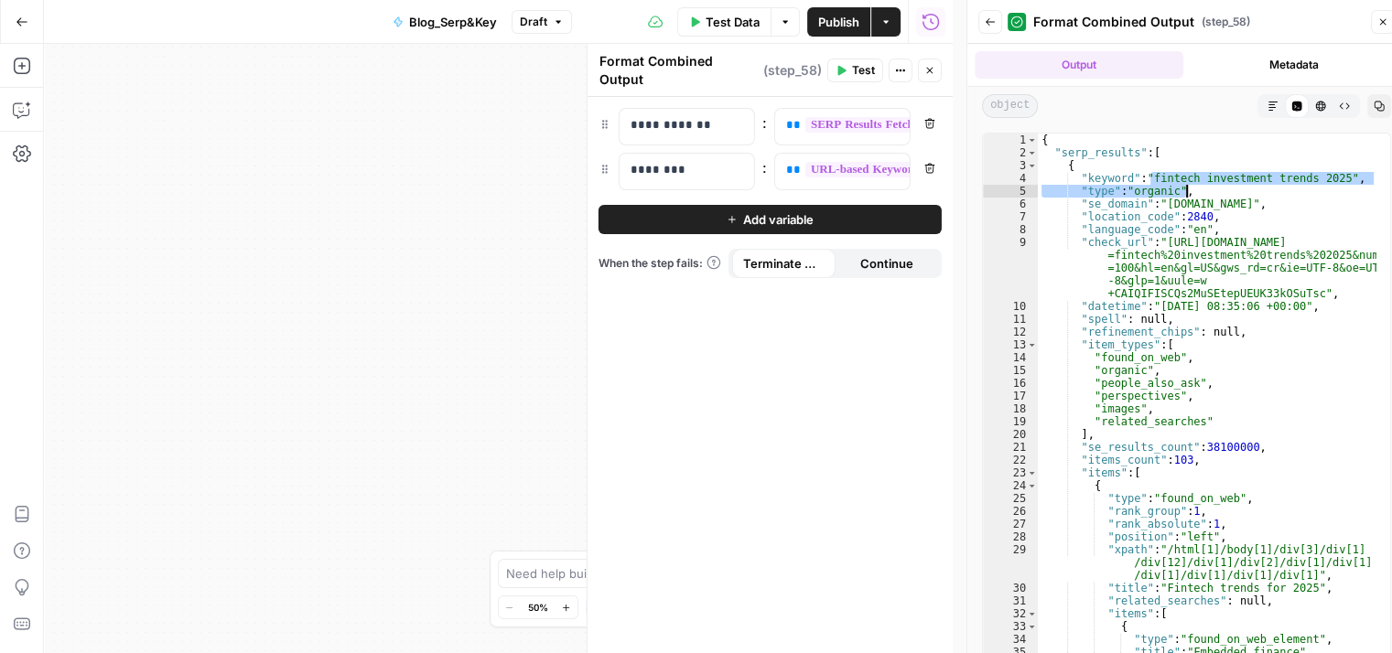
drag, startPoint x: 1150, startPoint y: 180, endPoint x: 1339, endPoint y: 185, distance: 188.5
click at [1339, 185] on div "{ "serp_results" : [ { "keyword" : "fintech investment trends 2025" , "type" : …" at bounding box center [1207, 410] width 339 height 553
click at [1164, 219] on div "{ "serp_results" : [ { "keyword" : "fintech investment trends 2025" , "type" : …" at bounding box center [1207, 410] width 339 height 553
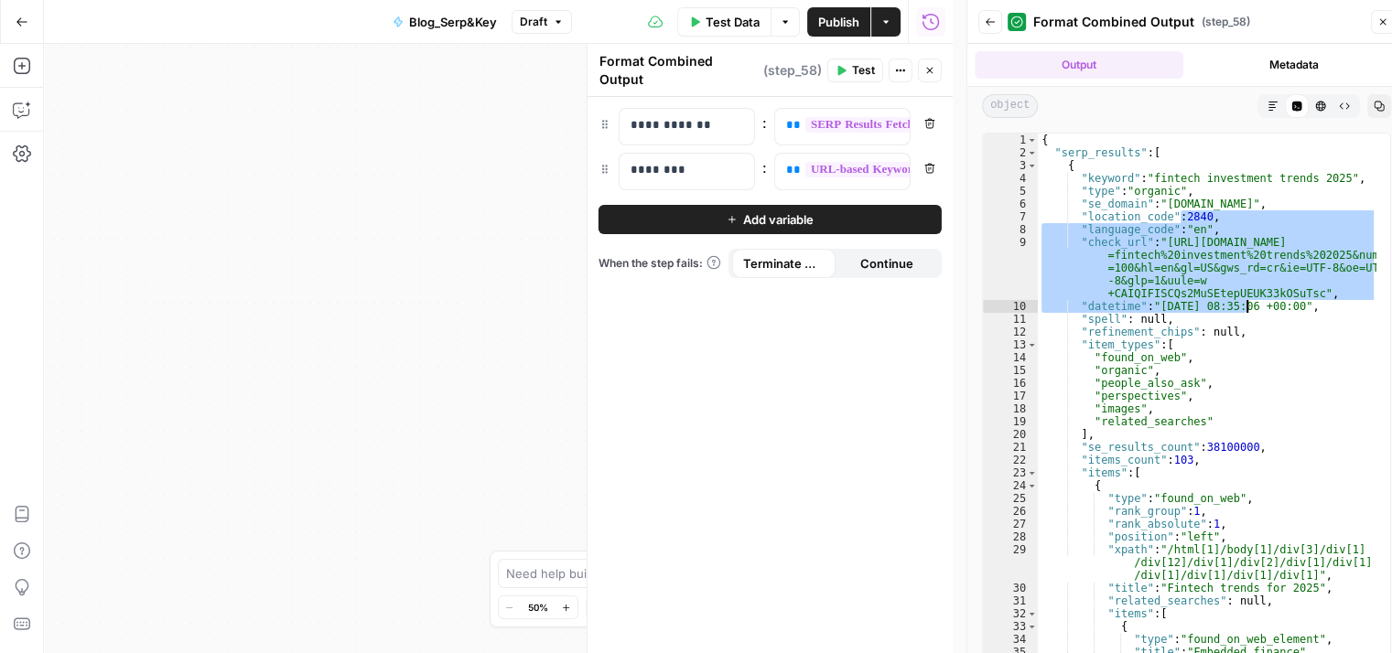
drag, startPoint x: 1182, startPoint y: 219, endPoint x: 1248, endPoint y: 319, distance: 120.3
click at [1248, 319] on div "{ "serp_results" : [ { "keyword" : "fintech investment trends 2025" , "type" : …" at bounding box center [1207, 410] width 339 height 553
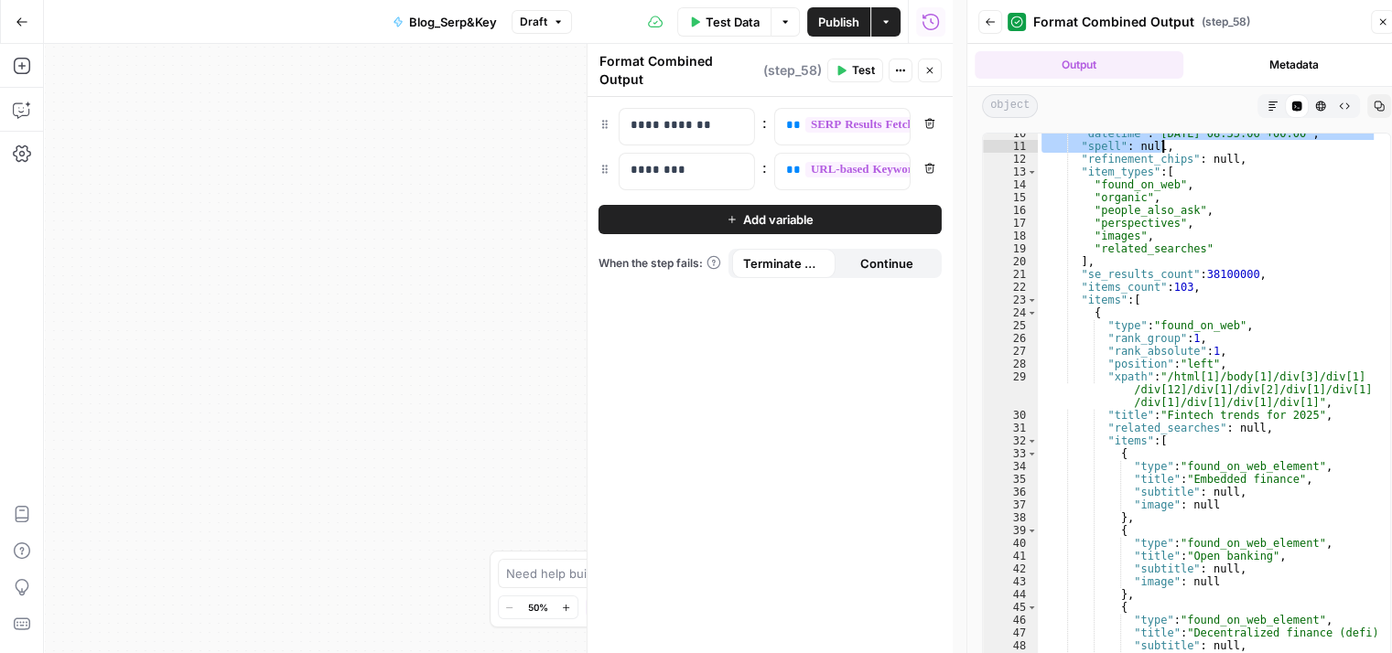
scroll to position [86, 0]
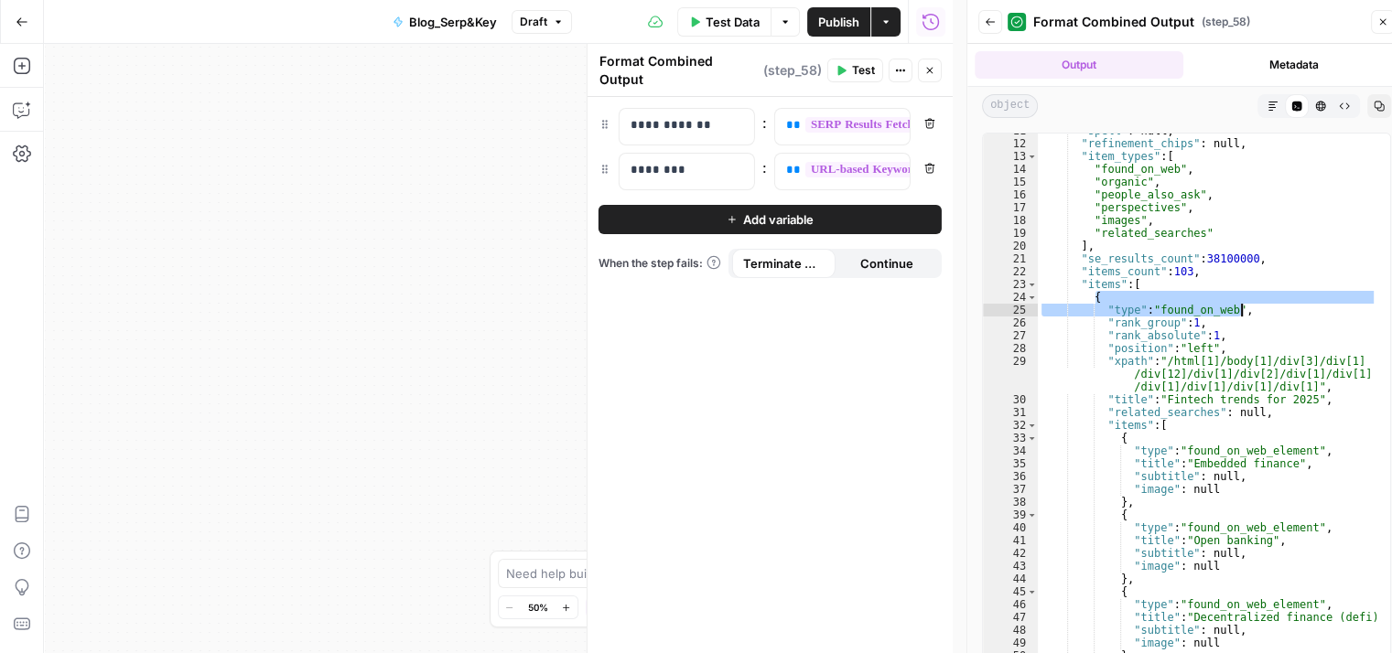
drag, startPoint x: 1155, startPoint y: 303, endPoint x: 1279, endPoint y: 307, distance: 124.5
click at [1279, 307] on div ""spell" : null , "refinement_chips" : null , "item_types" : [ "found_on_web" , …" at bounding box center [1207, 400] width 339 height 553
click at [1117, 417] on div ""spell" : null , "refinement_chips" : null , "item_types" : [ "found_on_web" , …" at bounding box center [1207, 400] width 339 height 553
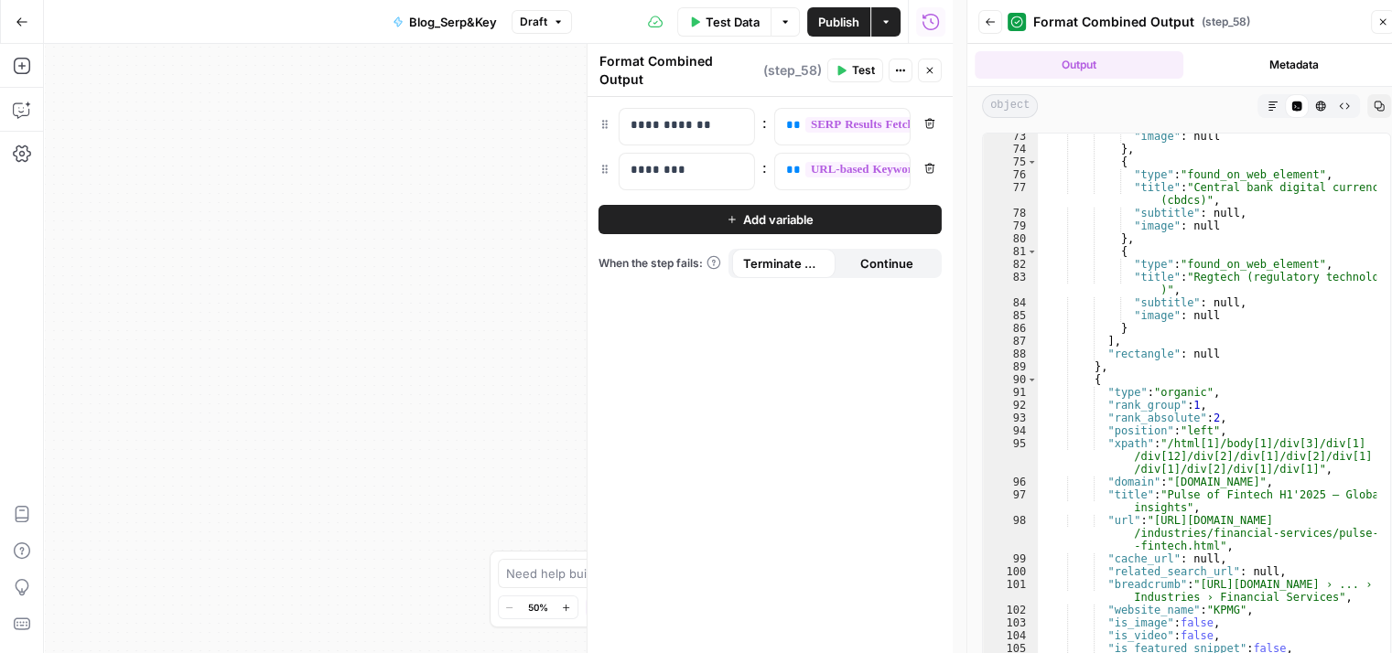
scroll to position [472, 0]
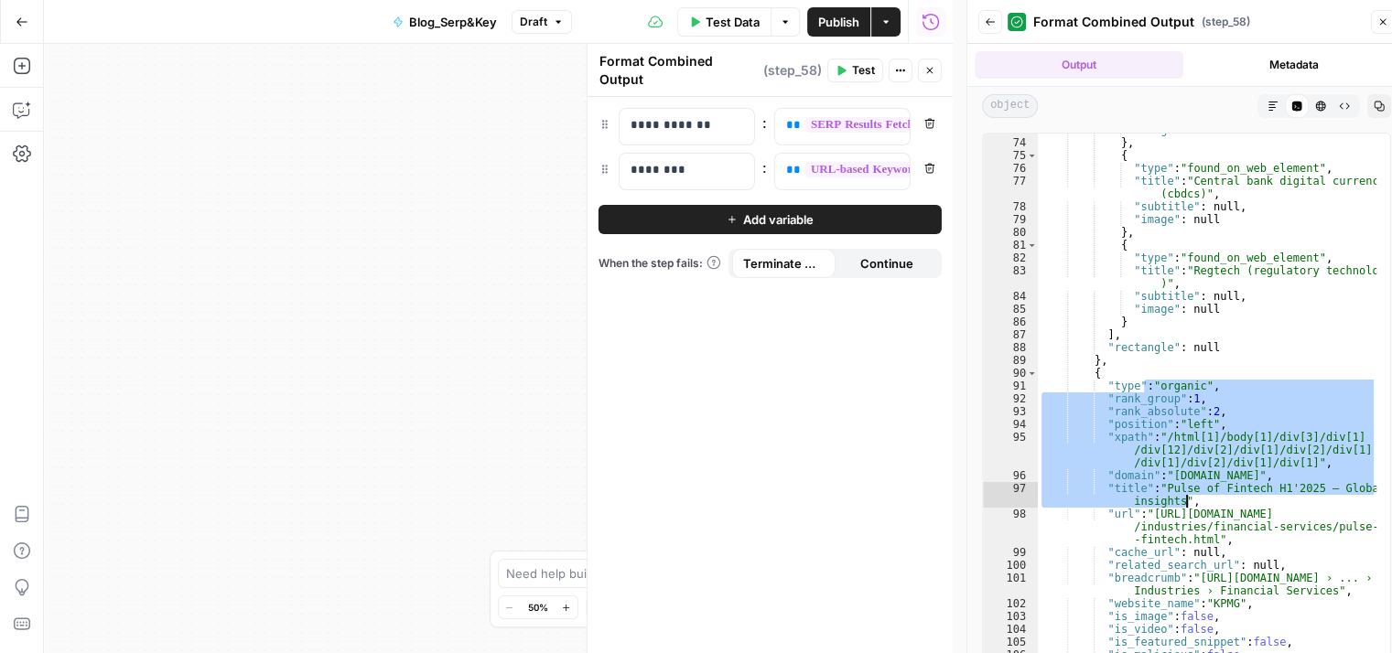
drag, startPoint x: 1142, startPoint y: 384, endPoint x: 1257, endPoint y: 542, distance: 195.1
click at [1257, 542] on div ""image" : null } , { "type" : "found_on_web_element" , "title" : "Central bank …" at bounding box center [1207, 400] width 339 height 553
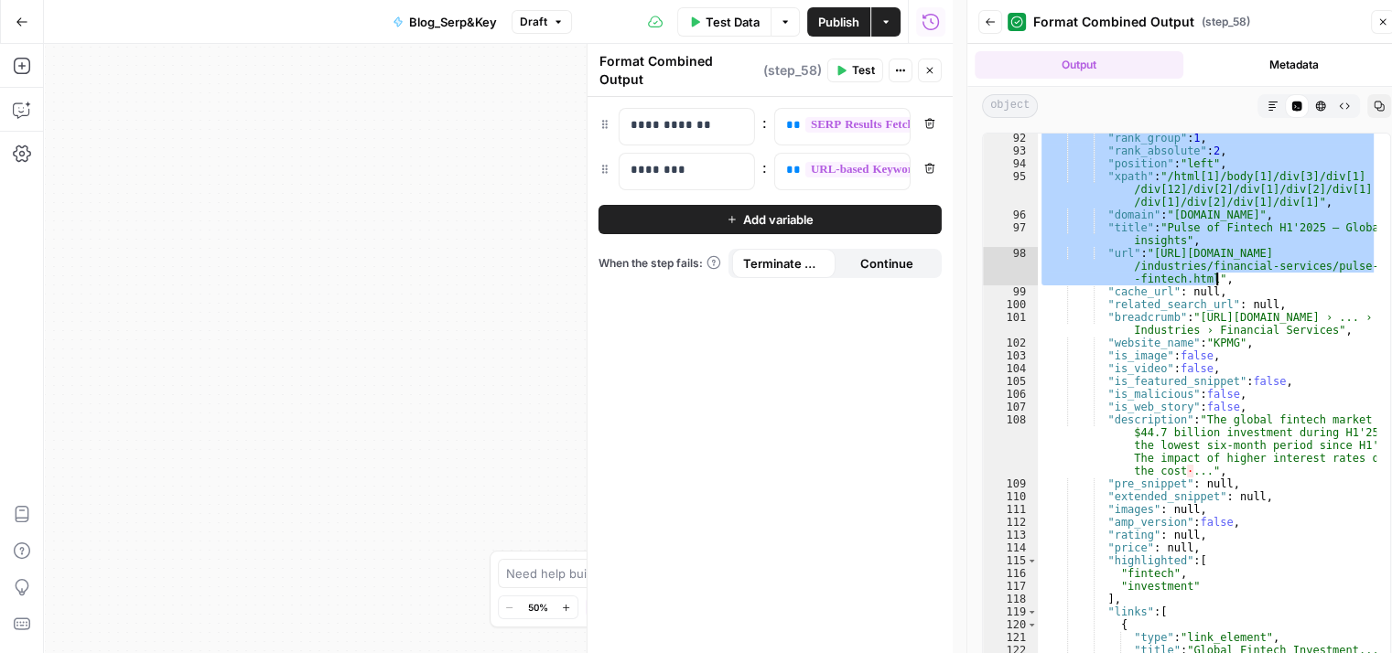
scroll to position [591, 0]
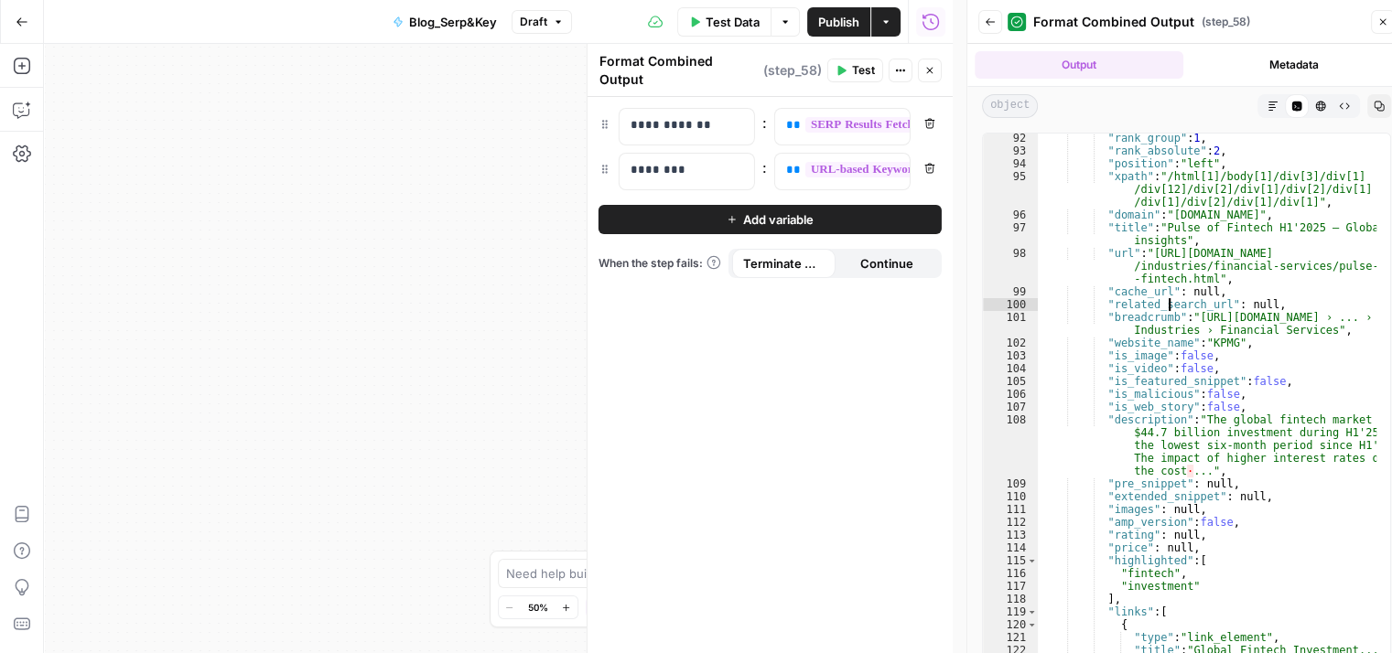
click at [1168, 307] on div ""rank_group" : 1 , "rank_absolute" : 2 , "position" : "left" , "xpath" : "/html…" at bounding box center [1207, 421] width 339 height 578
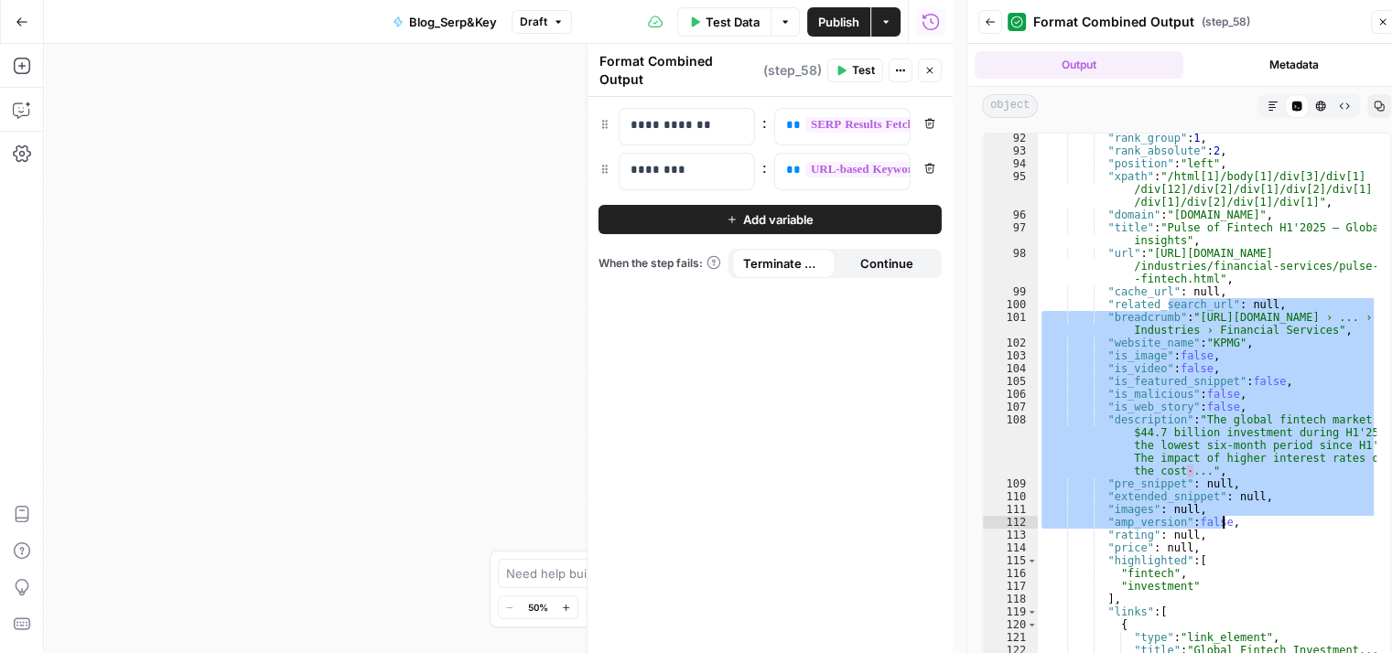
drag, startPoint x: 1168, startPoint y: 307, endPoint x: 1243, endPoint y: 650, distance: 351.2
click at [1243, 650] on div ""rank_group" : 1 , "rank_absolute" : 2 , "position" : "left" , "xpath" : "/html…" at bounding box center [1207, 421] width 339 height 578
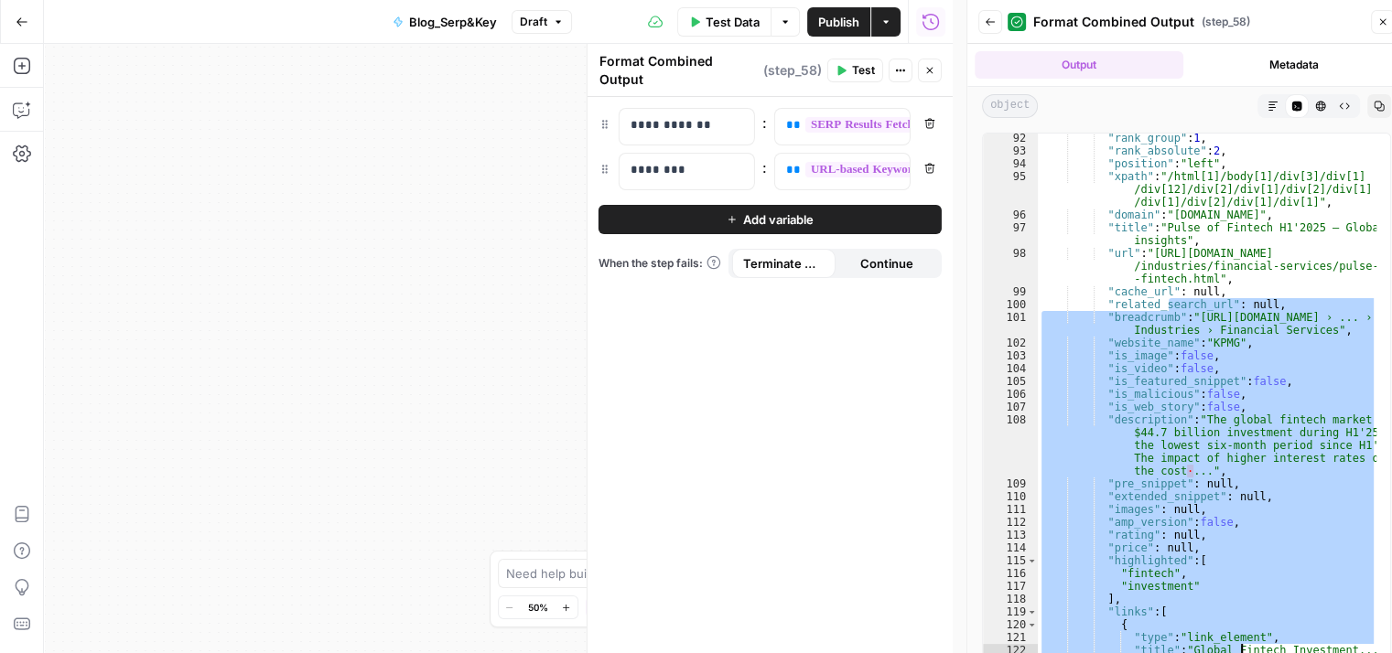
click at [1217, 466] on div ""rank_group" : 1 , "rank_absolute" : 2 , "position" : "left" , "xpath" : "/html…" at bounding box center [1207, 397] width 339 height 526
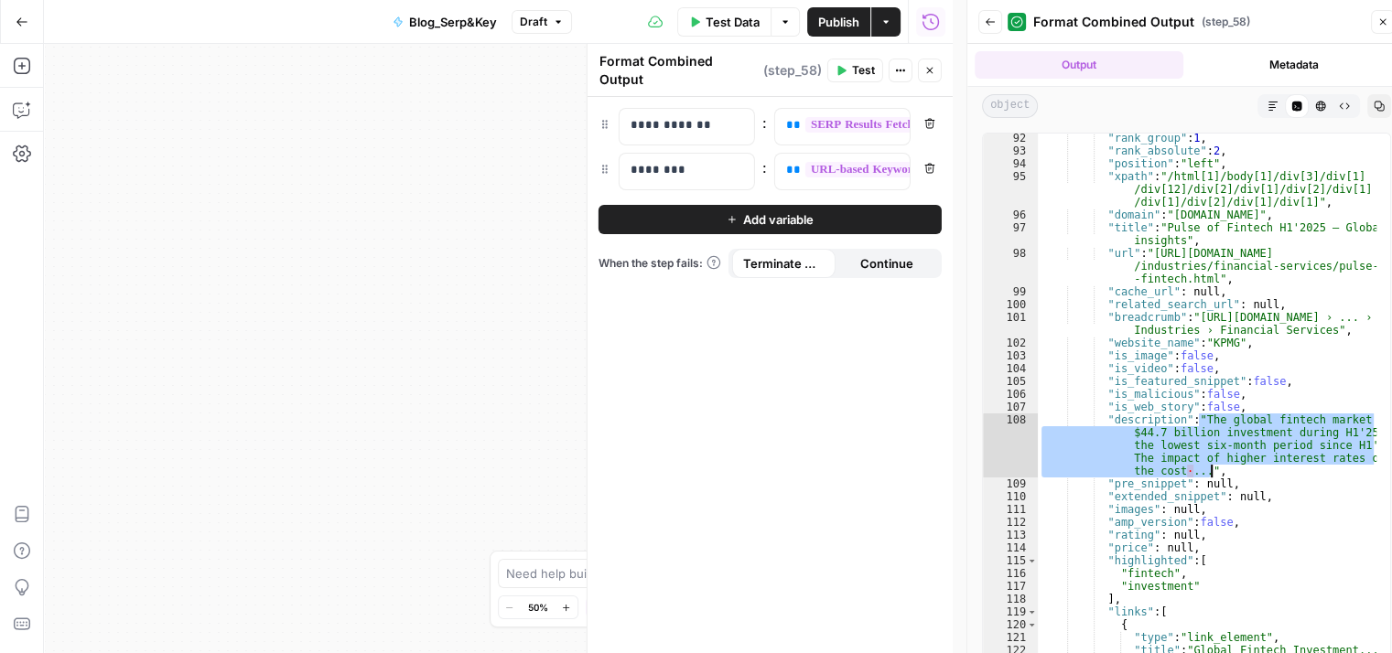
drag, startPoint x: 1197, startPoint y: 422, endPoint x: 1290, endPoint y: 479, distance: 109.7
click at [1290, 479] on div ""rank_group" : 1 , "rank_absolute" : 2 , "position" : "left" , "xpath" : "/html…" at bounding box center [1207, 421] width 339 height 578
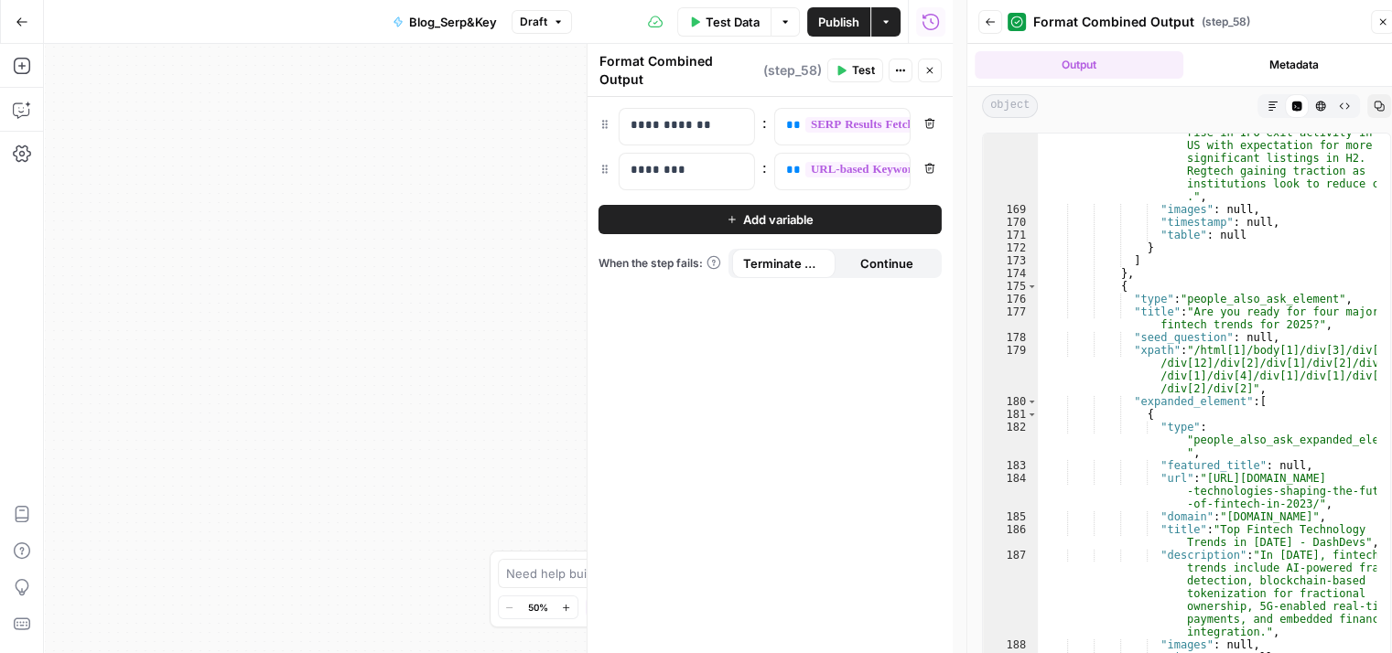
scroll to position [1332, 0]
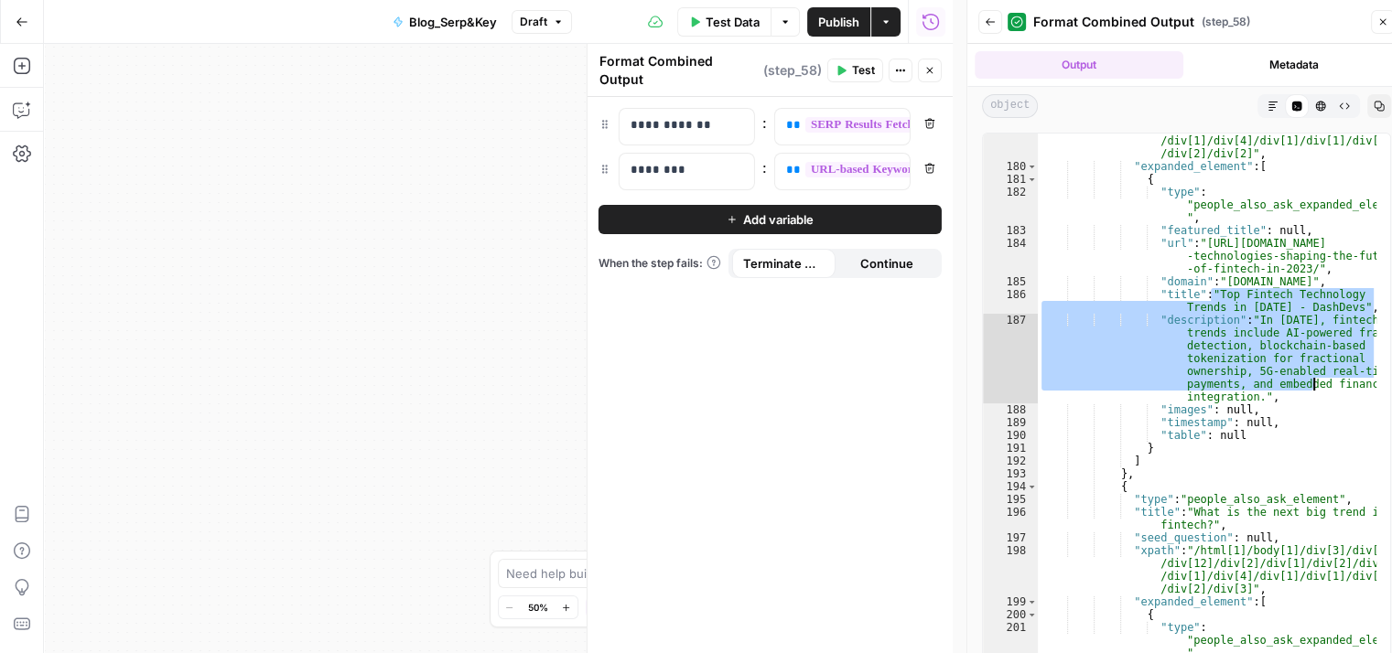
drag, startPoint x: 1212, startPoint y: 290, endPoint x: 1327, endPoint y: 395, distance: 155.4
click at [1327, 395] on div ""xpath" : "/html[1]/body[1]/div[3]/div[1] /div[12]/div[2]/div[1]/div[2]/div[1] …" at bounding box center [1207, 404] width 339 height 591
type textarea "**********"
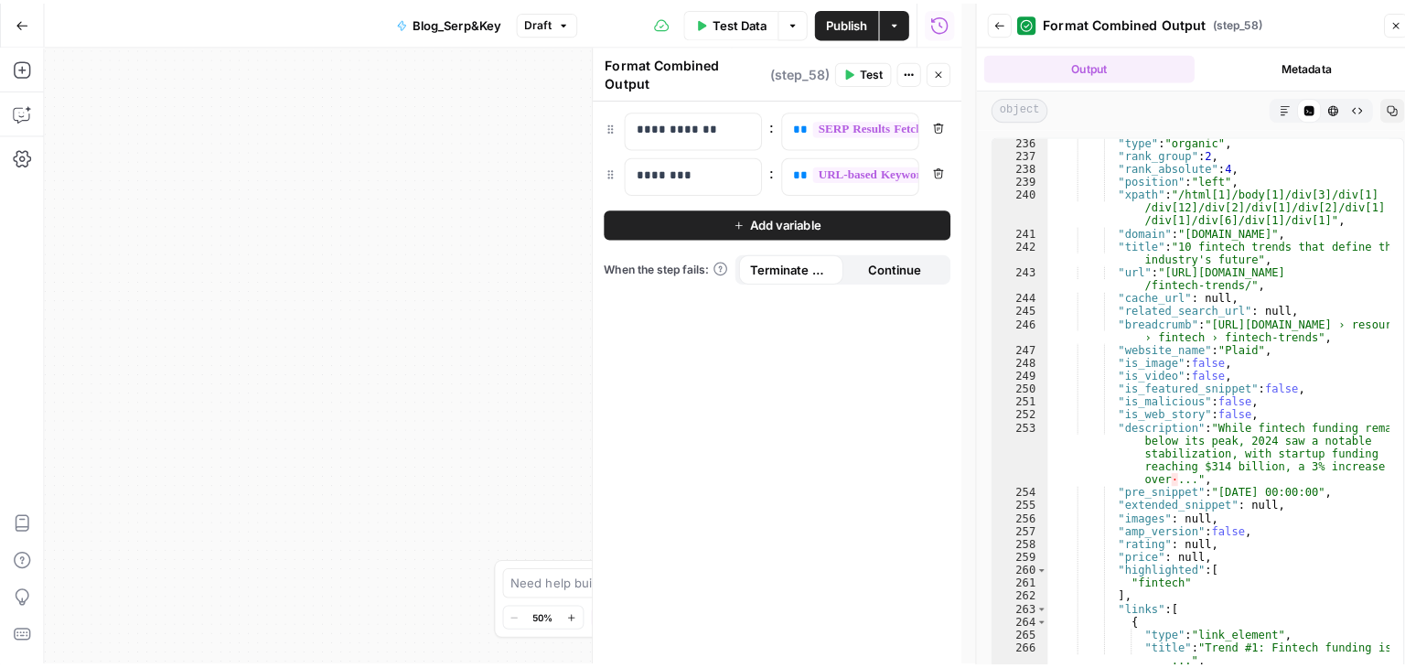
scroll to position [29455, 0]
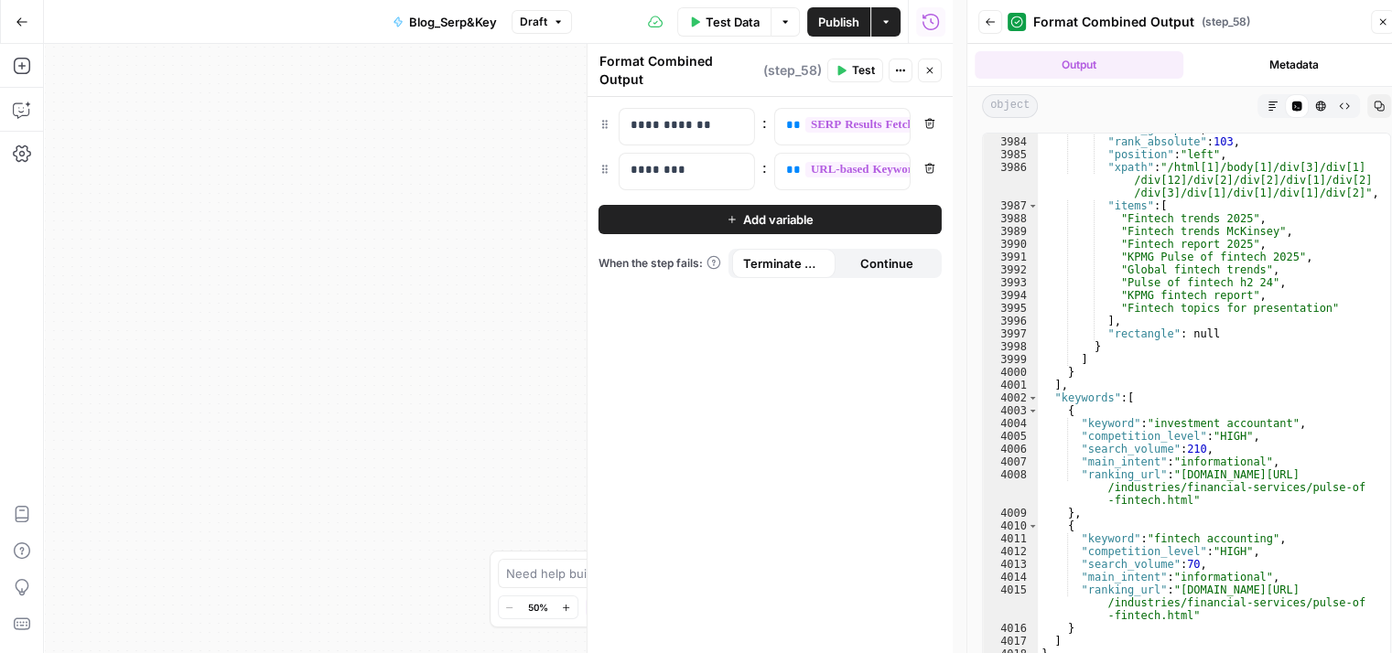
click at [1377, 20] on icon "button" at bounding box center [1382, 21] width 11 height 11
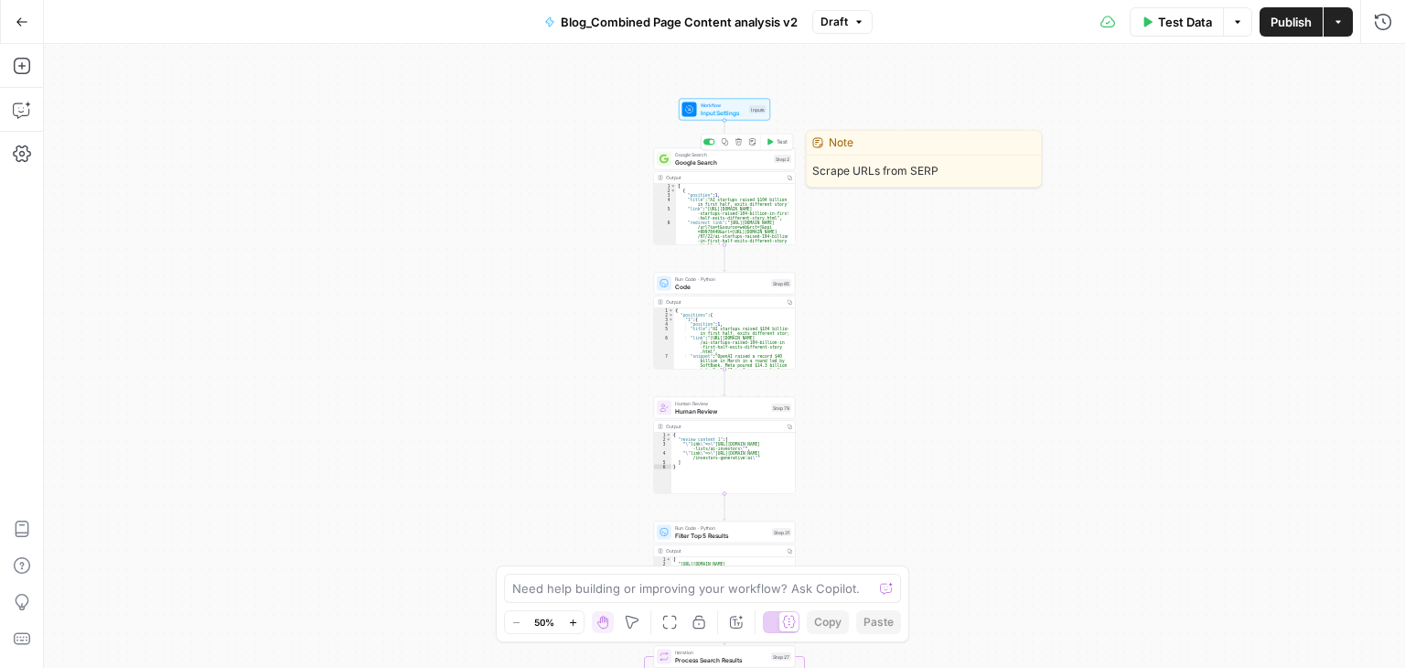
click at [705, 168] on div "Google Search Google Search Step 2 Copy step Delete step Edit Note Test" at bounding box center [725, 159] width 142 height 22
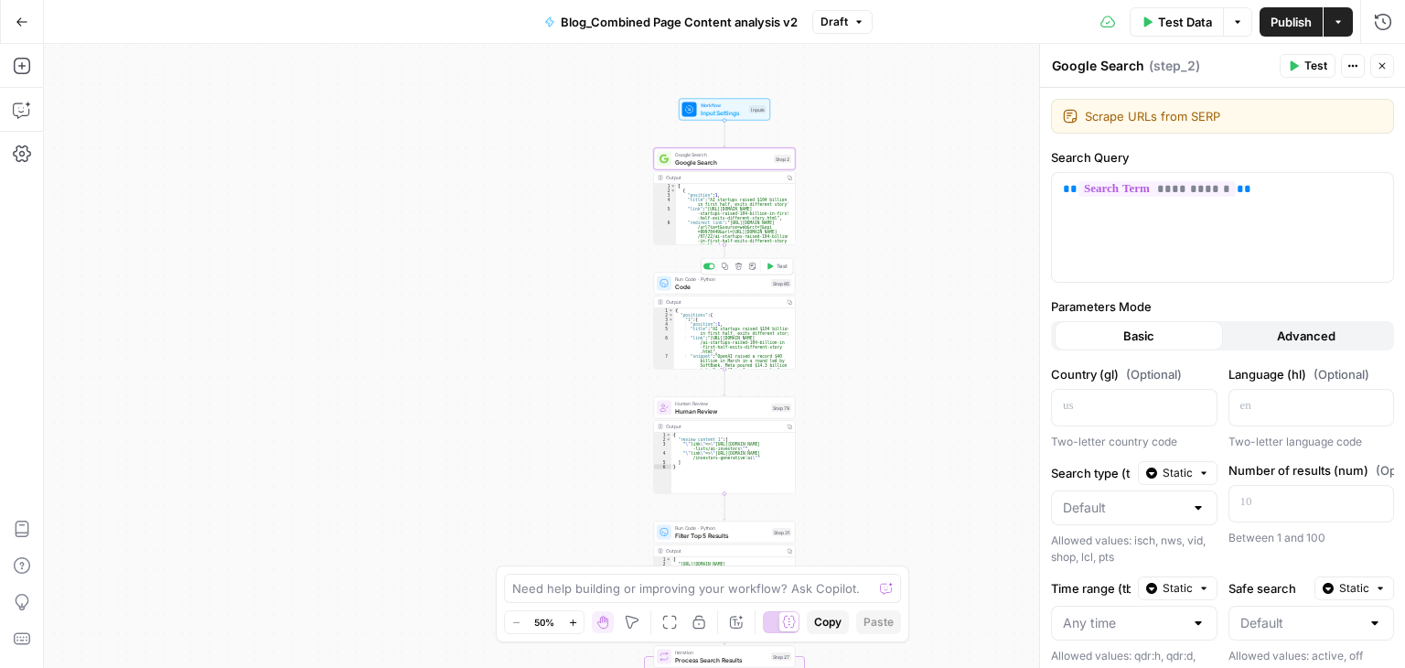
click at [743, 289] on span "Code" at bounding box center [721, 286] width 92 height 9
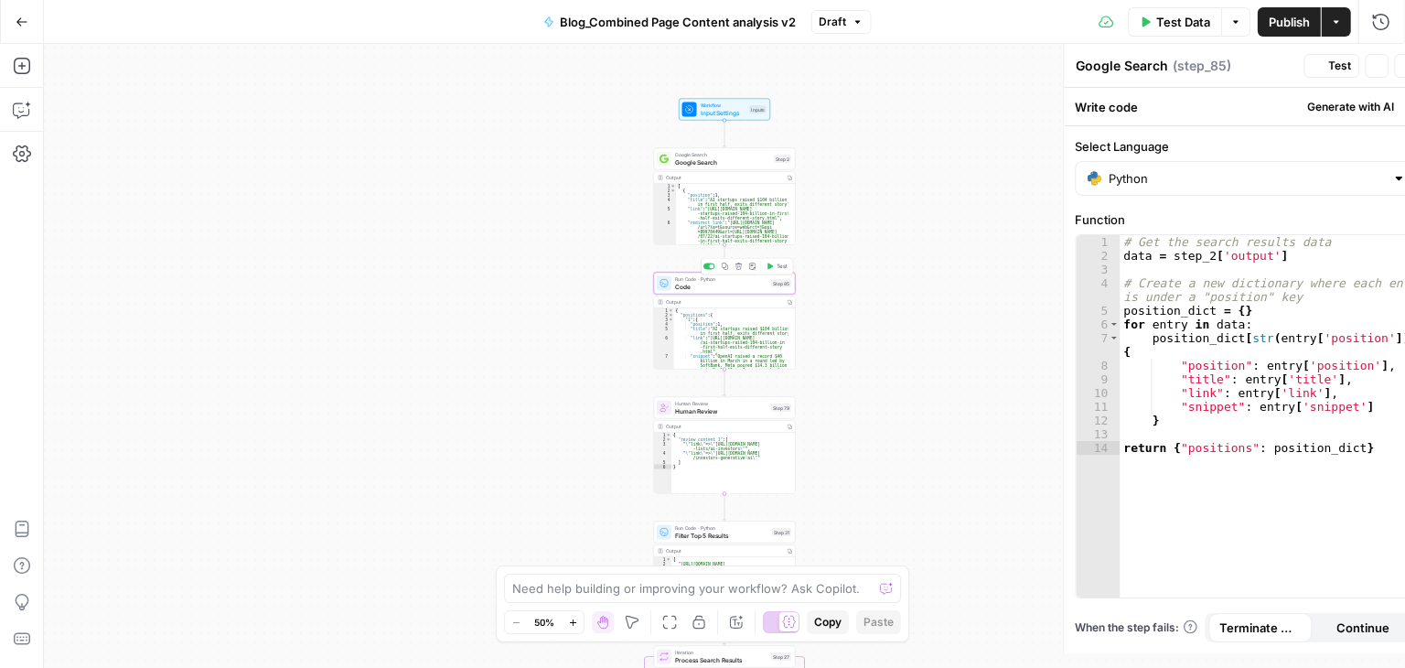
type textarea "Code"
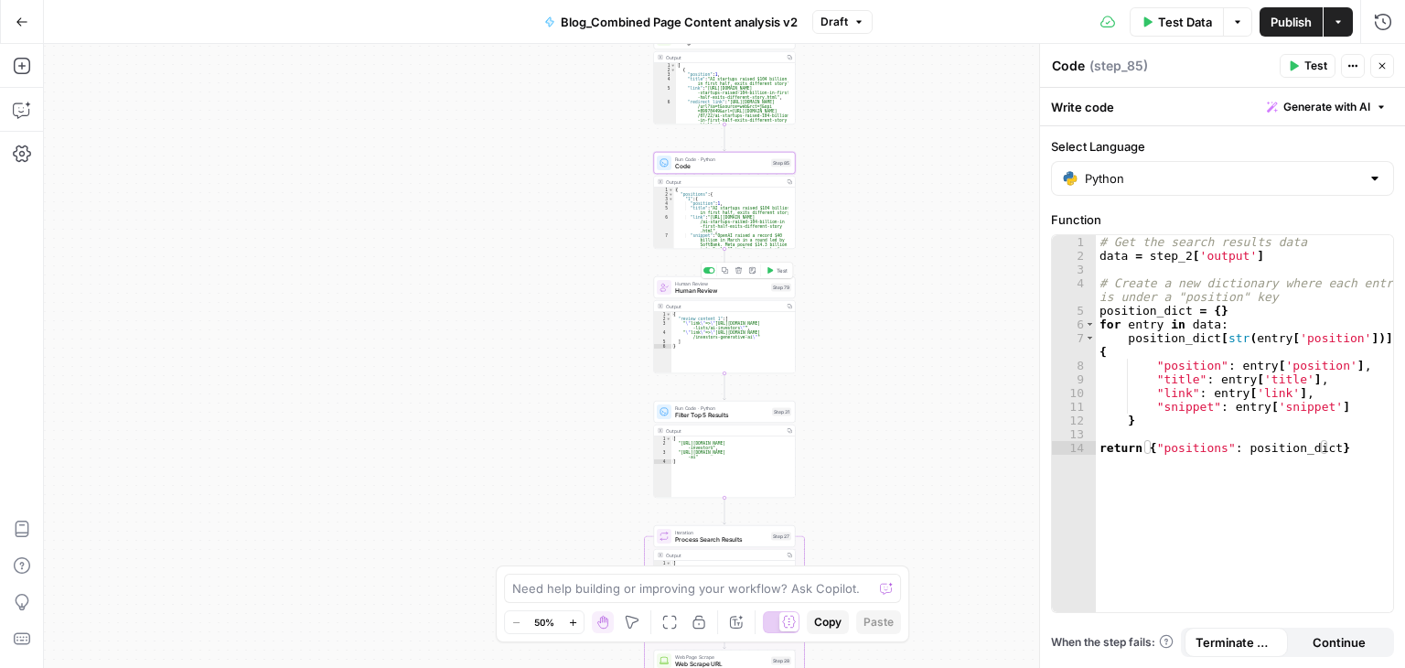
click at [710, 290] on span "Human Review" at bounding box center [721, 290] width 92 height 9
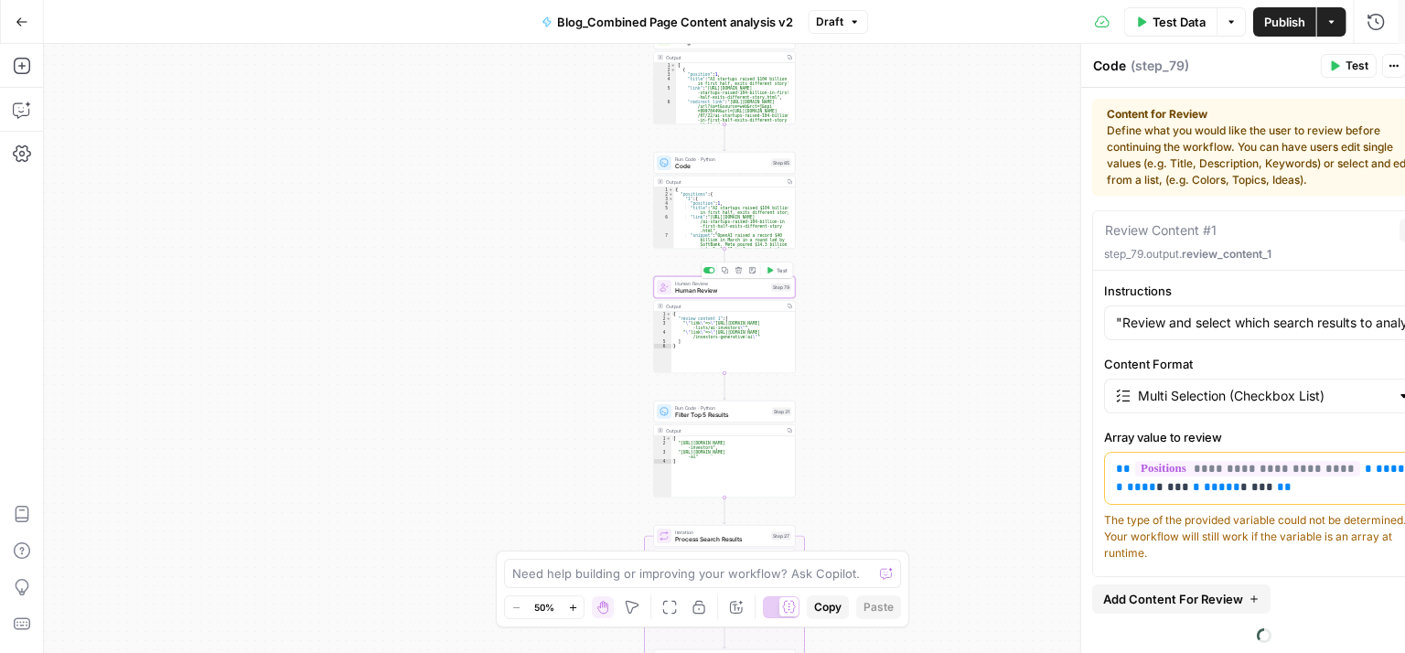
type textarea "Human Review"
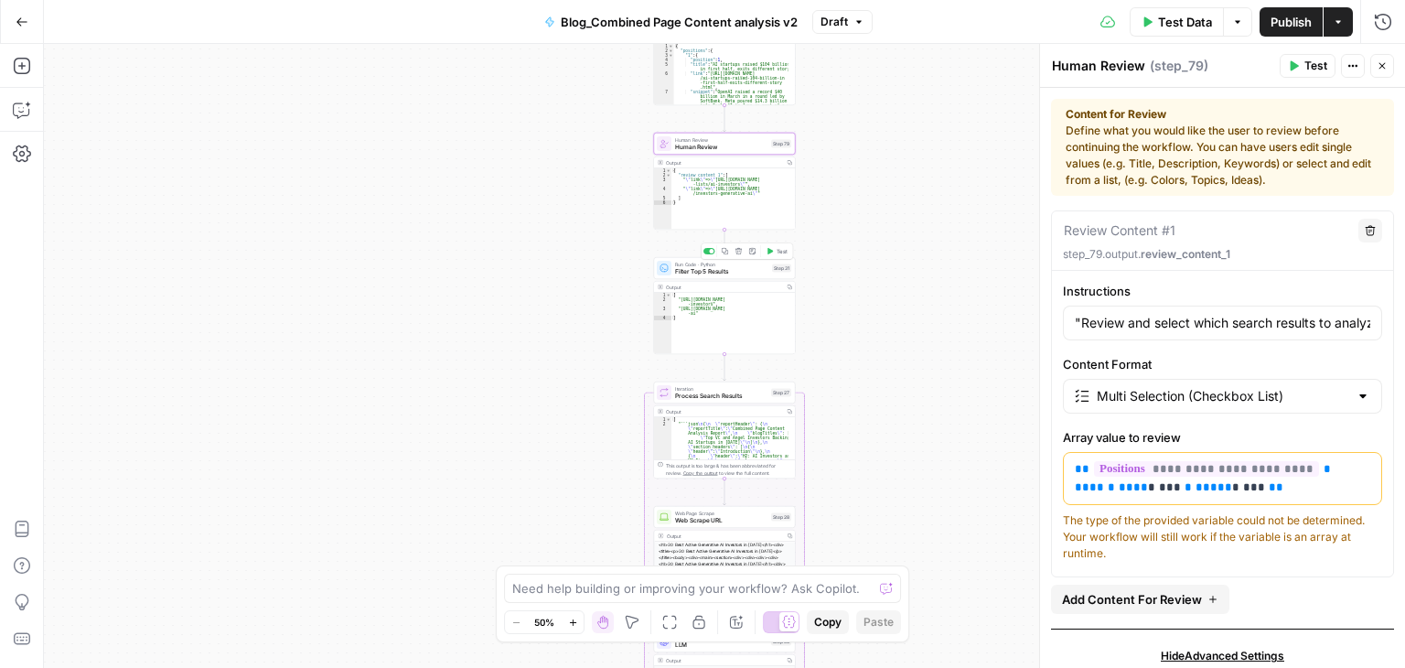
click at [729, 265] on span "Run Code · Python" at bounding box center [721, 264] width 93 height 7
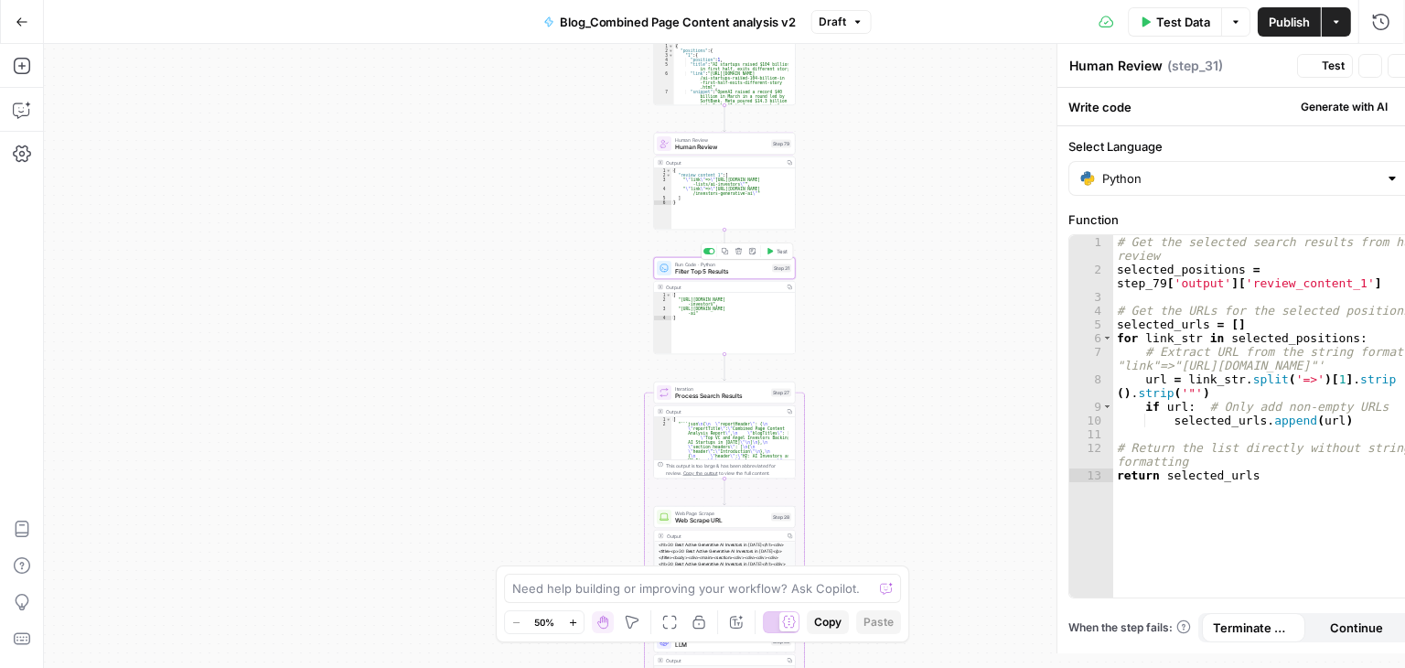
type textarea "Filter Top 5 Results"
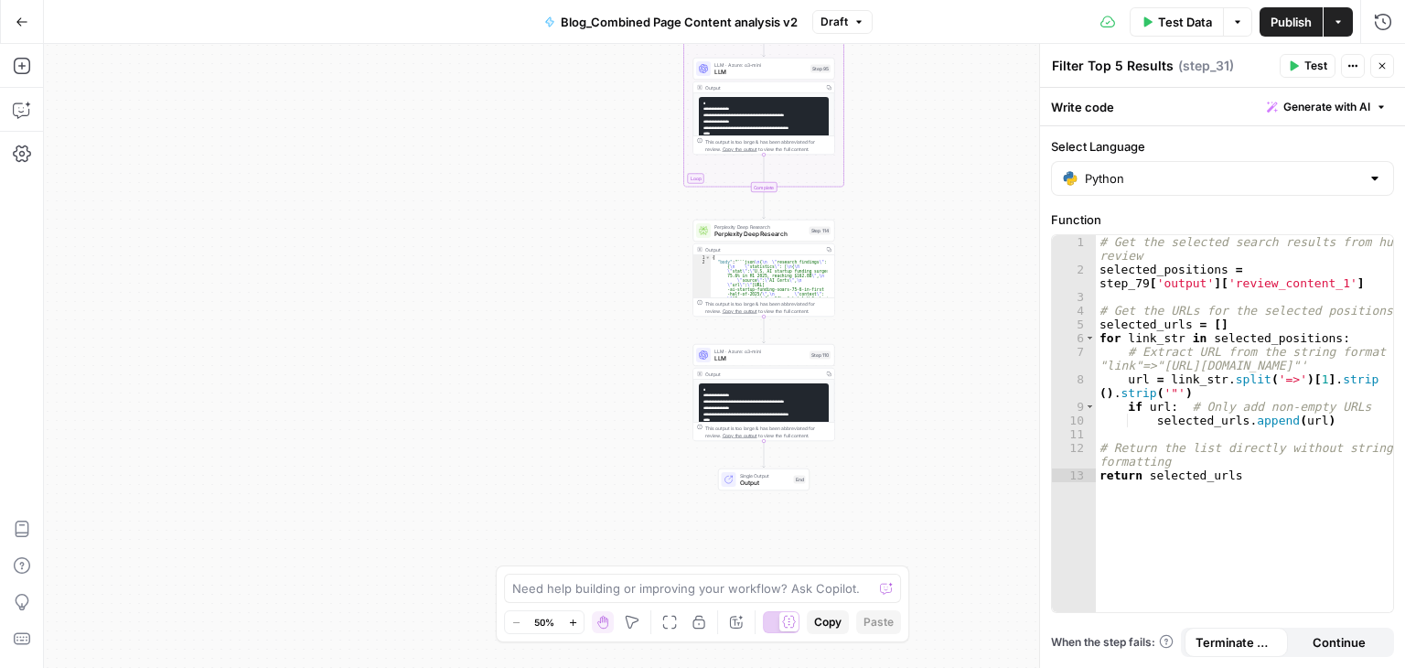
scroll to position [3, 0]
click at [723, 74] on span "LLM" at bounding box center [761, 72] width 92 height 9
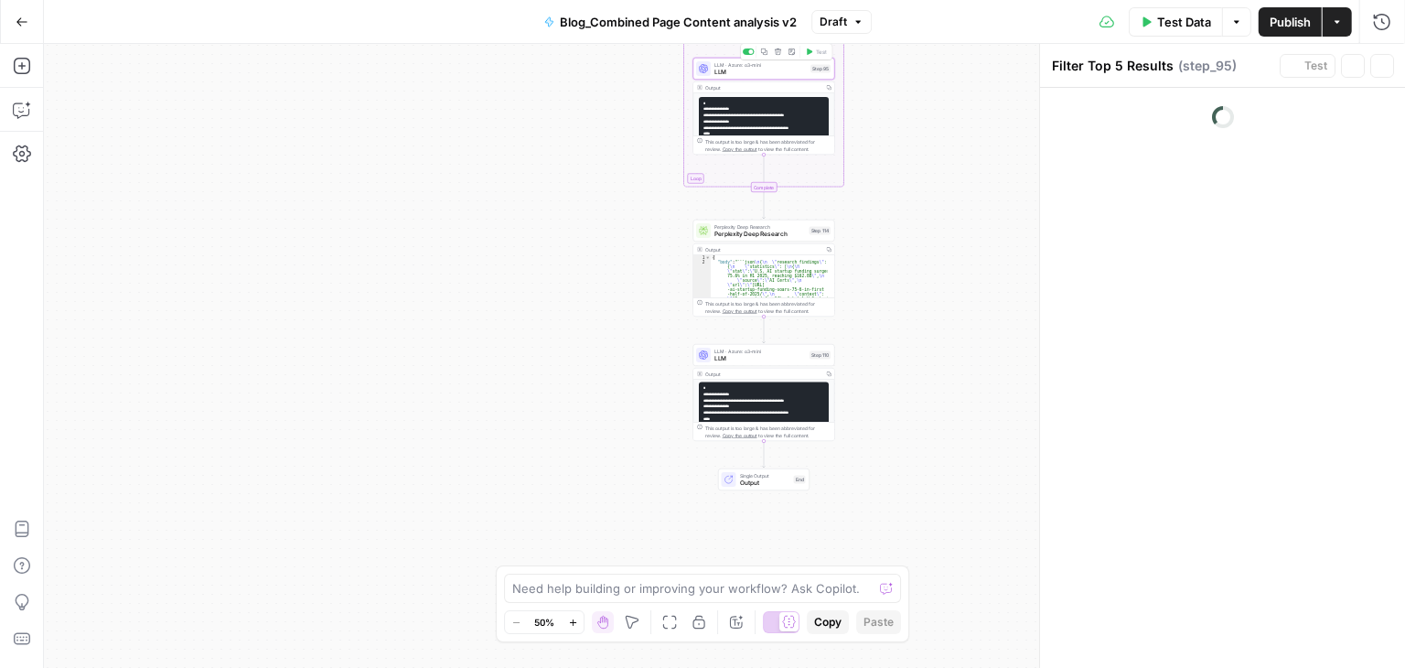
type textarea "LLM"
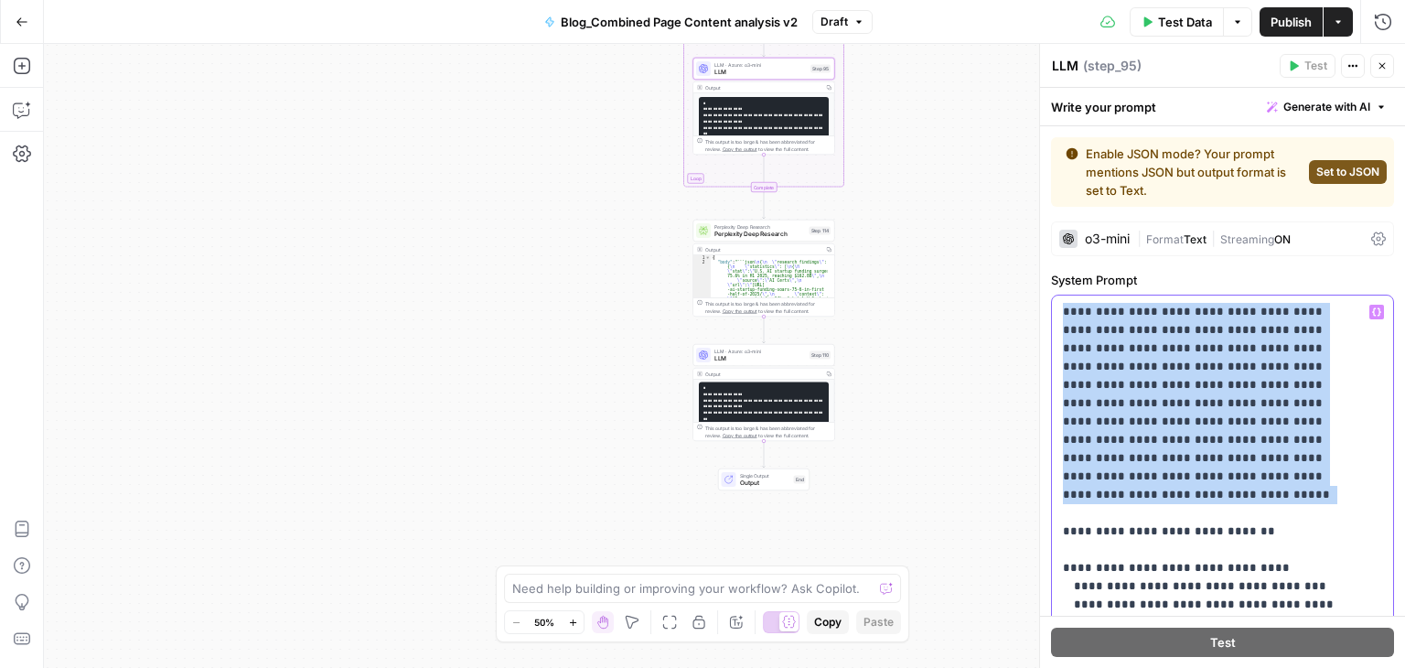
drag, startPoint x: 1063, startPoint y: 311, endPoint x: 1347, endPoint y: 475, distance: 327.5
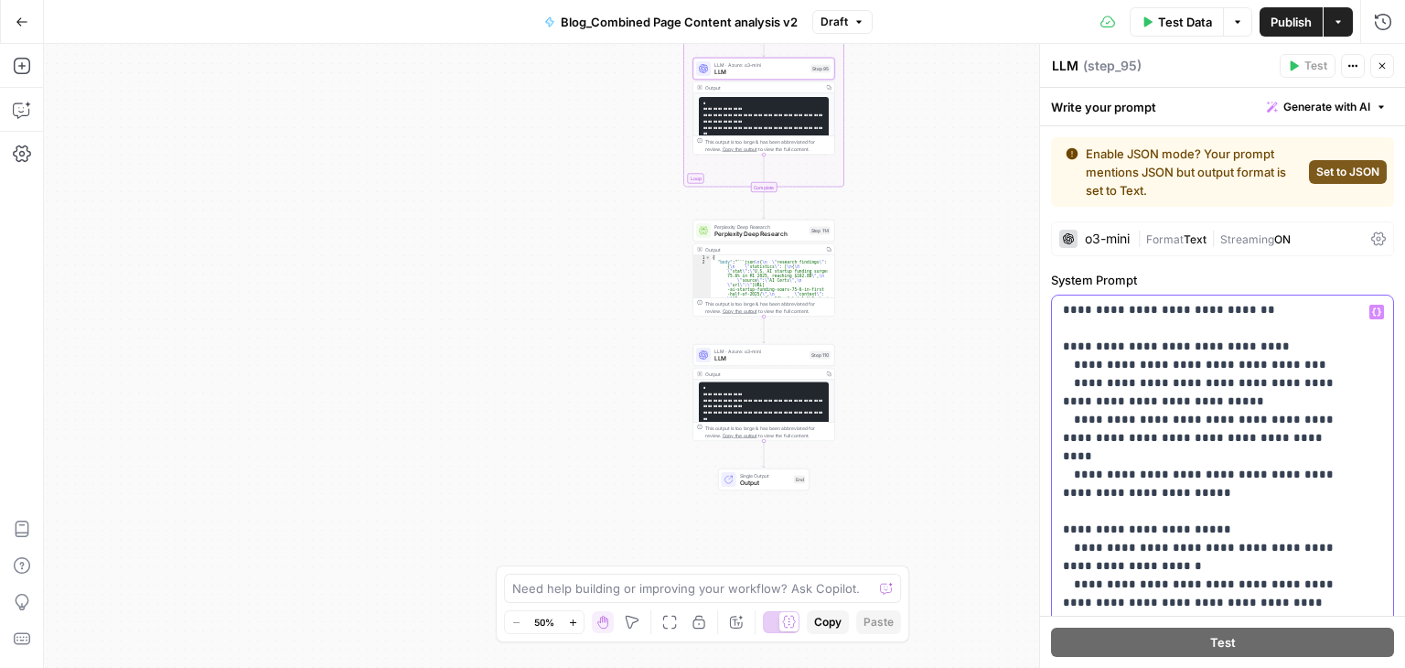
scroll to position [232, 0]
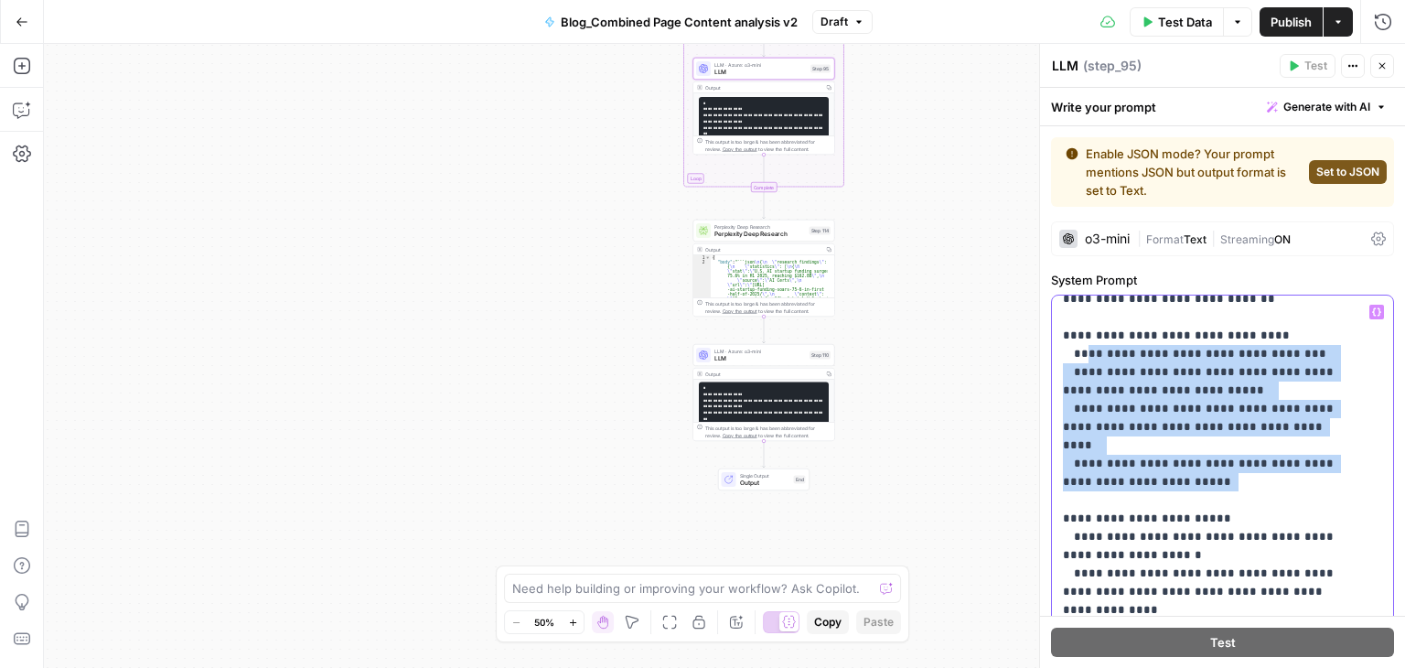
drag, startPoint x: 1080, startPoint y: 317, endPoint x: 1267, endPoint y: 436, distance: 222.6
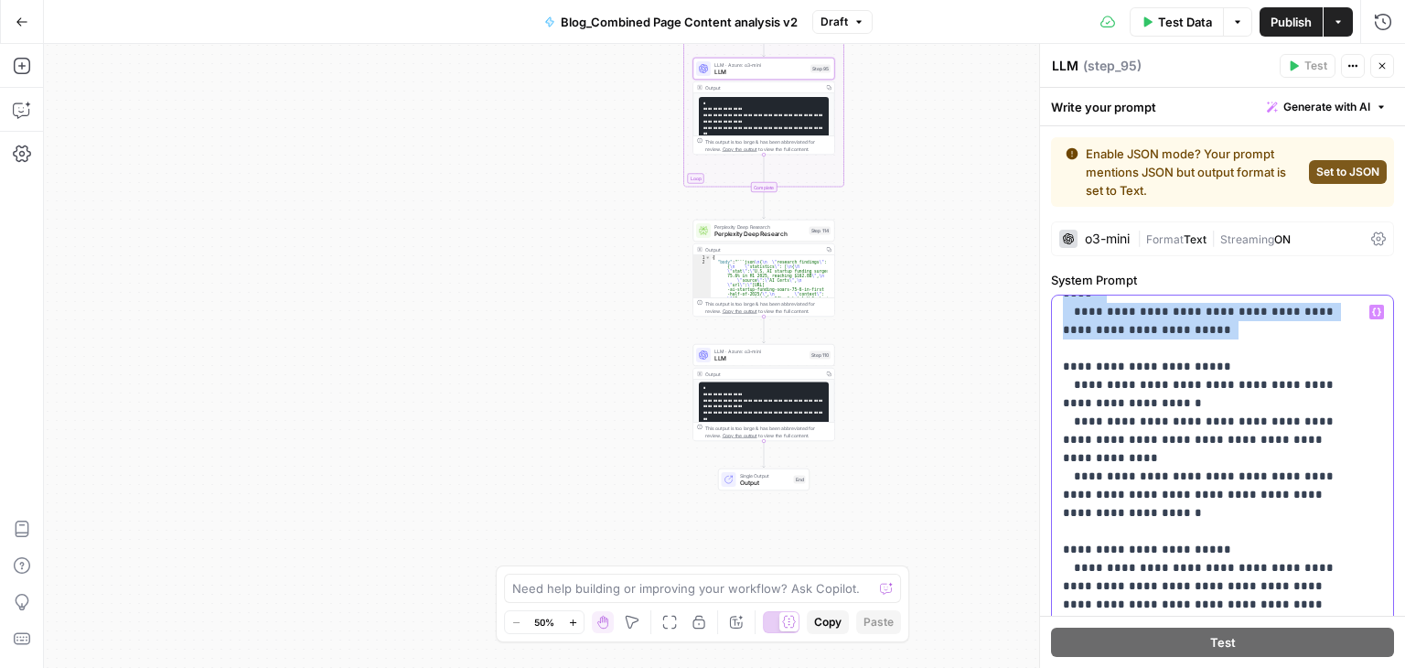
scroll to position [387, 0]
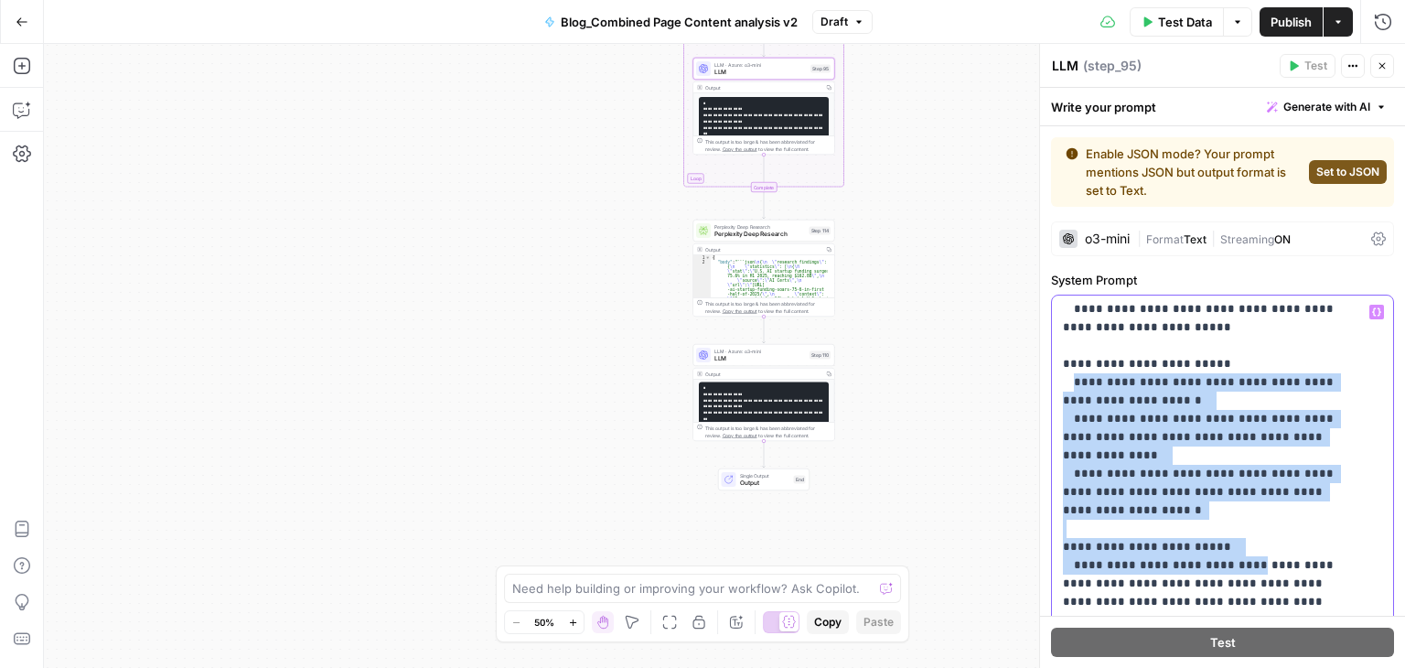
drag, startPoint x: 1073, startPoint y: 330, endPoint x: 1226, endPoint y: 495, distance: 224.7
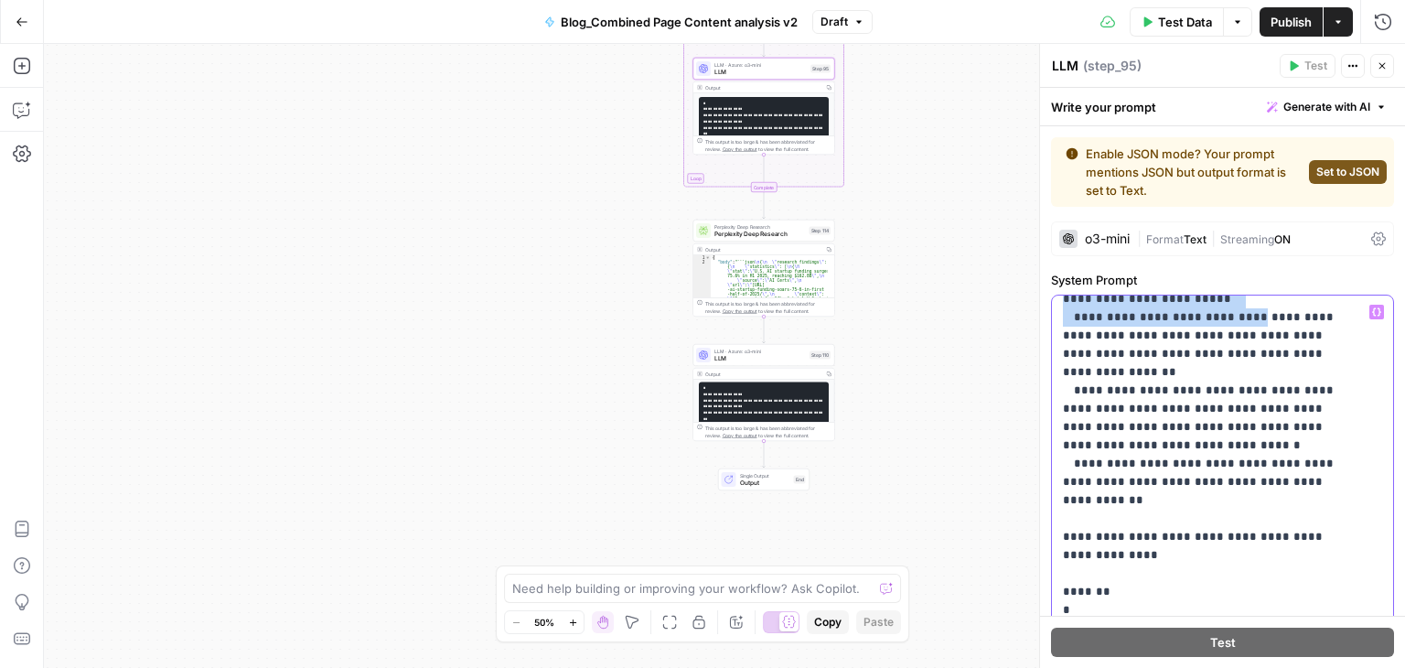
scroll to position [640, 0]
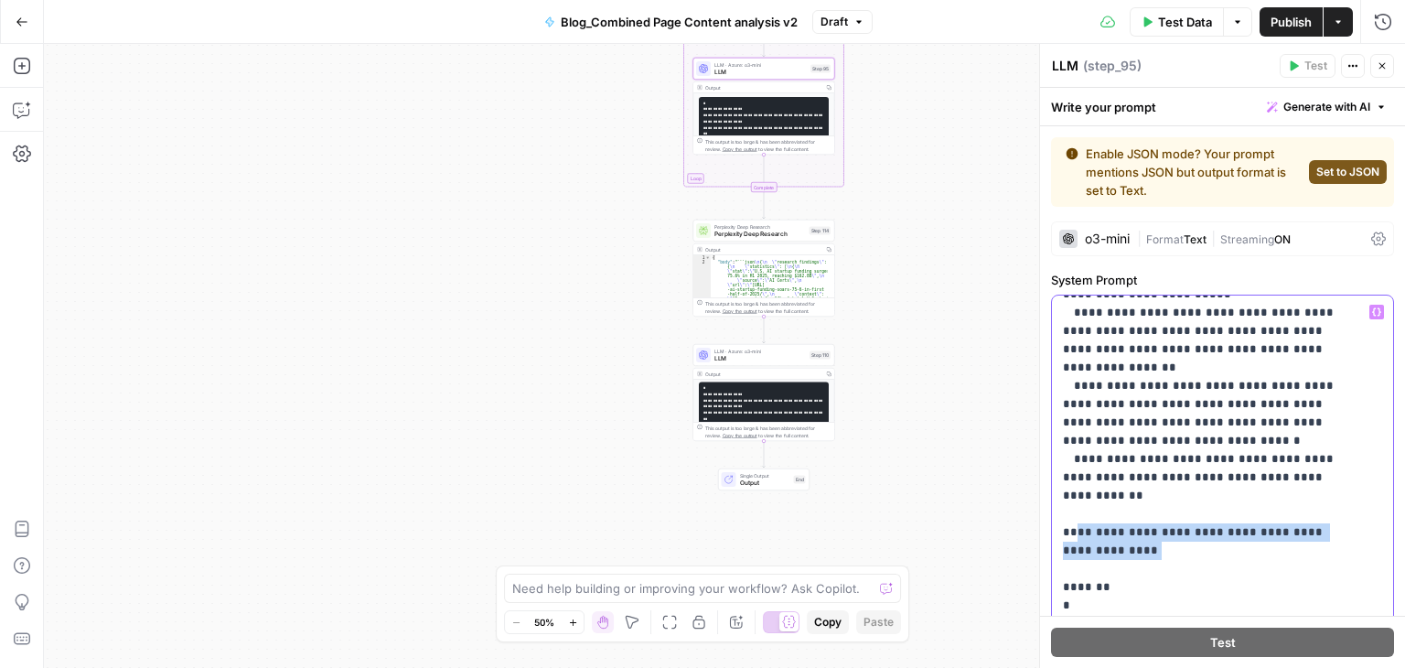
drag, startPoint x: 1072, startPoint y: 440, endPoint x: 1137, endPoint y: 468, distance: 70.5
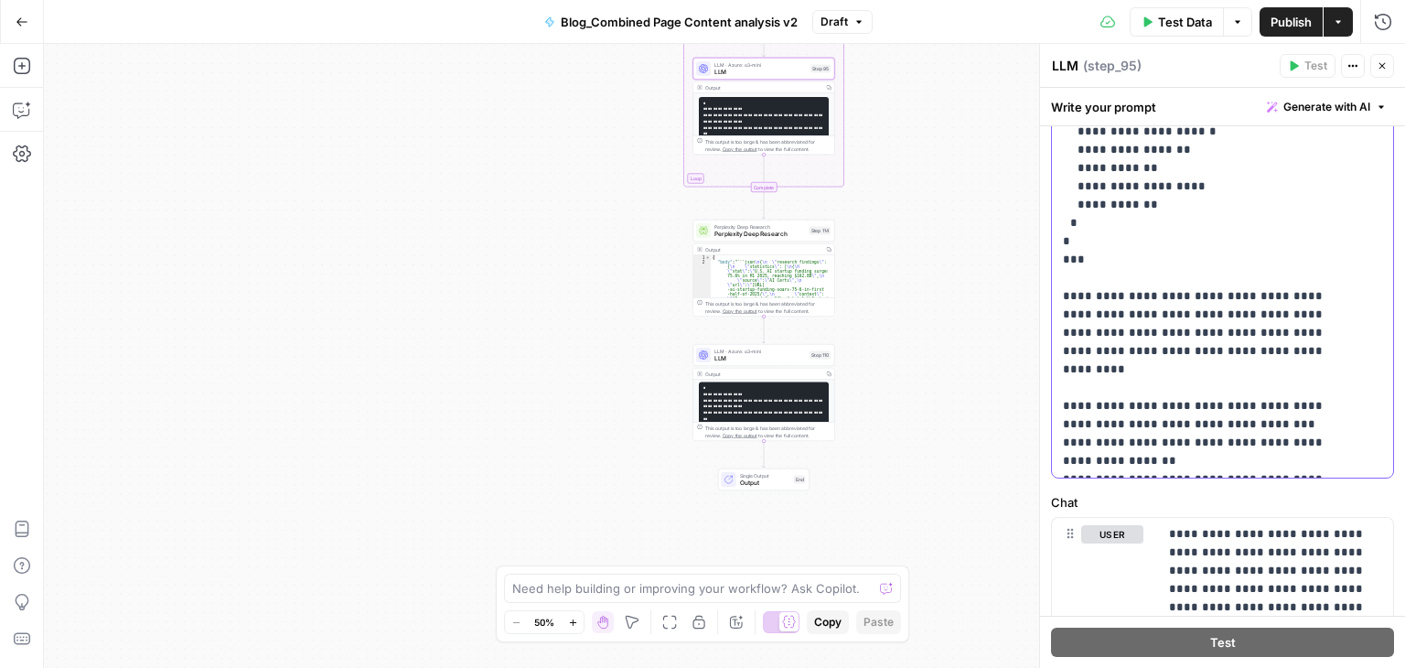
scroll to position [566, 0]
click at [760, 230] on span "Perplexity Deep Research" at bounding box center [760, 234] width 91 height 9
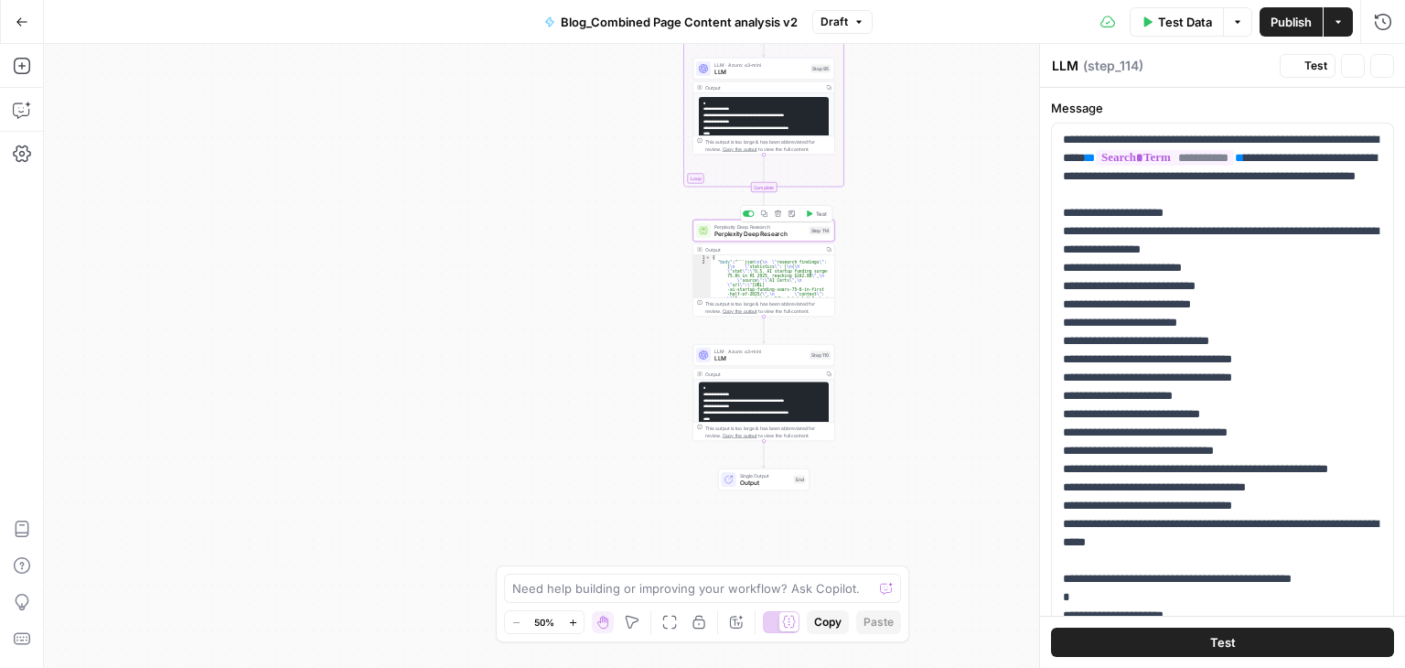
type textarea "Perplexity Deep Research"
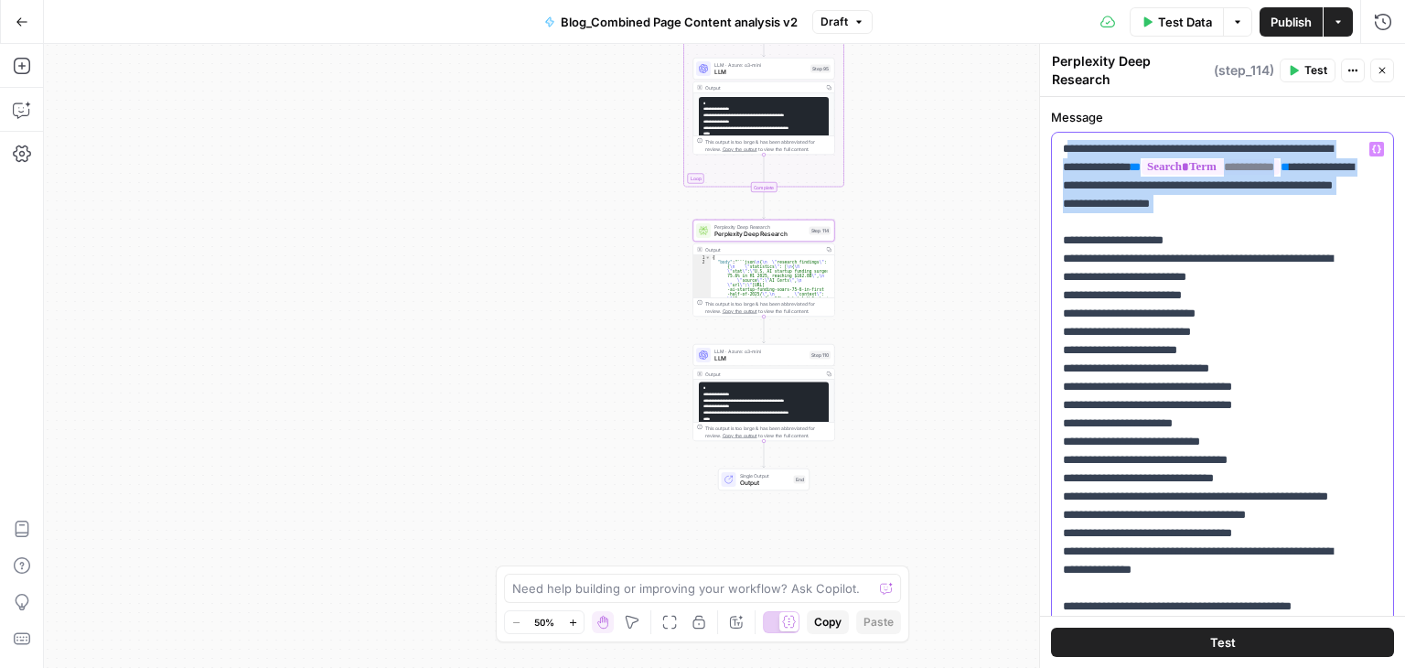
drag, startPoint x: 1067, startPoint y: 145, endPoint x: 1244, endPoint y: 236, distance: 199.3
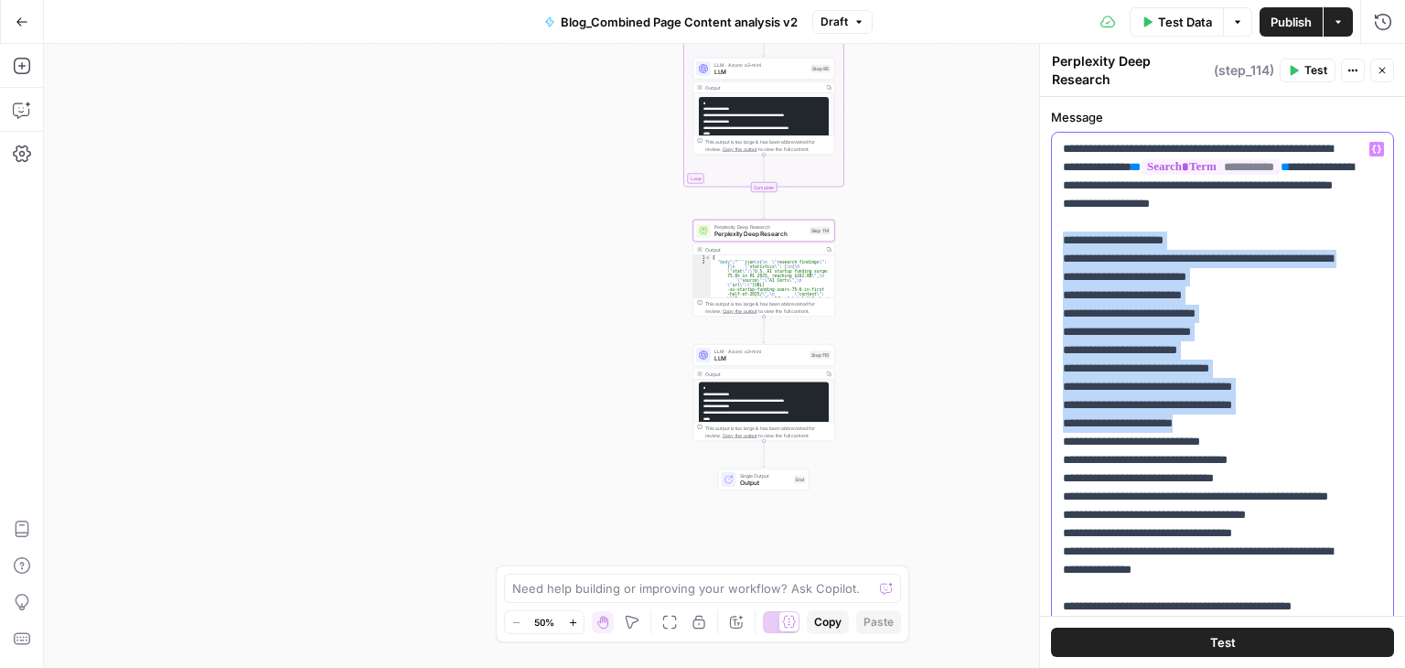
drag, startPoint x: 1061, startPoint y: 253, endPoint x: 1311, endPoint y: 442, distance: 312.9
click at [1311, 442] on div "**********" at bounding box center [1222, 506] width 341 height 746
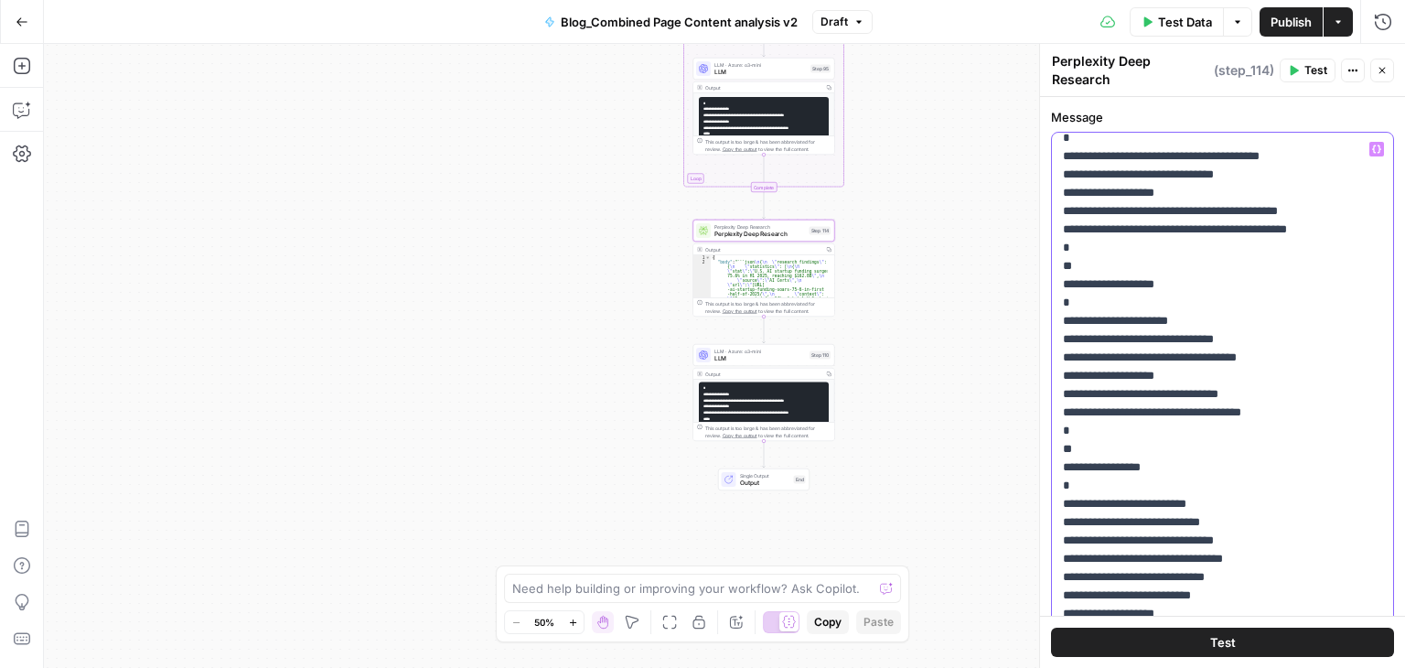
scroll to position [916, 0]
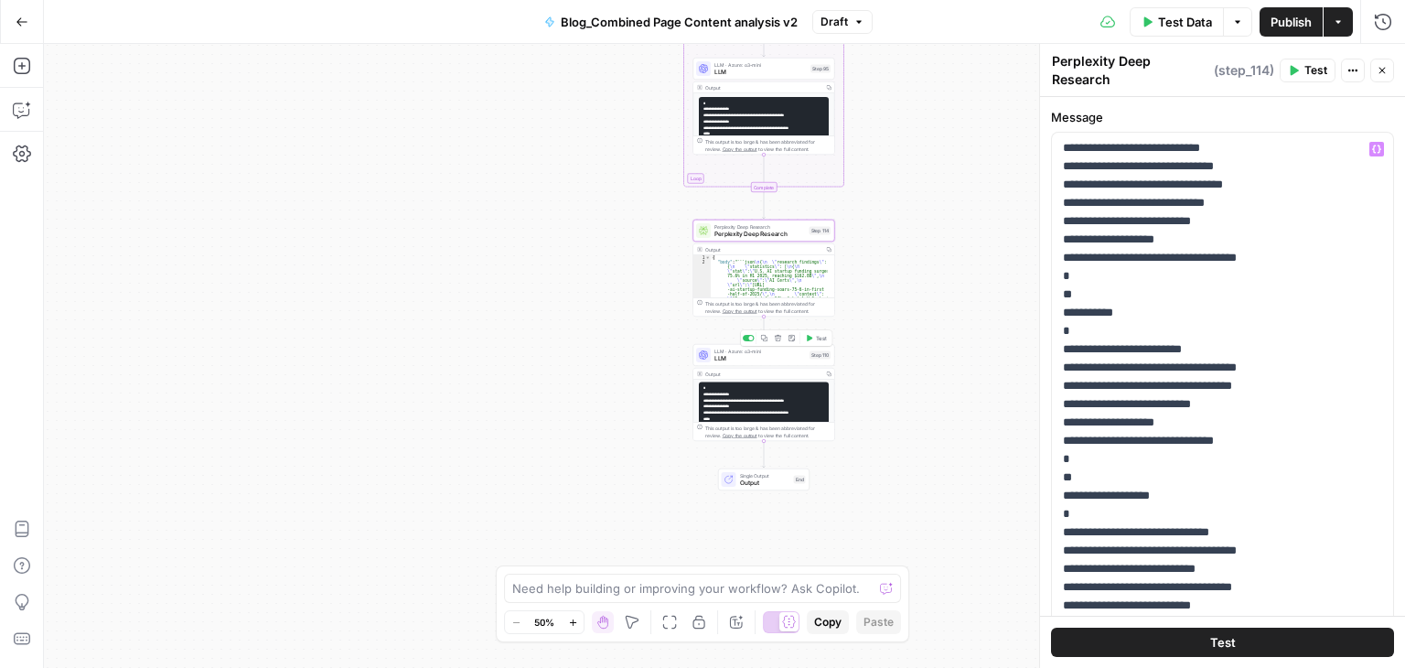
click at [752, 359] on span "LLM" at bounding box center [760, 358] width 91 height 9
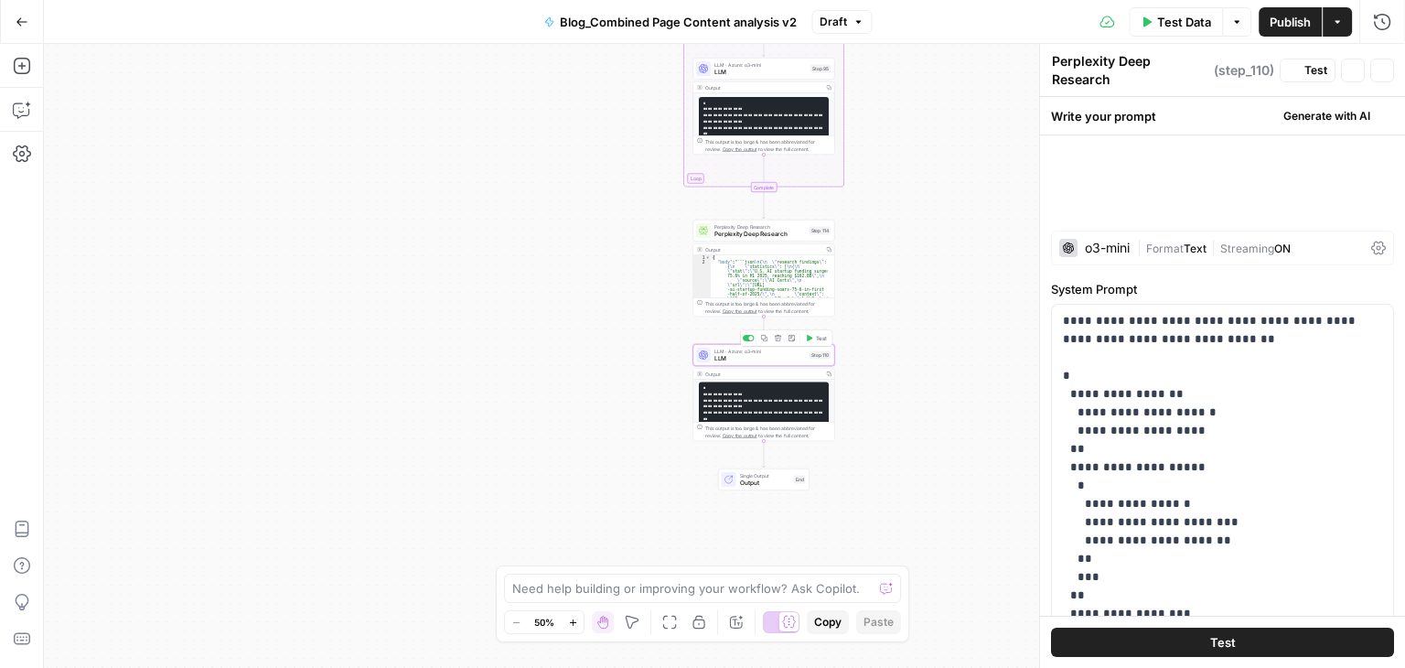
type textarea "LLM"
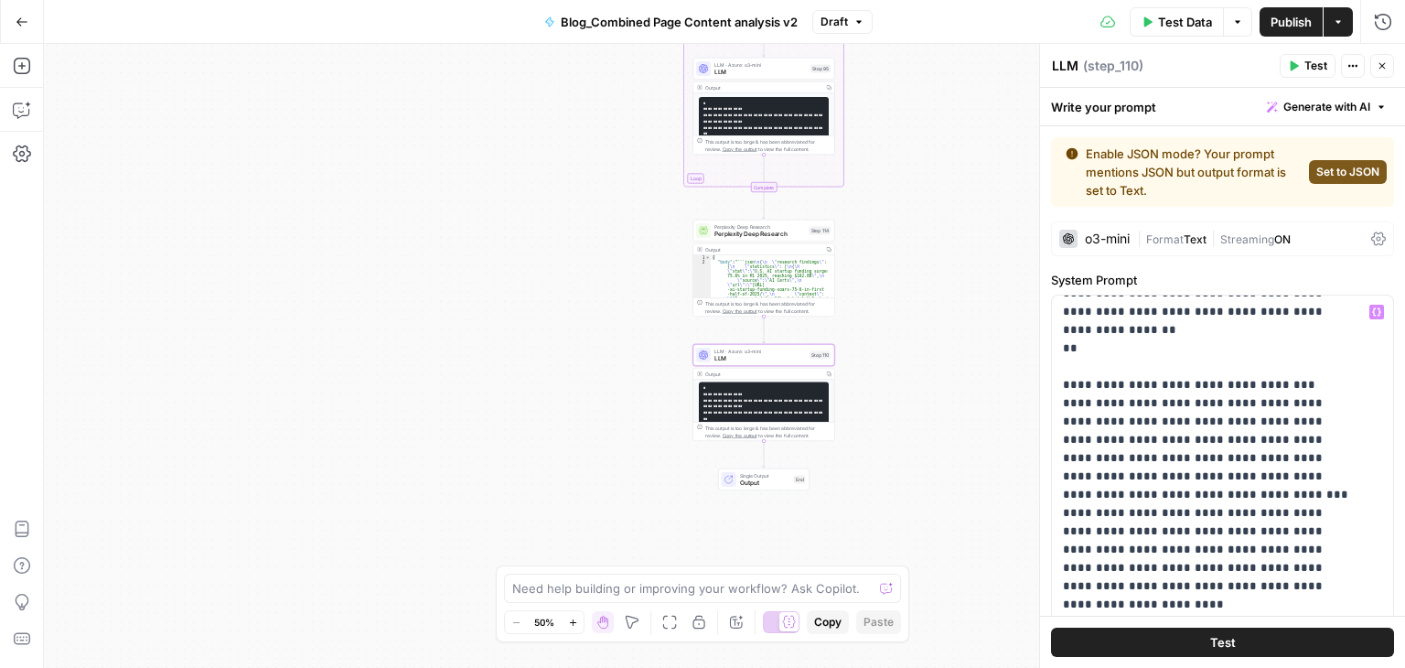
scroll to position [1575, 0]
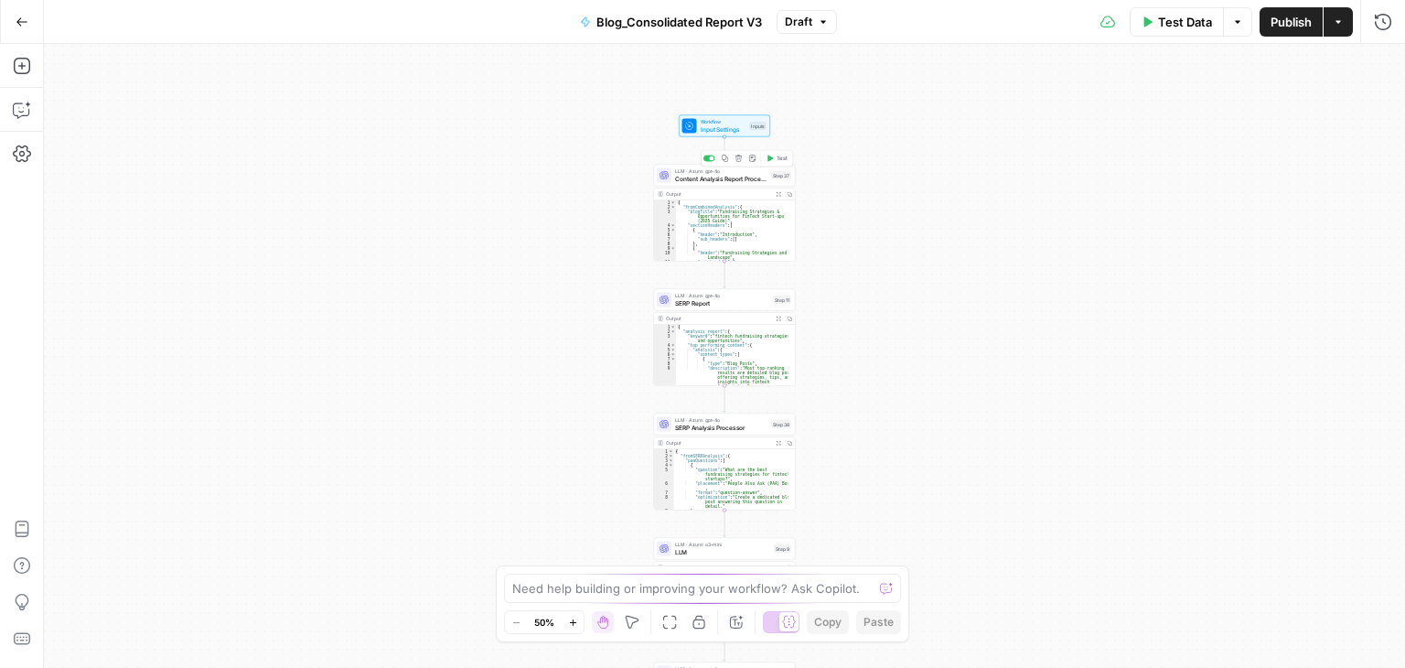
click at [743, 175] on span "Content Analysis Report Processor" at bounding box center [721, 178] width 92 height 9
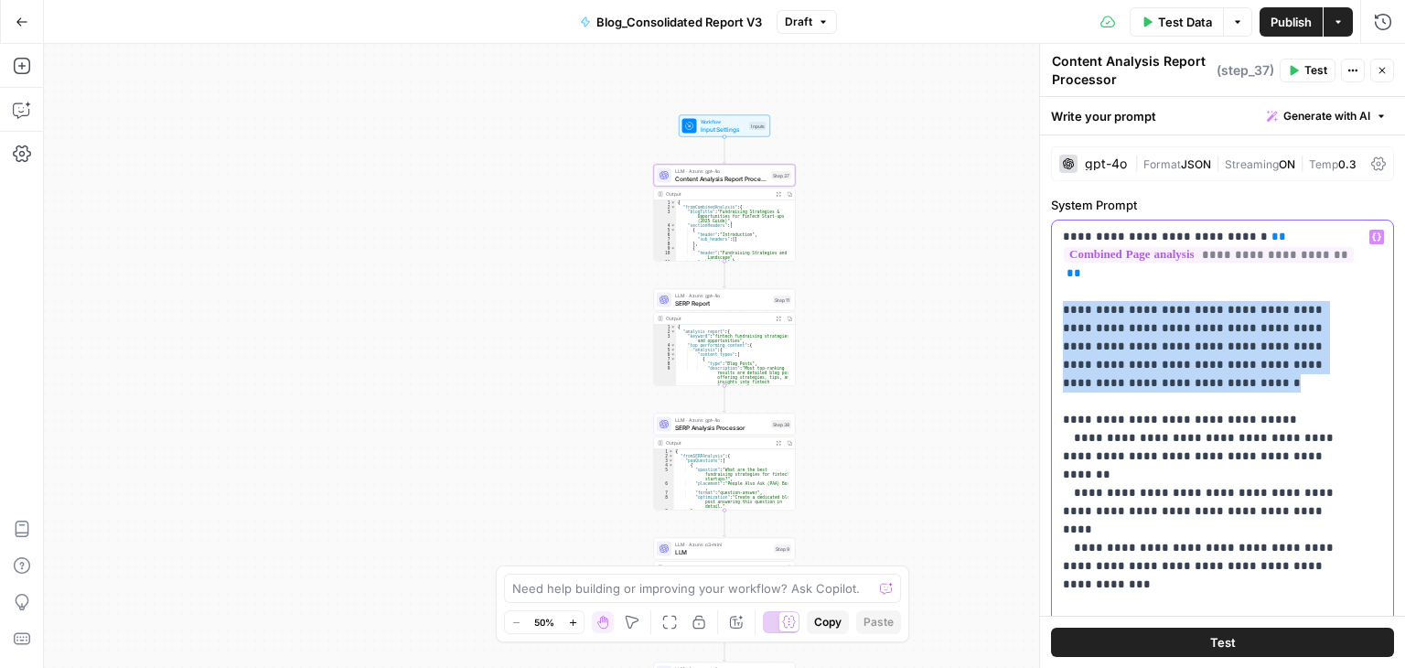
drag, startPoint x: 1052, startPoint y: 309, endPoint x: 1202, endPoint y: 388, distance: 169.4
click at [1202, 388] on div "**********" at bounding box center [1222, 594] width 341 height 746
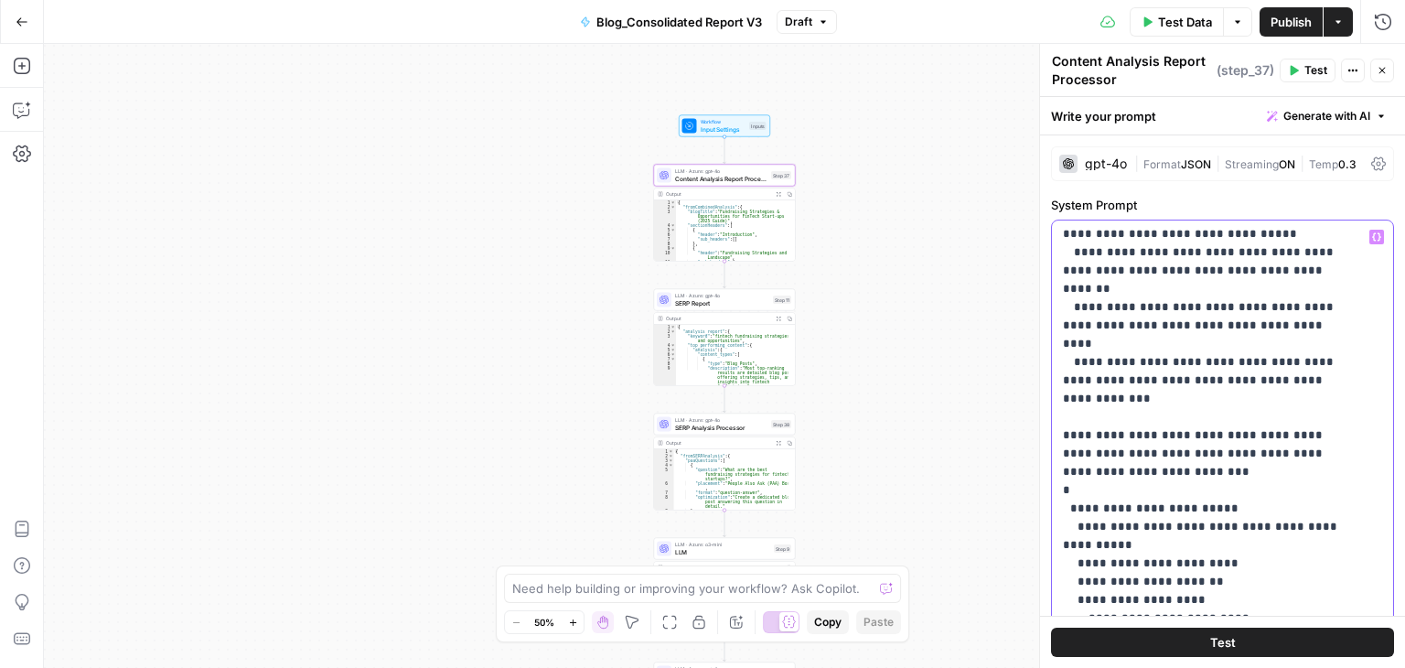
scroll to position [187, 0]
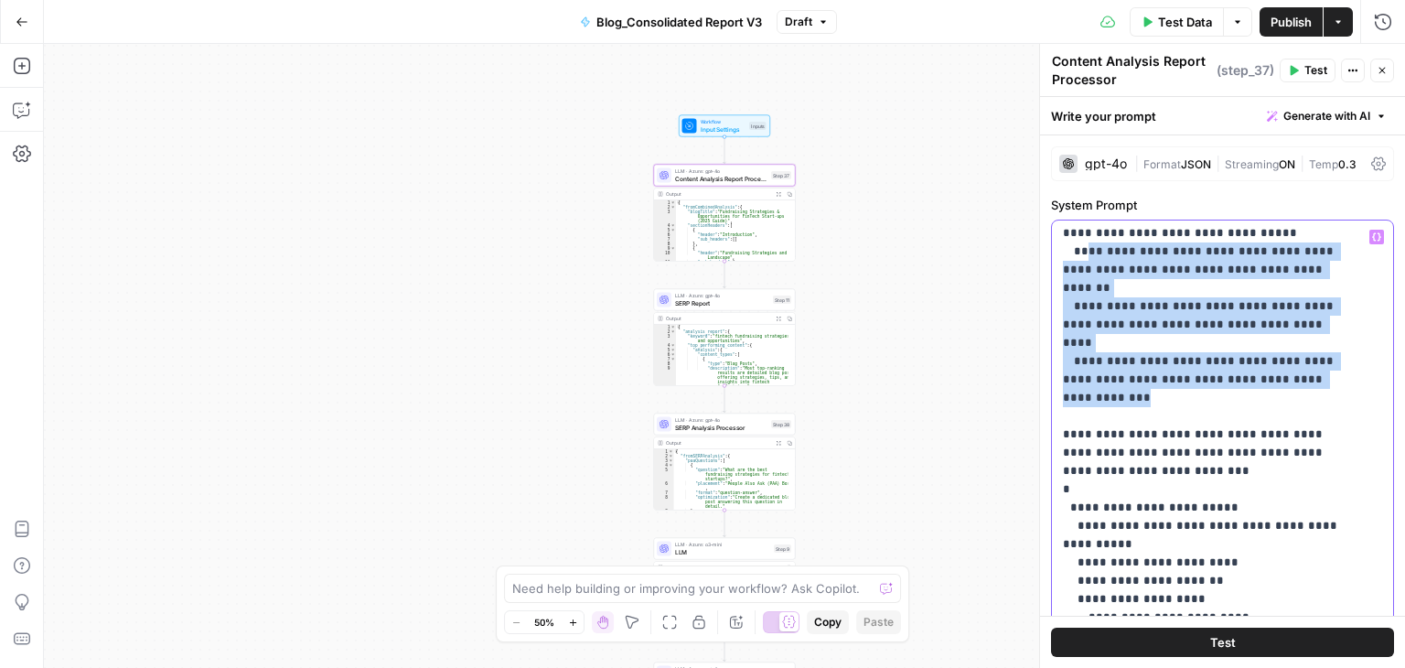
drag, startPoint x: 1080, startPoint y: 250, endPoint x: 1189, endPoint y: 365, distance: 159.2
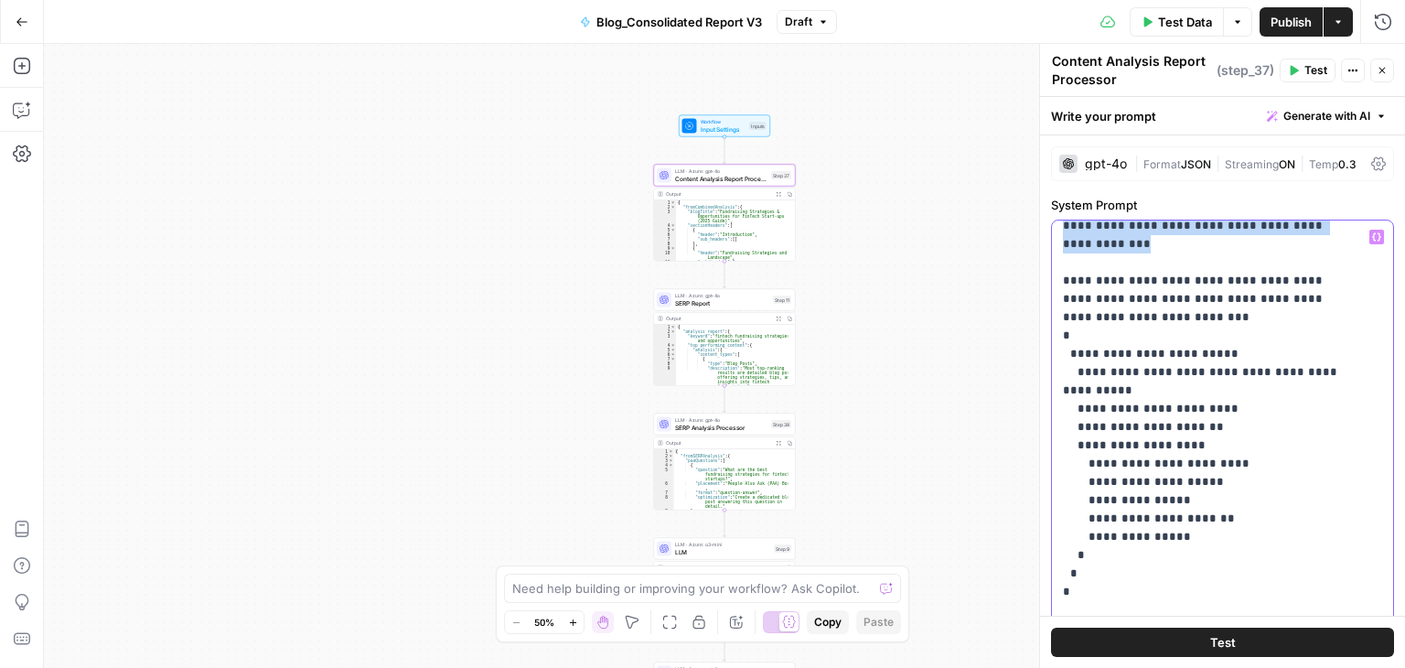
scroll to position [344, 0]
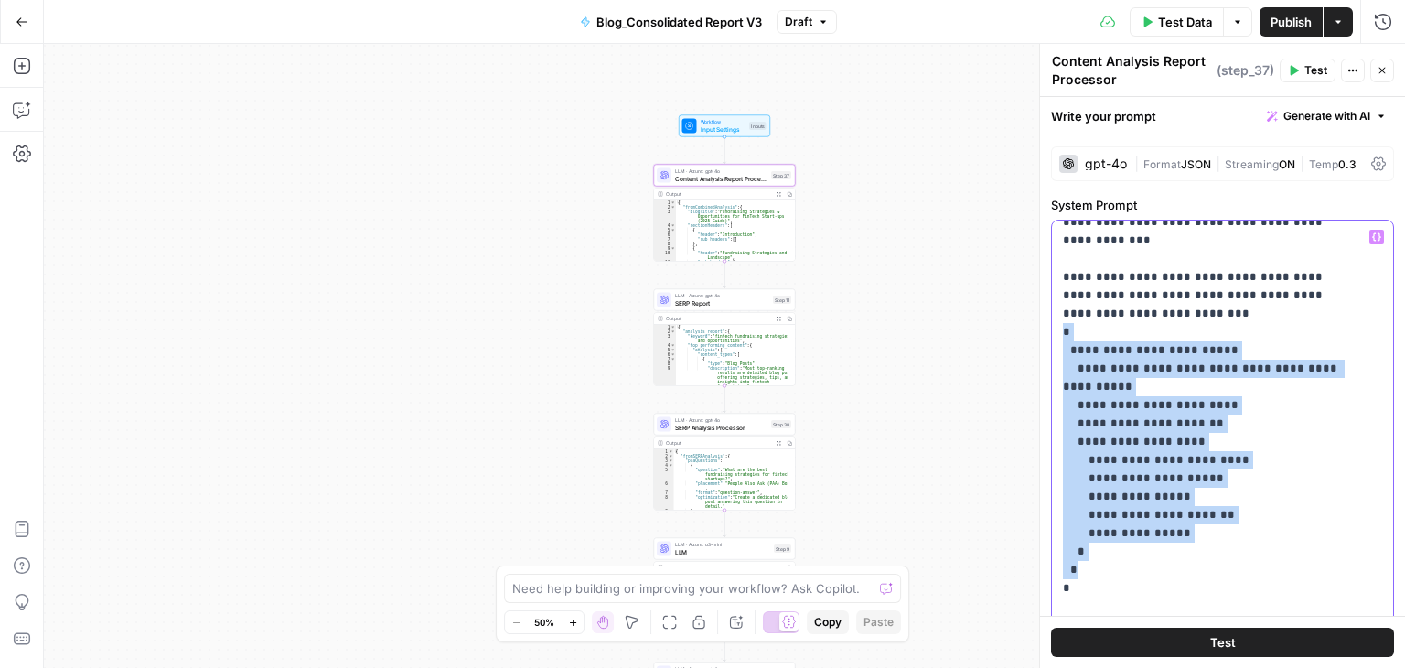
drag, startPoint x: 1063, startPoint y: 297, endPoint x: 1154, endPoint y: 516, distance: 236.7
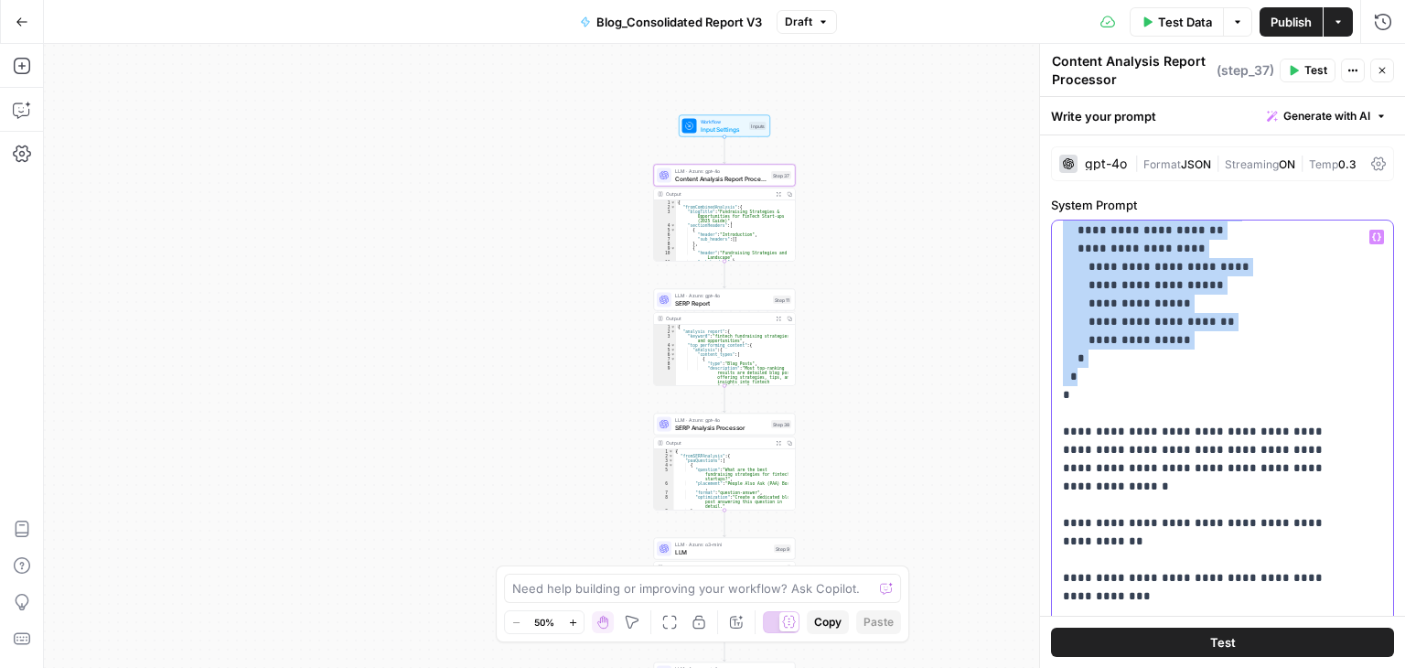
scroll to position [683, 0]
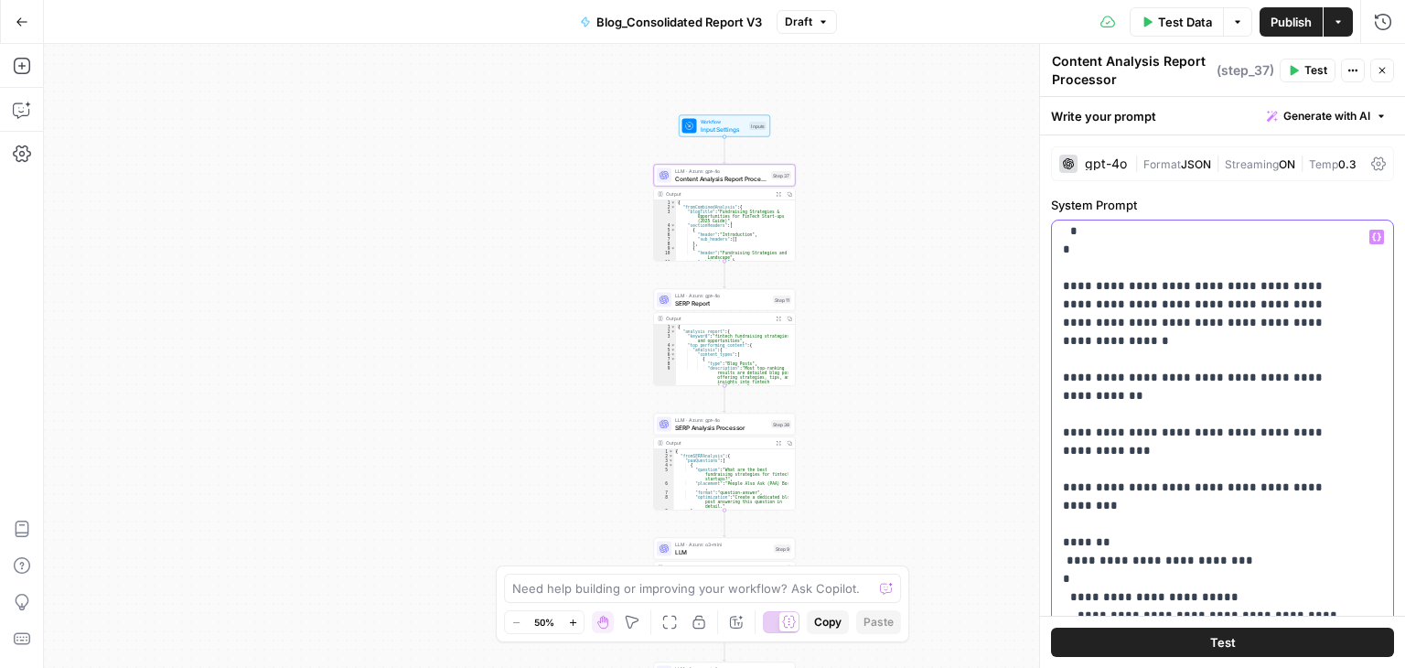
click at [1072, 305] on p "**********" at bounding box center [1209, 588] width 292 height 2086
drag, startPoint x: 1072, startPoint y: 305, endPoint x: 1138, endPoint y: 344, distance: 76.7
click at [1138, 344] on p "**********" at bounding box center [1209, 588] width 292 height 2086
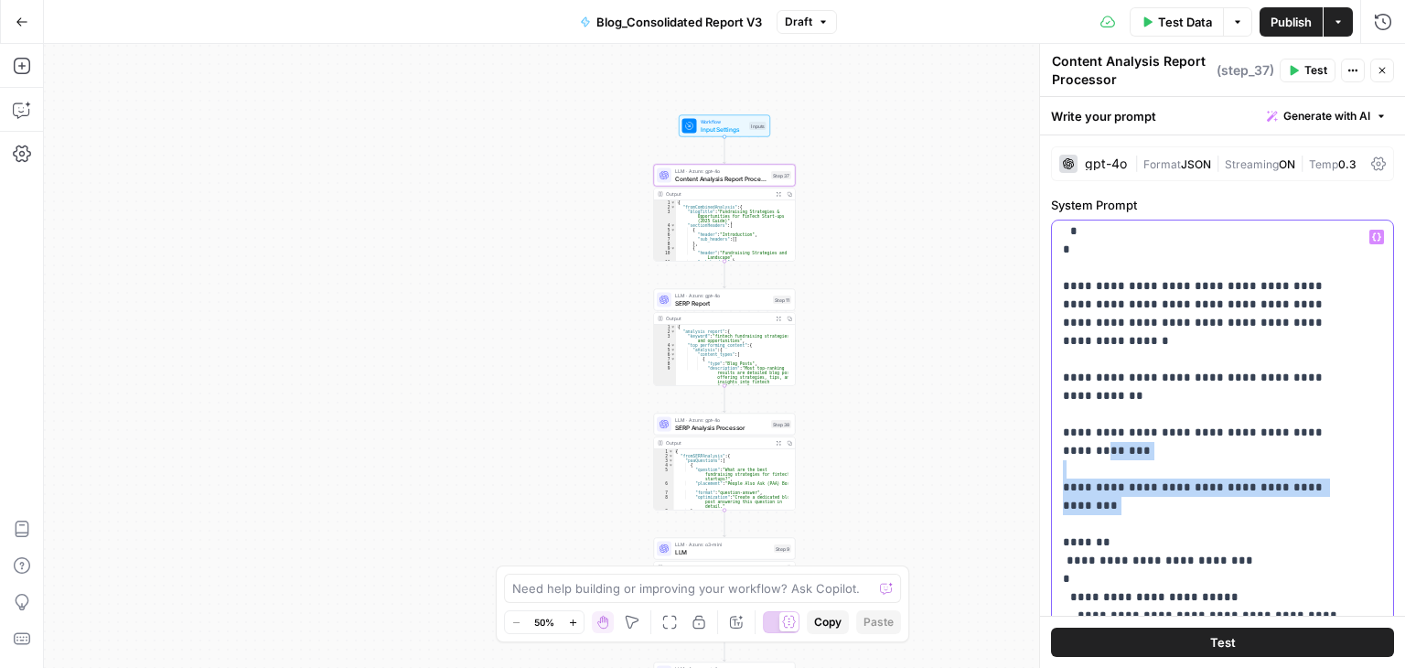
drag, startPoint x: 1071, startPoint y: 369, endPoint x: 1123, endPoint y: 429, distance: 79.8
click at [1123, 429] on p "**********" at bounding box center [1209, 588] width 292 height 2086
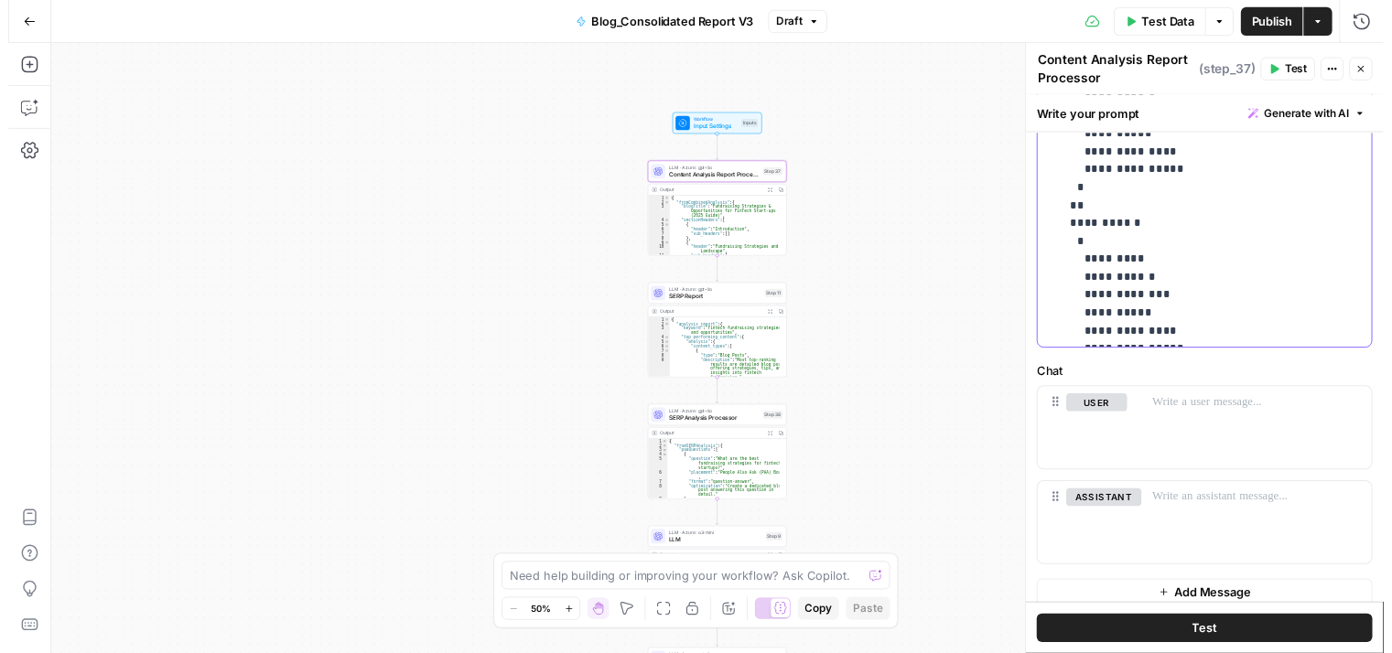
scroll to position [624, 0]
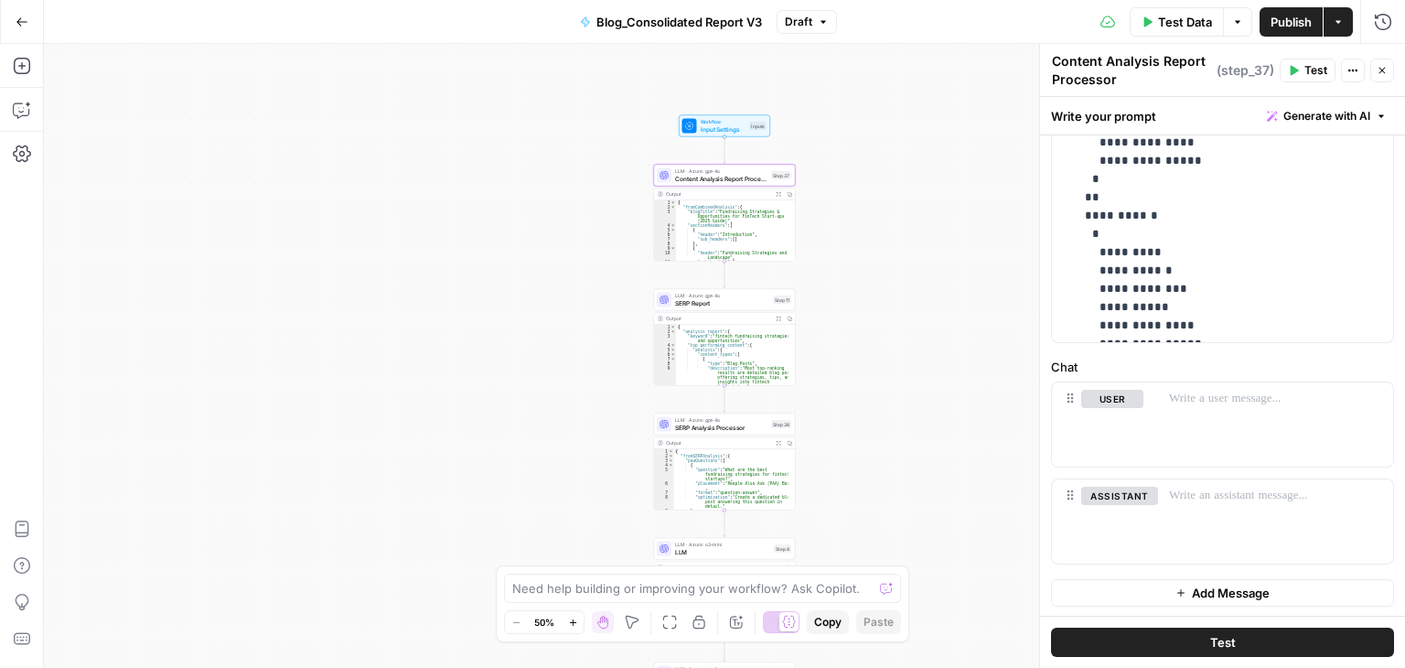
click at [778, 195] on icon "button" at bounding box center [778, 193] width 5 height 5
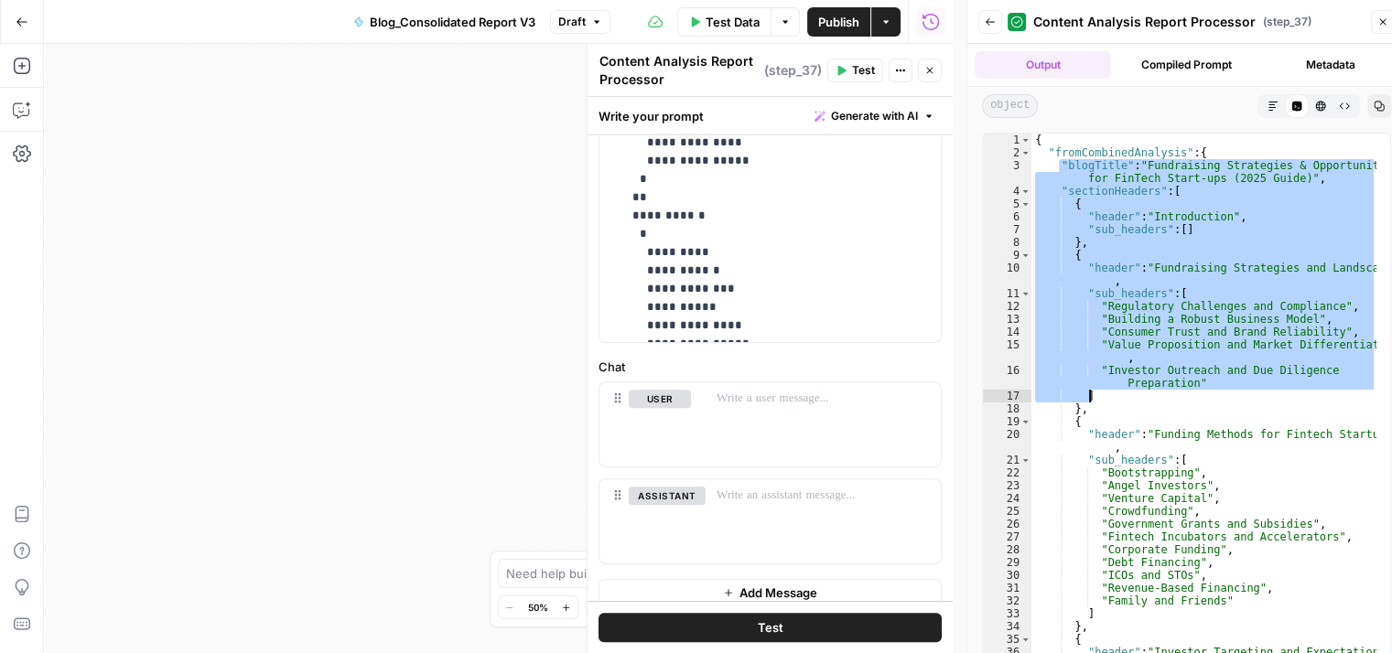
drag, startPoint x: 1061, startPoint y: 167, endPoint x: 1171, endPoint y: 411, distance: 267.8
click at [1171, 411] on div "{ "fromCombinedAnalysis" : { "blogTitle" : "Fundraising Strategies & Opportunit…" at bounding box center [1204, 410] width 346 height 553
type textarea "* ********"
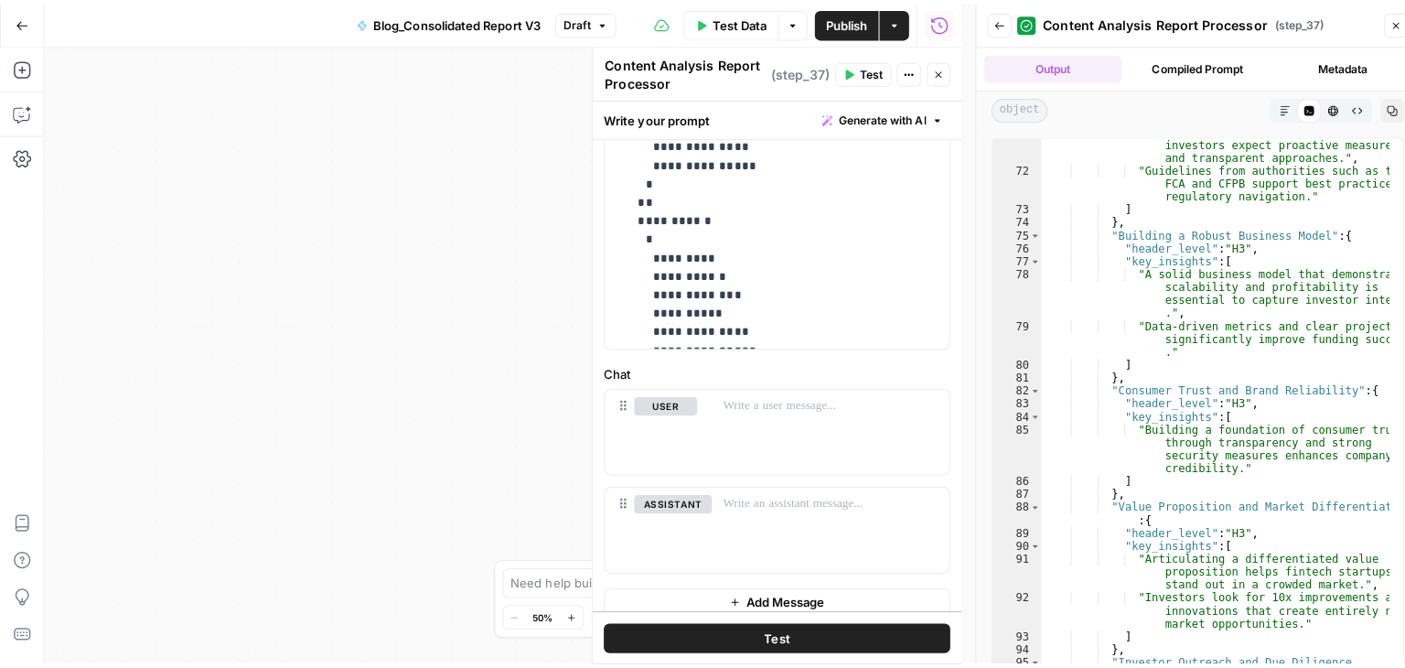
scroll to position [1153, 0]
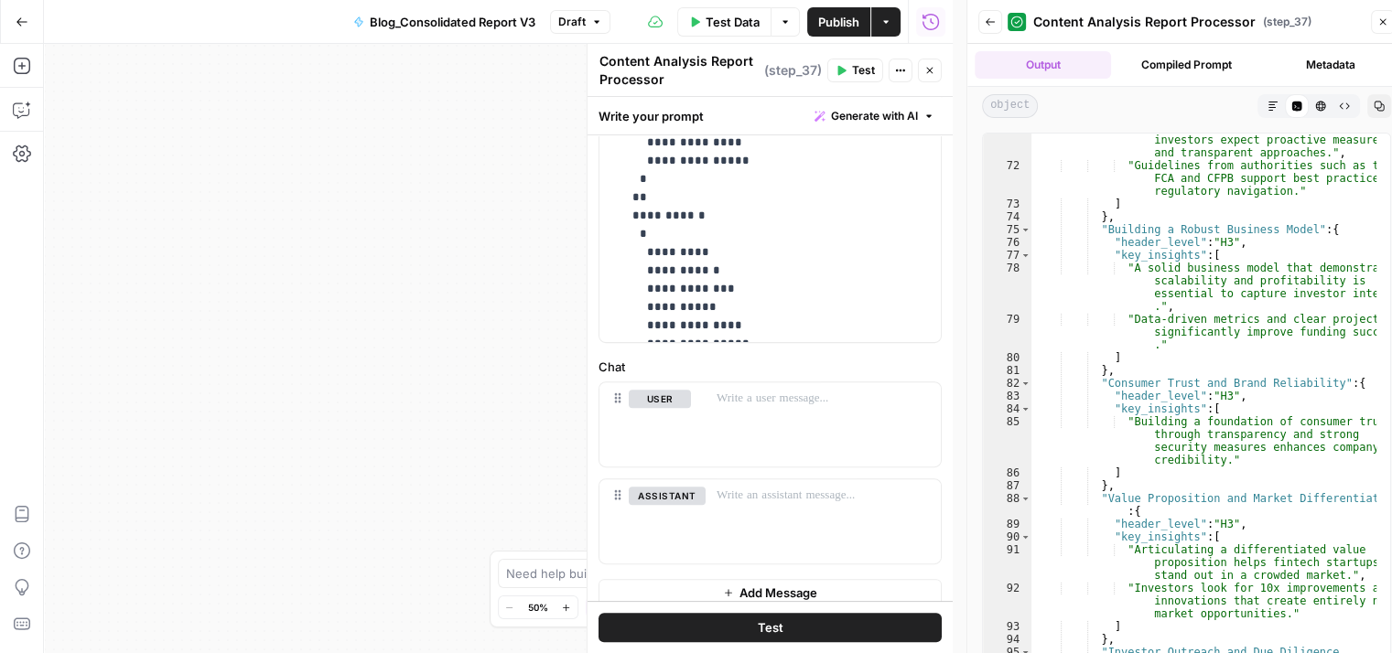
click at [1372, 23] on button "Close" at bounding box center [1383, 22] width 24 height 24
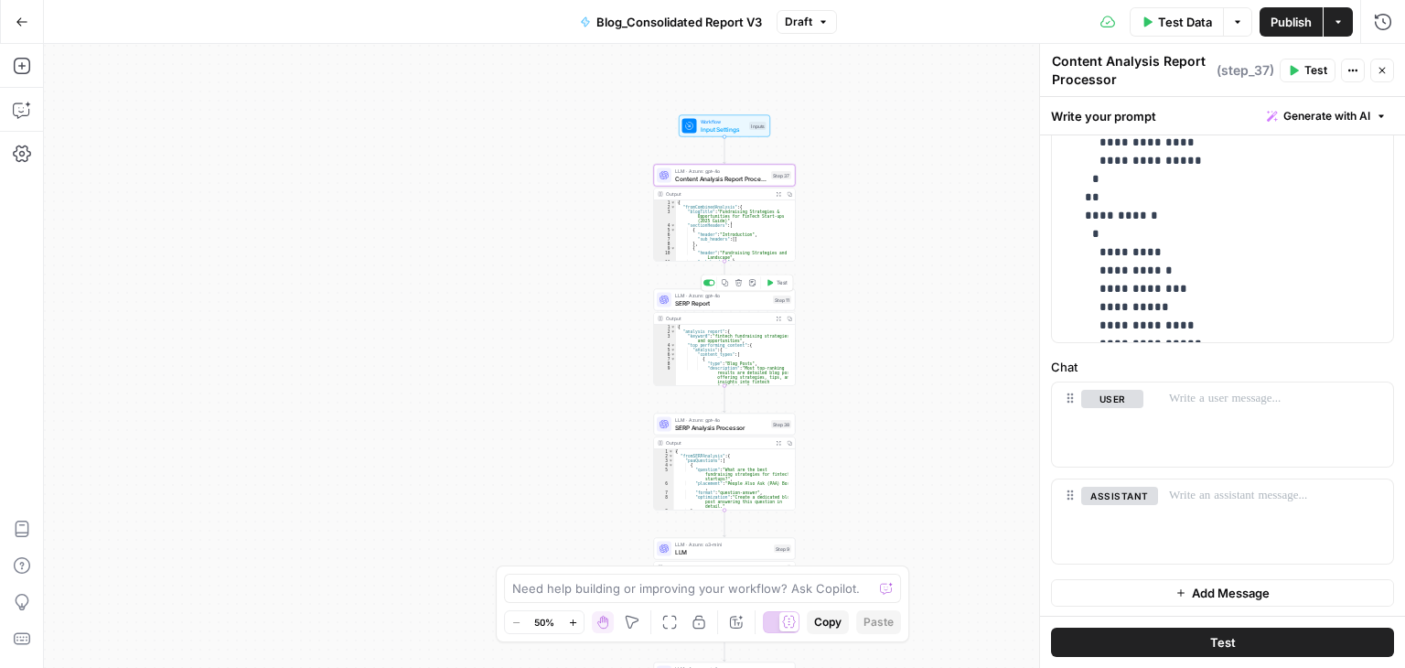
click at [717, 298] on span "SERP Report" at bounding box center [722, 302] width 94 height 9
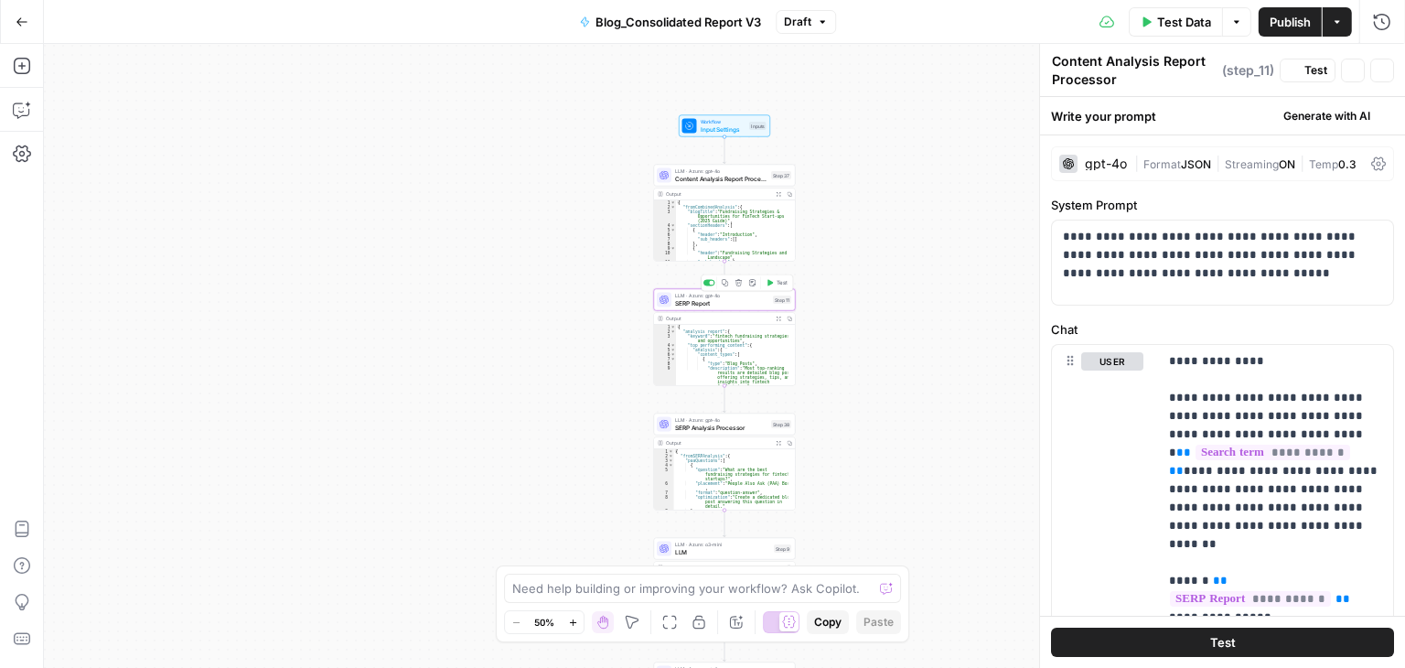
type textarea "SERP Report"
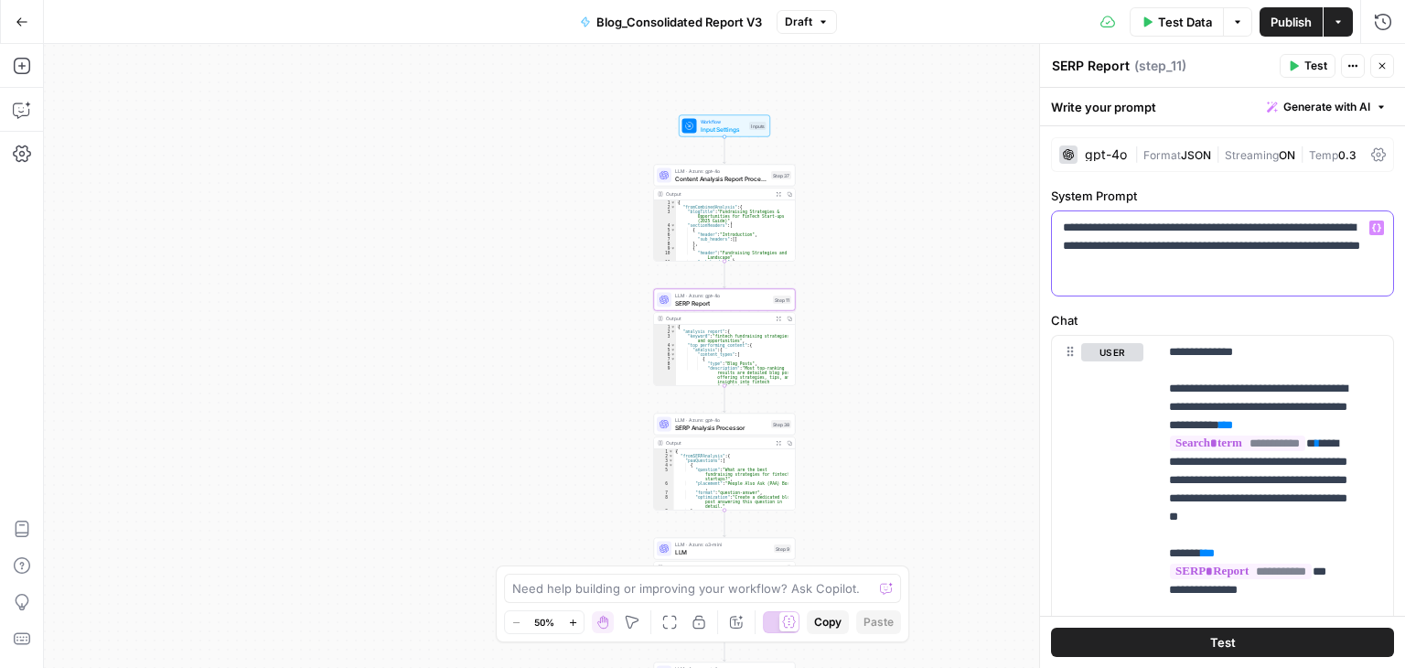
drag, startPoint x: 1060, startPoint y: 224, endPoint x: 1235, endPoint y: 267, distance: 180.0
click at [1235, 267] on div "**********" at bounding box center [1222, 253] width 341 height 84
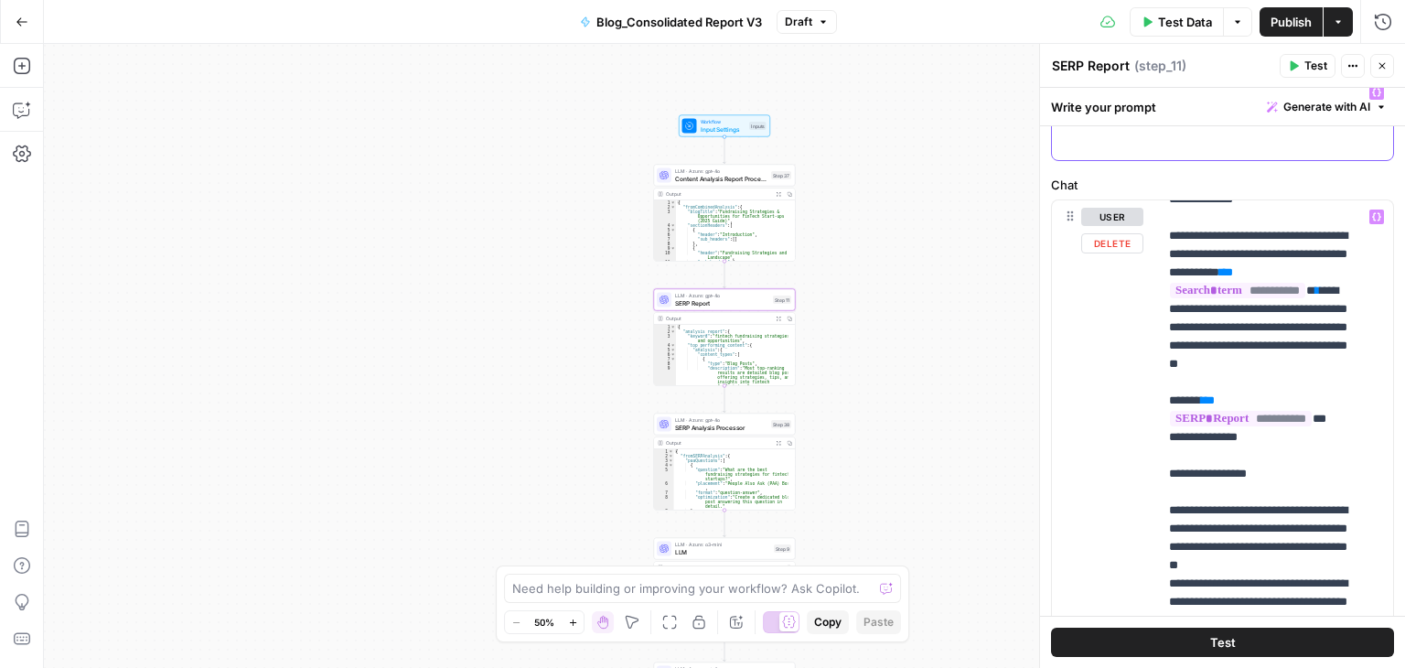
scroll to position [15, 0]
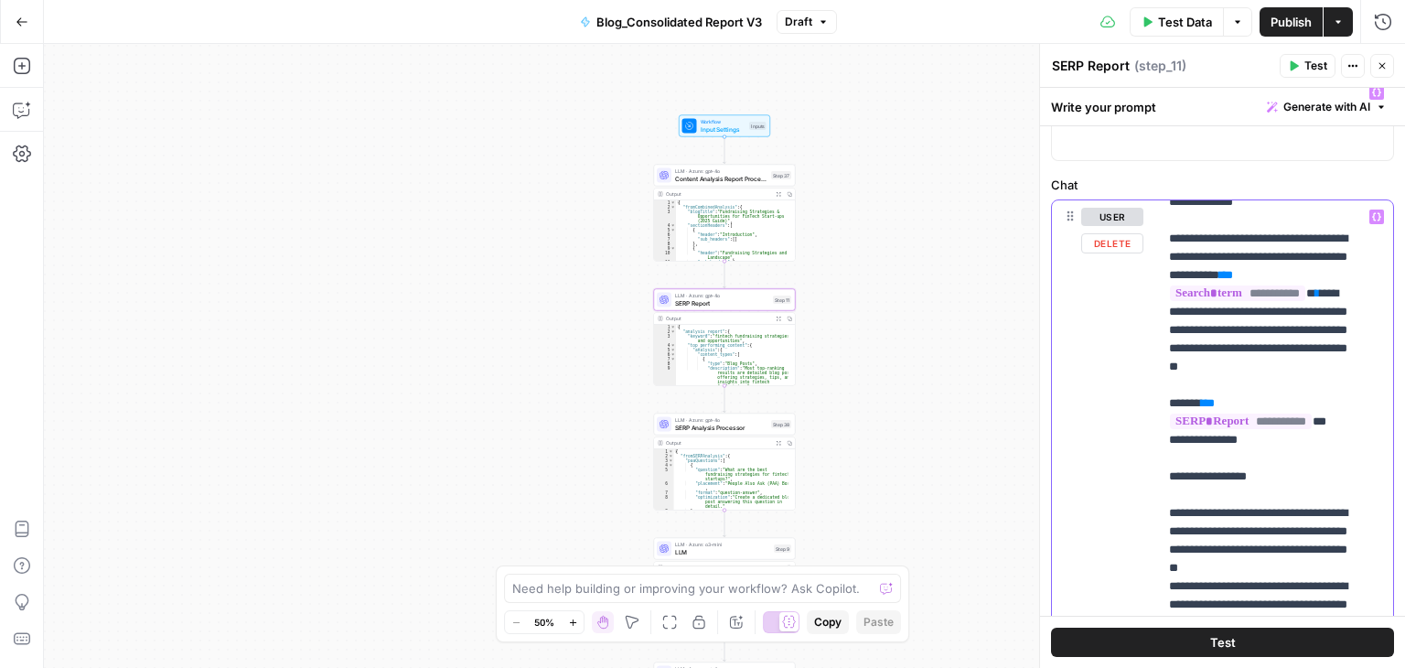
drag, startPoint x: 1168, startPoint y: 231, endPoint x: 1270, endPoint y: 279, distance: 113.0
click at [1270, 279] on div "**********" at bounding box center [1268, 573] width 221 height 746
drag, startPoint x: 1168, startPoint y: 334, endPoint x: 1307, endPoint y: 401, distance: 154.3
click at [1307, 401] on div "**********" at bounding box center [1268, 573] width 221 height 746
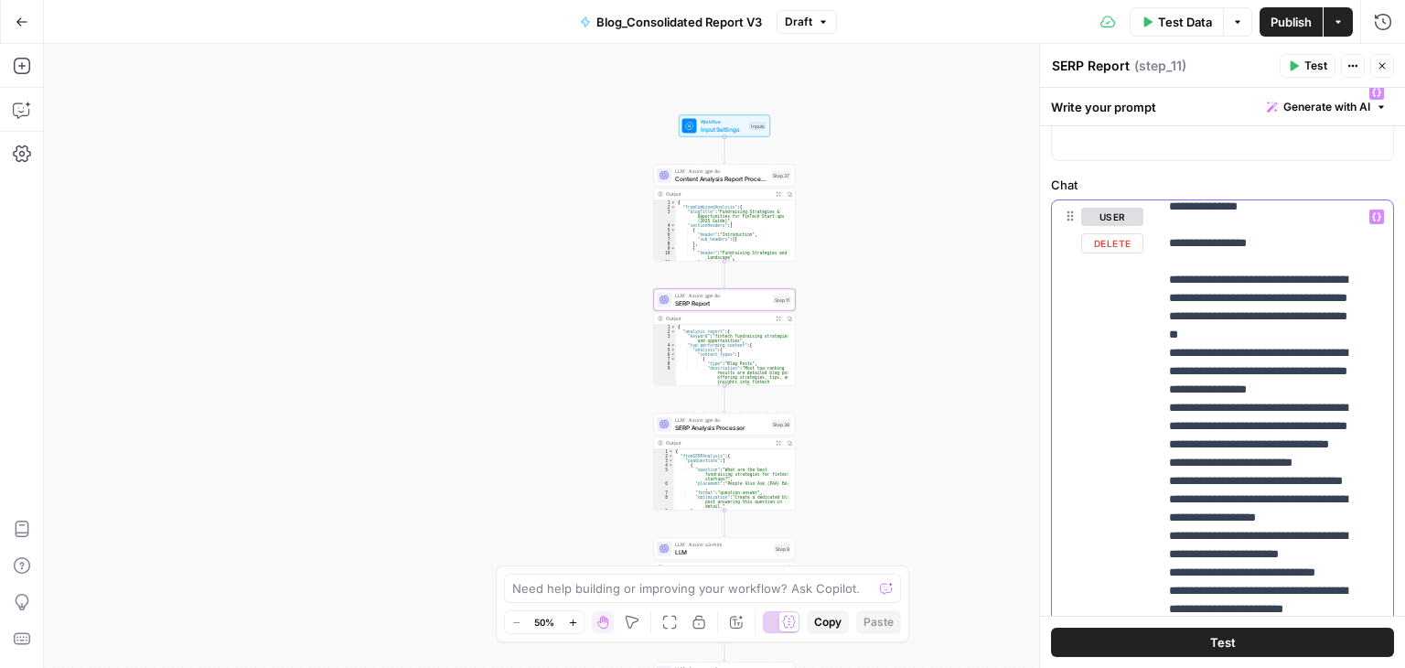
scroll to position [249, 0]
drag, startPoint x: 1168, startPoint y: 316, endPoint x: 1351, endPoint y: 579, distance: 320.8
click at [1351, 579] on div "**********" at bounding box center [1268, 573] width 221 height 746
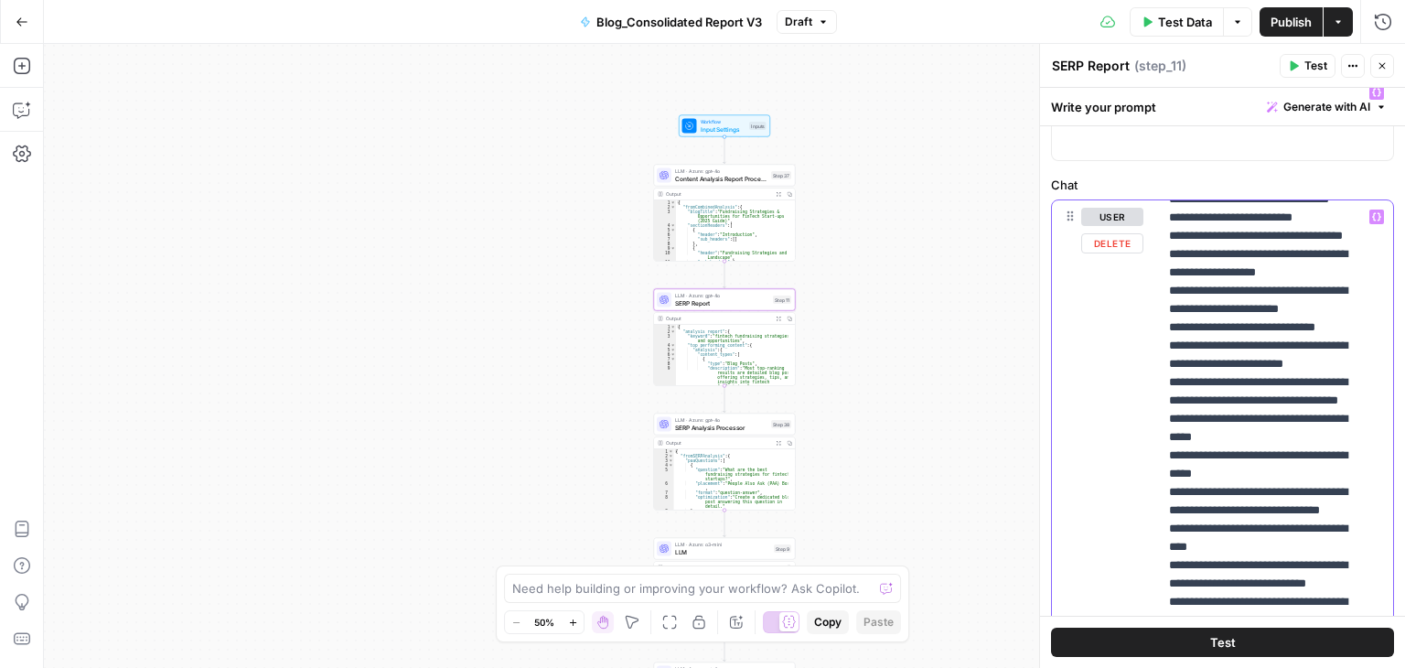
scroll to position [498, 0]
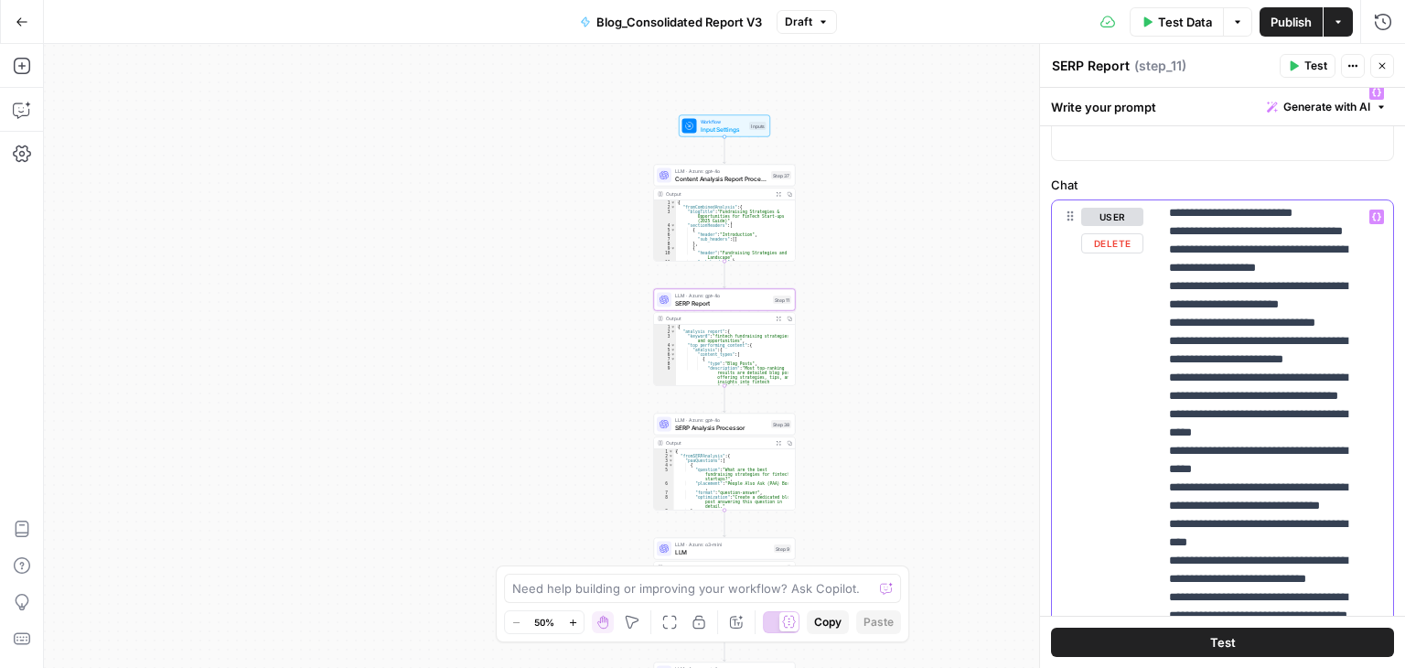
click at [1195, 348] on p "**********" at bounding box center [1262, 606] width 186 height 1793
drag, startPoint x: 1193, startPoint y: 355, endPoint x: 1265, endPoint y: 396, distance: 83.2
click at [1265, 396] on p "**********" at bounding box center [1262, 606] width 186 height 1793
drag, startPoint x: 1205, startPoint y: 411, endPoint x: 1239, endPoint y: 484, distance: 80.6
click at [1239, 484] on p "**********" at bounding box center [1262, 606] width 186 height 1793
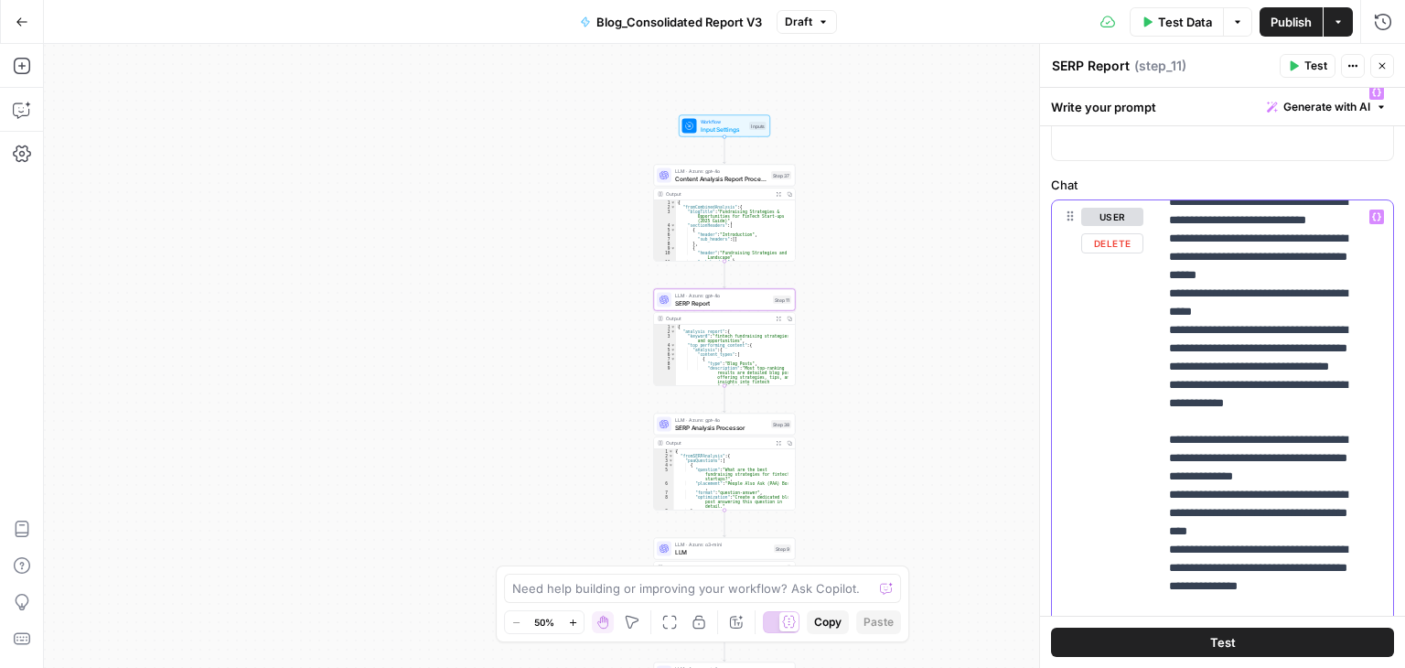
scroll to position [867, 0]
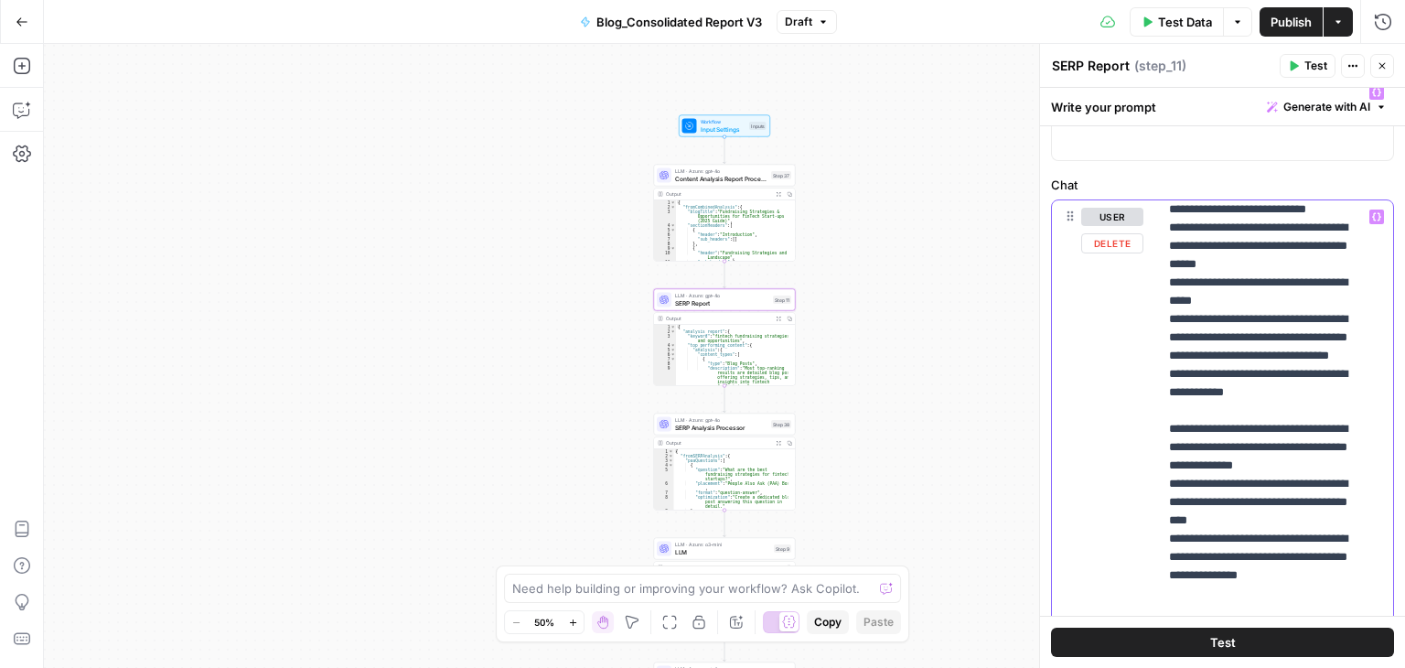
drag, startPoint x: 1195, startPoint y: 232, endPoint x: 1294, endPoint y: 256, distance: 101.6
click at [1294, 256] on p "**********" at bounding box center [1262, 236] width 186 height 1793
click at [1178, 282] on p "**********" at bounding box center [1262, 236] width 186 height 1793
drag, startPoint x: 1178, startPoint y: 282, endPoint x: 1316, endPoint y: 475, distance: 237.4
click at [1316, 475] on p "**********" at bounding box center [1262, 236] width 186 height 1793
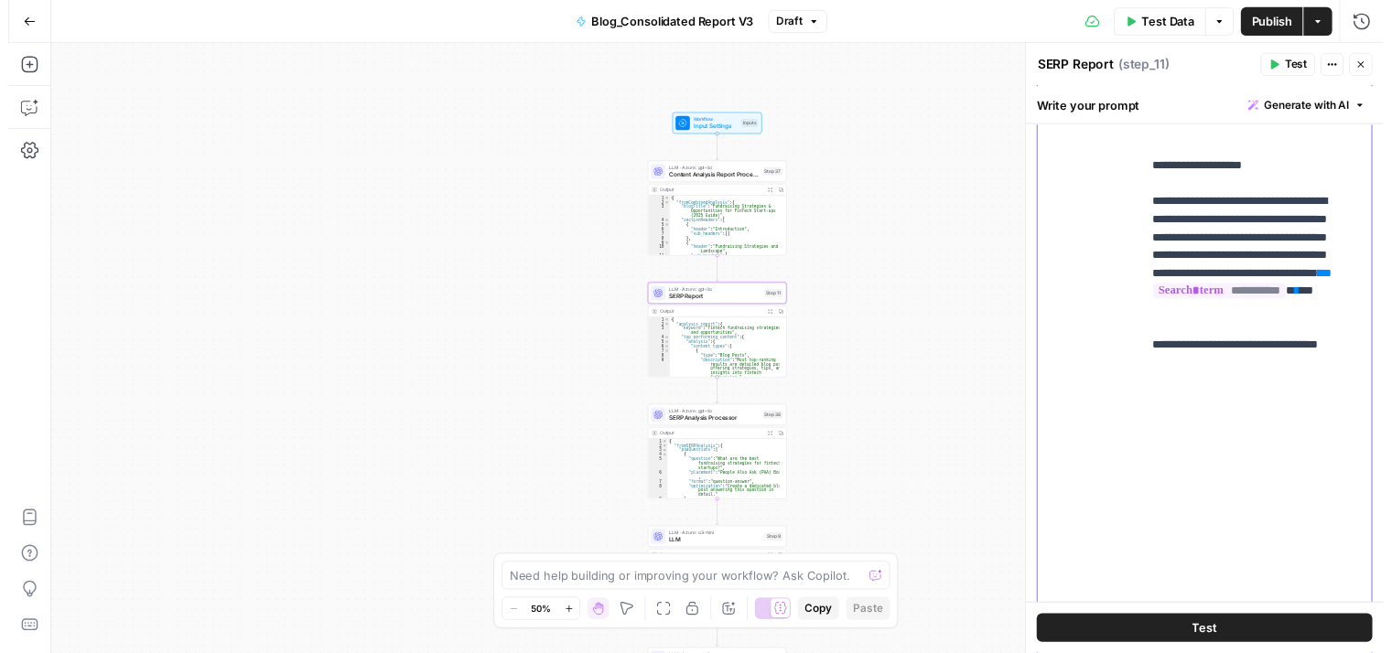
scroll to position [518, 0]
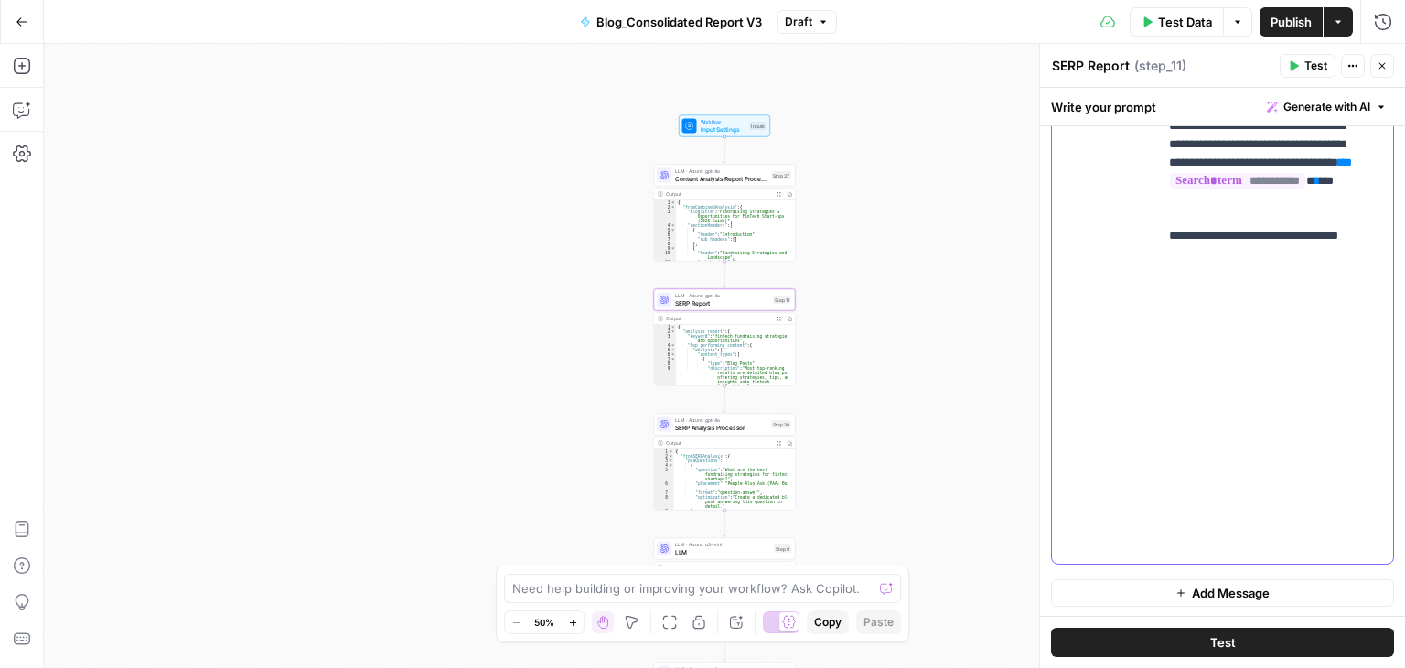
drag, startPoint x: 1172, startPoint y: 349, endPoint x: 1340, endPoint y: 436, distance: 188.7
click at [731, 433] on div "LLM · Azure: gpt-4o SERP Analysis Processor Step 38 Copy step Delete step Add N…" at bounding box center [725, 425] width 142 height 22
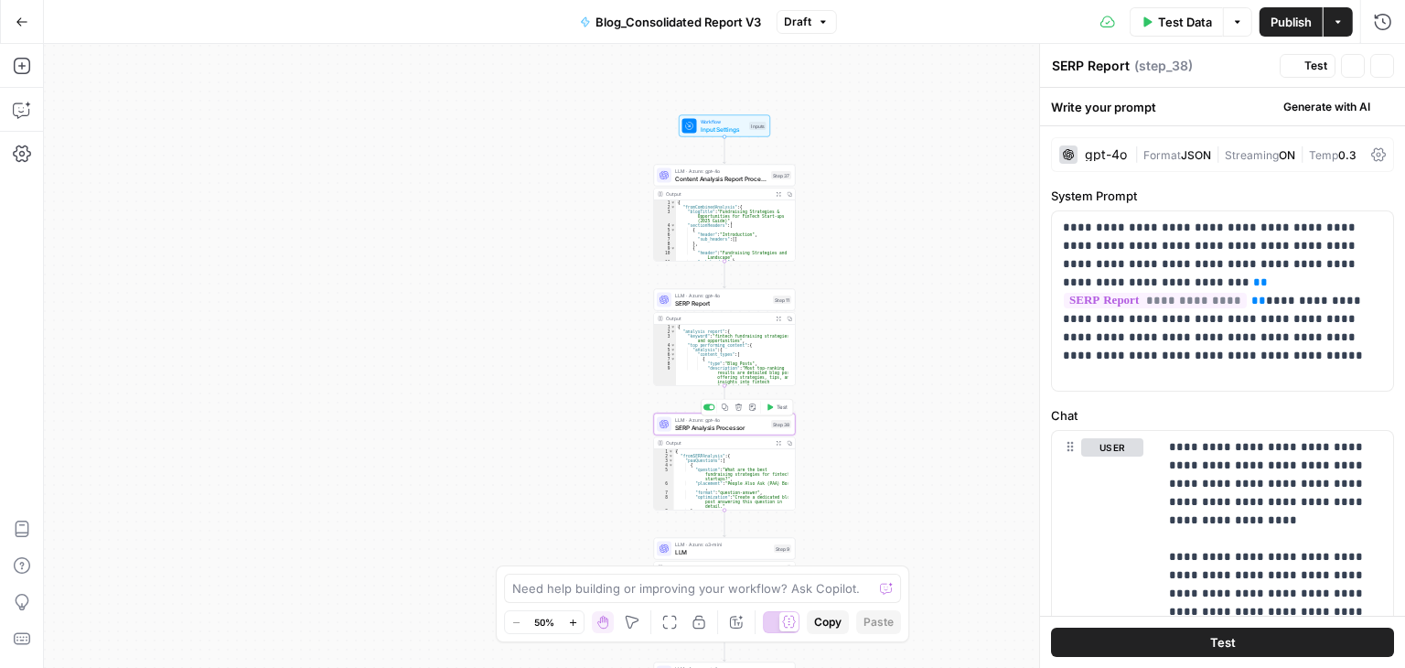
type textarea "SERP Analysis Processor"
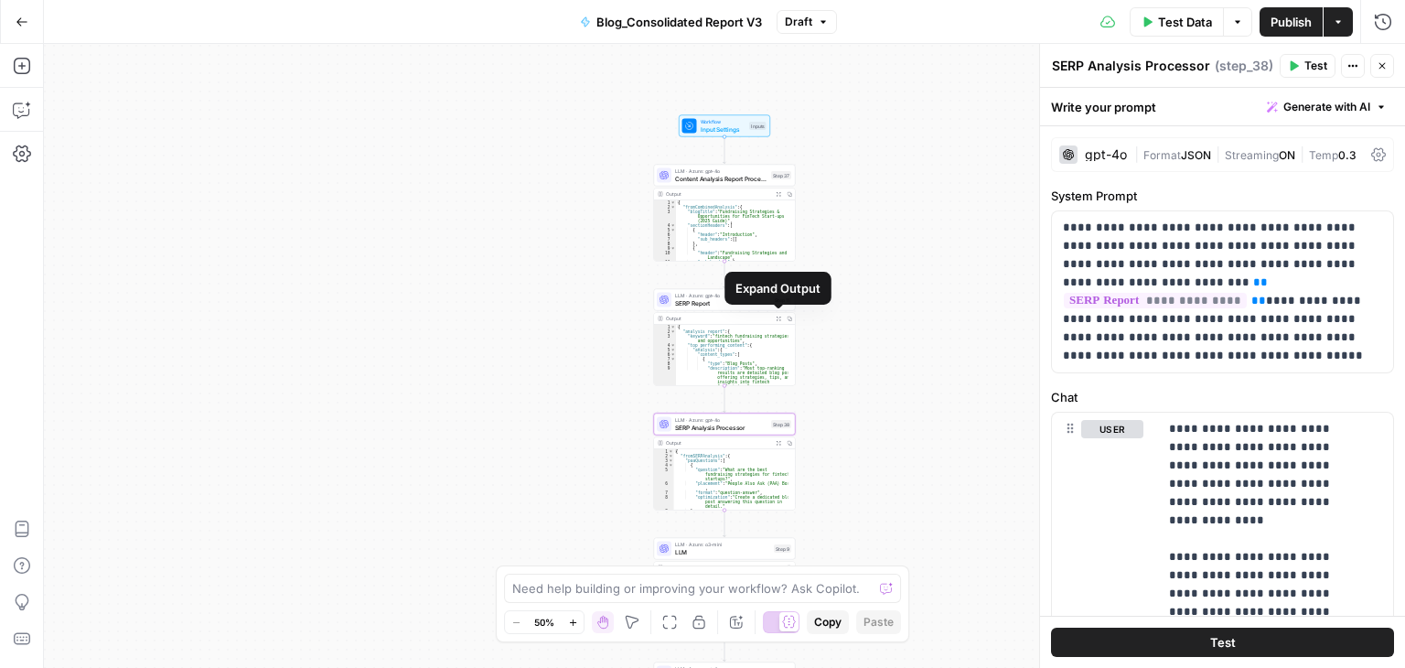
click at [778, 320] on button "Expand Output" at bounding box center [778, 318] width 11 height 11
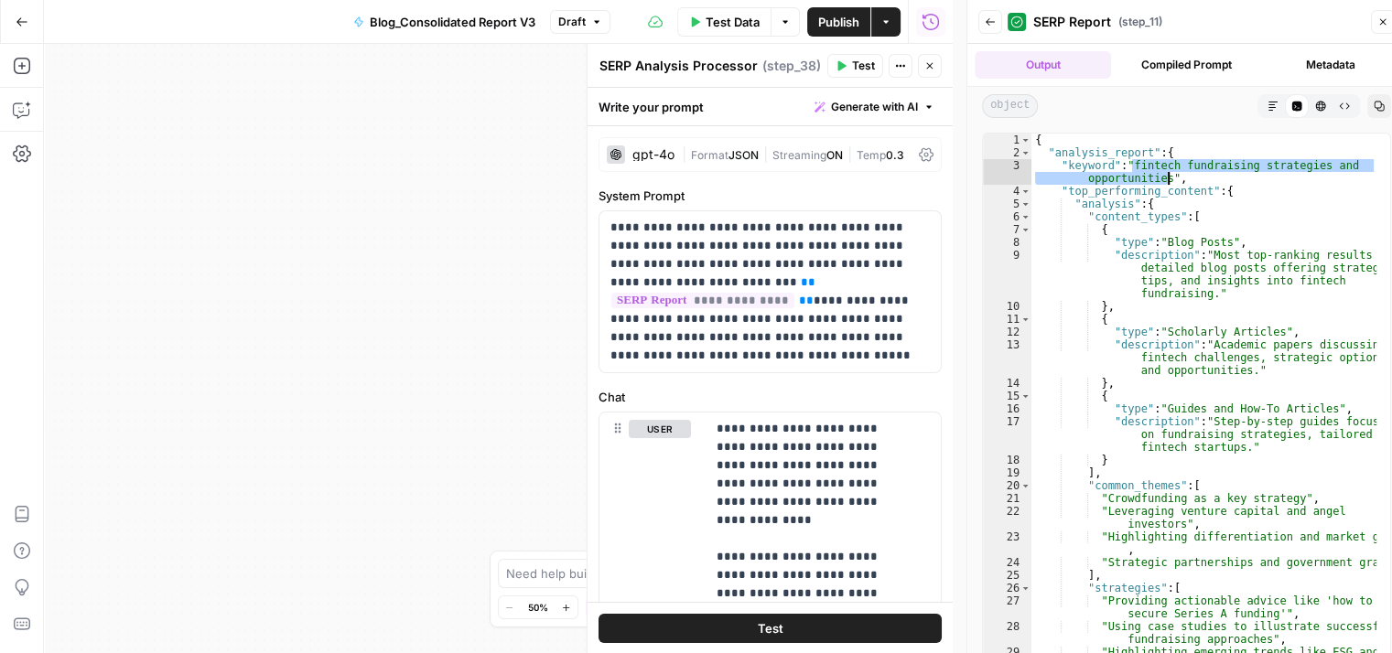
drag, startPoint x: 1128, startPoint y: 167, endPoint x: 1168, endPoint y: 184, distance: 43.5
click at [1168, 184] on div "{ "analysis_report" : { "keyword" : "fintech fundraising strategies and opportu…" at bounding box center [1204, 410] width 346 height 553
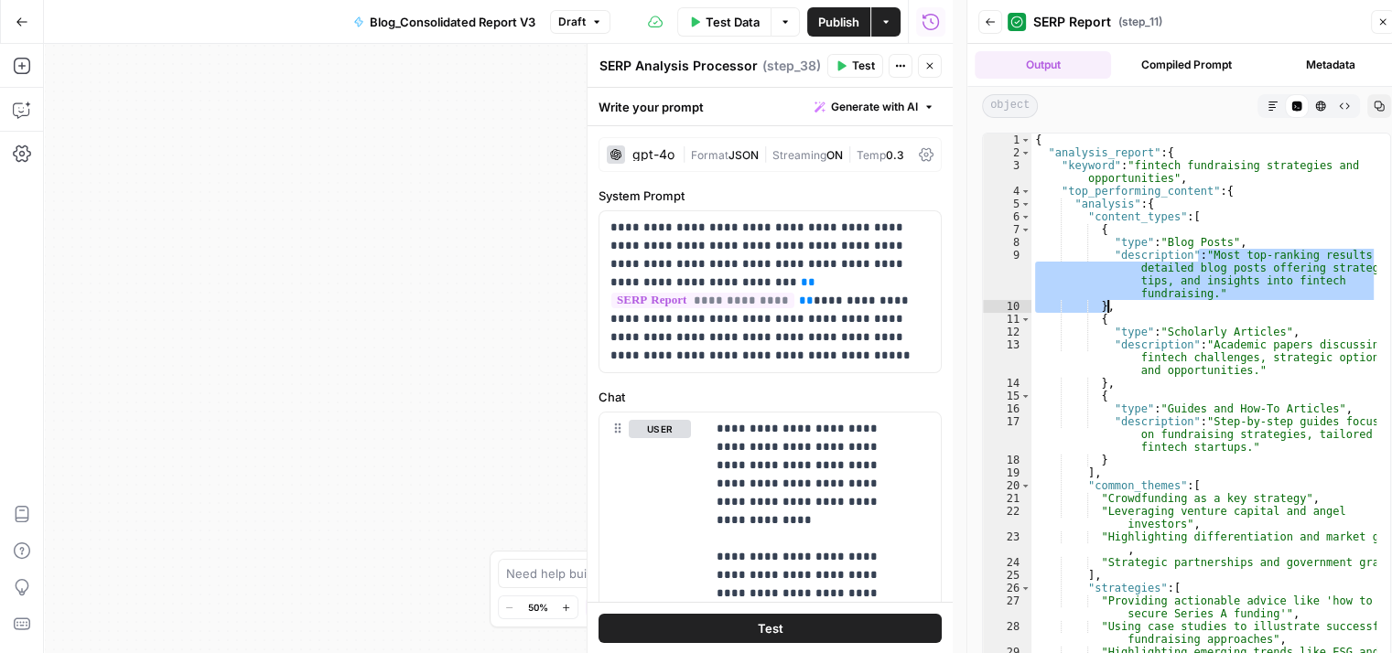
drag, startPoint x: 1199, startPoint y: 255, endPoint x: 1230, endPoint y: 310, distance: 63.1
click at [1230, 310] on div "{ "analysis_report" : { "keyword" : "fintech fundraising strategies and opportu…" at bounding box center [1204, 410] width 346 height 553
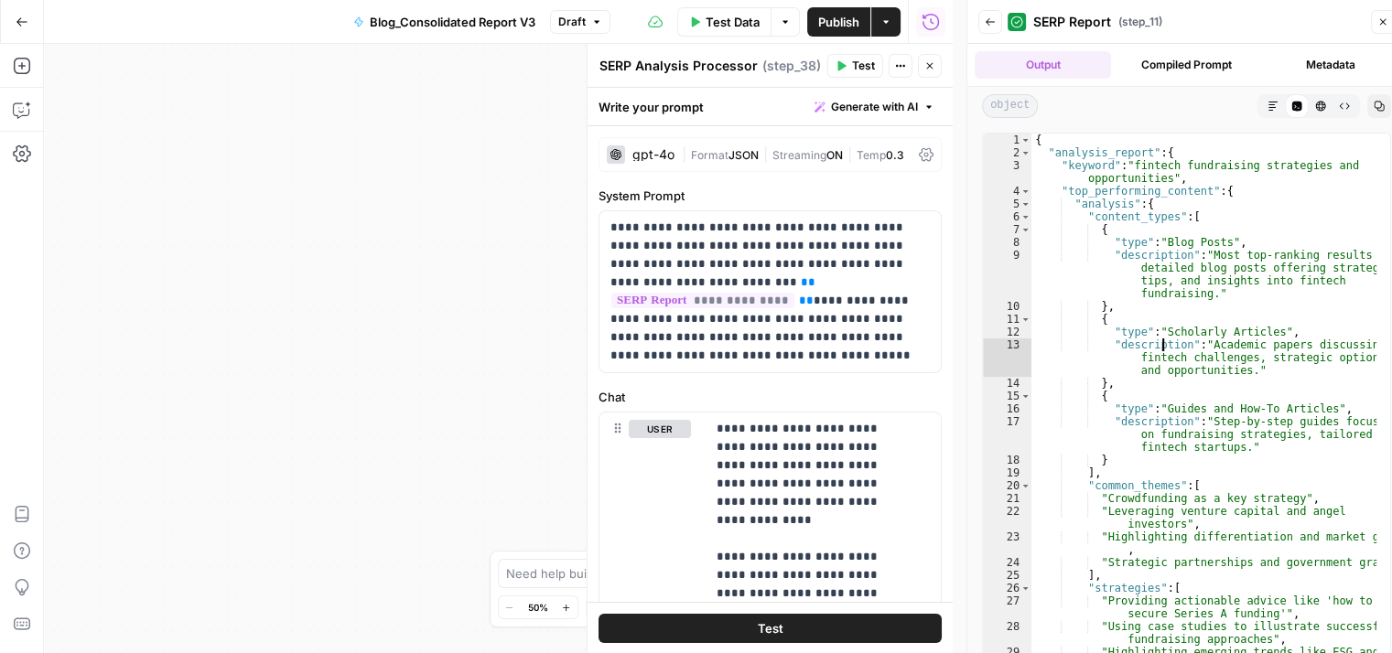
click at [1160, 345] on div "{ "analysis_report" : { "keyword" : "fintech fundraising strategies and opportu…" at bounding box center [1204, 410] width 346 height 553
type textarea "**********"
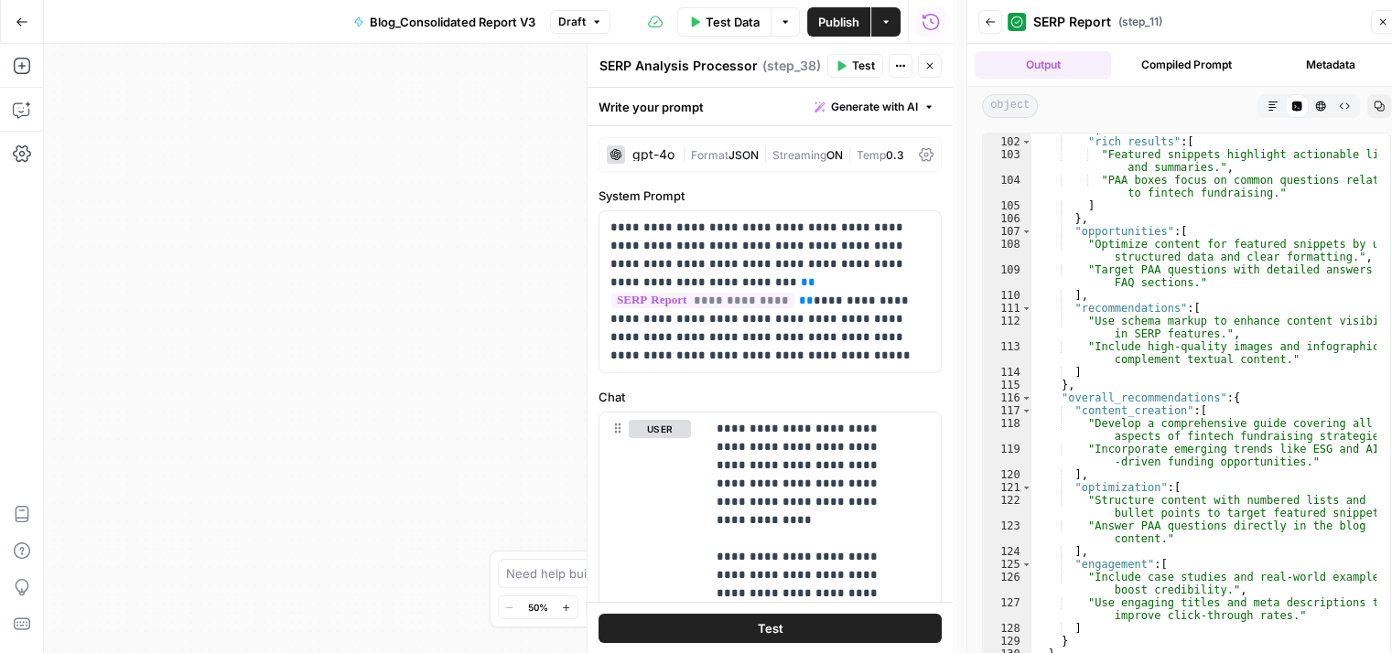
scroll to position [15, 0]
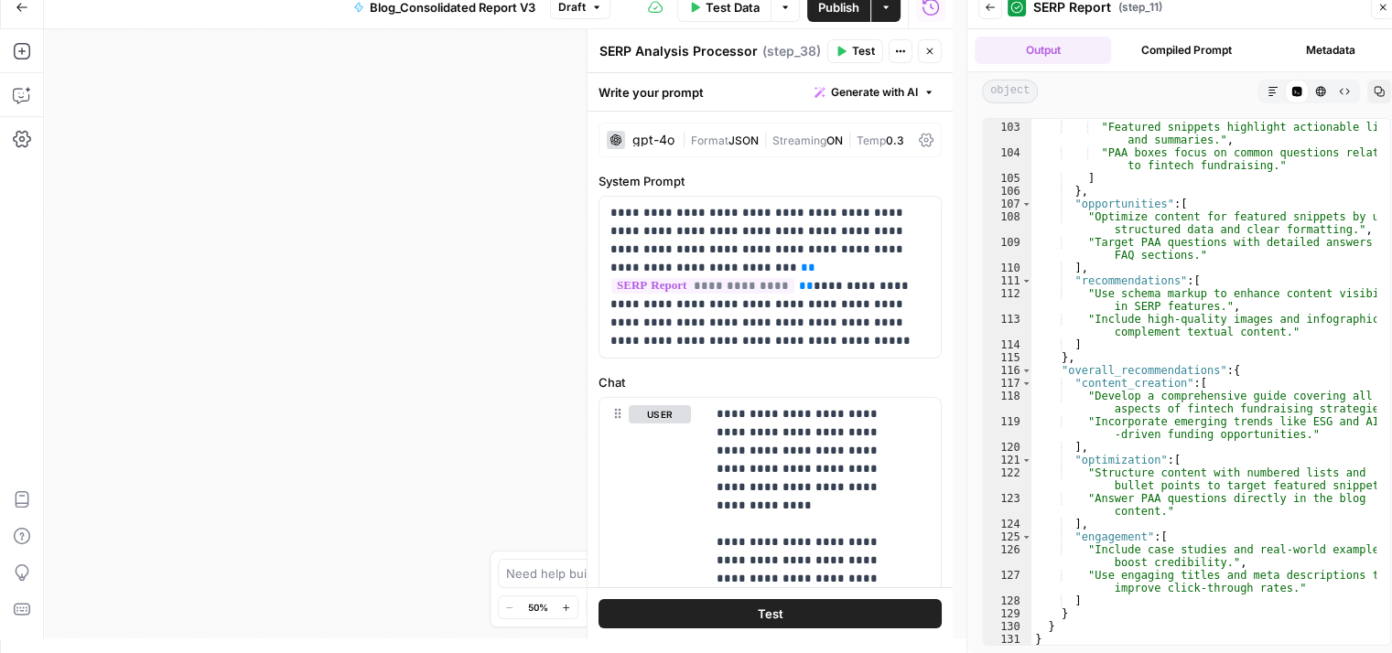
click at [930, 52] on icon "button" at bounding box center [929, 51] width 6 height 6
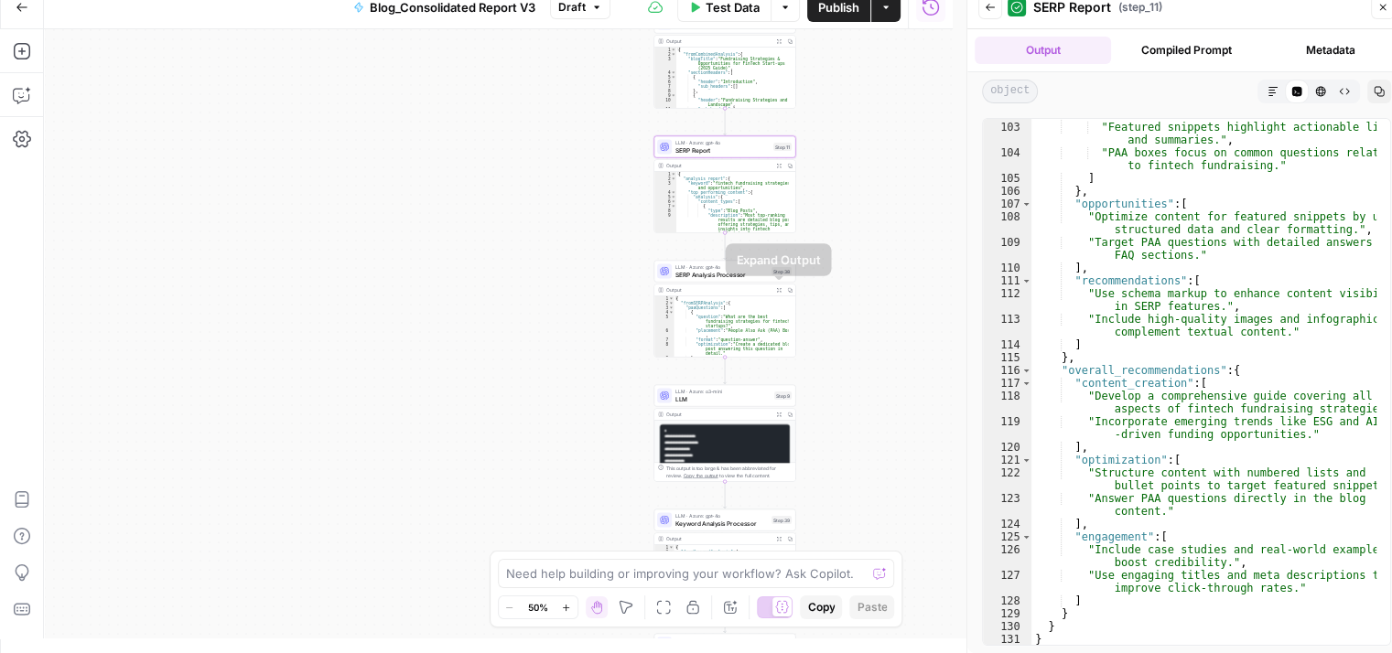
click at [774, 294] on button "Expand Output" at bounding box center [778, 290] width 11 height 11
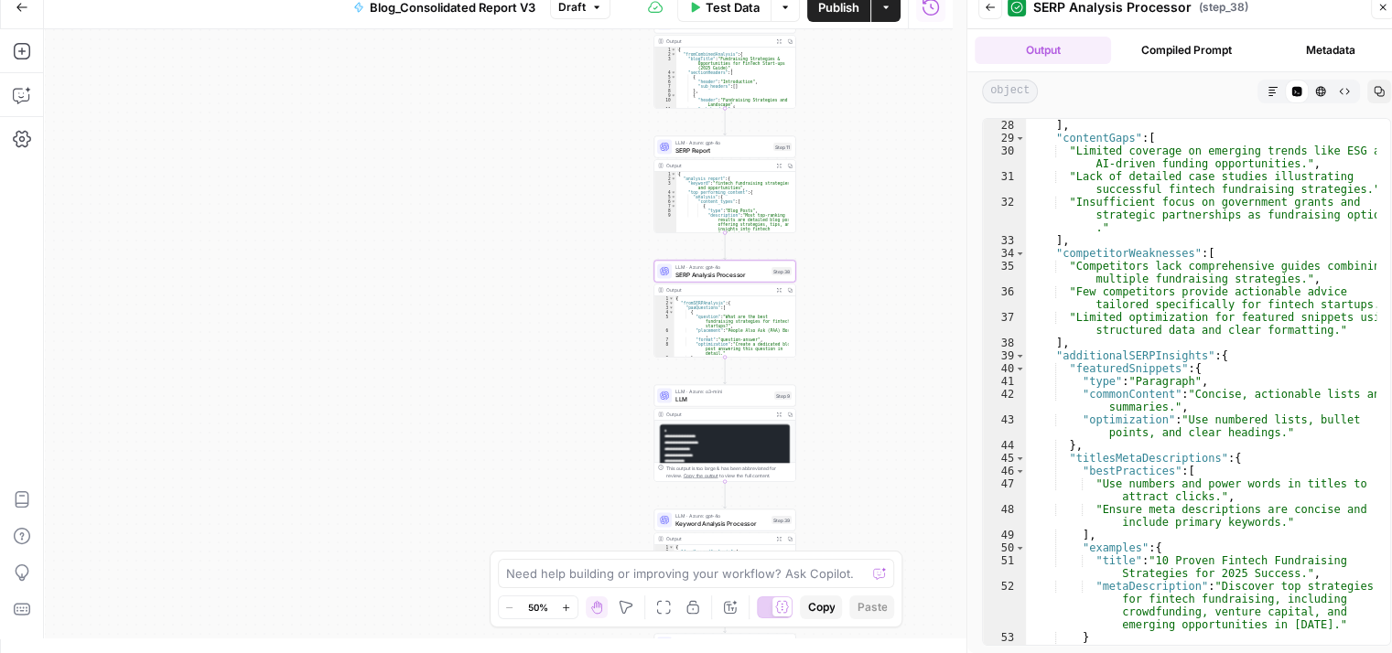
scroll to position [575, 0]
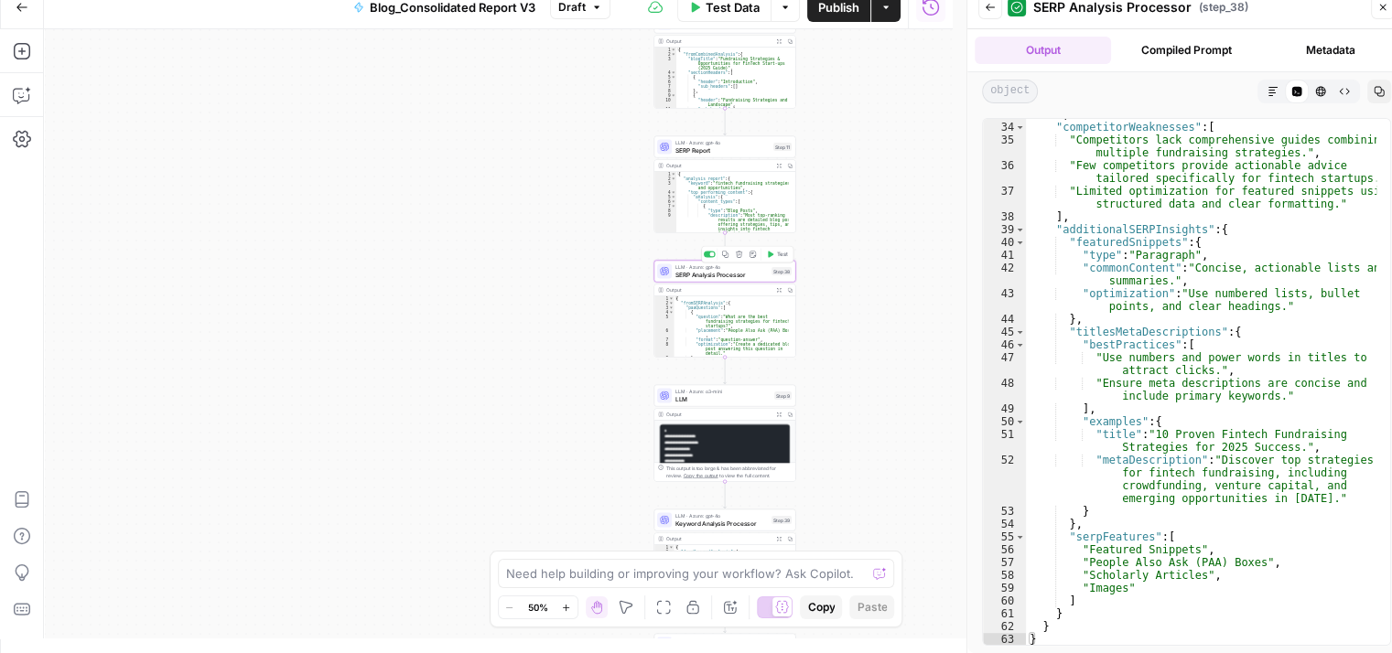
click at [725, 265] on span "LLM · Azure: gpt-4o" at bounding box center [721, 267] width 92 height 7
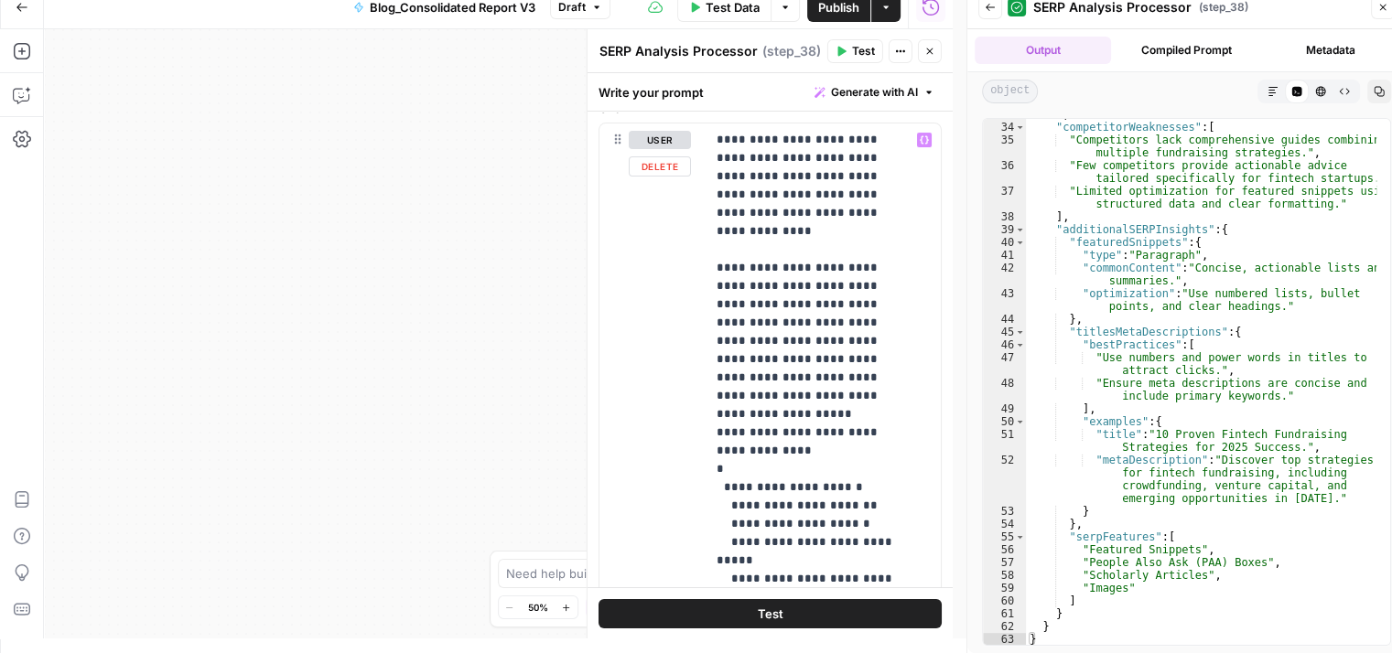
scroll to position [239, 0]
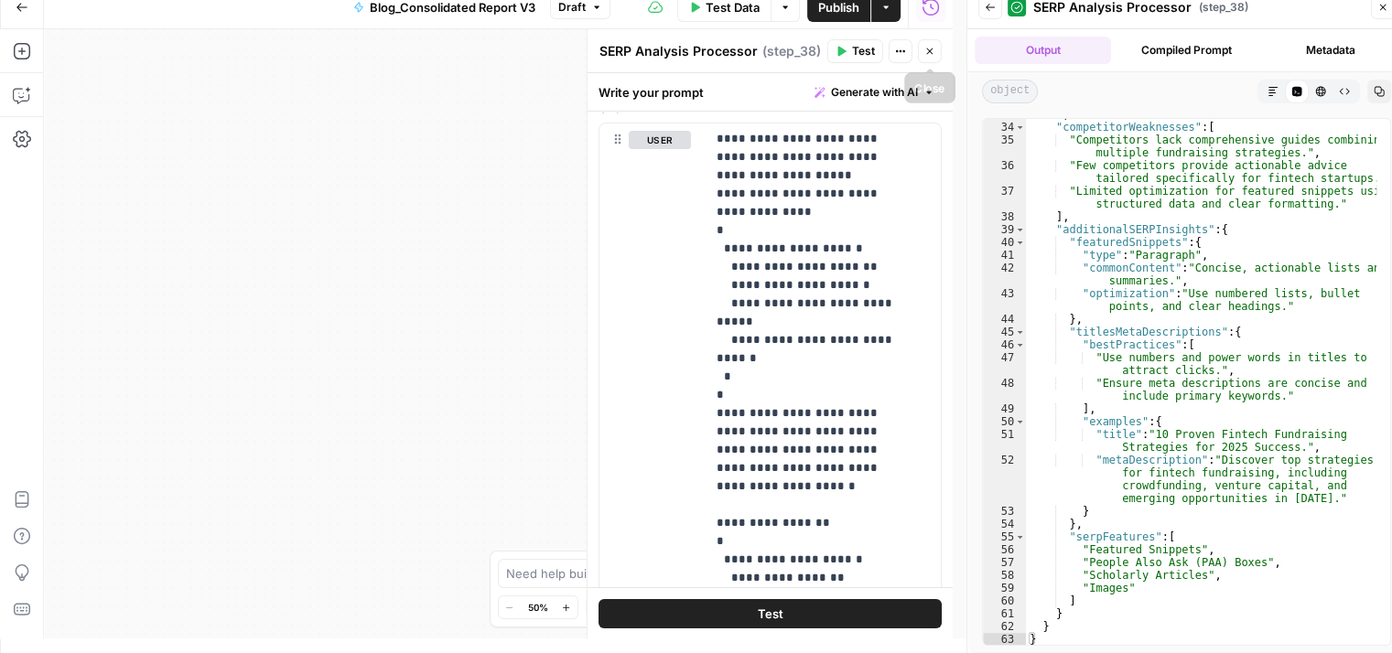
click at [929, 59] on button "Close" at bounding box center [930, 51] width 24 height 24
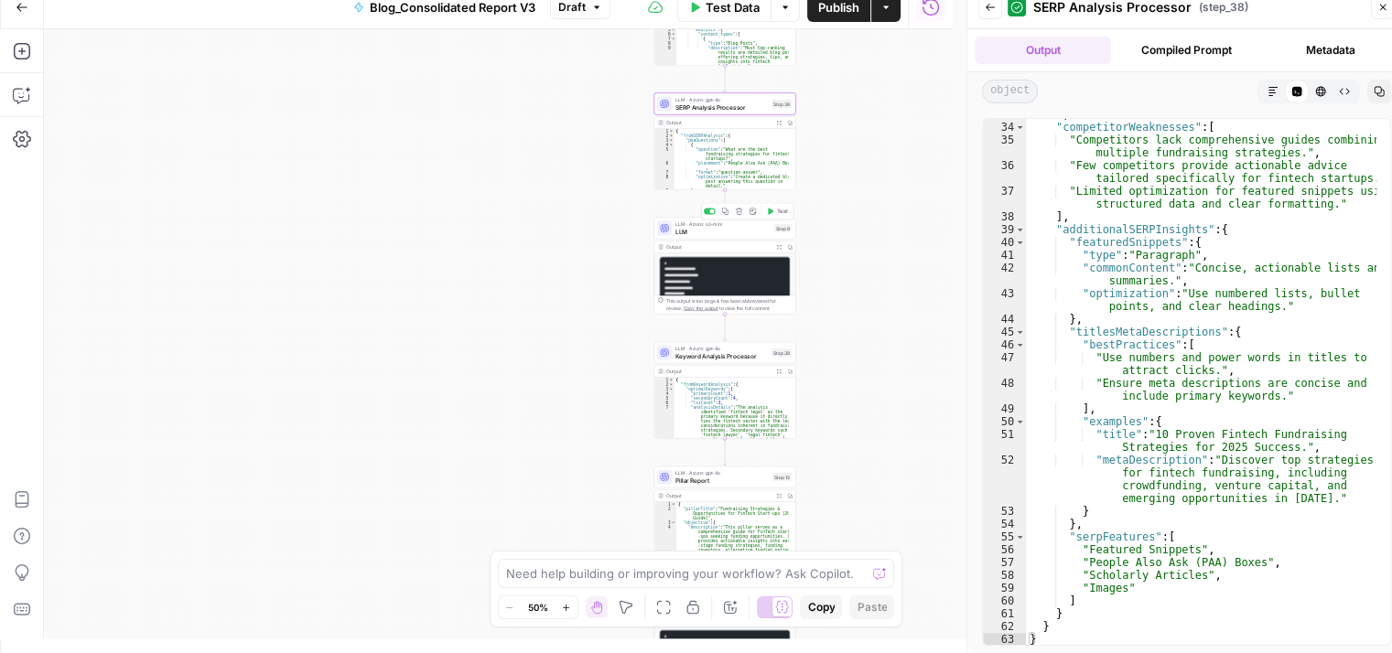
click at [732, 238] on div "LLM · Azure: o3-mini LLM Step 9 Copy step Delete step Add Note Test" at bounding box center [725, 229] width 142 height 22
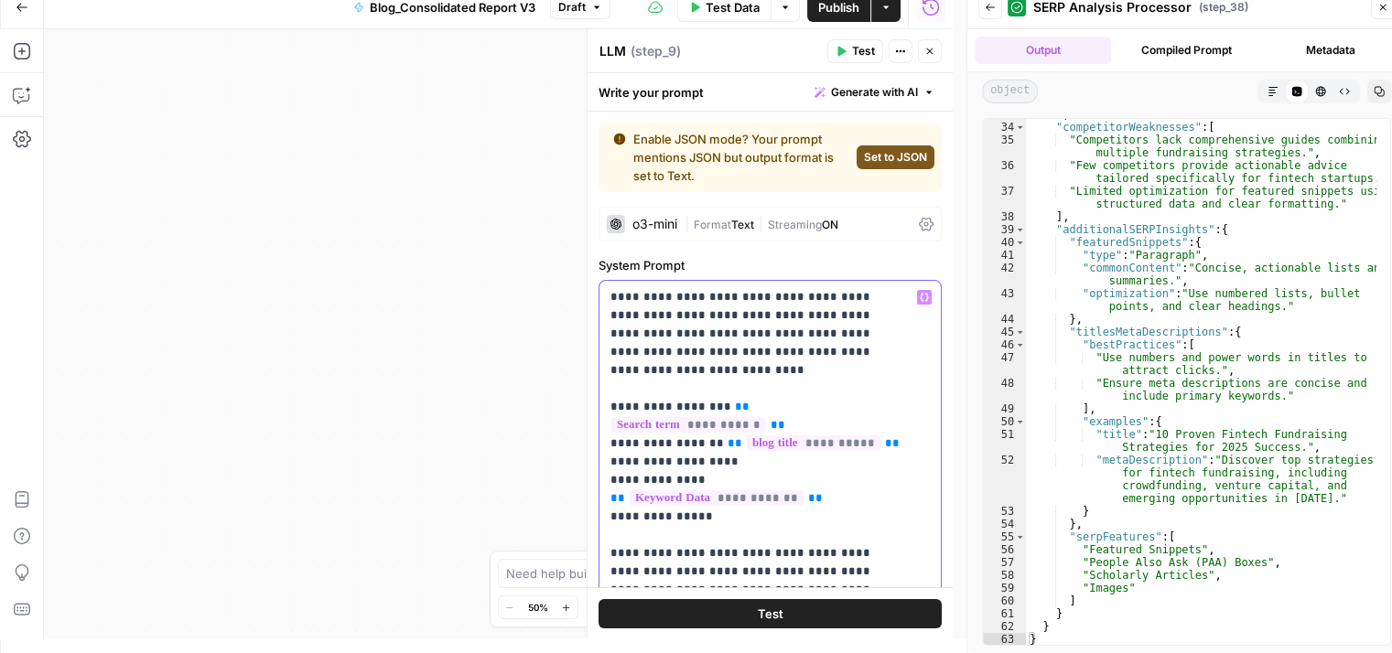
drag, startPoint x: 608, startPoint y: 295, endPoint x: 689, endPoint y: 366, distance: 107.6
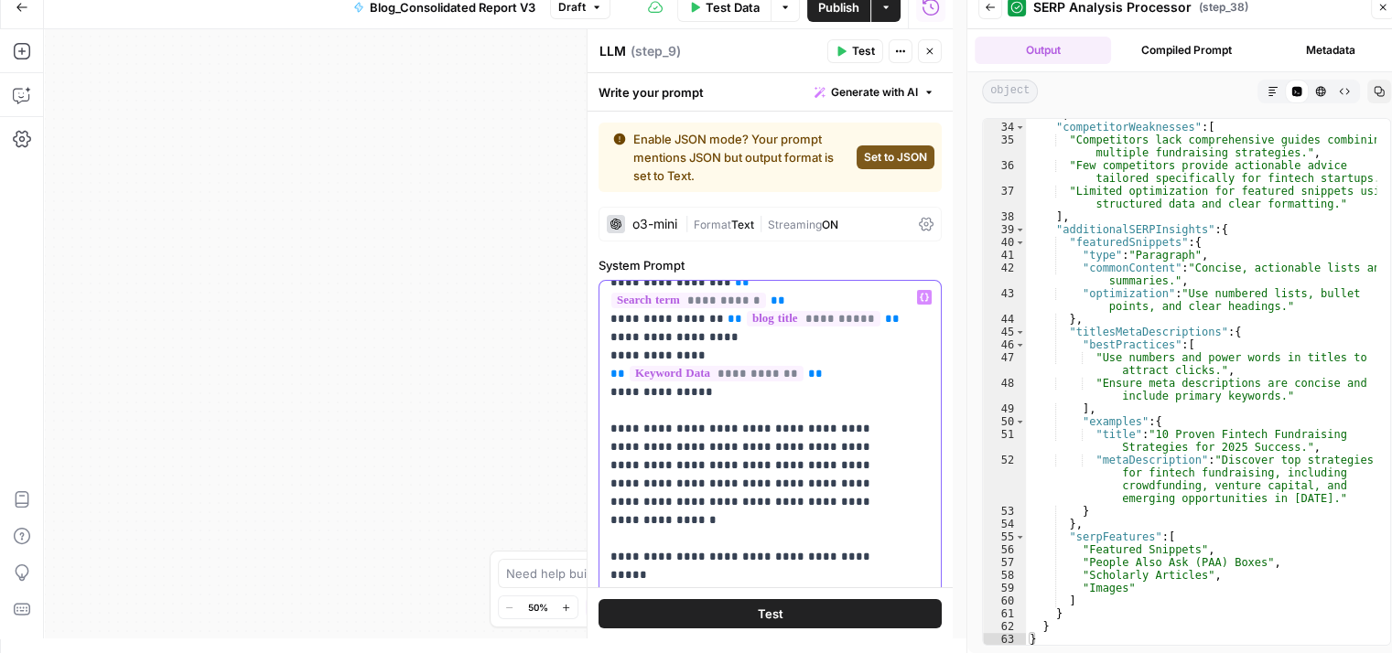
scroll to position [71, 0]
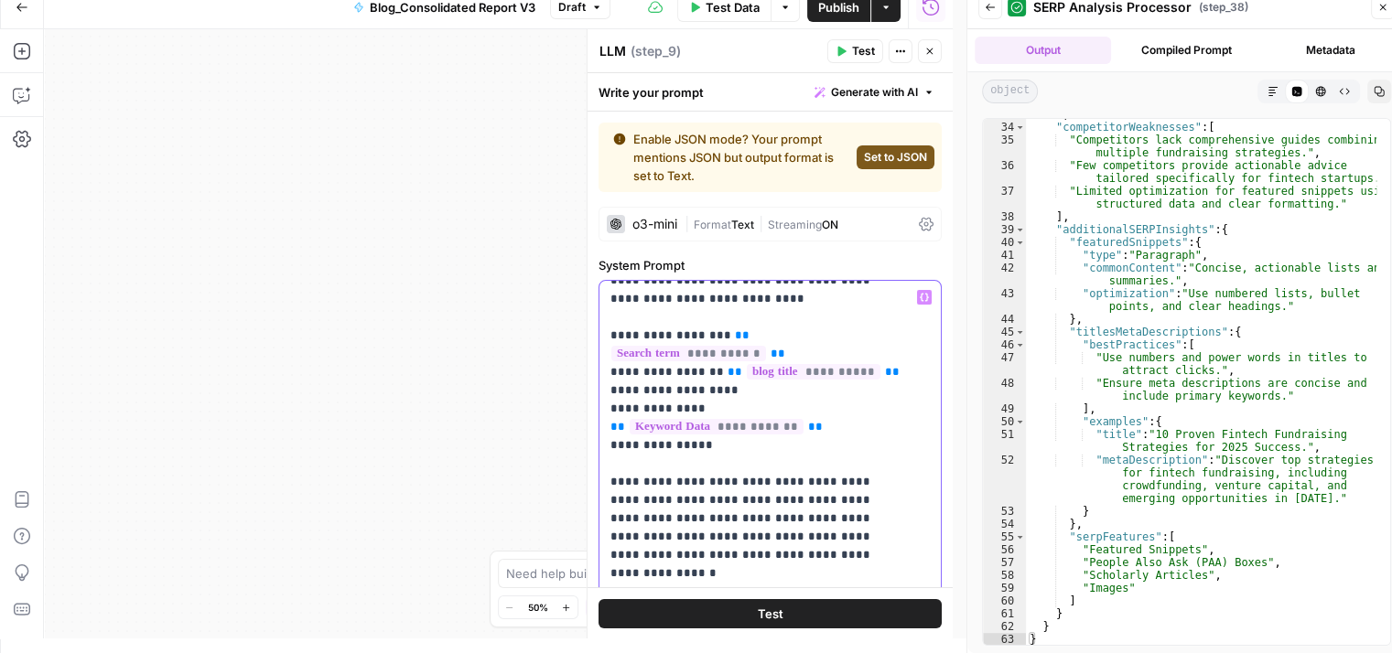
drag, startPoint x: 619, startPoint y: 334, endPoint x: 700, endPoint y: 321, distance: 82.4
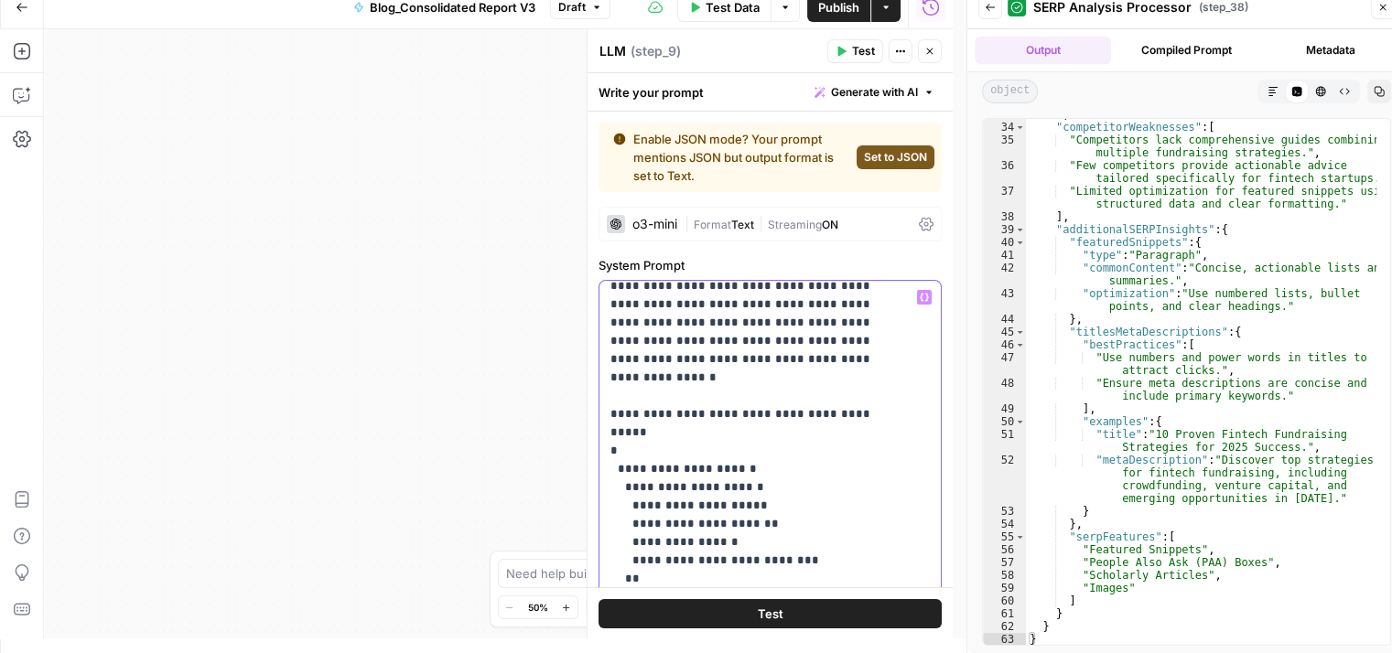
scroll to position [233, 0]
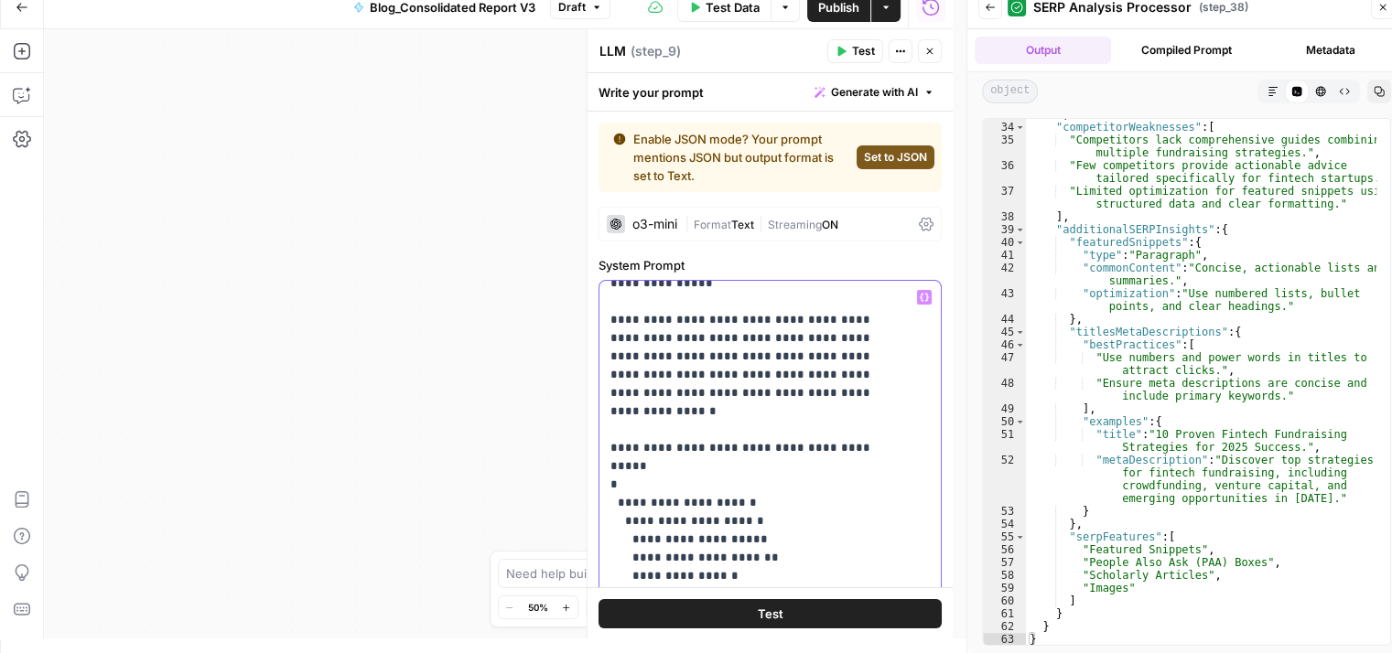
drag, startPoint x: 608, startPoint y: 305, endPoint x: 866, endPoint y: 371, distance: 266.5
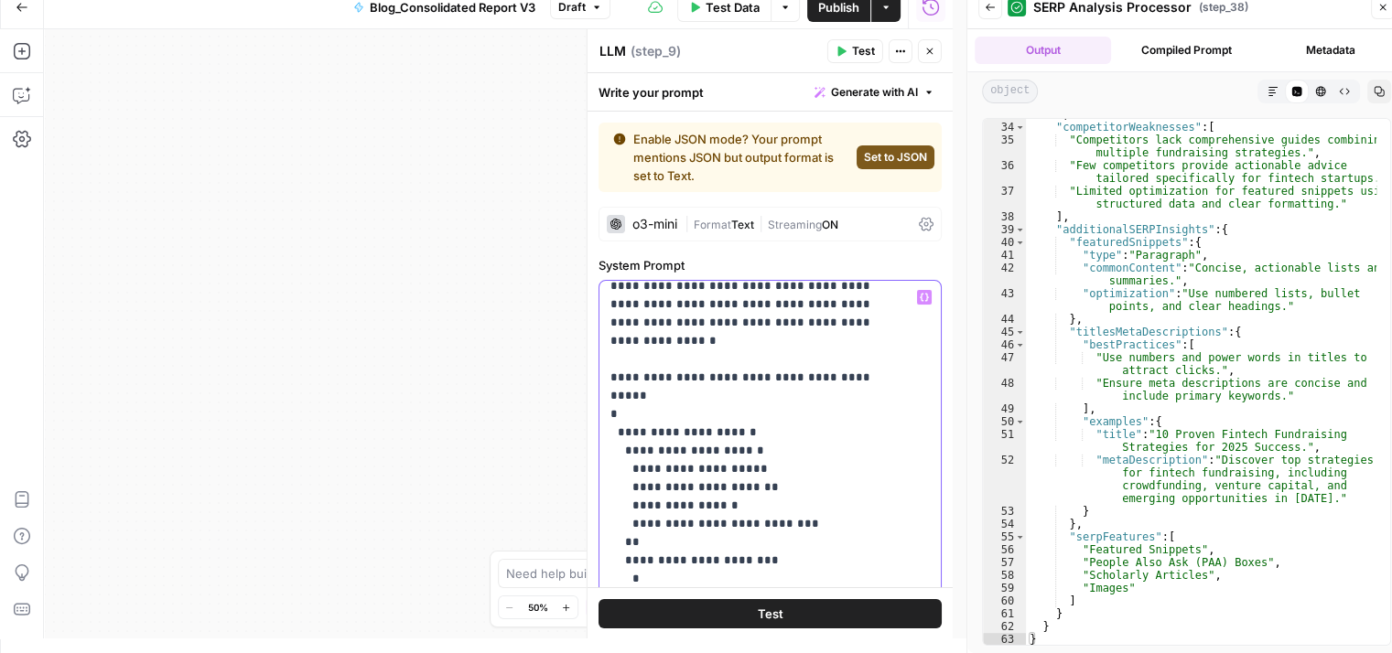
scroll to position [310, 0]
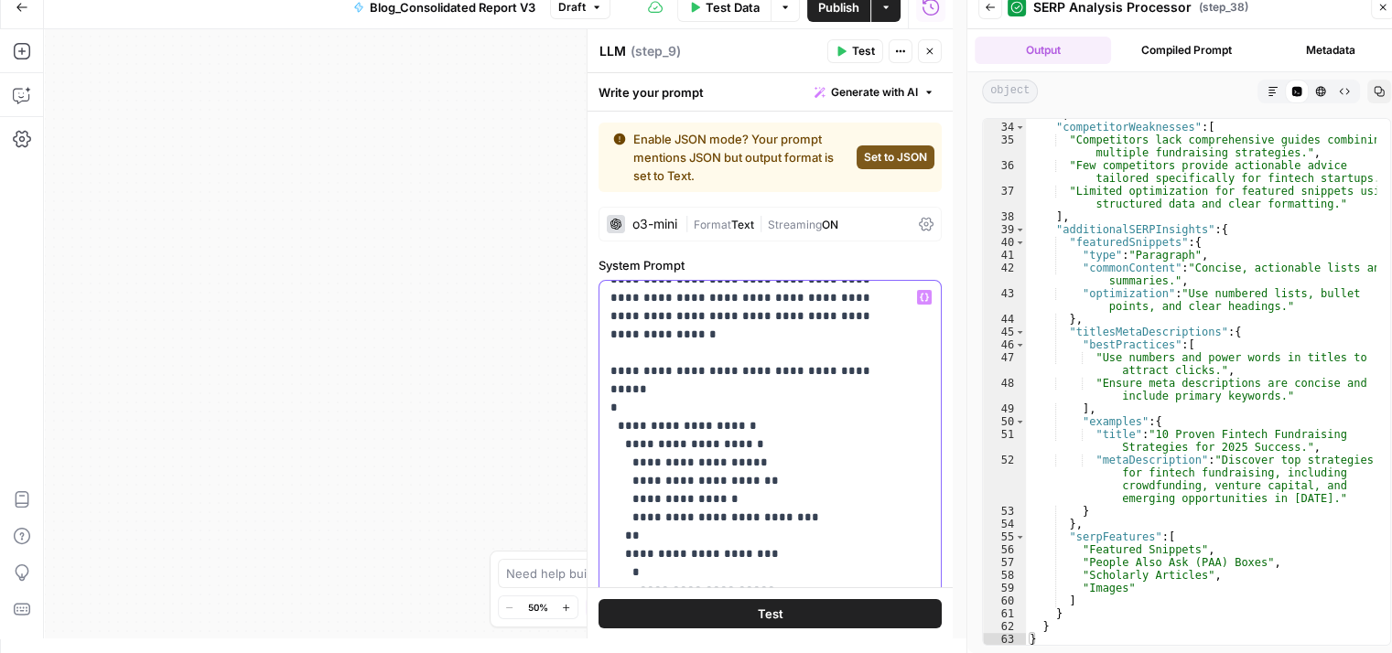
drag, startPoint x: 611, startPoint y: 372, endPoint x: 794, endPoint y: 493, distance: 219.3
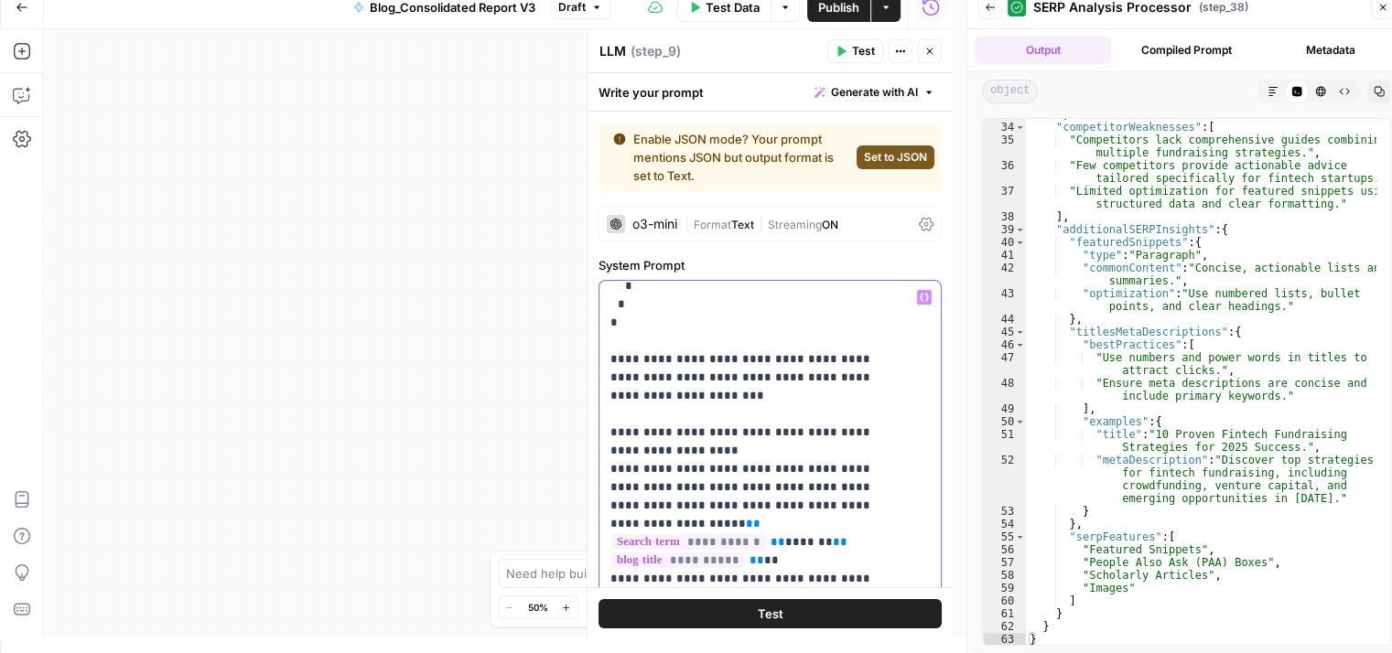
scroll to position [743, 0]
drag, startPoint x: 611, startPoint y: 306, endPoint x: 679, endPoint y: 343, distance: 77.4
drag, startPoint x: 620, startPoint y: 379, endPoint x: 719, endPoint y: 417, distance: 106.0
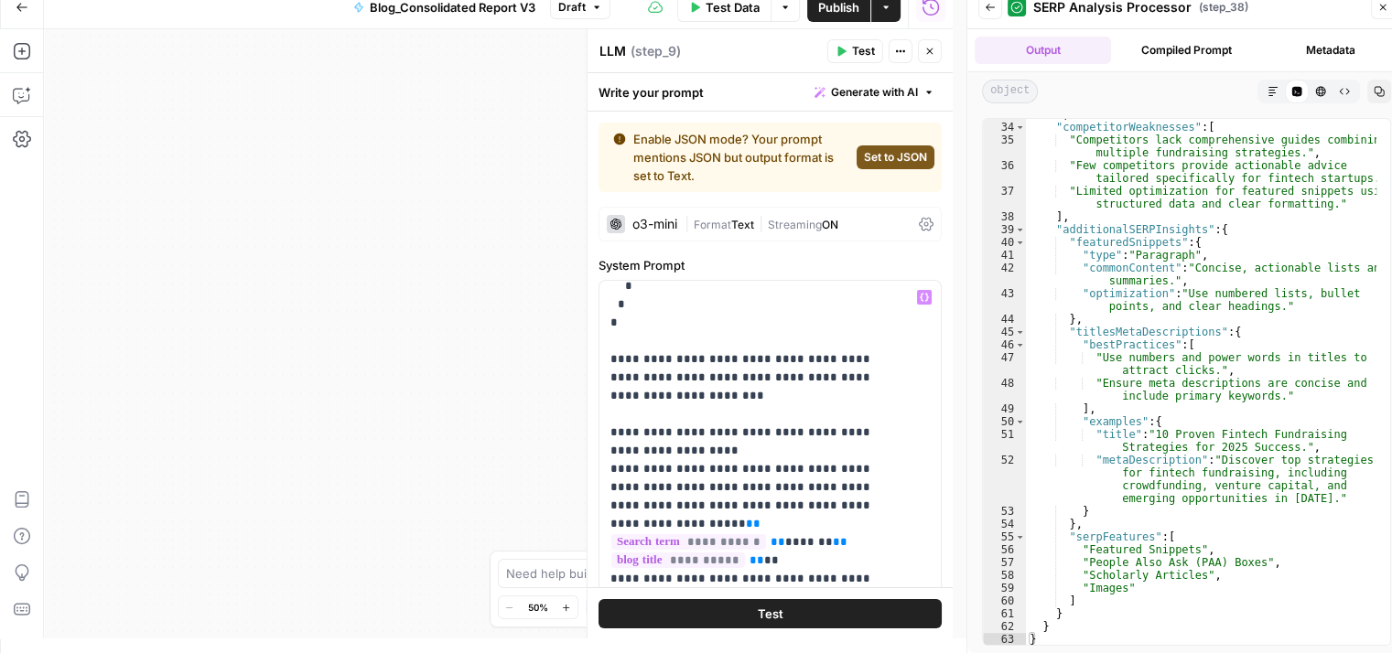
click at [930, 47] on icon "button" at bounding box center [929, 51] width 11 height 11
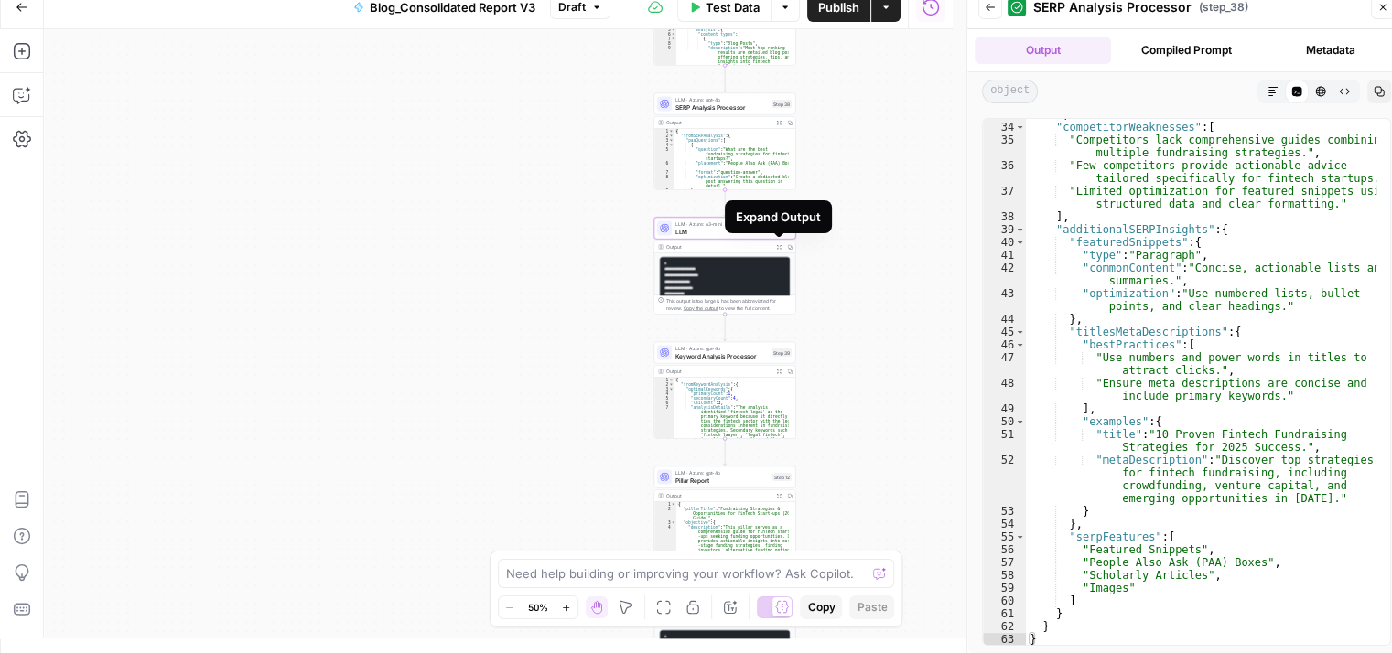
click at [778, 246] on icon "button" at bounding box center [779, 247] width 5 height 5
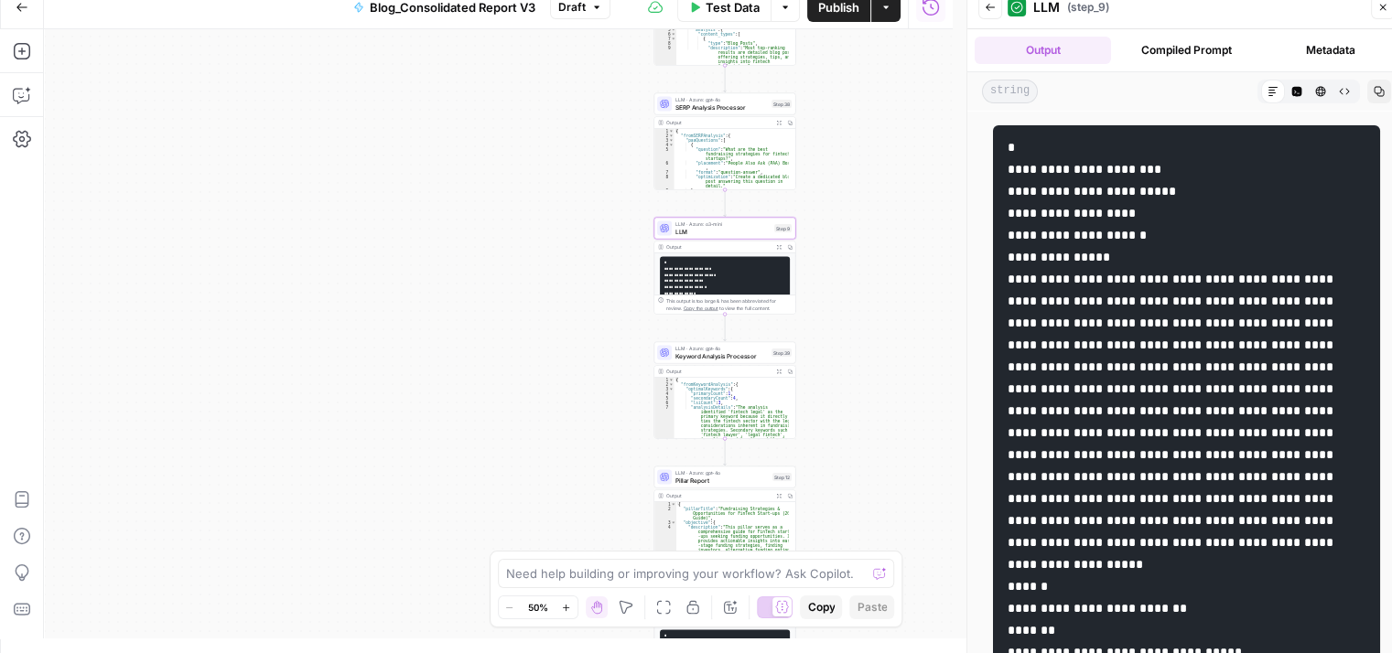
drag, startPoint x: 1196, startPoint y: 279, endPoint x: 1235, endPoint y: 474, distance: 198.8
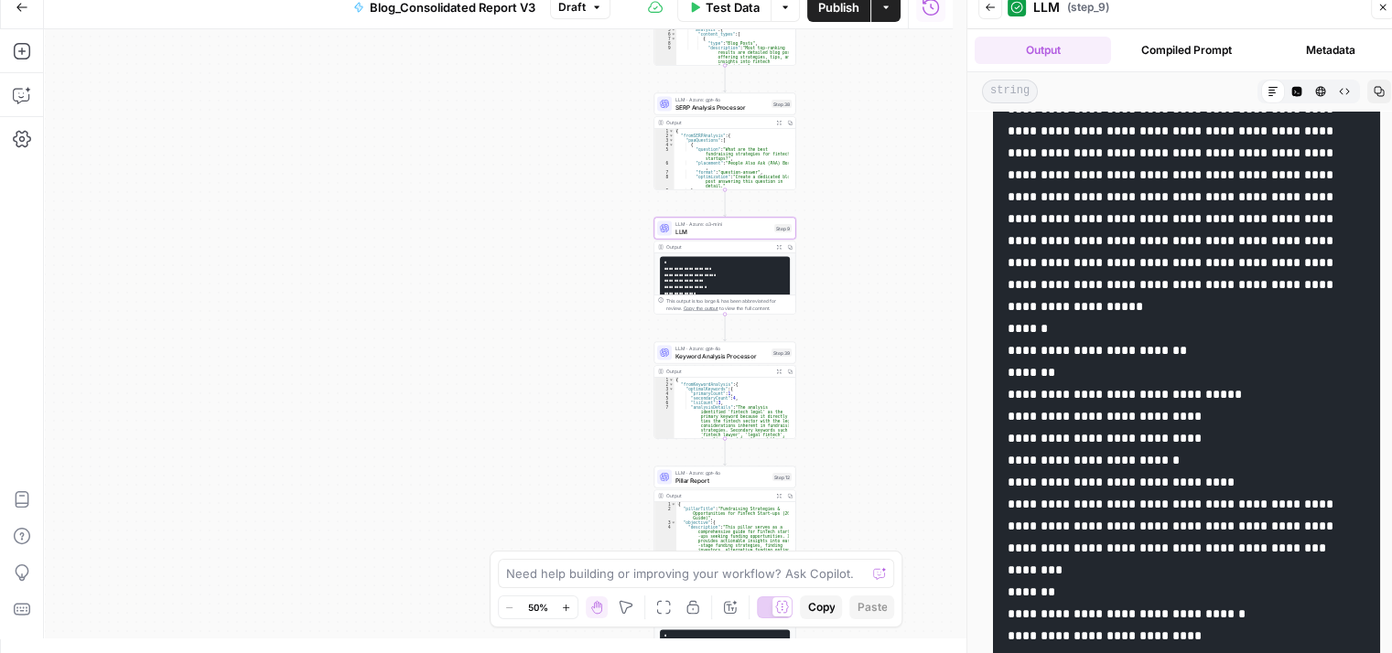
scroll to position [260, 0]
drag, startPoint x: 1153, startPoint y: 447, endPoint x: 1243, endPoint y: 497, distance: 103.2
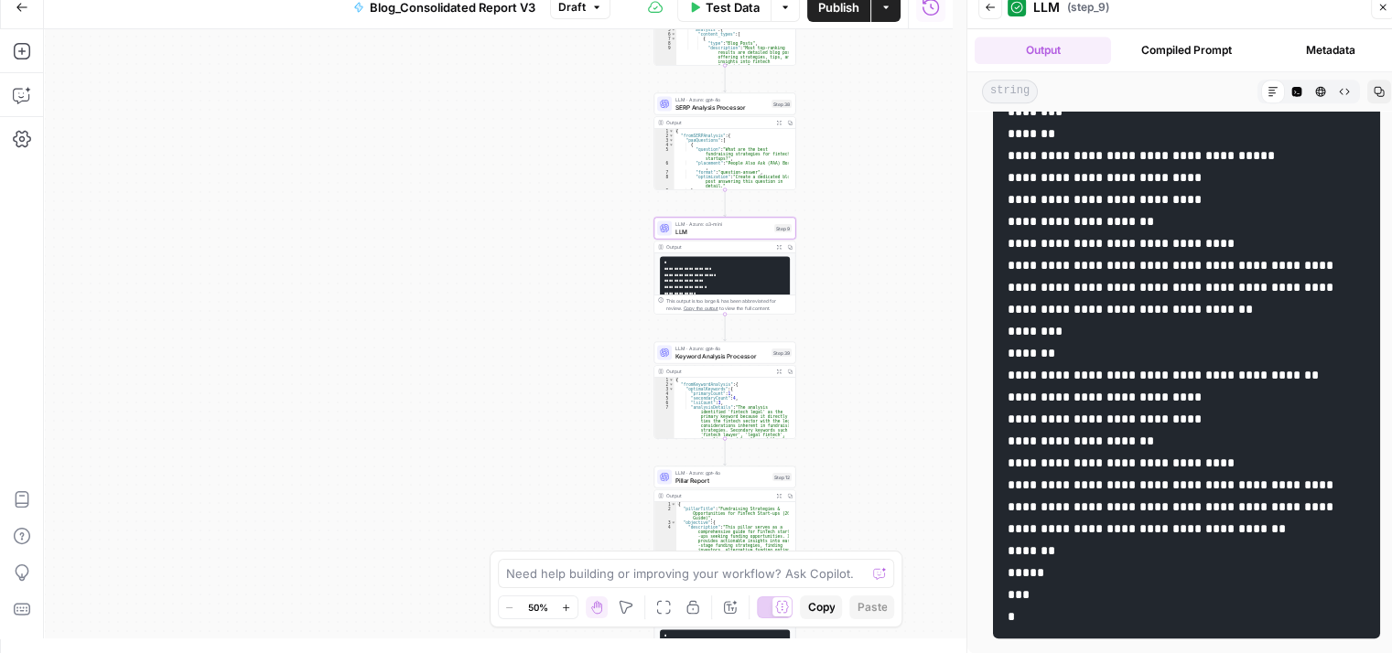
scroll to position [1945, 0]
click at [777, 374] on button "Expand Output" at bounding box center [778, 371] width 11 height 11
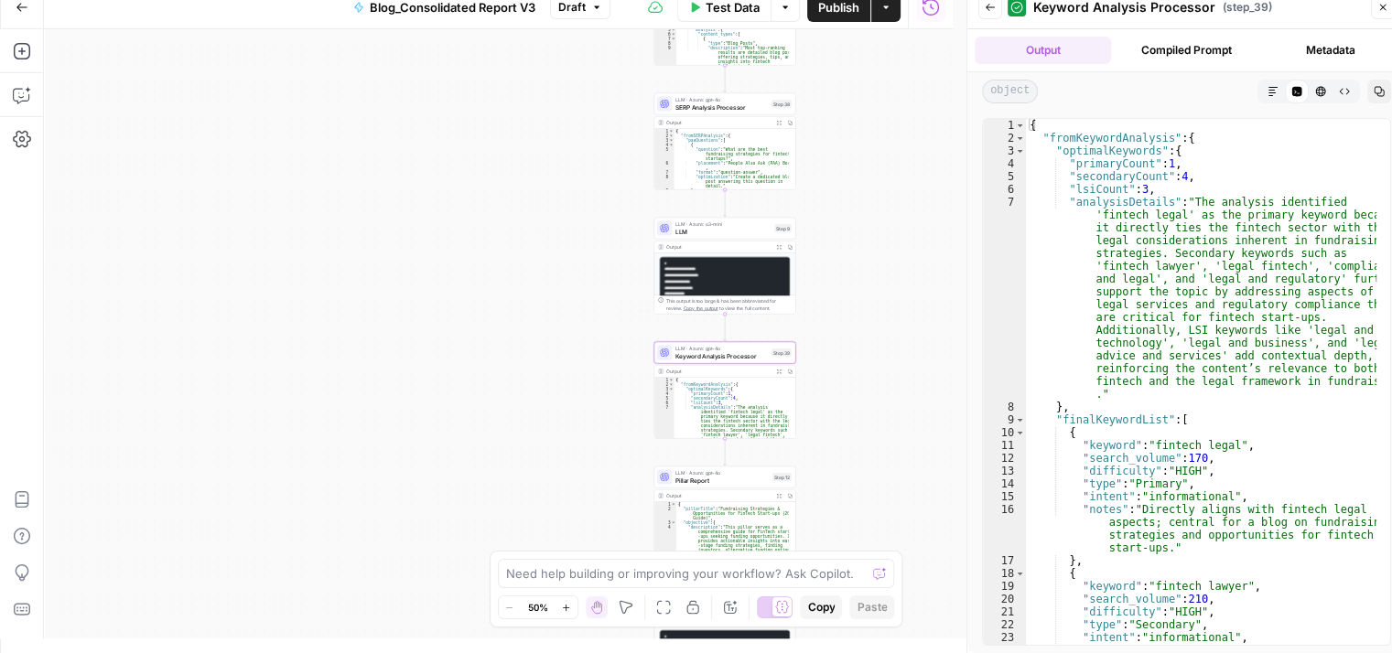
type textarea "**********"
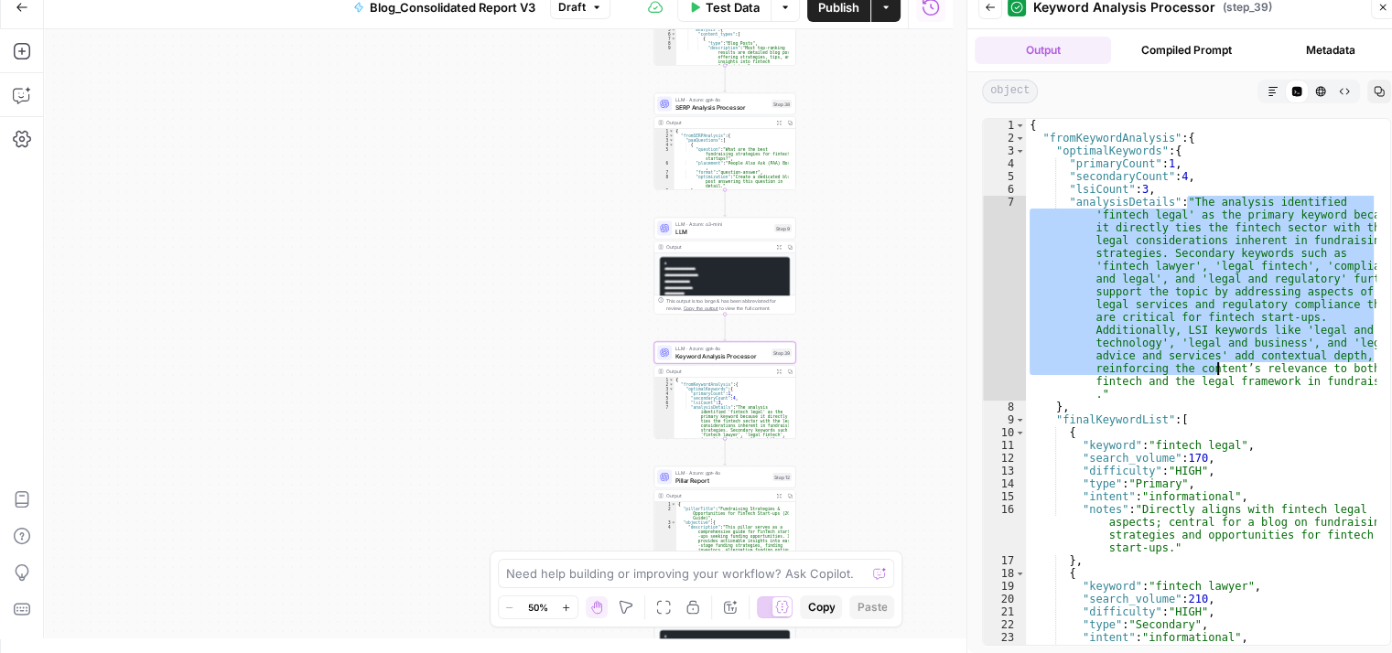
drag, startPoint x: 1186, startPoint y: 202, endPoint x: 1239, endPoint y: 411, distance: 215.3
click at [1239, 411] on div "{ "fromKeywordAnalysis" : { "optimalKeywords" : { "primaryCount" : 1 , "seconda…" at bounding box center [1201, 408] width 351 height 578
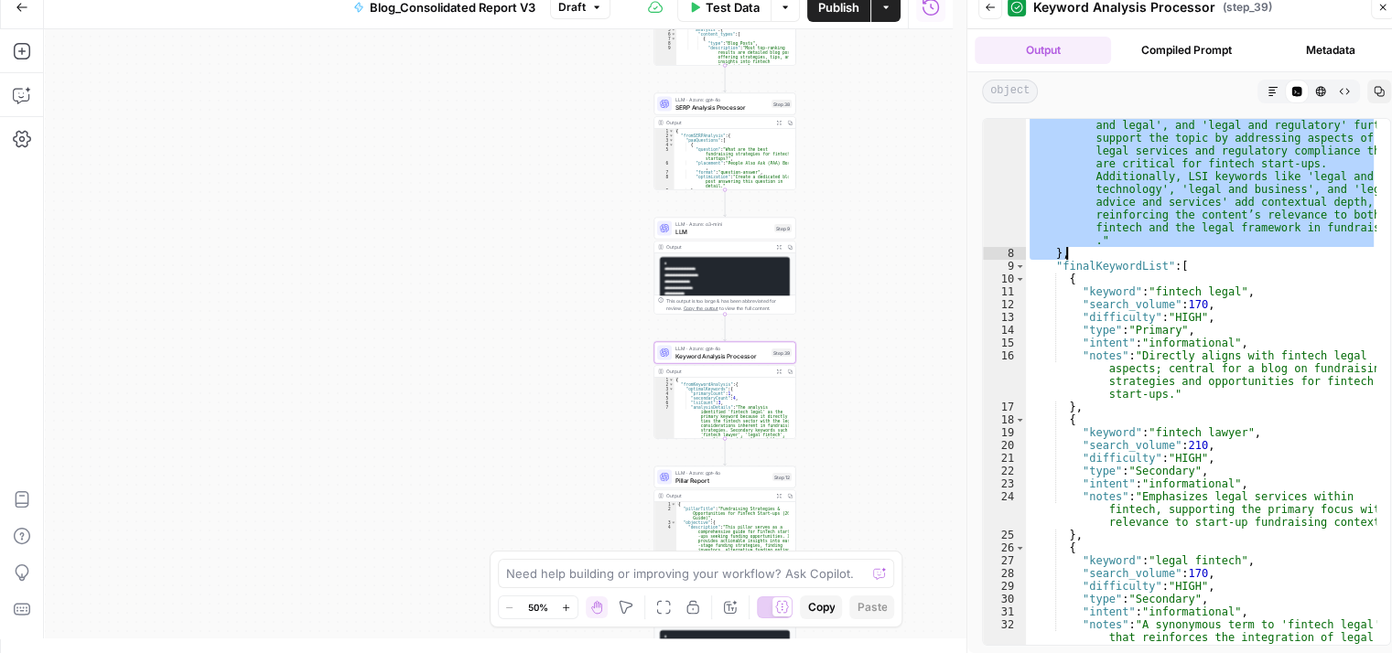
scroll to position [154, 0]
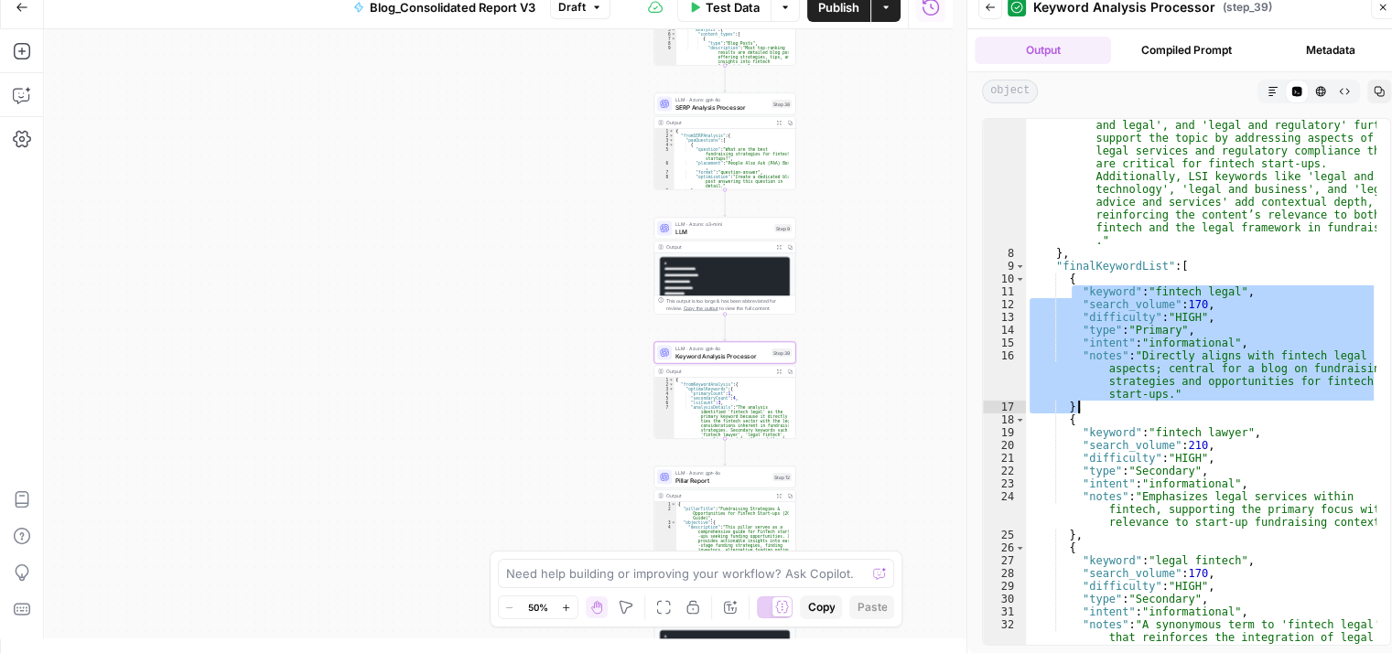
drag, startPoint x: 1069, startPoint y: 288, endPoint x: 1253, endPoint y: 432, distance: 233.4
click at [1253, 432] on div ""analysisDetails" : "The analysis identified 'fintech legal' as the primary key…" at bounding box center [1201, 414] width 351 height 745
type textarea "**********"
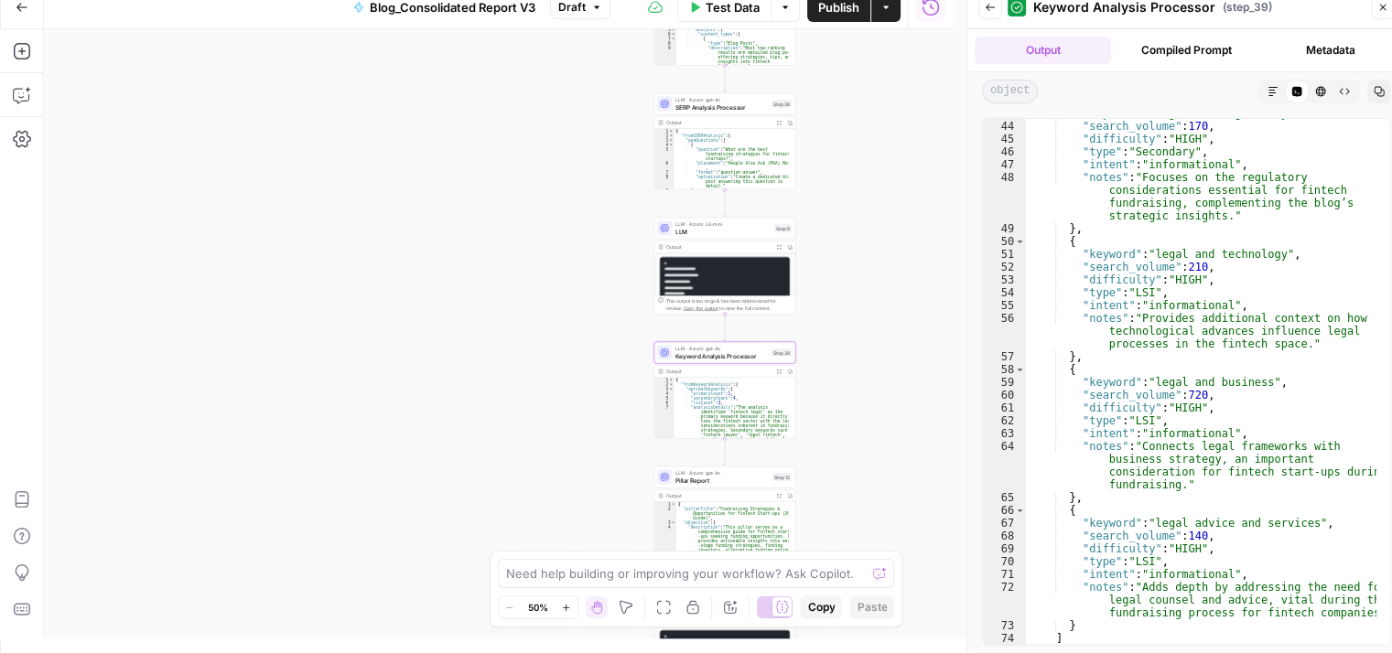
scroll to position [895, 0]
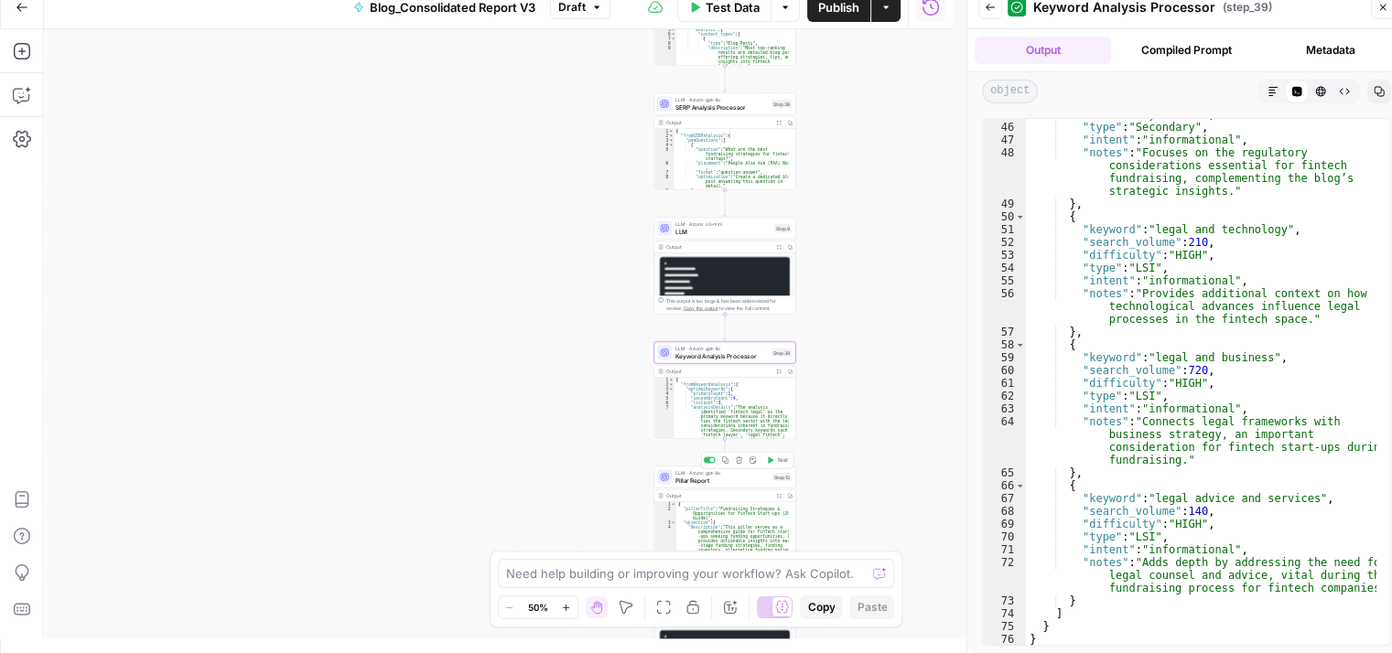
click at [734, 480] on span "Pillar Report" at bounding box center [721, 480] width 93 height 9
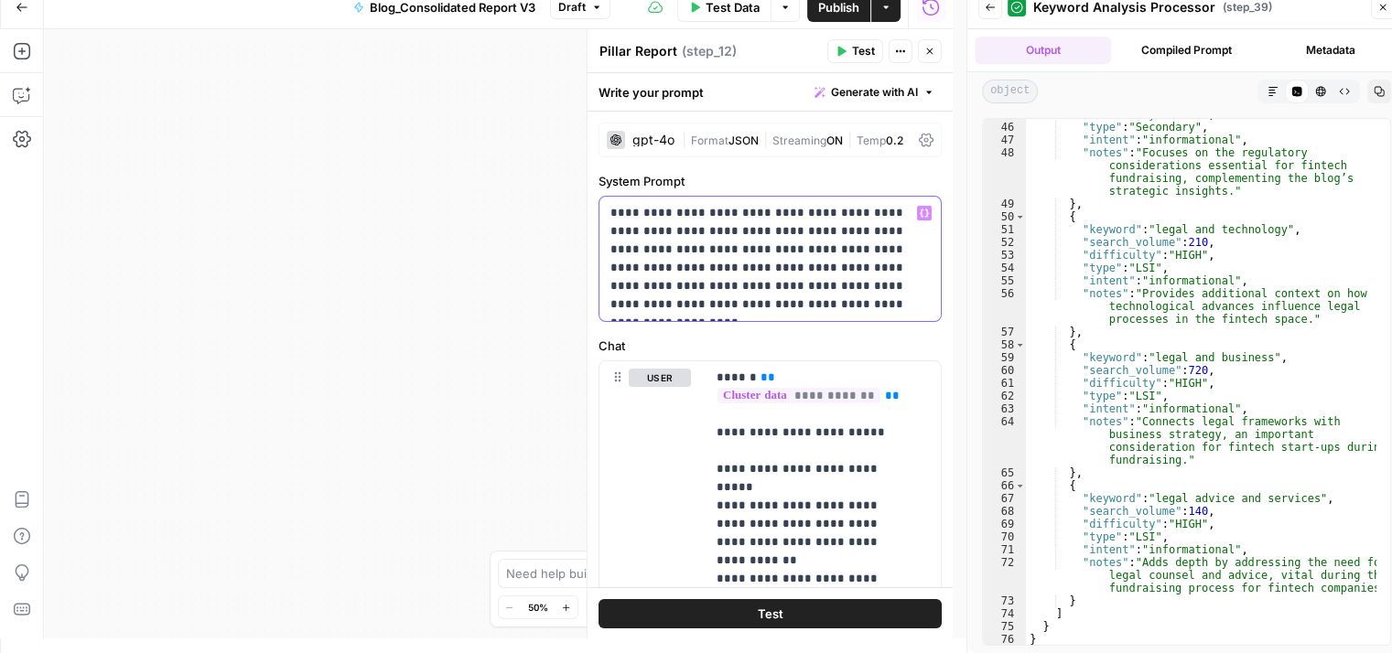
drag, startPoint x: 607, startPoint y: 211, endPoint x: 823, endPoint y: 305, distance: 235.2
click at [823, 305] on div "**********" at bounding box center [769, 259] width 341 height 124
click at [931, 46] on icon "button" at bounding box center [929, 51] width 11 height 11
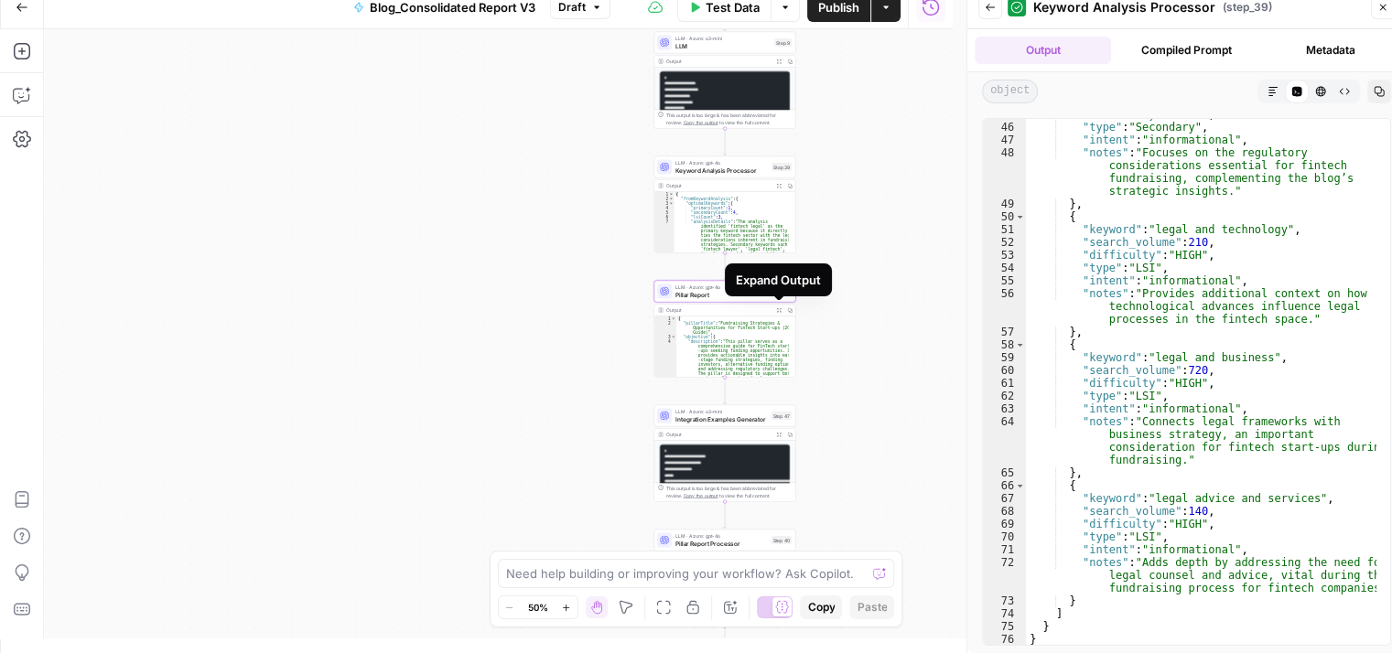
click at [773, 309] on button "Expand Output" at bounding box center [778, 310] width 11 height 11
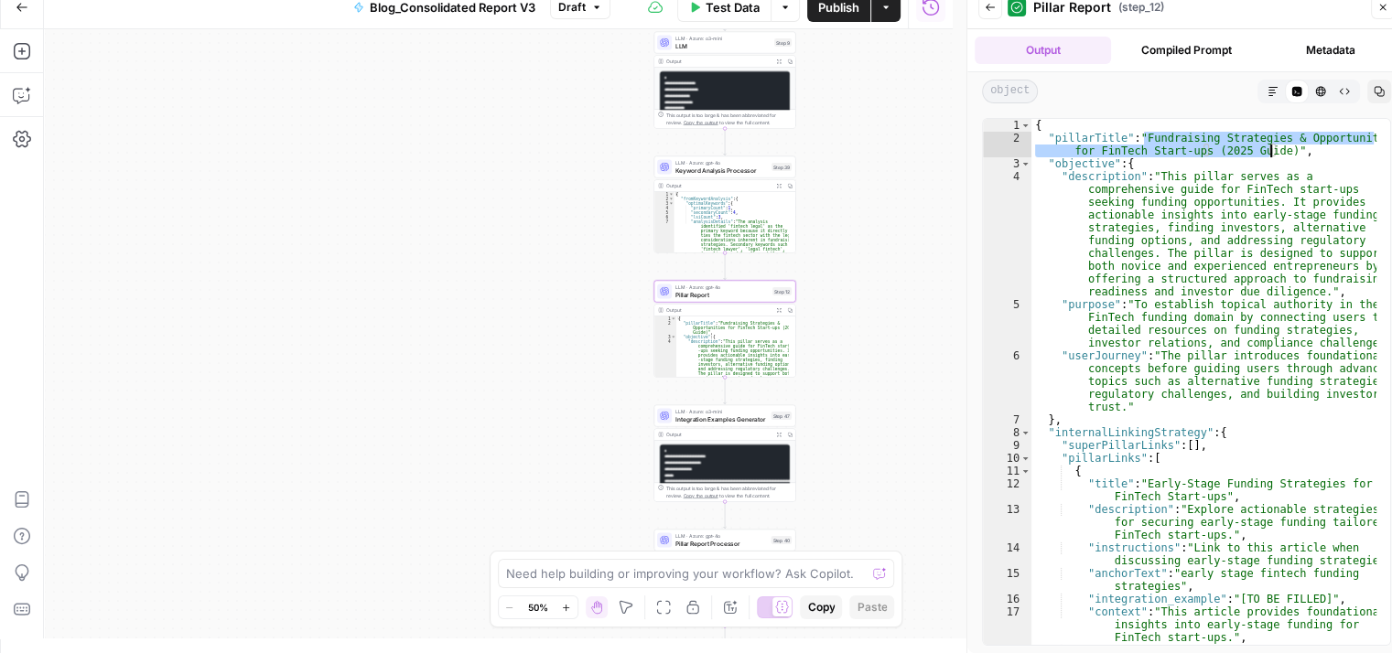
drag, startPoint x: 1142, startPoint y: 139, endPoint x: 1272, endPoint y: 151, distance: 130.5
click at [1272, 151] on div "{ "pillarTitle" : "Fundraising Strategies & Opportunities for FinTech Start-ups…" at bounding box center [1204, 401] width 346 height 565
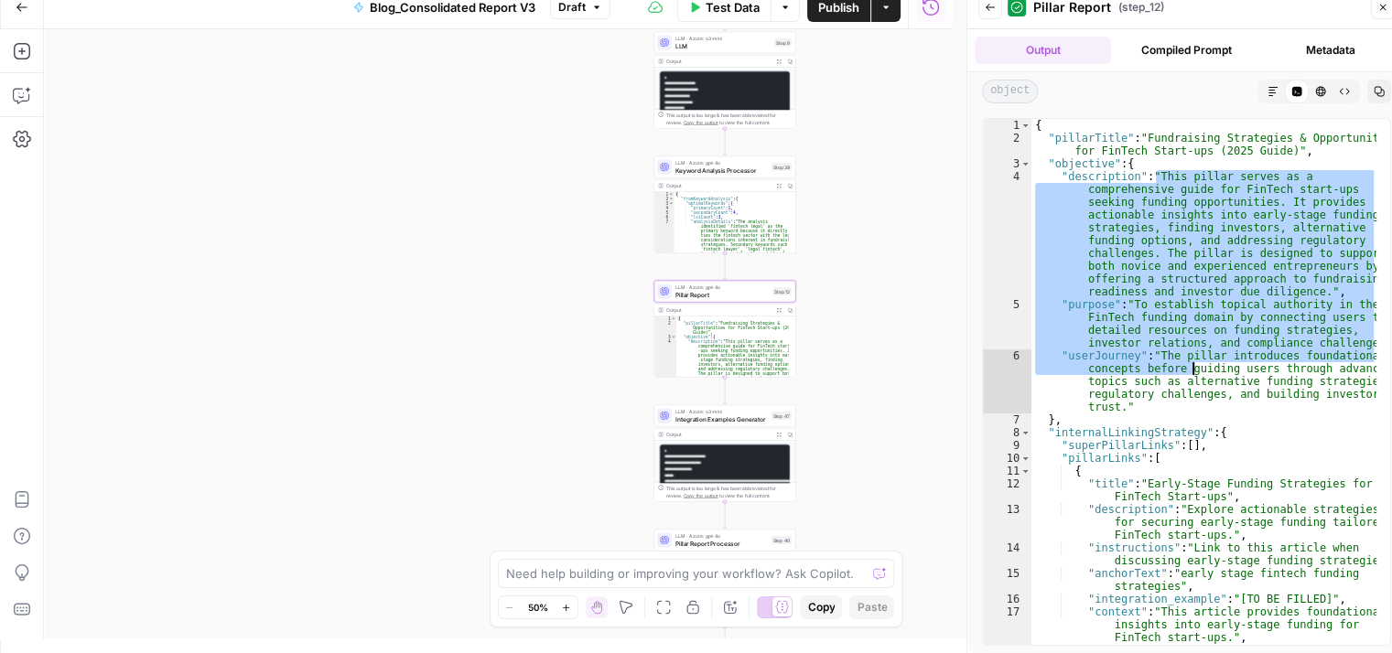
drag, startPoint x: 1157, startPoint y: 180, endPoint x: 1206, endPoint y: 397, distance: 222.4
click at [1206, 397] on div "{ "pillarTitle" : "Fundraising Strategies & Opportunities for FinTech Start-ups…" at bounding box center [1204, 401] width 346 height 565
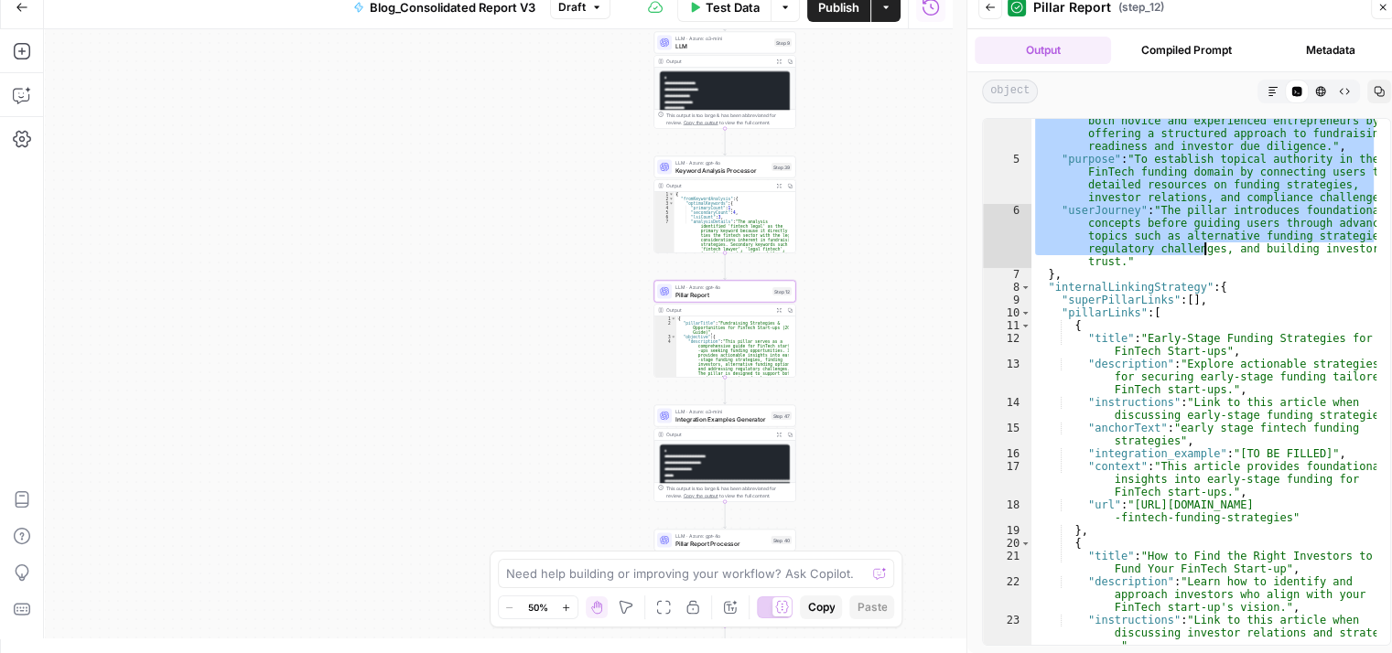
scroll to position [145, 0]
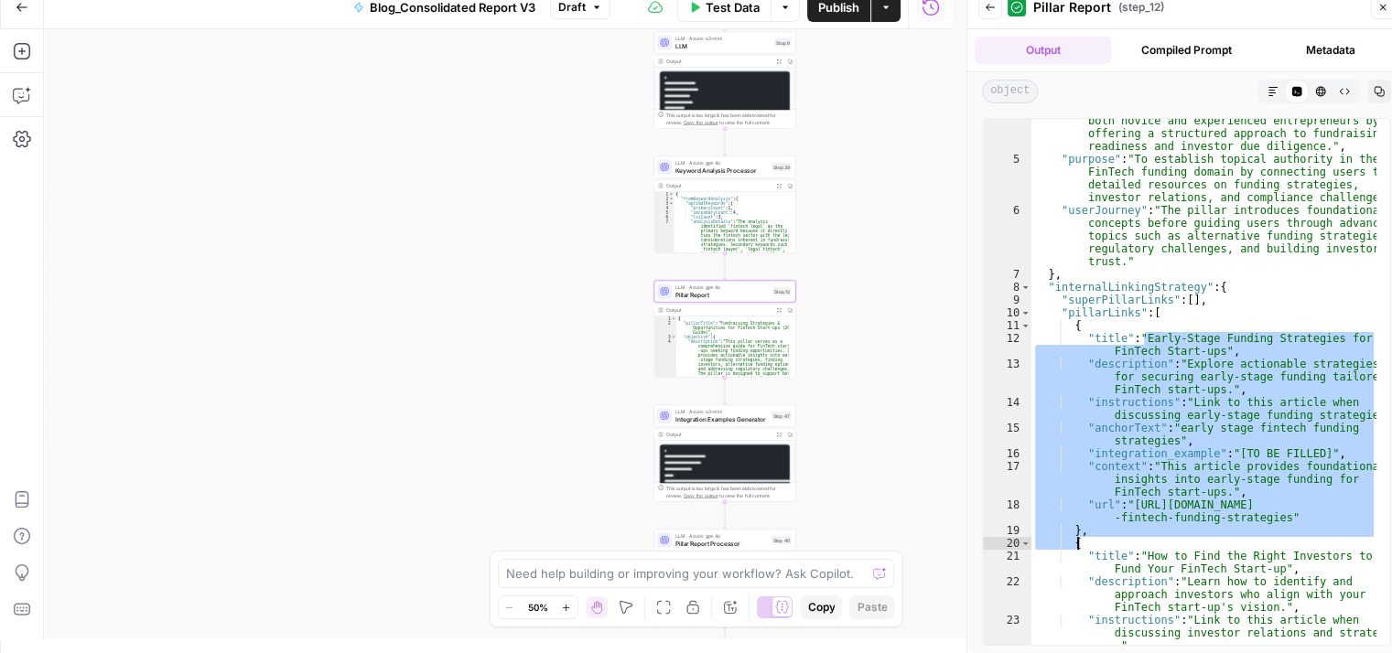
drag, startPoint x: 1142, startPoint y: 343, endPoint x: 1204, endPoint y: 552, distance: 217.7
click at [1204, 552] on div ""description" : "This pillar serves as a comprehensive guide for FinTech start-…" at bounding box center [1204, 359] width 346 height 668
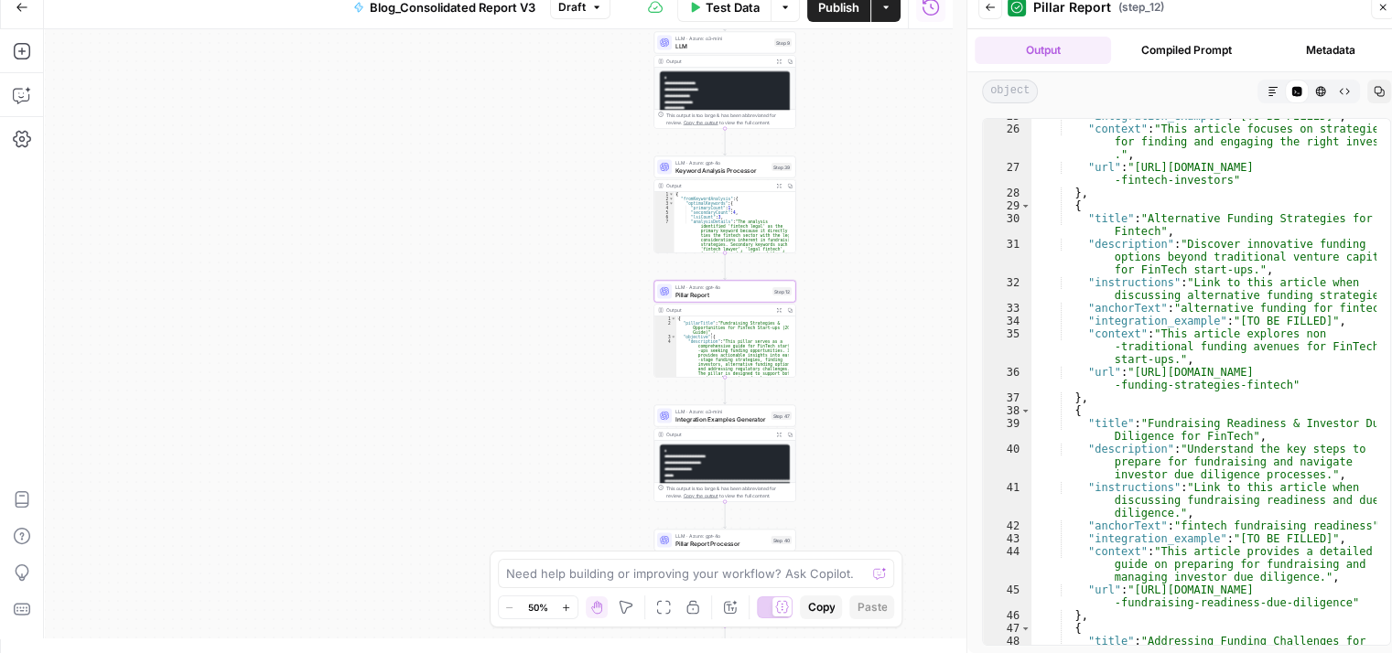
scroll to position [701, 0]
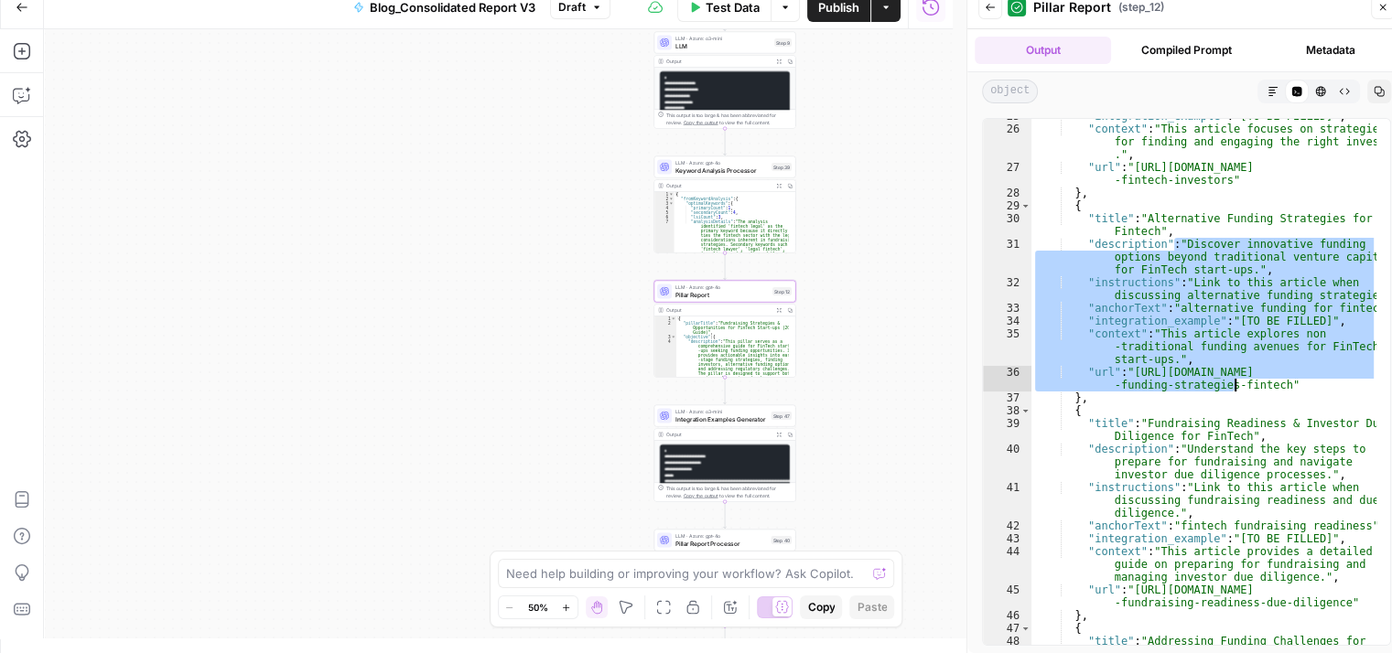
drag, startPoint x: 1174, startPoint y: 250, endPoint x: 1235, endPoint y: 385, distance: 148.6
click at [1235, 385] on div ""integration_example" : "[TO BE FILLED]" , "context" : "This article focuses on…" at bounding box center [1204, 392] width 346 height 565
type textarea "**********"
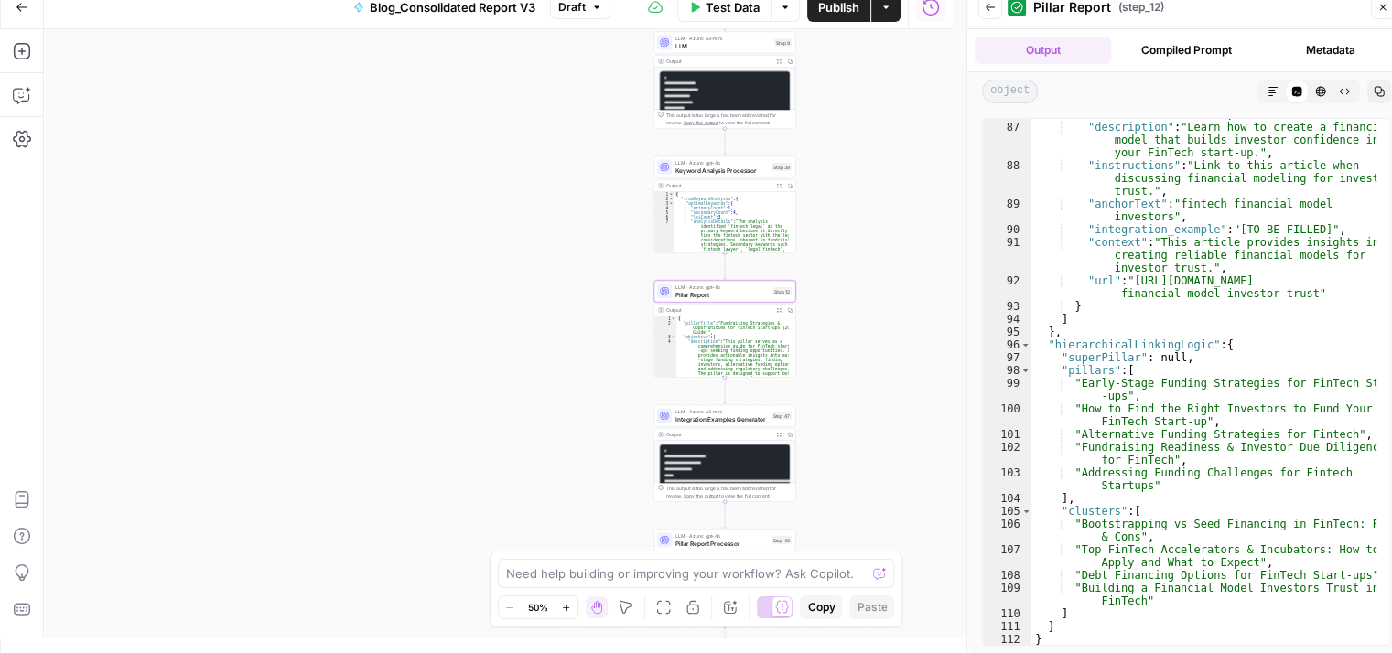
scroll to position [2125, 0]
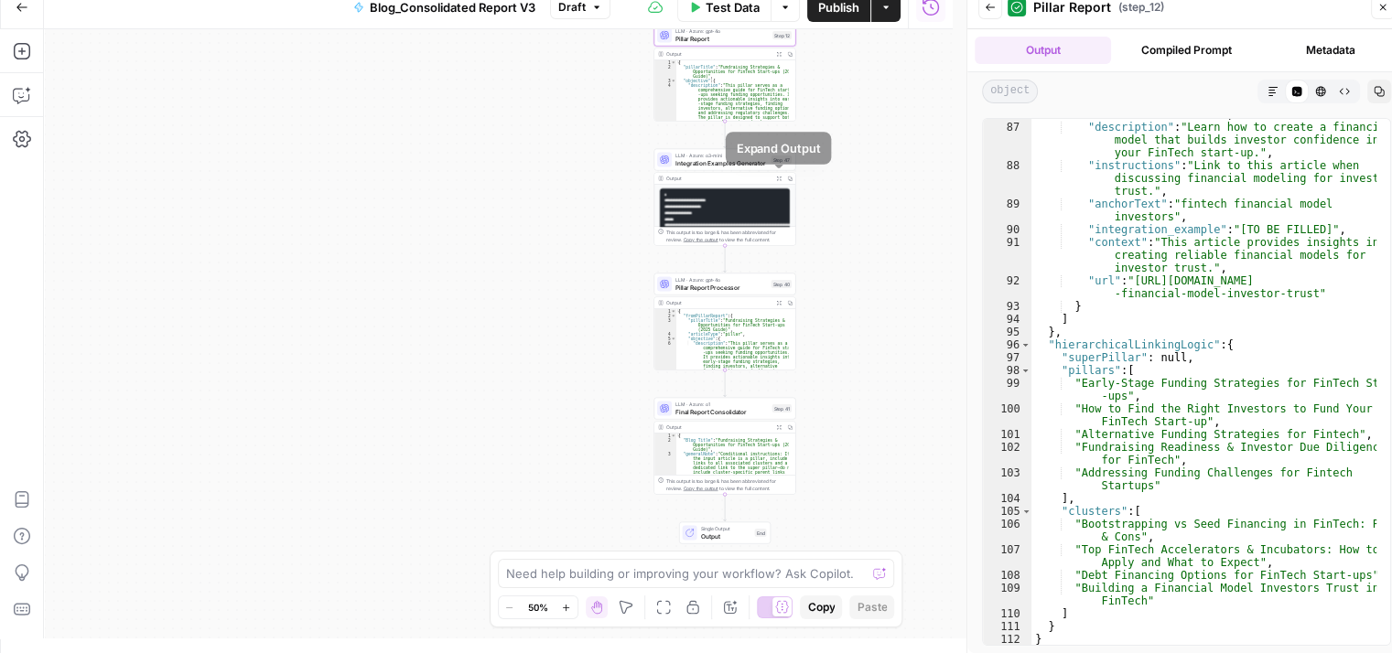
click at [773, 180] on button "Expand Output" at bounding box center [778, 178] width 11 height 11
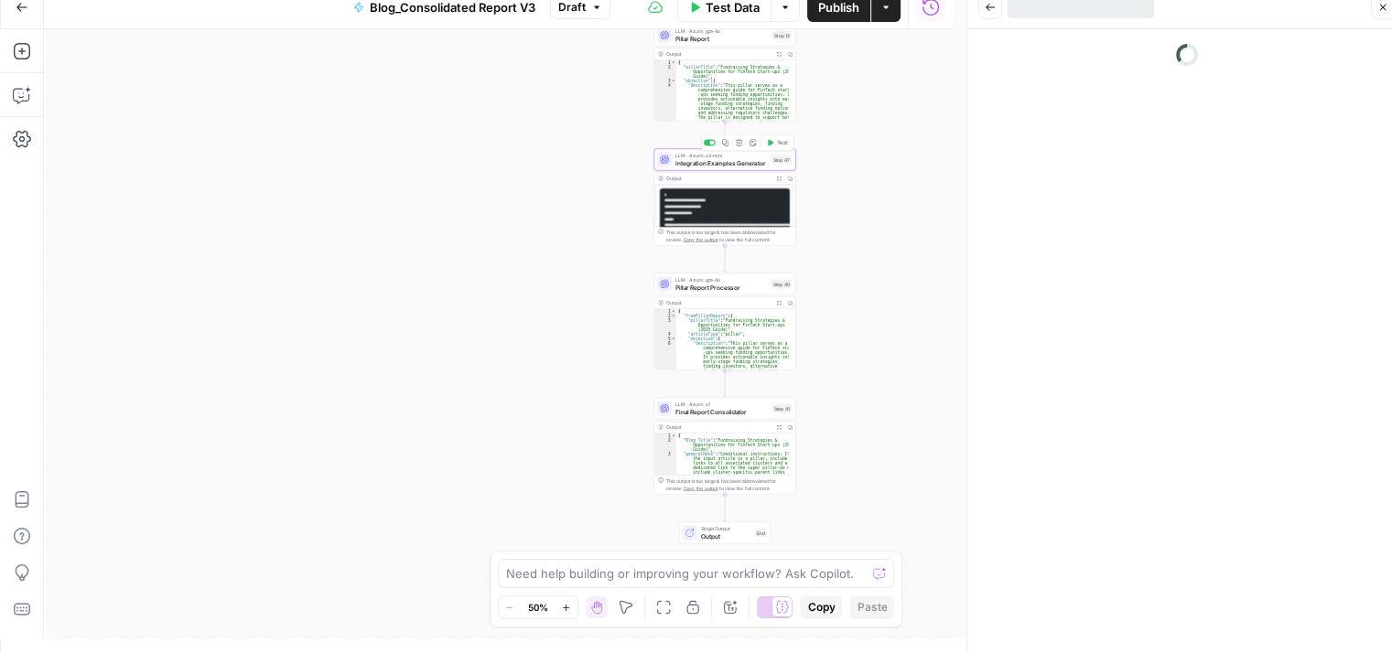
click at [729, 159] on span "Integration Examples Generator" at bounding box center [721, 162] width 92 height 9
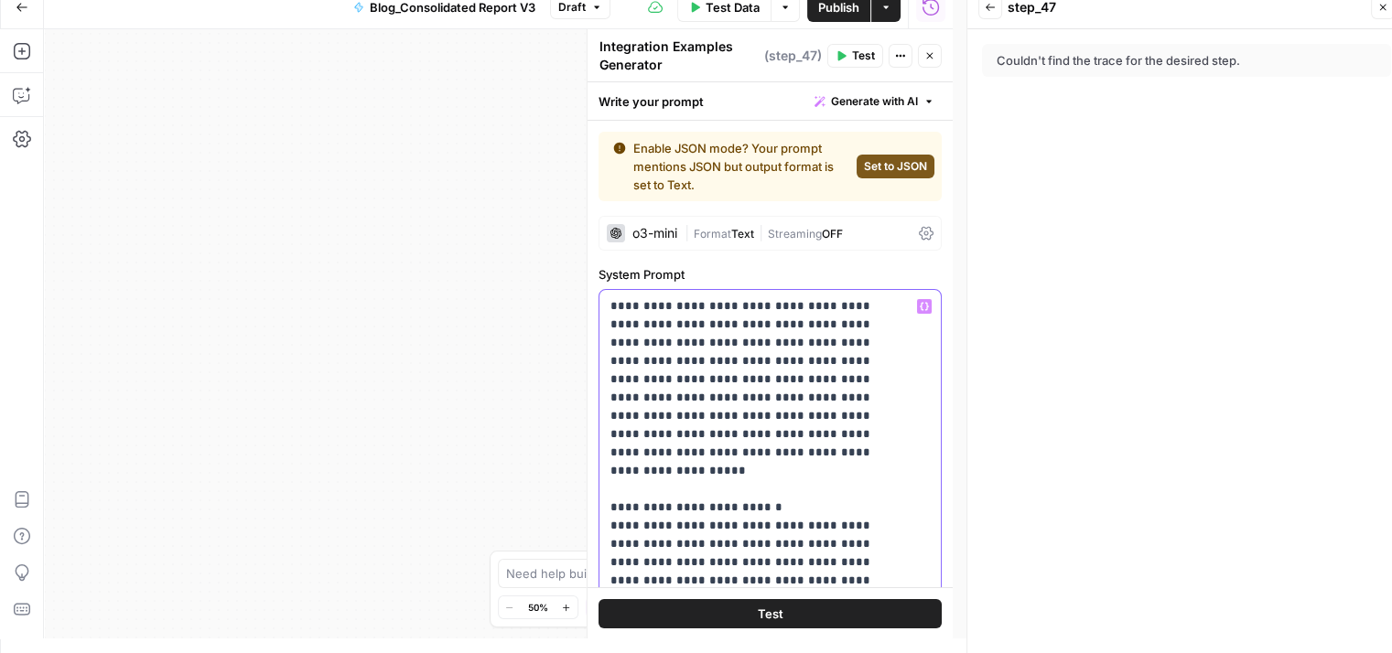
drag, startPoint x: 608, startPoint y: 301, endPoint x: 807, endPoint y: 482, distance: 269.5
click at [807, 482] on div "**********" at bounding box center [769, 663] width 341 height 746
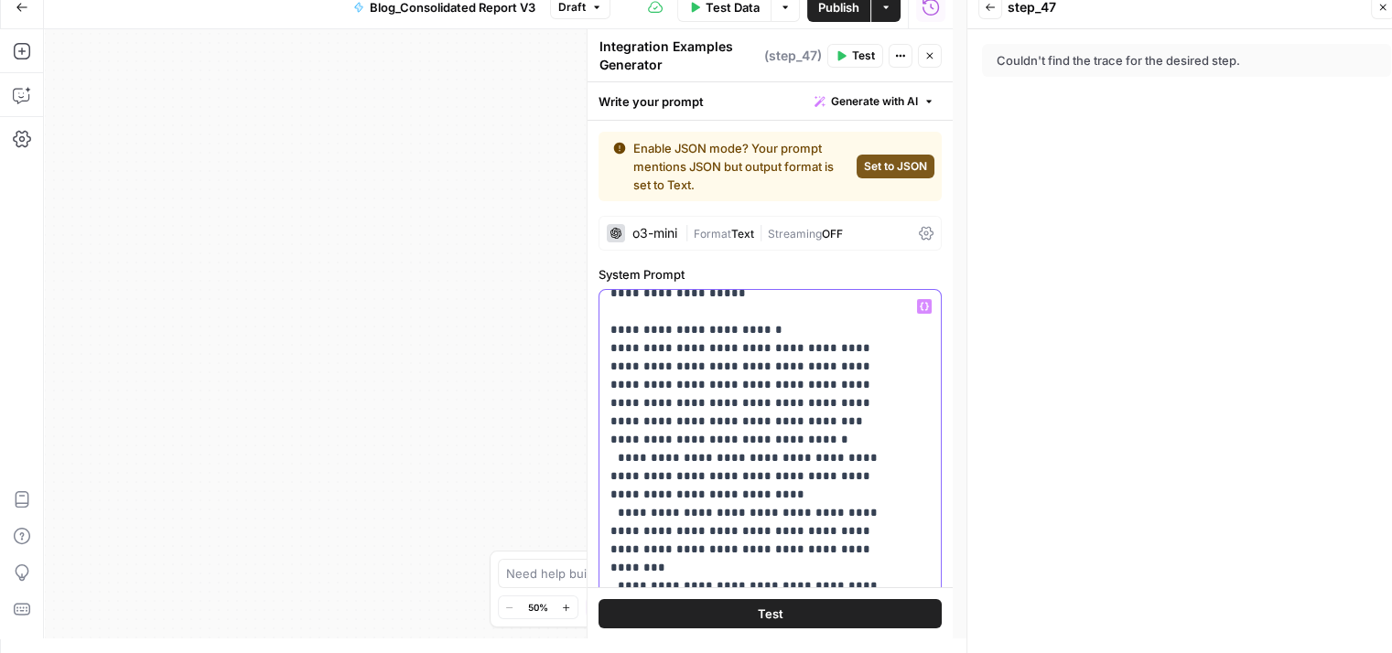
scroll to position [175, 0]
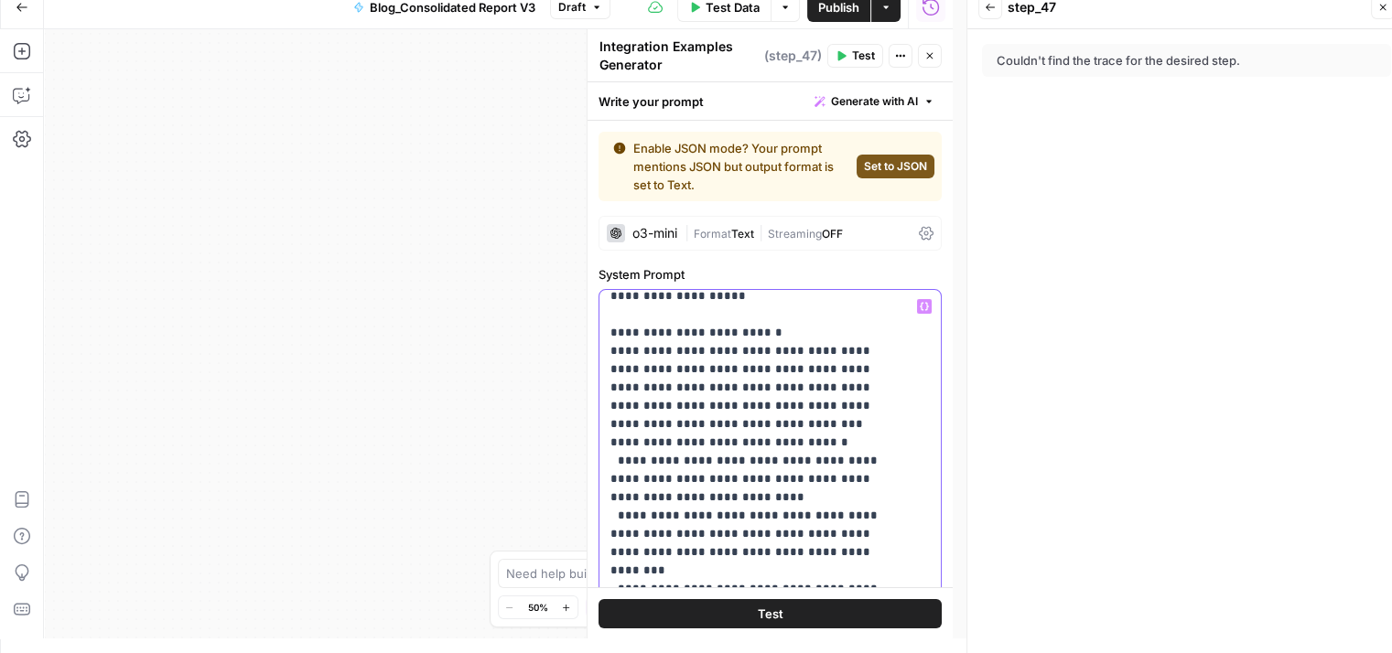
drag, startPoint x: 612, startPoint y: 316, endPoint x: 761, endPoint y: 477, distance: 219.5
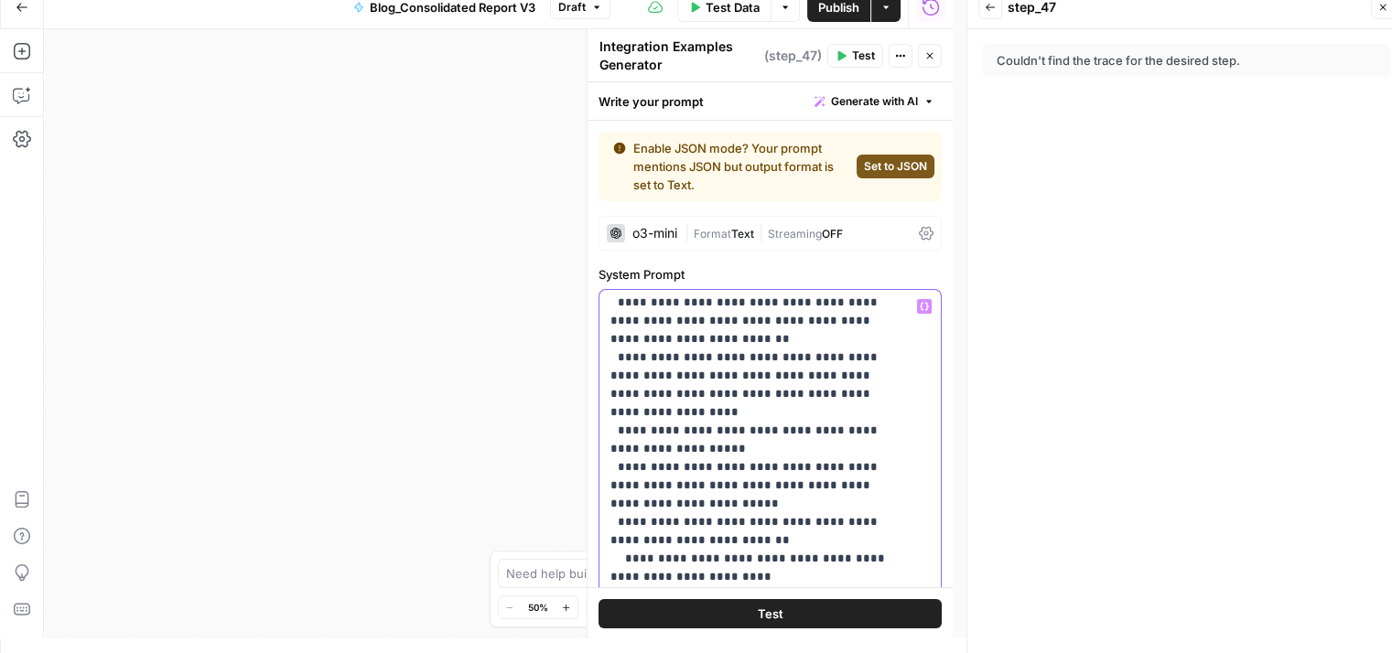
scroll to position [824, 0]
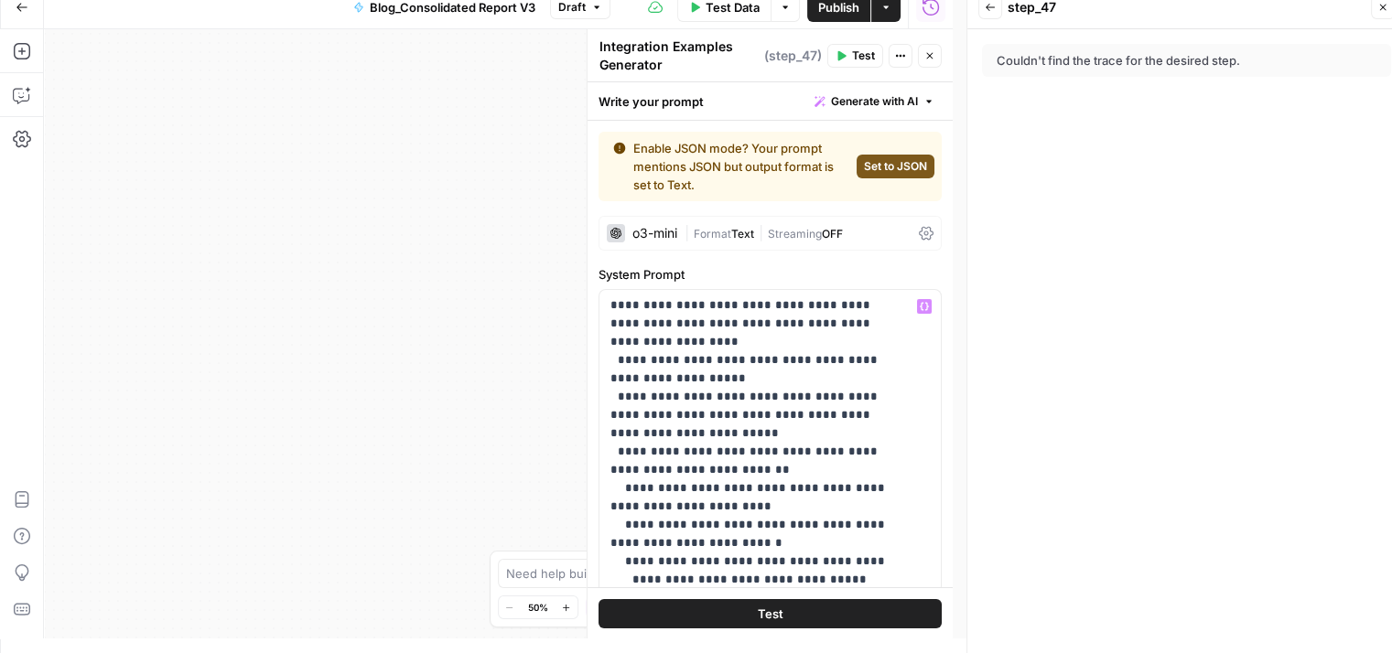
click at [931, 55] on icon "button" at bounding box center [929, 55] width 11 height 11
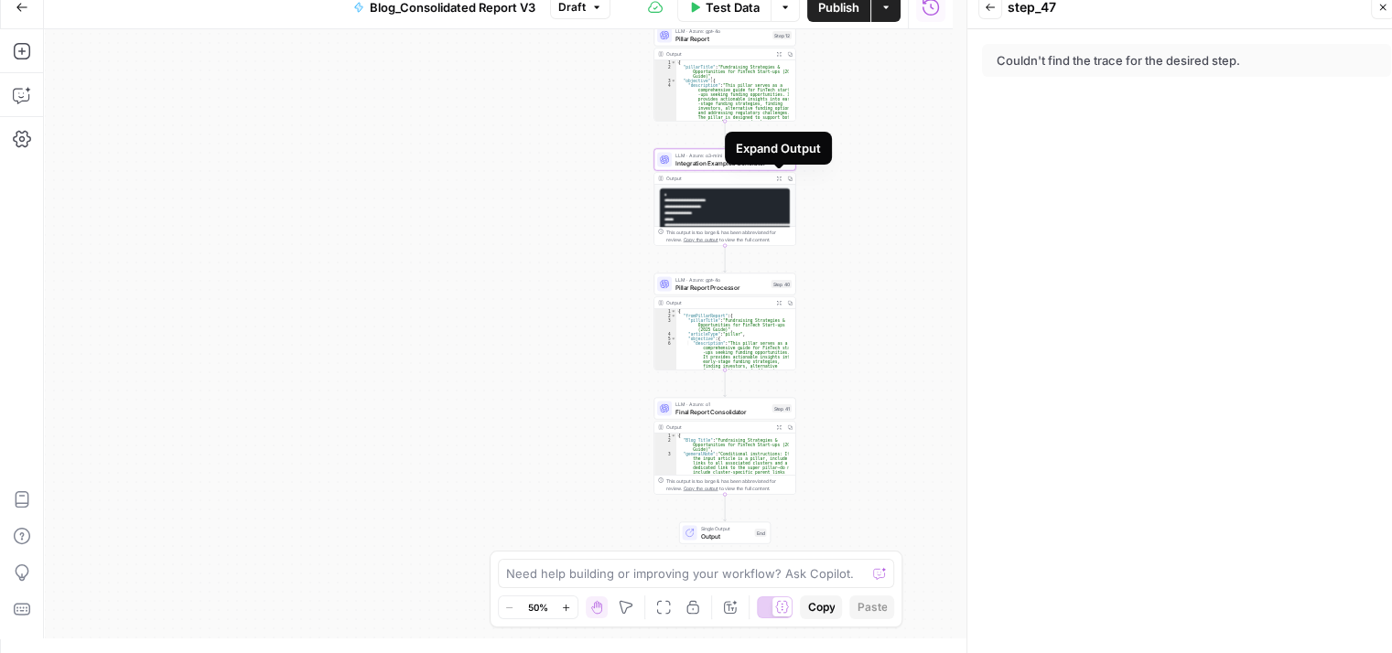
click at [773, 179] on button "Expand Output" at bounding box center [778, 178] width 11 height 11
